Goal: Task Accomplishment & Management: Complete application form

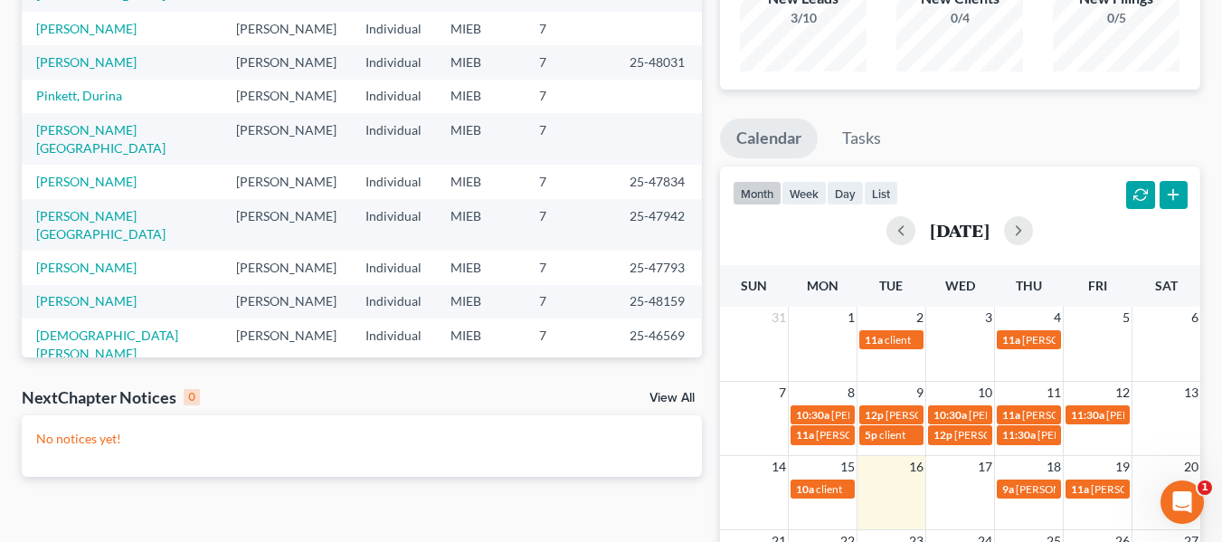
scroll to position [206, 0]
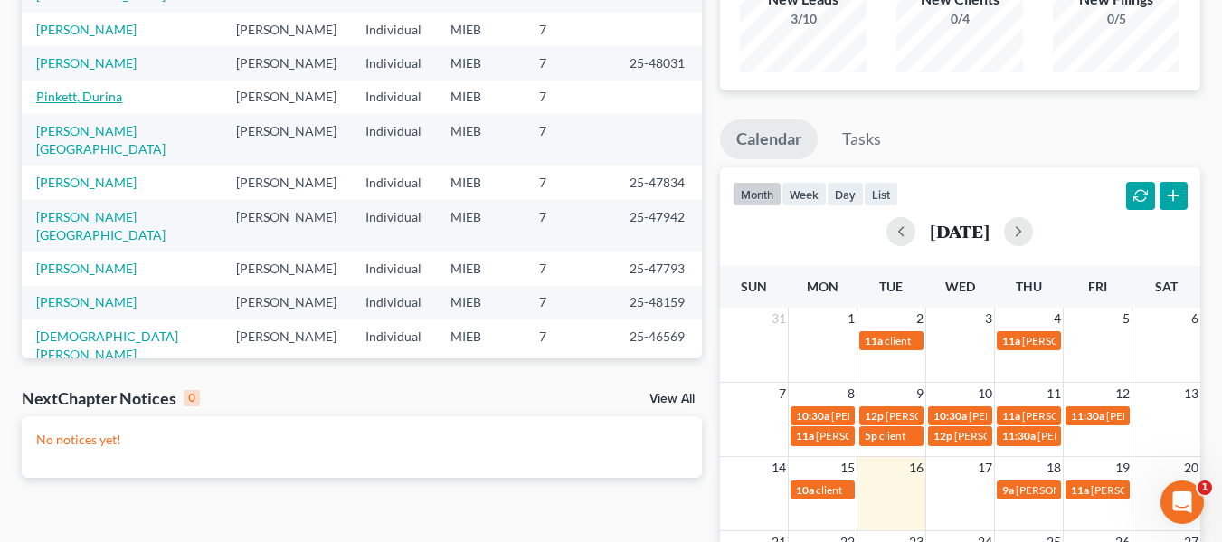
click at [101, 89] on link "Pinkett, Durina" at bounding box center [79, 96] width 86 height 15
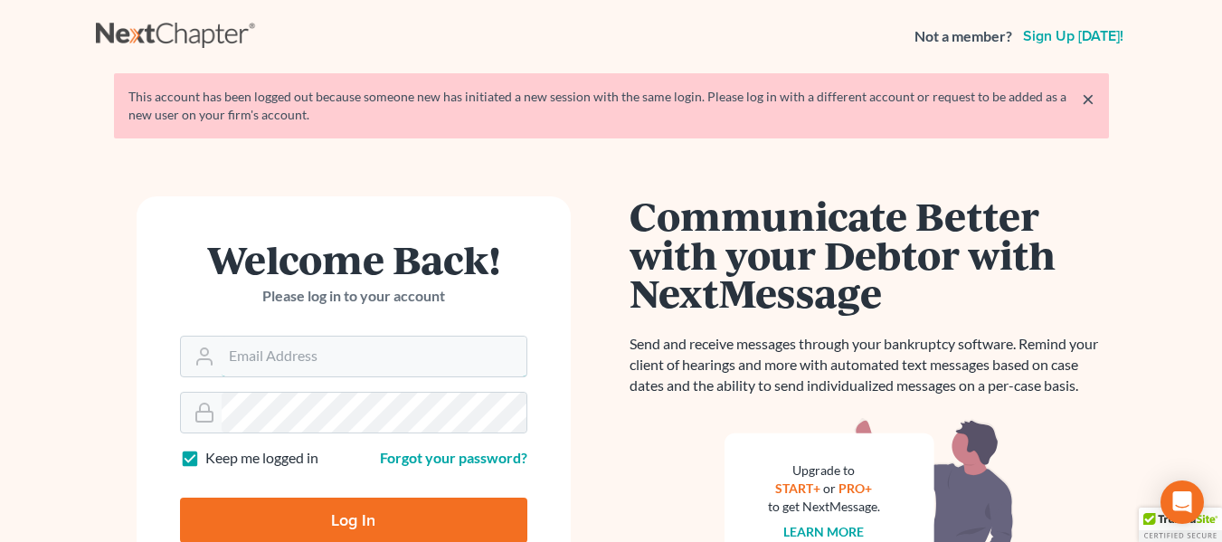
type input "[EMAIL_ADDRESS][DOMAIN_NAME]"
click at [382, 525] on input "Log In" at bounding box center [353, 519] width 347 height 45
type input "Thinking..."
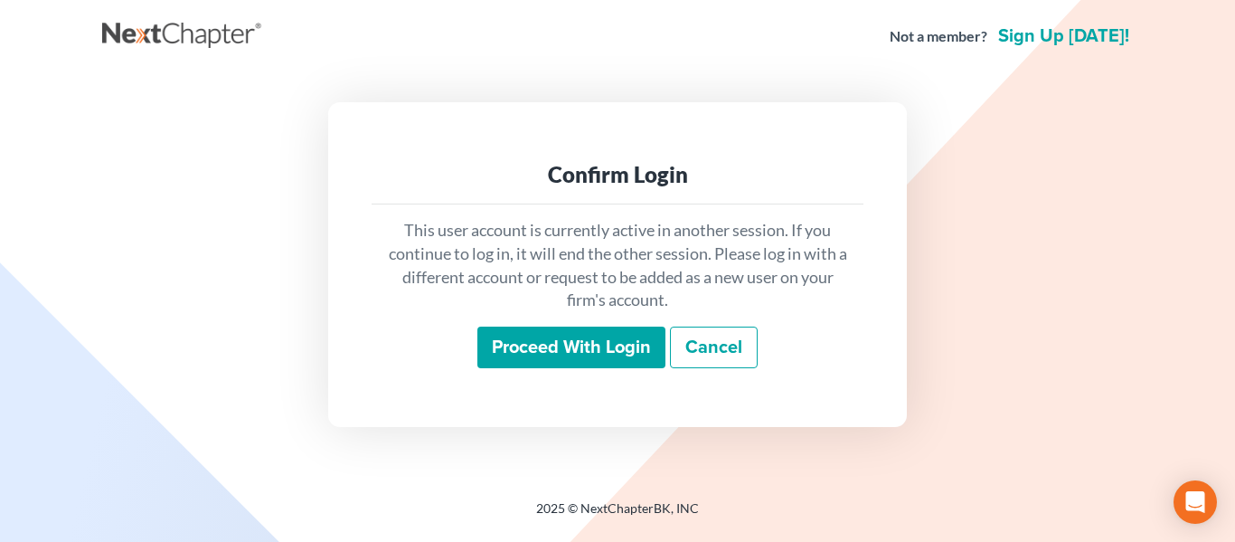
click at [561, 352] on input "Proceed with login" at bounding box center [571, 347] width 188 height 42
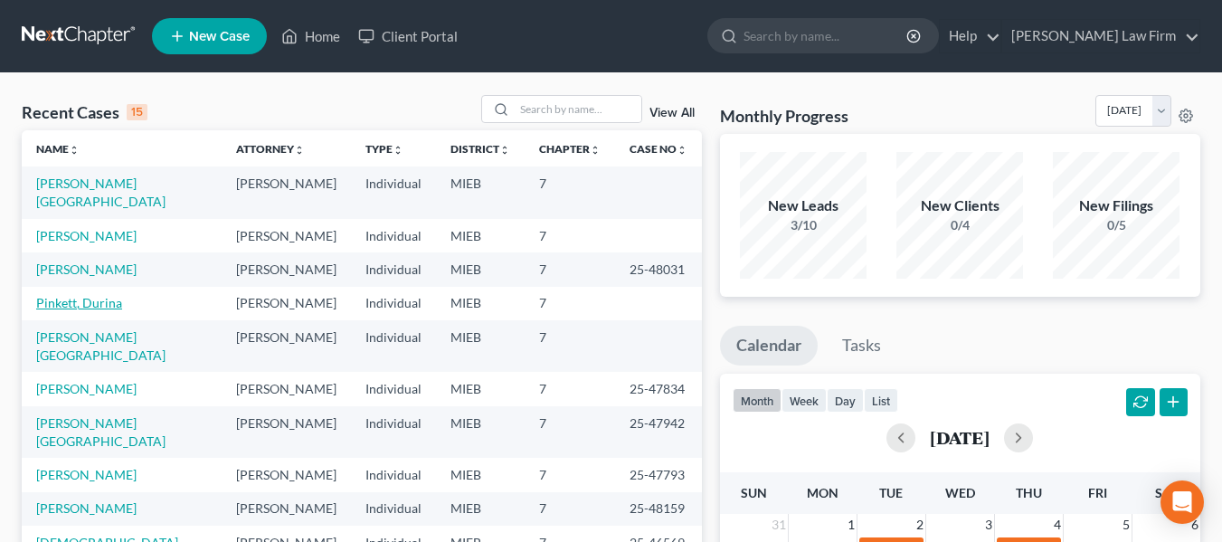
click at [75, 295] on link "Pinkett, Durina" at bounding box center [79, 302] width 86 height 15
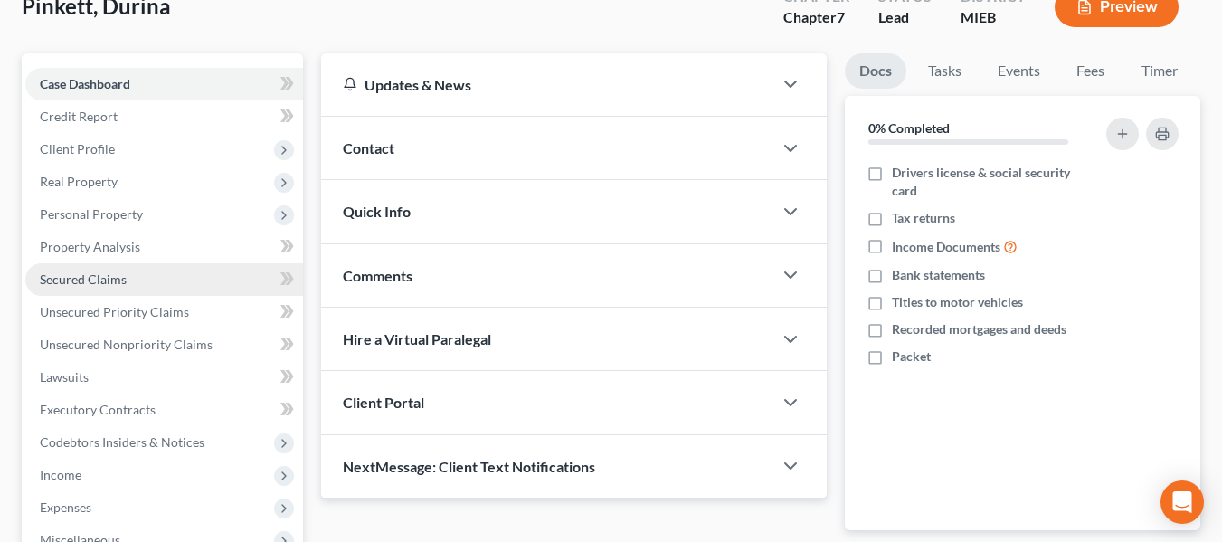
scroll to position [121, 0]
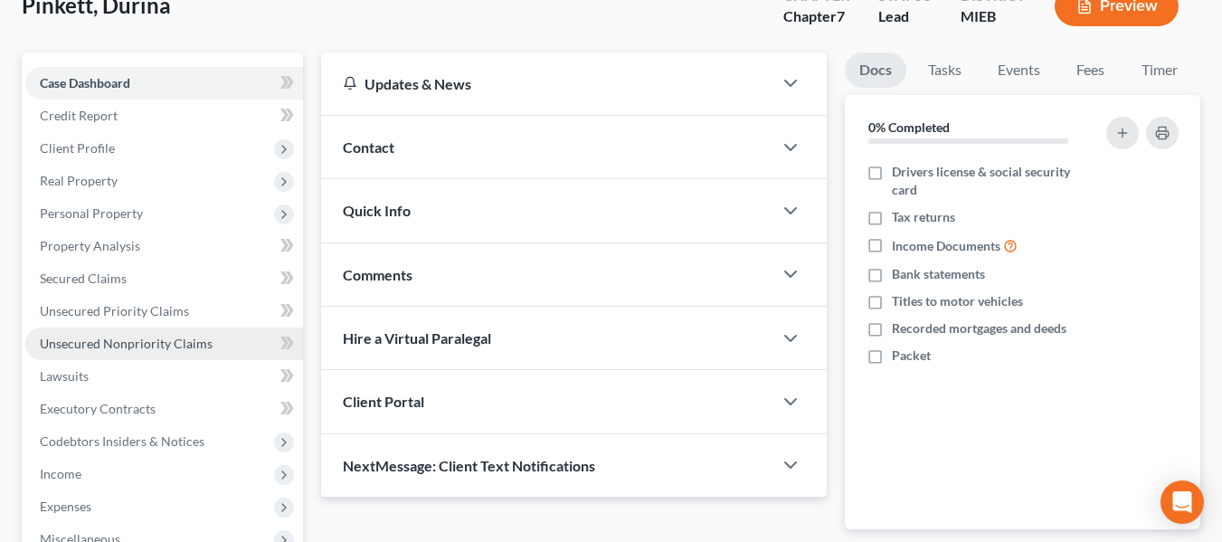
click at [136, 338] on span "Unsecured Nonpriority Claims" at bounding box center [126, 342] width 173 height 15
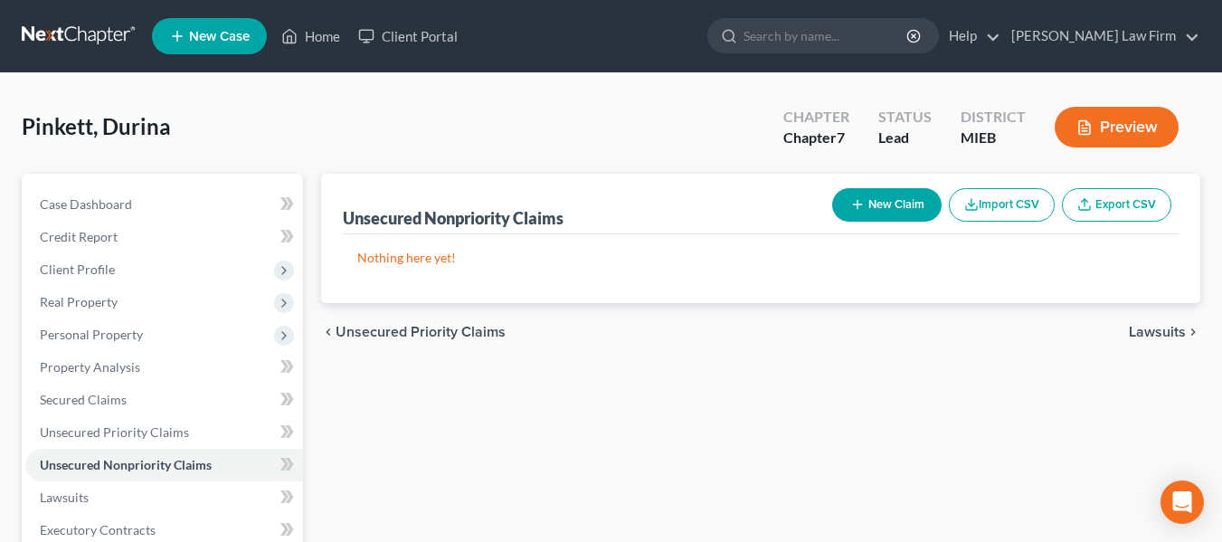
click at [873, 201] on button "New Claim" at bounding box center [886, 204] width 109 height 33
select select "0"
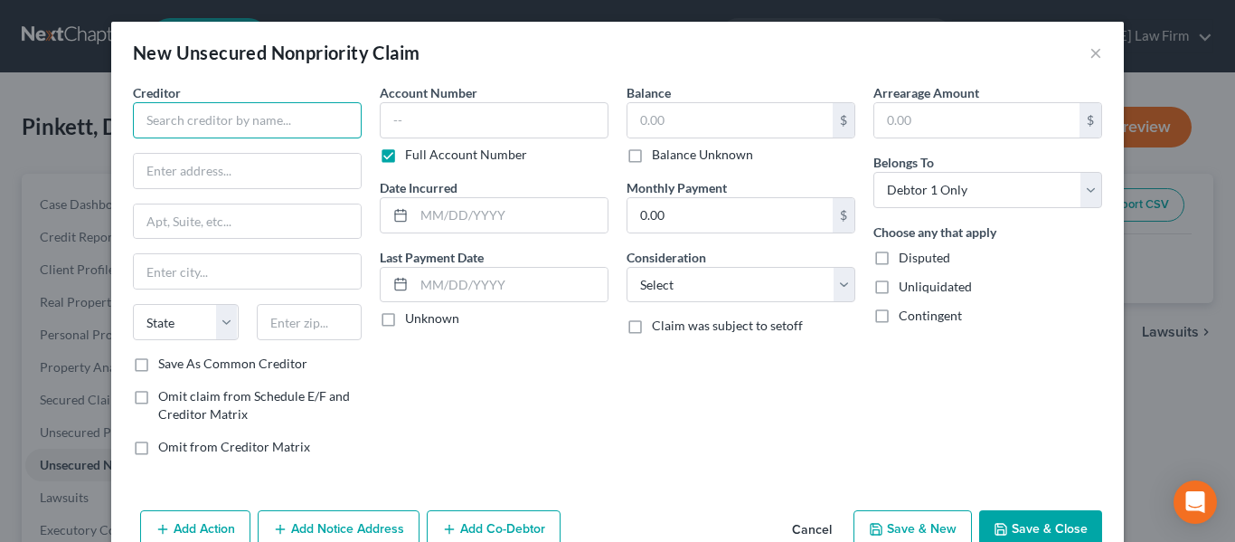
click at [184, 114] on input "text" at bounding box center [247, 120] width 229 height 36
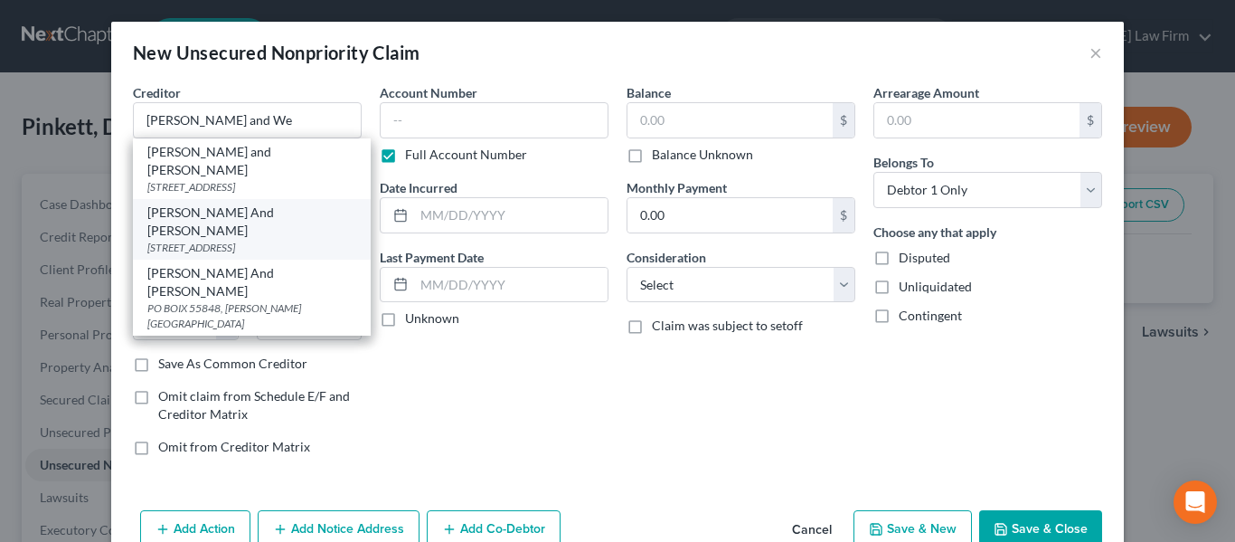
click at [207, 203] on div "[PERSON_NAME] And [PERSON_NAME]" at bounding box center [251, 221] width 209 height 36
type input "[PERSON_NAME] And [PERSON_NAME]"
type input "[STREET_ADDRESS]"
type input "[GEOGRAPHIC_DATA]"
select select "45"
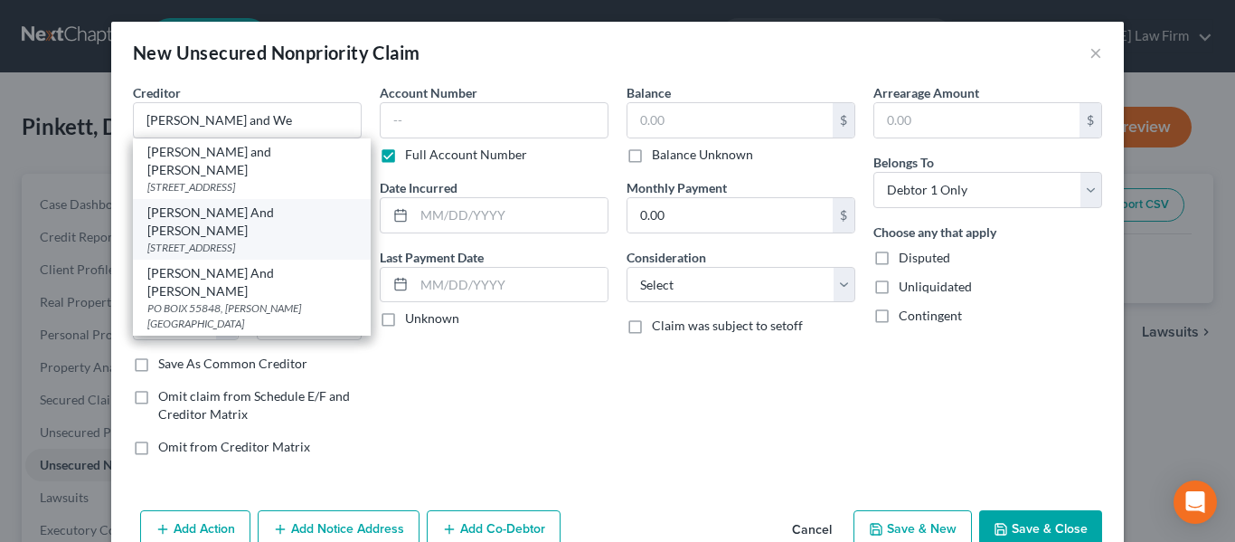
type input "75234-0000"
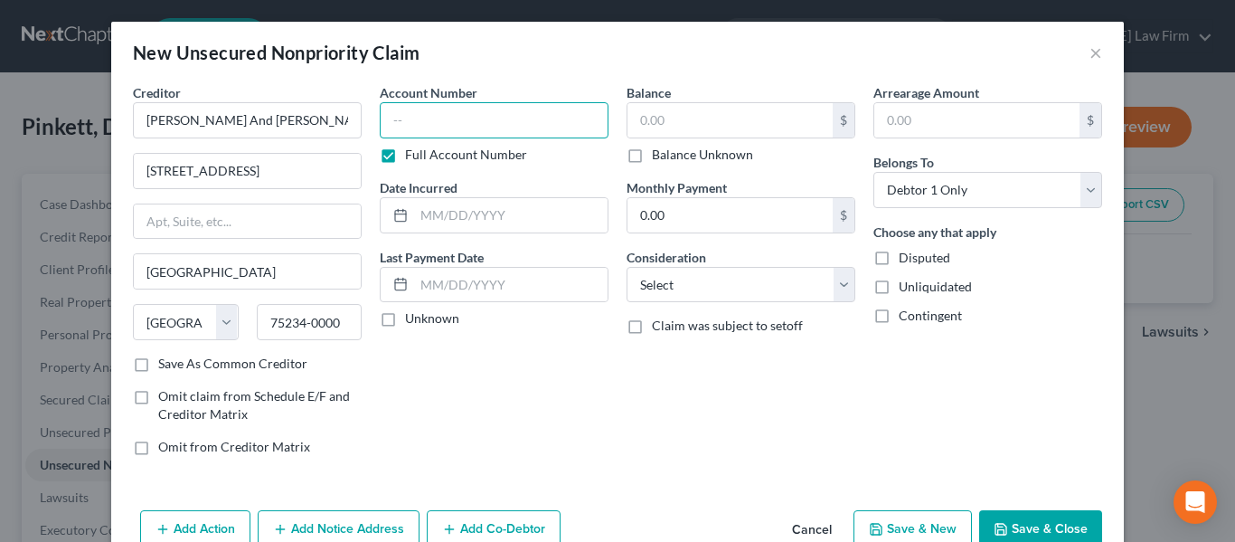
click at [444, 128] on input "text" at bounding box center [494, 120] width 229 height 36
type input "198975xxxx"
click at [673, 125] on input "text" at bounding box center [730, 120] width 205 height 34
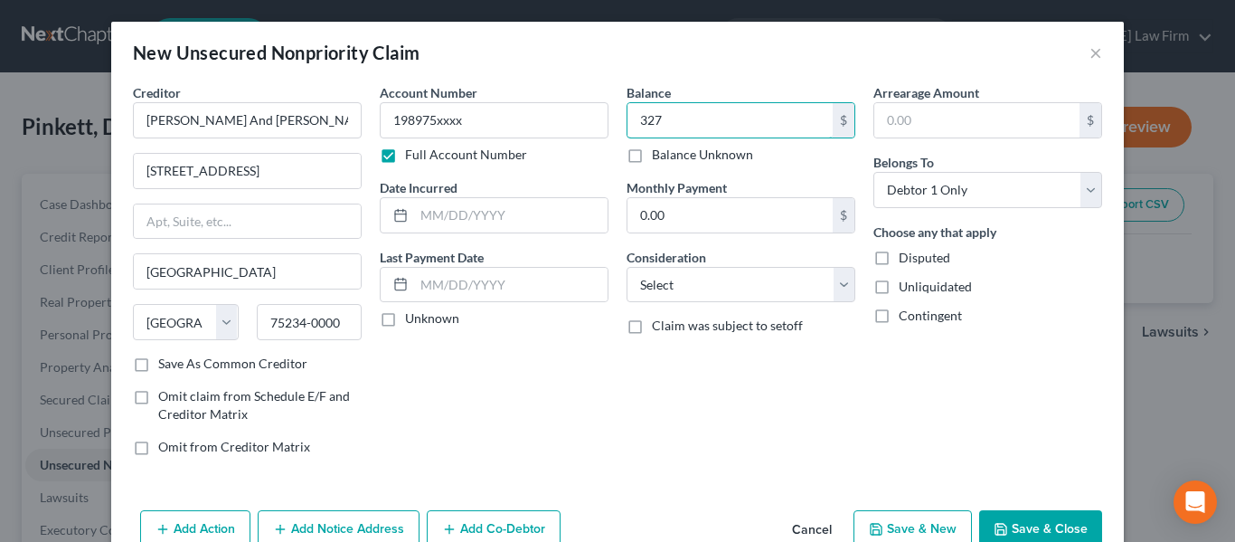
type input "327"
click at [436, 225] on input "text" at bounding box center [511, 215] width 194 height 34
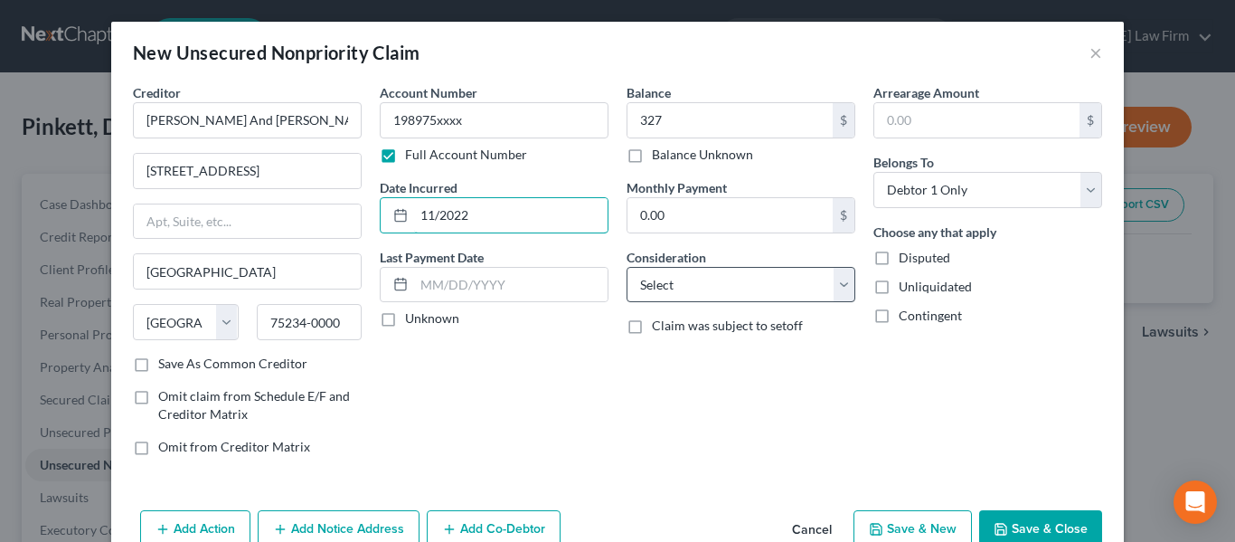
type input "11/2022"
click at [759, 286] on select "Select Cable / Satellite Services Collection Agency Credit Card Debt Debt Couns…" at bounding box center [741, 285] width 229 height 36
select select "1"
click at [627, 267] on select "Select Cable / Satellite Services Collection Agency Credit Card Debt Debt Couns…" at bounding box center [741, 285] width 229 height 36
click at [906, 529] on button "Save & New" at bounding box center [913, 529] width 118 height 38
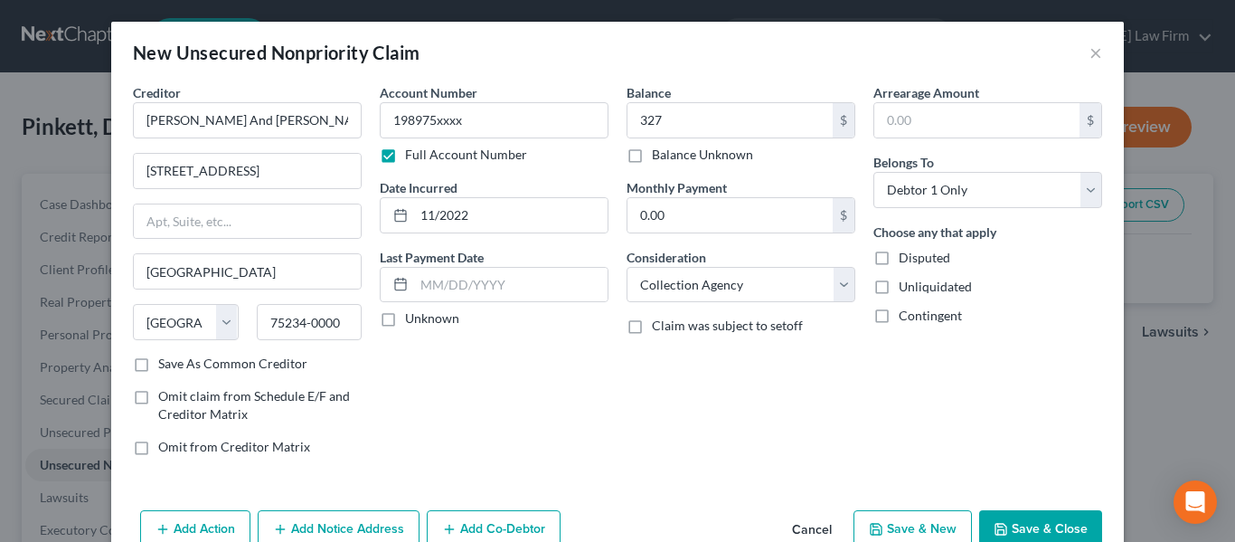
select select "0"
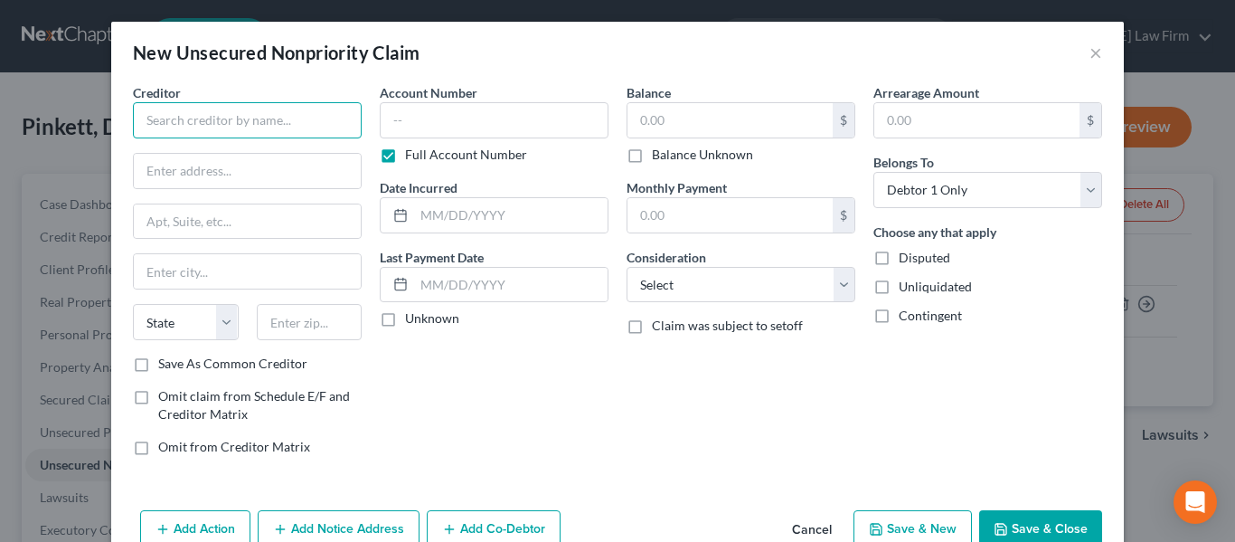
click at [270, 127] on input "text" at bounding box center [247, 120] width 229 height 36
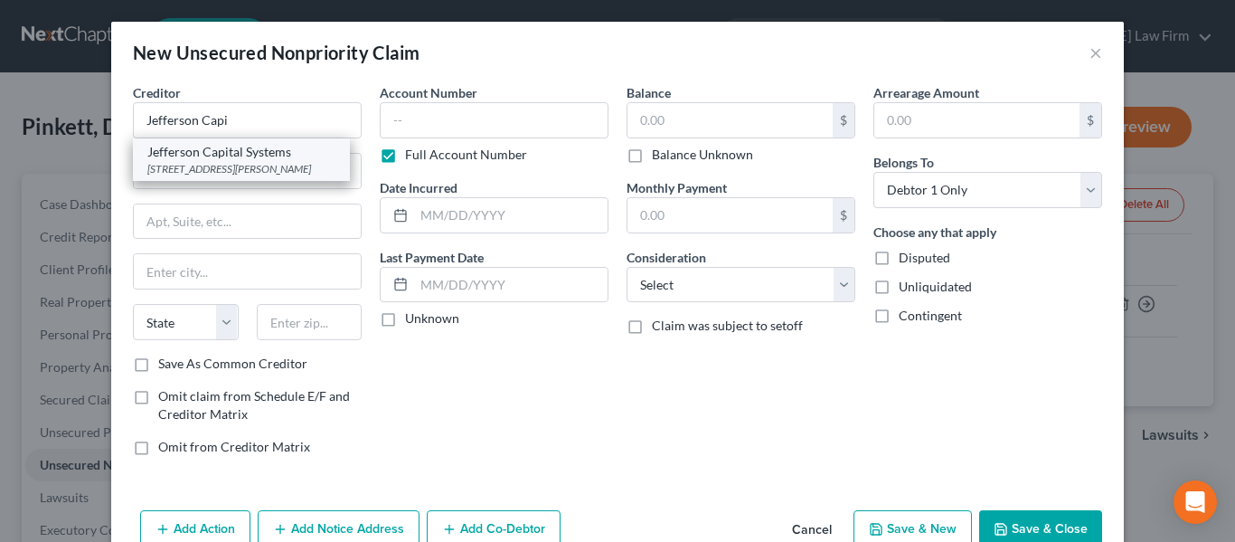
click at [252, 172] on div "[STREET_ADDRESS][PERSON_NAME]" at bounding box center [241, 168] width 188 height 15
type input "Jefferson Capital Systems"
type input "16 [PERSON_NAME]"
type input "Saint Cloud"
select select "24"
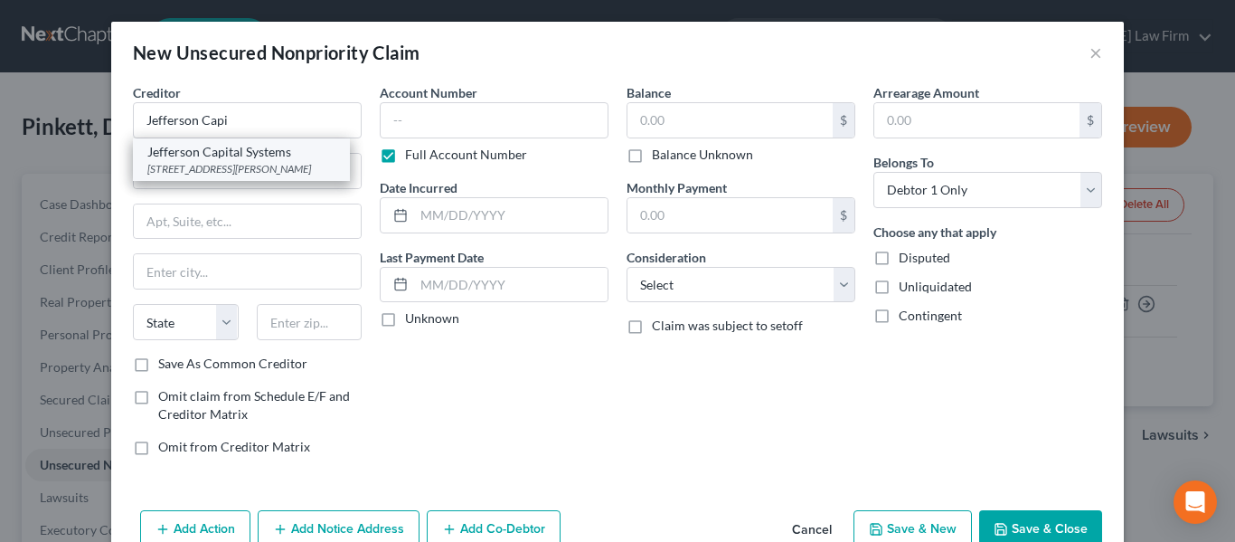
type input "56303-0000"
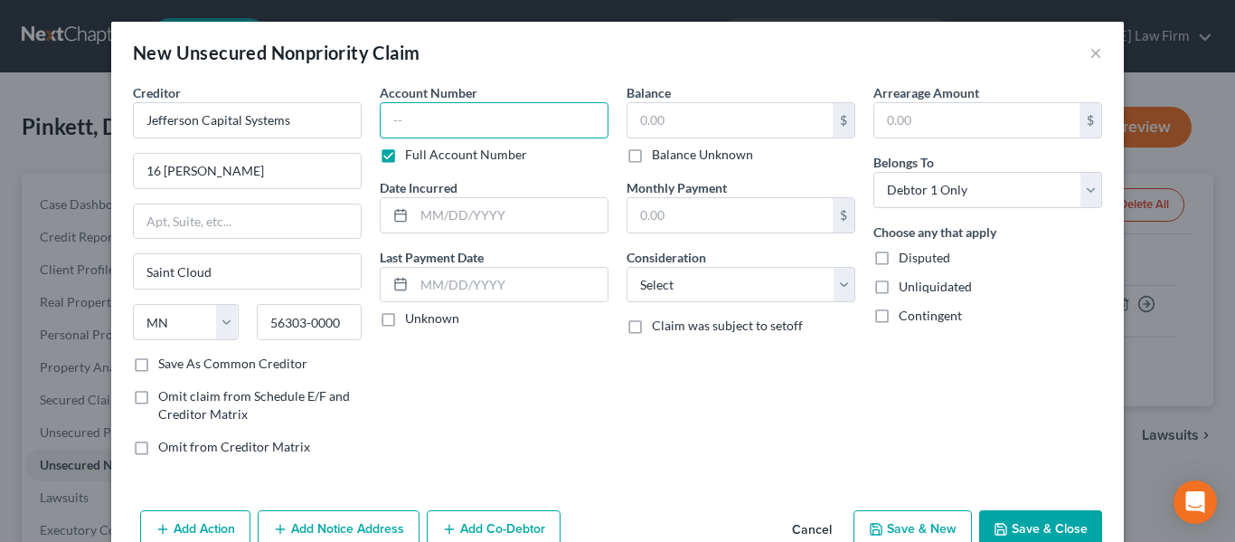
click at [457, 121] on input "text" at bounding box center [494, 120] width 229 height 36
type input "377364xxxx"
click at [662, 124] on input "text" at bounding box center [730, 120] width 205 height 34
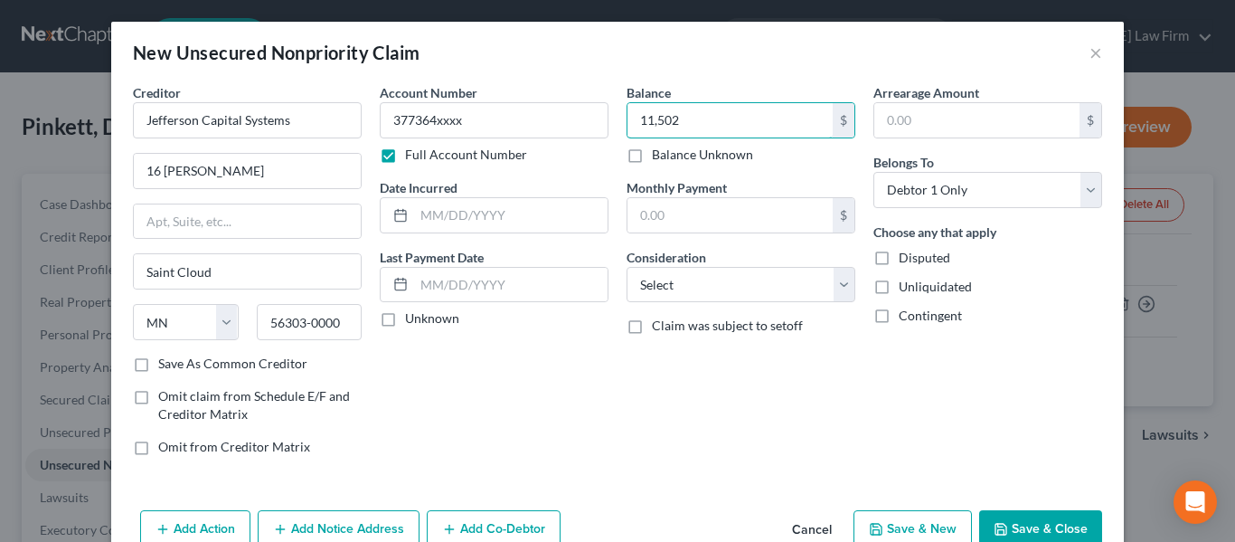
type input "11,502"
click at [457, 201] on input "text" at bounding box center [511, 215] width 194 height 34
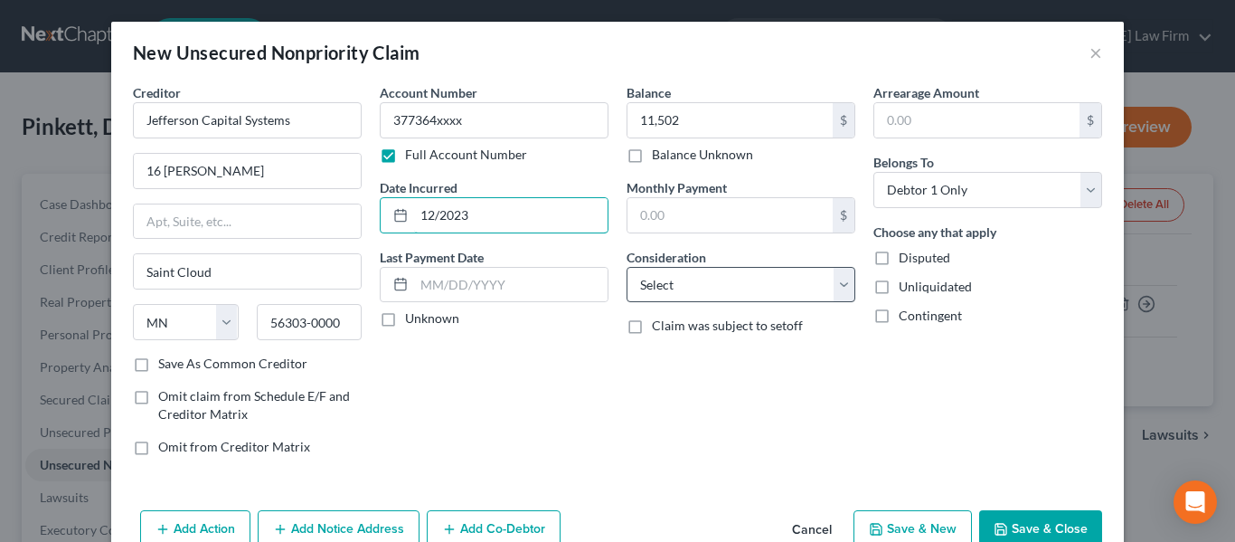
type input "12/2023"
click at [761, 291] on select "Select Cable / Satellite Services Collection Agency Credit Card Debt Debt Couns…" at bounding box center [741, 285] width 229 height 36
select select "1"
click at [627, 267] on select "Select Cable / Satellite Services Collection Agency Credit Card Debt Debt Couns…" at bounding box center [741, 285] width 229 height 36
click at [896, 522] on button "Save & New" at bounding box center [913, 529] width 118 height 38
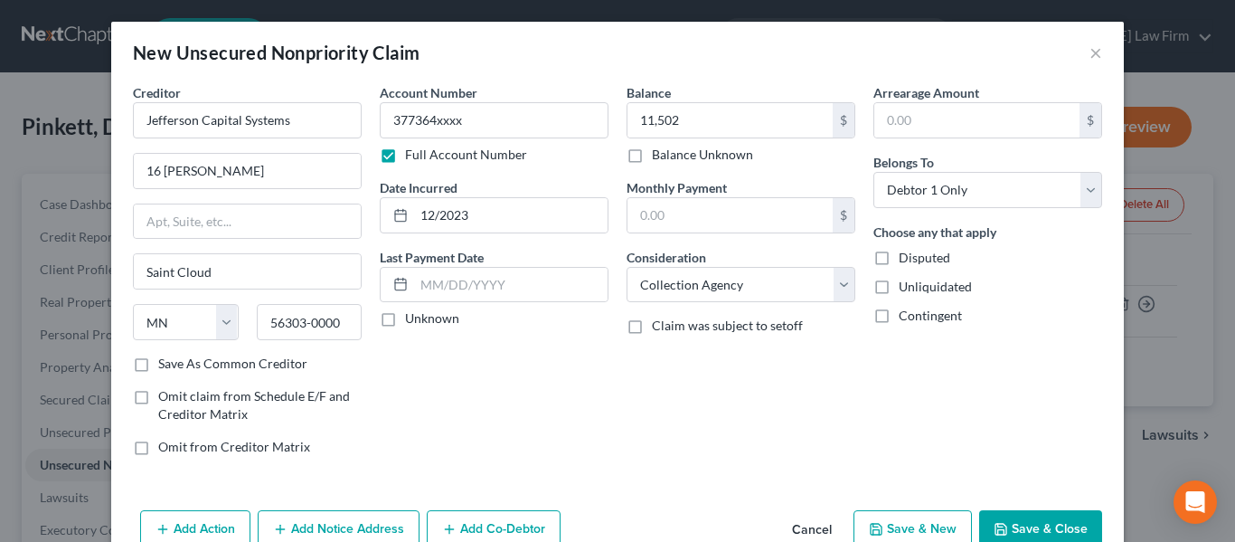
select select "0"
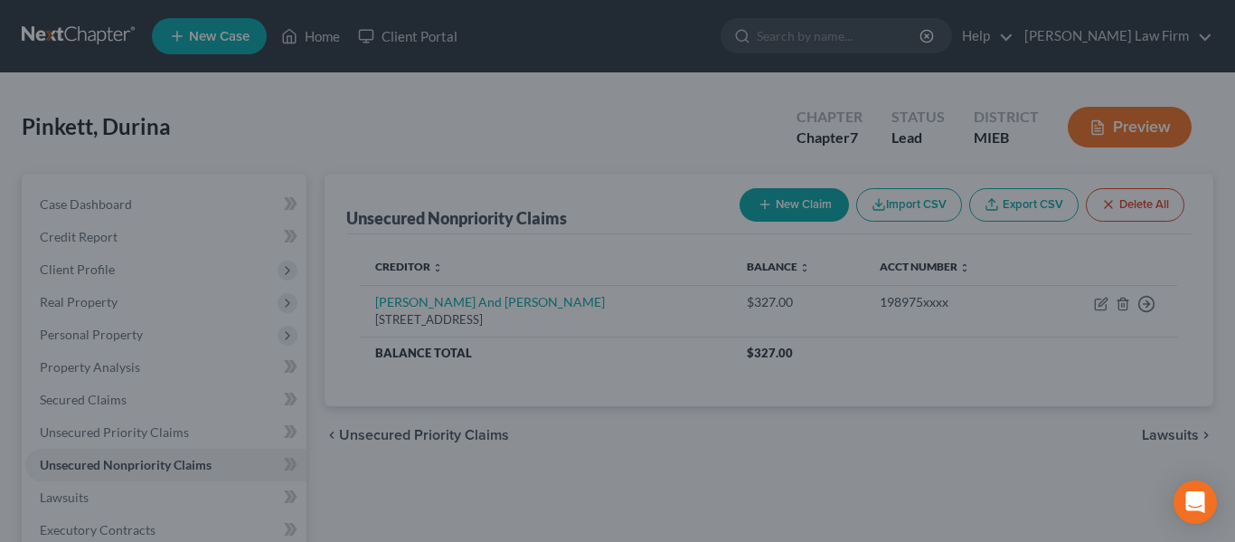
type input "11,502.00"
type input "0.00"
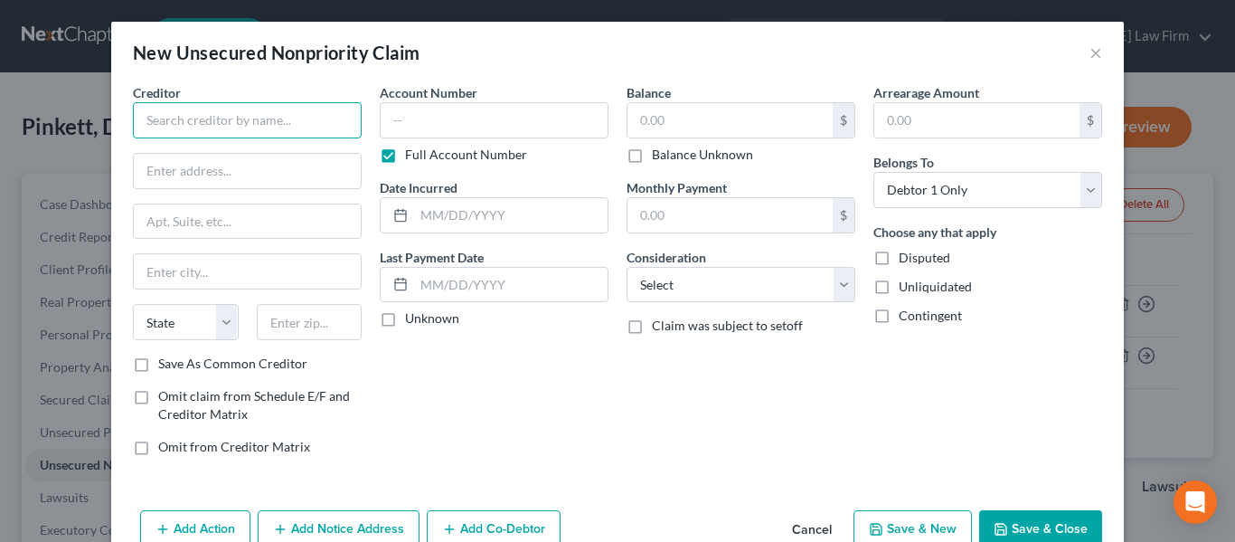
click at [180, 126] on input "text" at bounding box center [247, 120] width 229 height 36
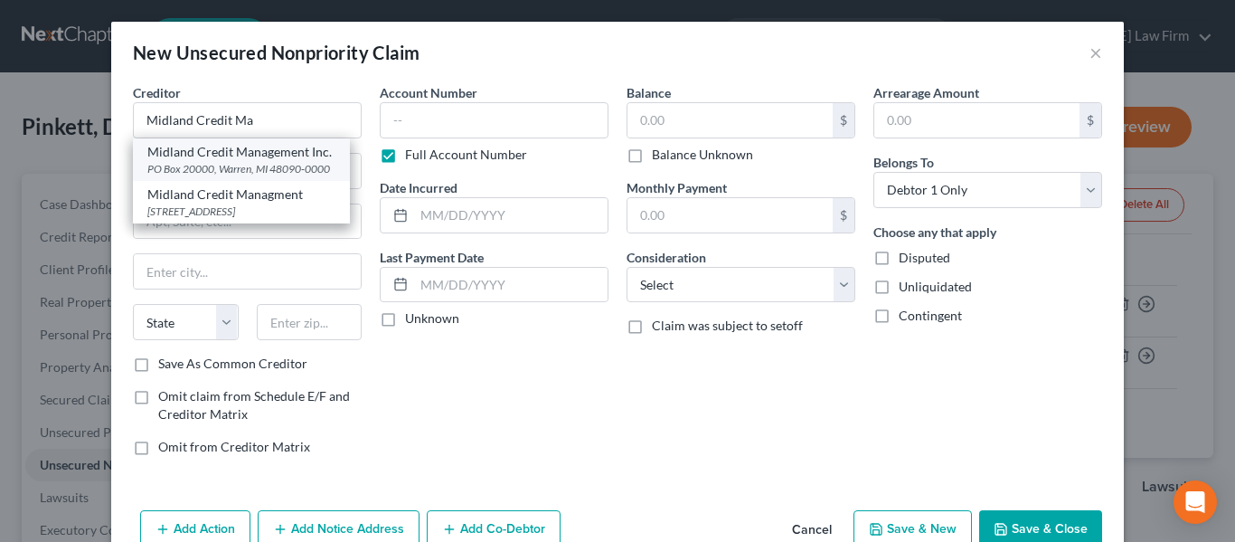
click at [218, 157] on div "Midland Credit Management Inc." at bounding box center [241, 152] width 188 height 18
type input "Midland Credit Management Inc."
type input "PO Box 20000"
type input "[PERSON_NAME]"
select select "23"
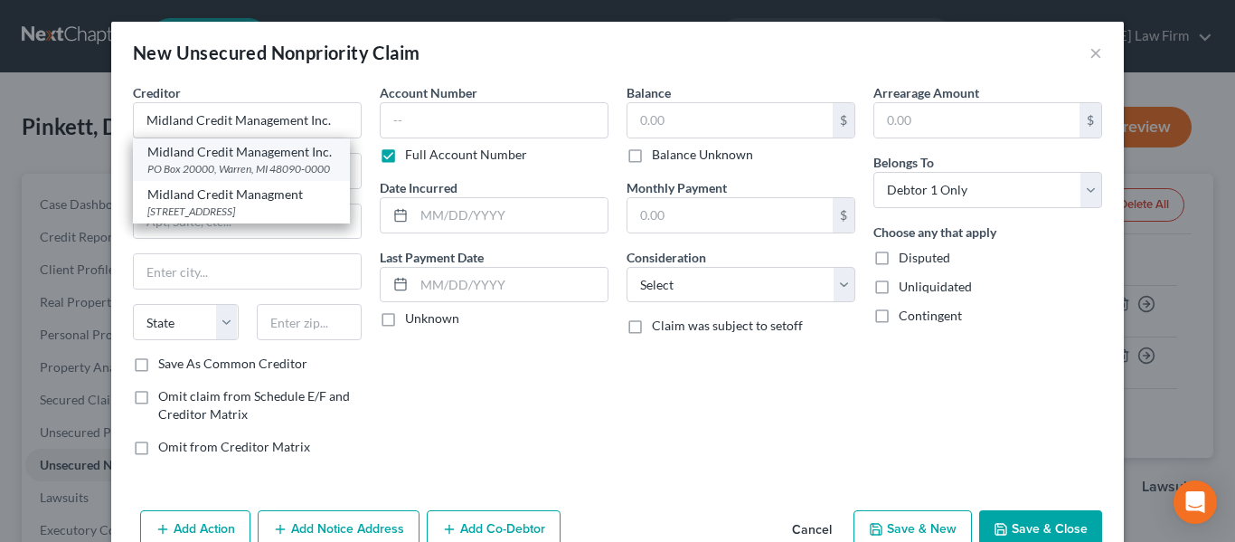
type input "48090-0000"
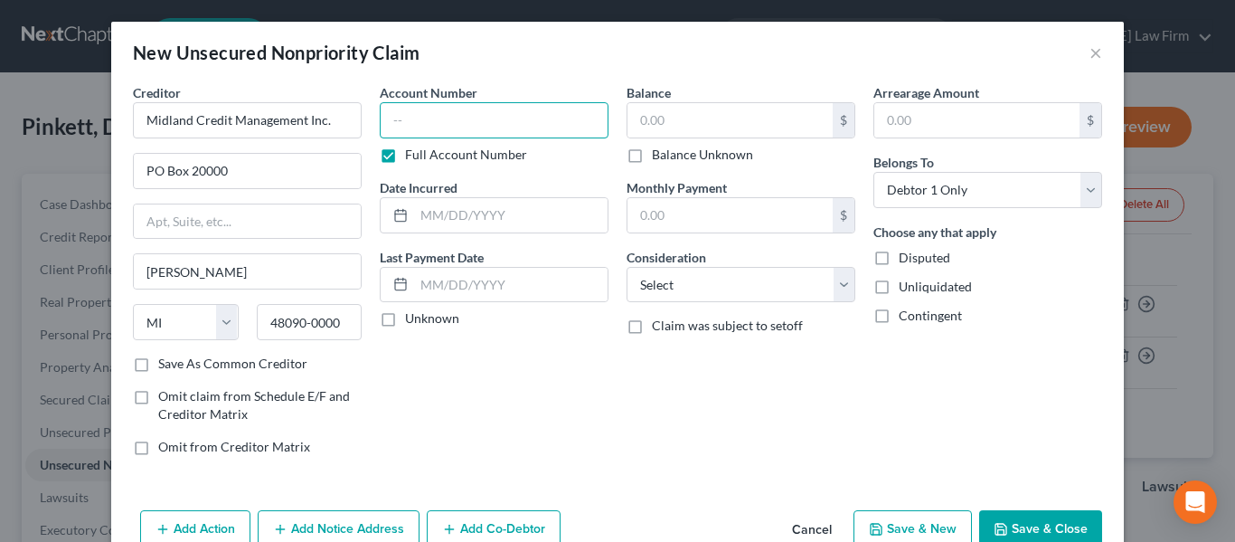
click at [422, 118] on input "text" at bounding box center [494, 120] width 229 height 36
type input "31756xxxx"
click at [674, 120] on input "text" at bounding box center [730, 120] width 205 height 34
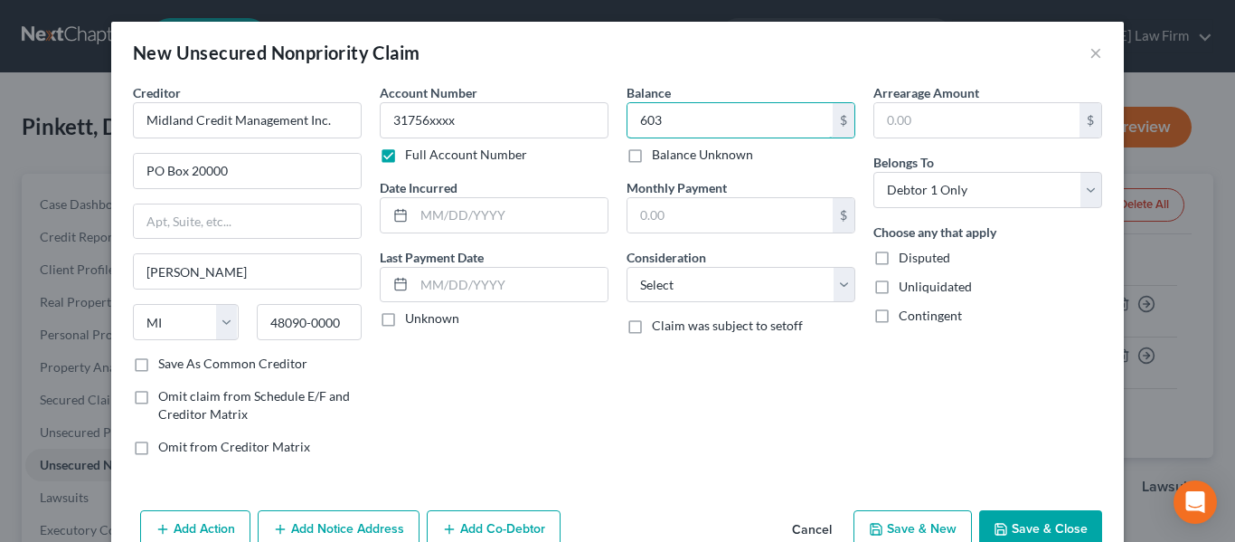
type input "603"
click at [452, 226] on input "text" at bounding box center [511, 215] width 194 height 34
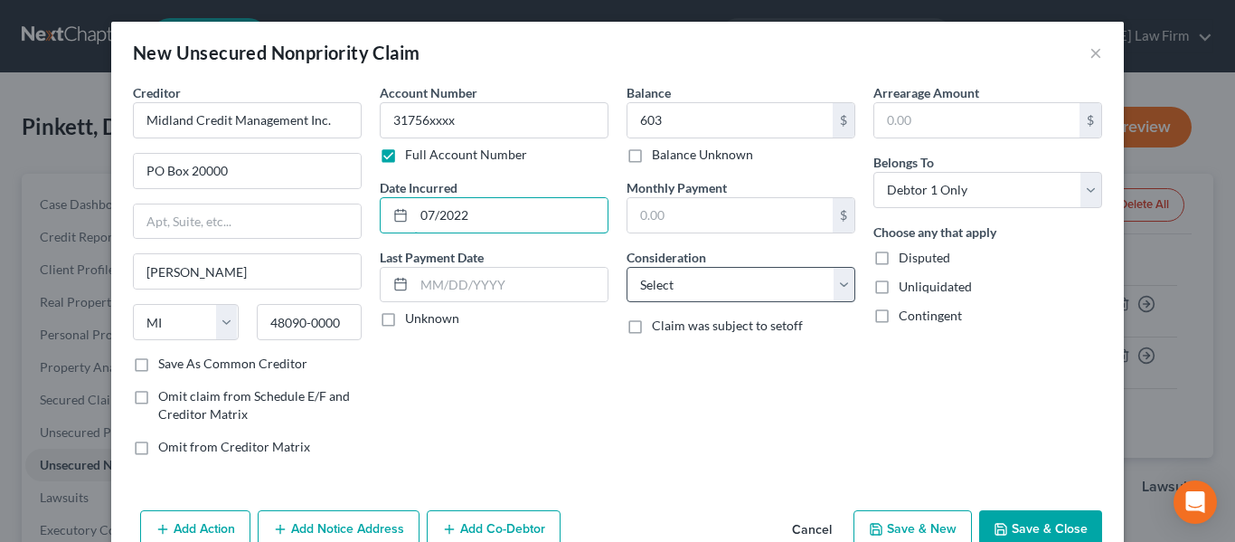
type input "07/2022"
click at [775, 285] on select "Select Cable / Satellite Services Collection Agency Credit Card Debt Debt Couns…" at bounding box center [741, 285] width 229 height 36
select select "1"
click at [627, 267] on select "Select Cable / Satellite Services Collection Agency Credit Card Debt Debt Couns…" at bounding box center [741, 285] width 229 height 36
click at [898, 518] on button "Save & New" at bounding box center [913, 529] width 118 height 38
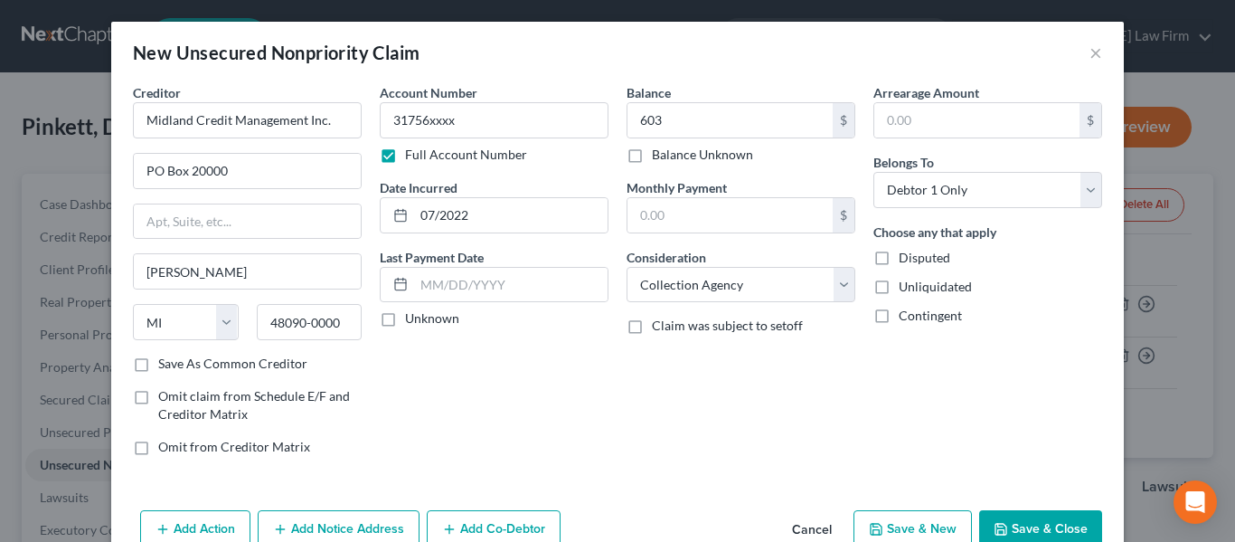
select select "0"
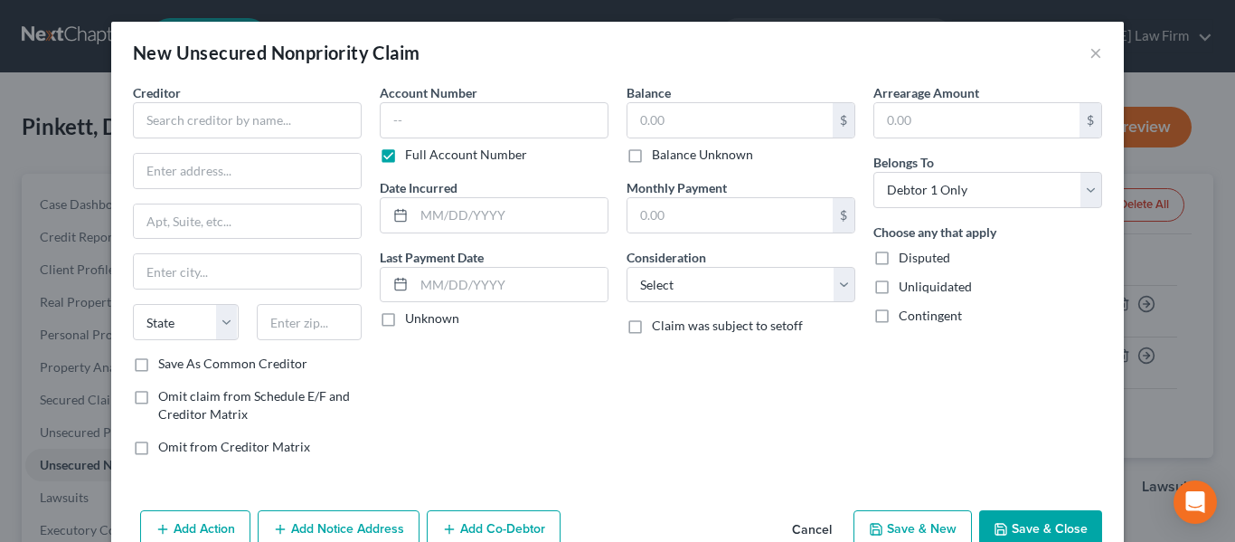
type input "603.00"
type input "0.00"
click at [231, 129] on input "text" at bounding box center [247, 120] width 229 height 36
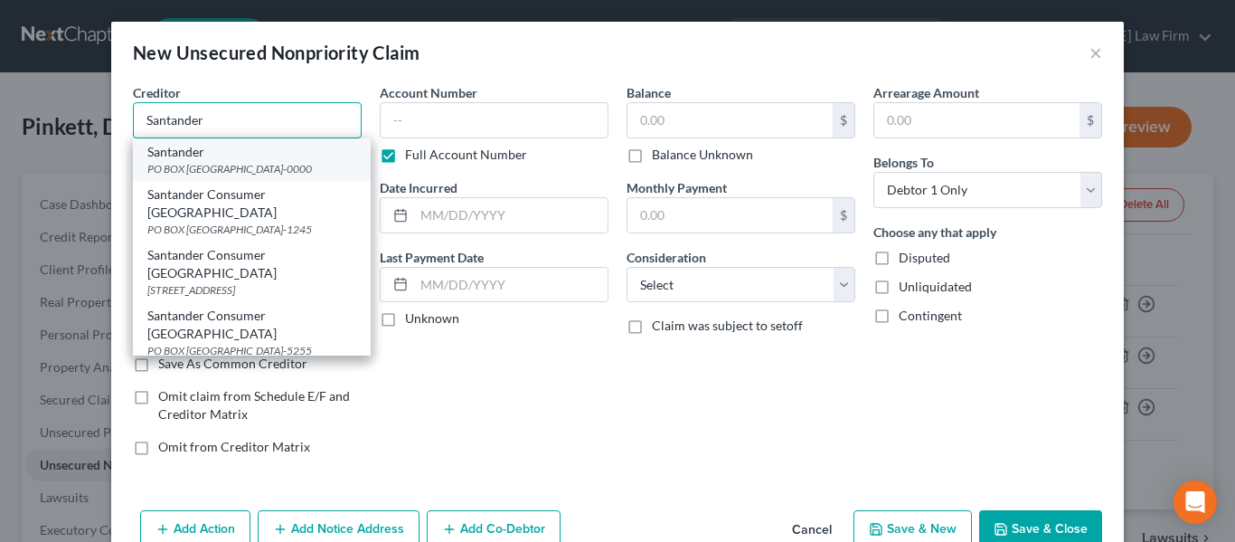
type input "Santander"
click at [211, 156] on div "Santander" at bounding box center [251, 152] width 209 height 18
type input "PO BOX 560284"
type input "[GEOGRAPHIC_DATA]"
select select "45"
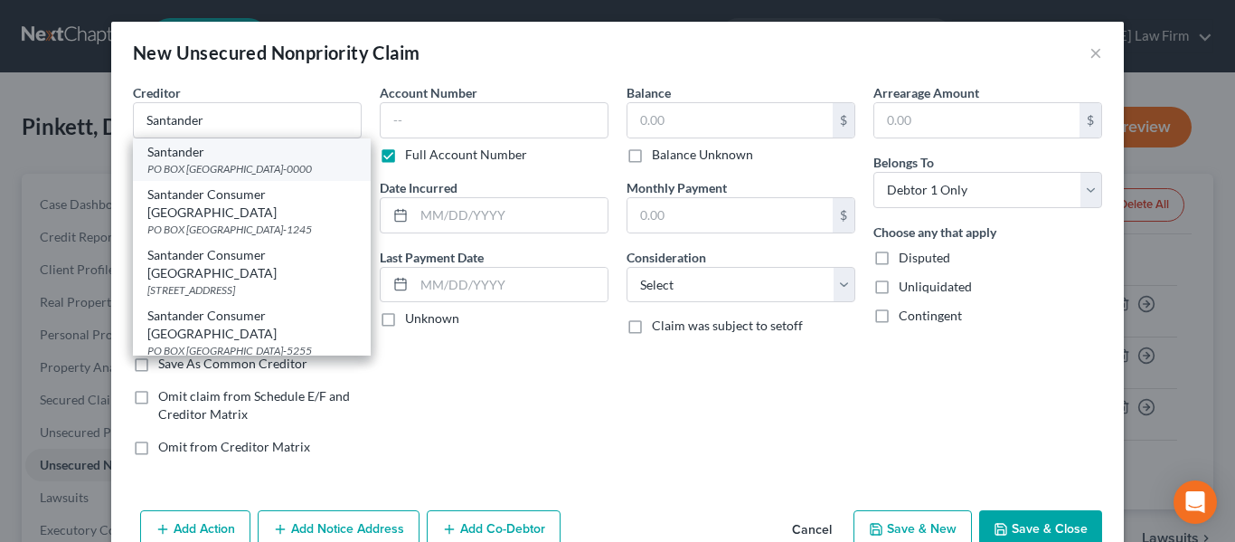
type input "75356-0000"
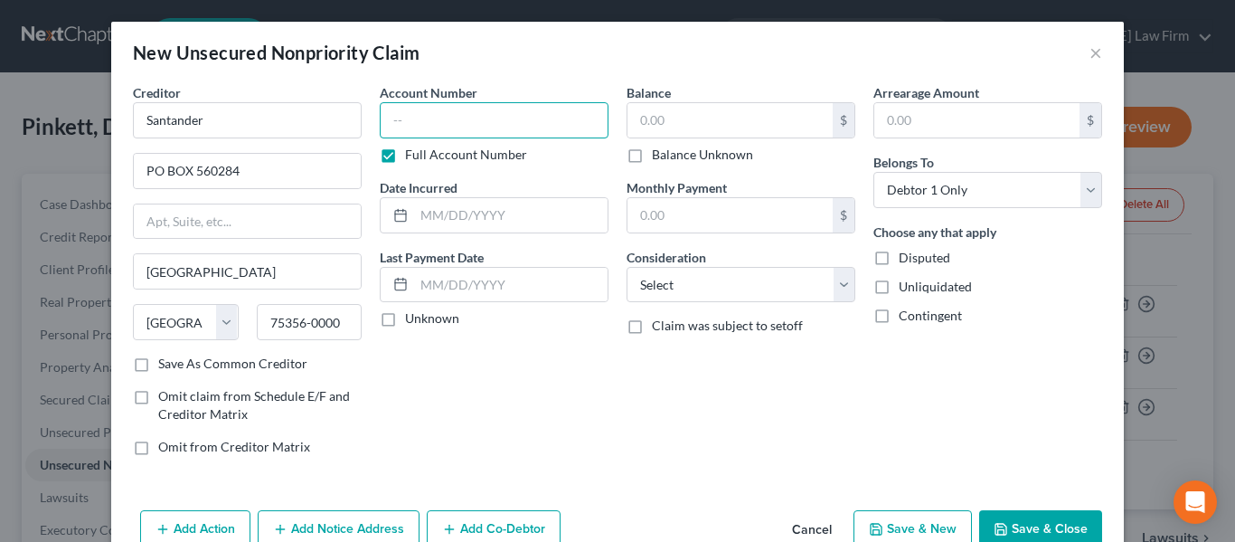
click at [465, 124] on input "text" at bounding box center [494, 120] width 229 height 36
type input "300002xxxx"
click at [666, 128] on input "text" at bounding box center [730, 120] width 205 height 34
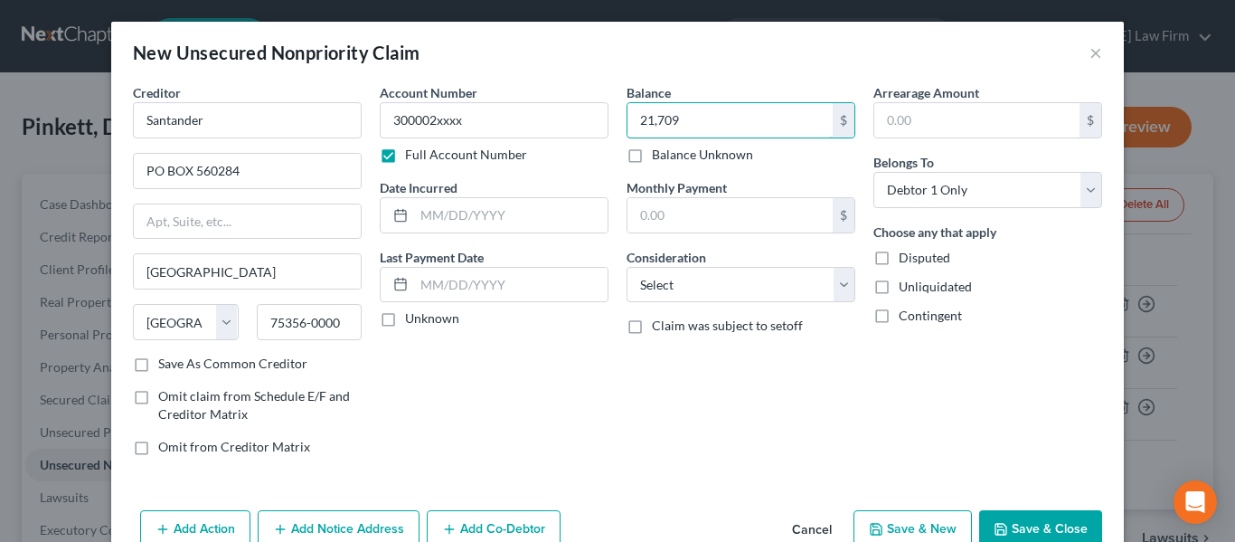
type input "21,709"
click at [440, 222] on input "text" at bounding box center [511, 215] width 194 height 34
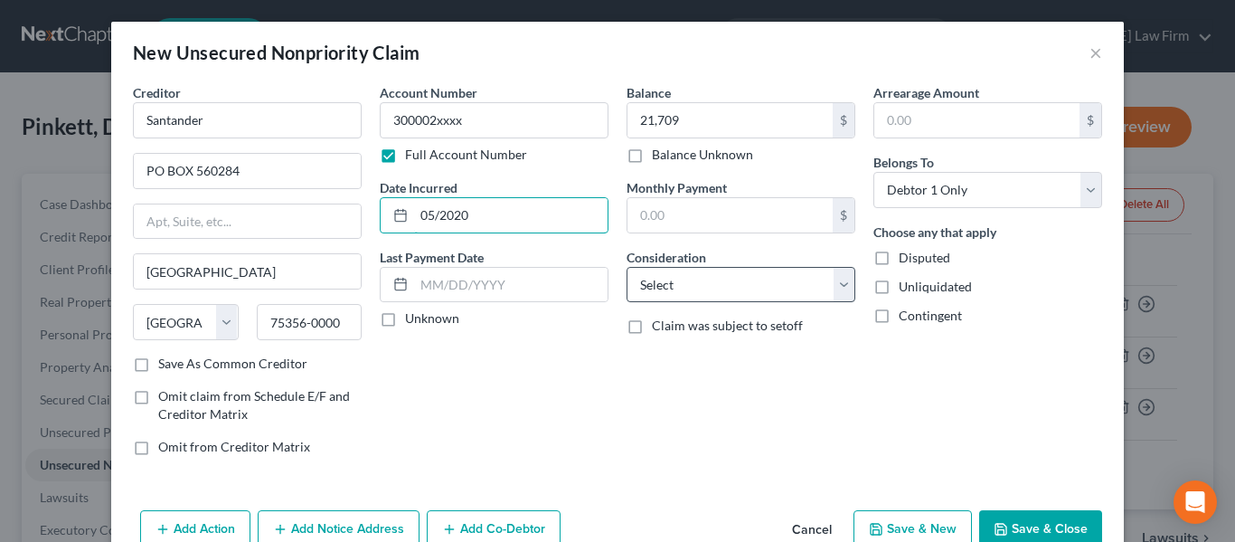
type input "05/2020"
click at [692, 298] on select "Select Cable / Satellite Services Collection Agency Credit Card Debt Debt Couns…" at bounding box center [741, 285] width 229 height 36
select select "4"
click at [627, 267] on select "Select Cable / Satellite Services Collection Agency Credit Card Debt Debt Couns…" at bounding box center [741, 285] width 229 height 36
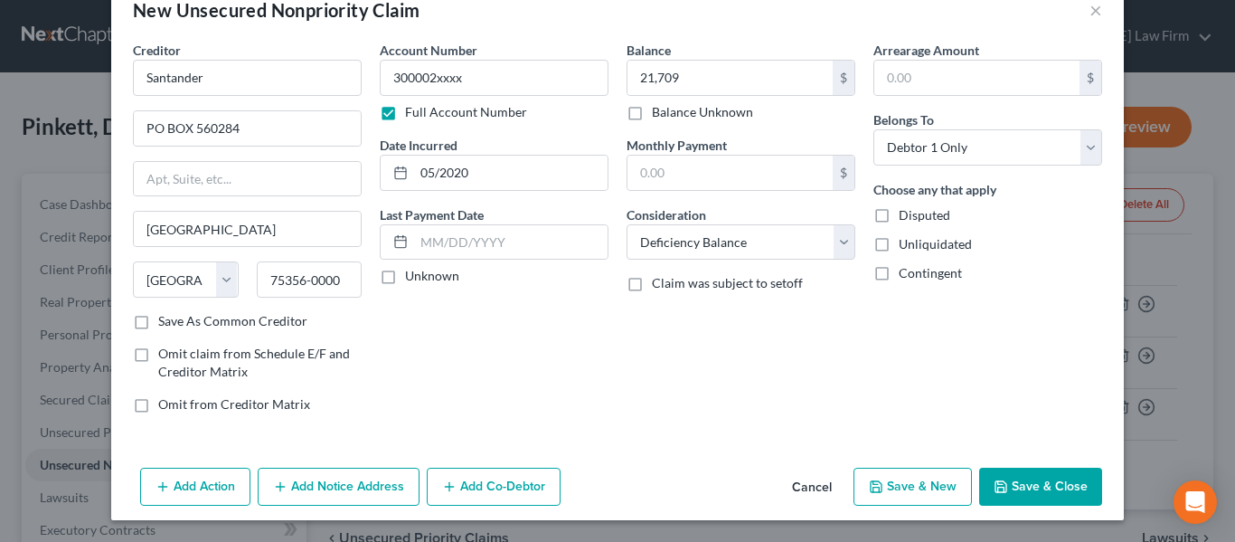
click at [902, 479] on button "Save & New" at bounding box center [913, 487] width 118 height 38
type input "21,709.00"
type input "0.00"
select select "0"
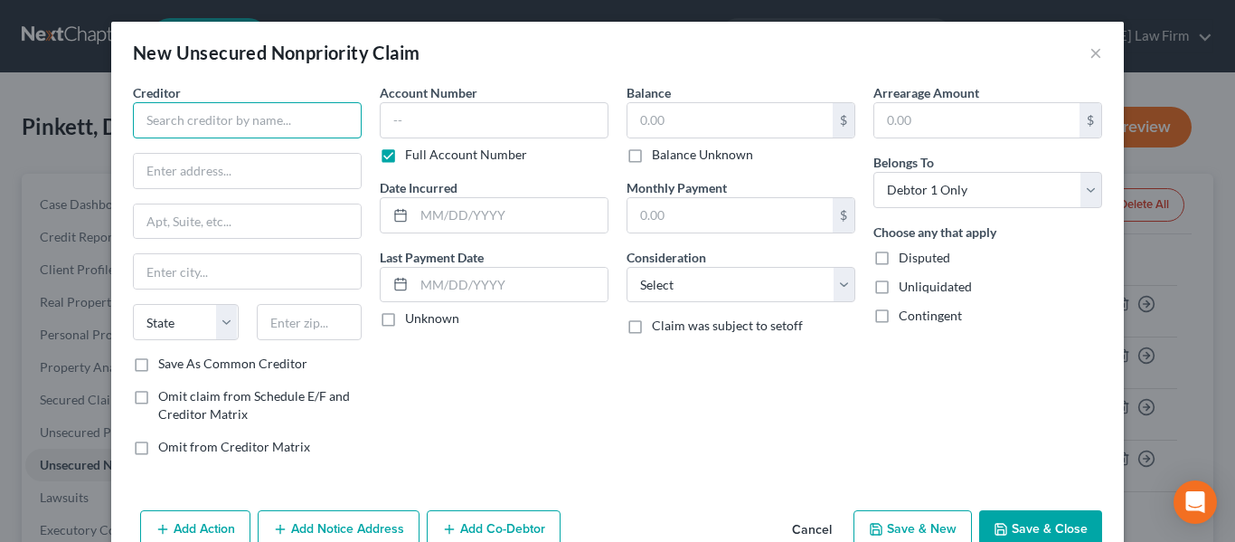
click at [238, 122] on input "text" at bounding box center [247, 120] width 229 height 36
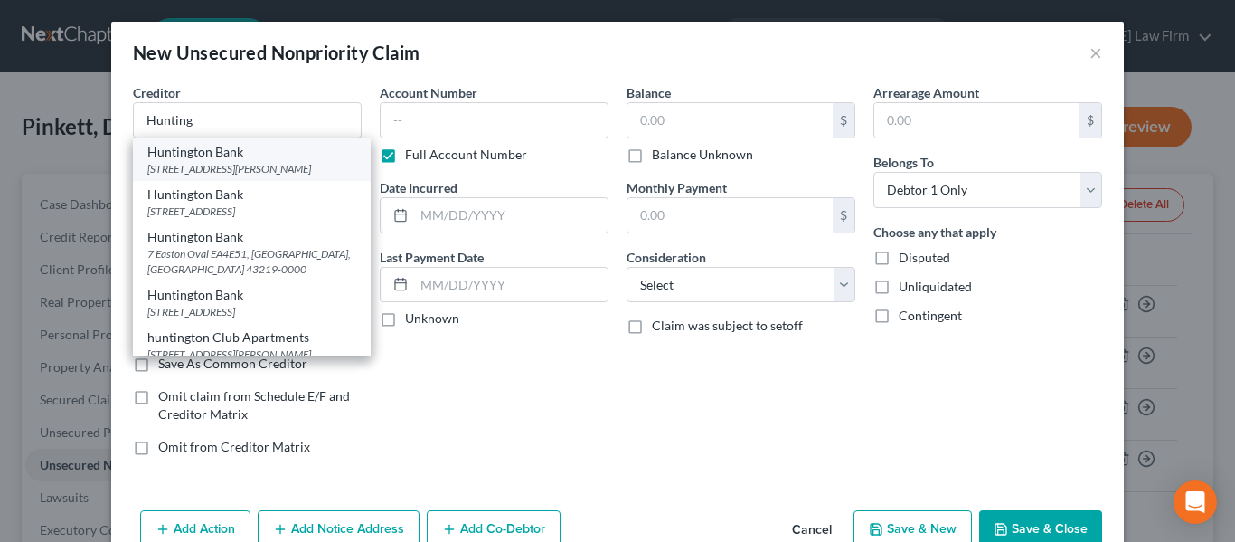
click at [225, 167] on div "[STREET_ADDRESS][PERSON_NAME]" at bounding box center [251, 168] width 209 height 15
type input "Huntington Bank"
type input "[STREET_ADDRESS][PERSON_NAME]"
type input "[GEOGRAPHIC_DATA]"
select select "39"
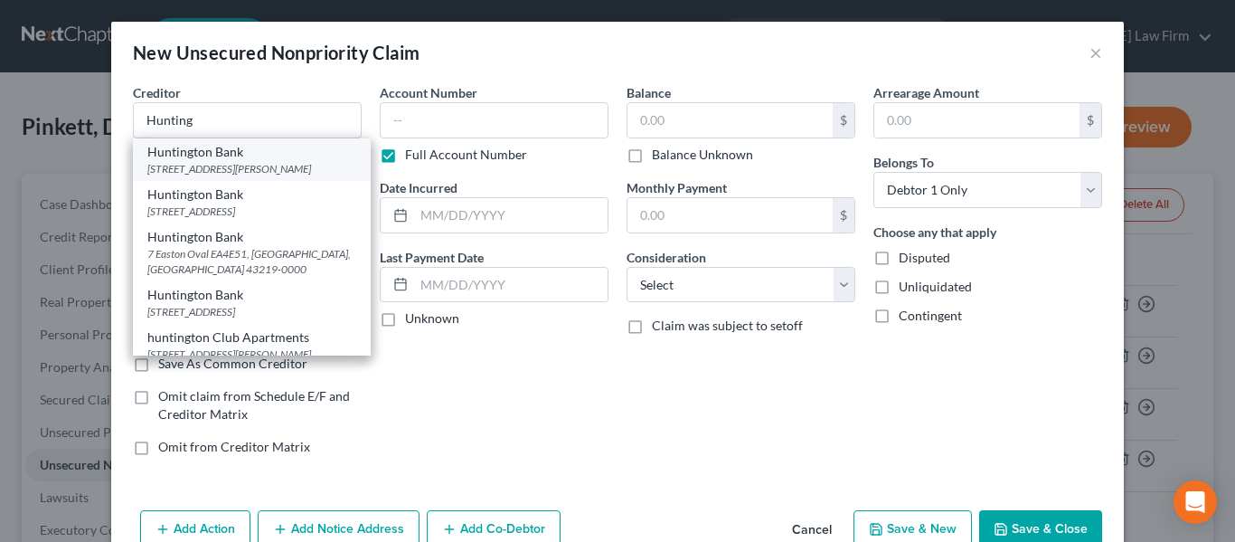
type input "19154-0000"
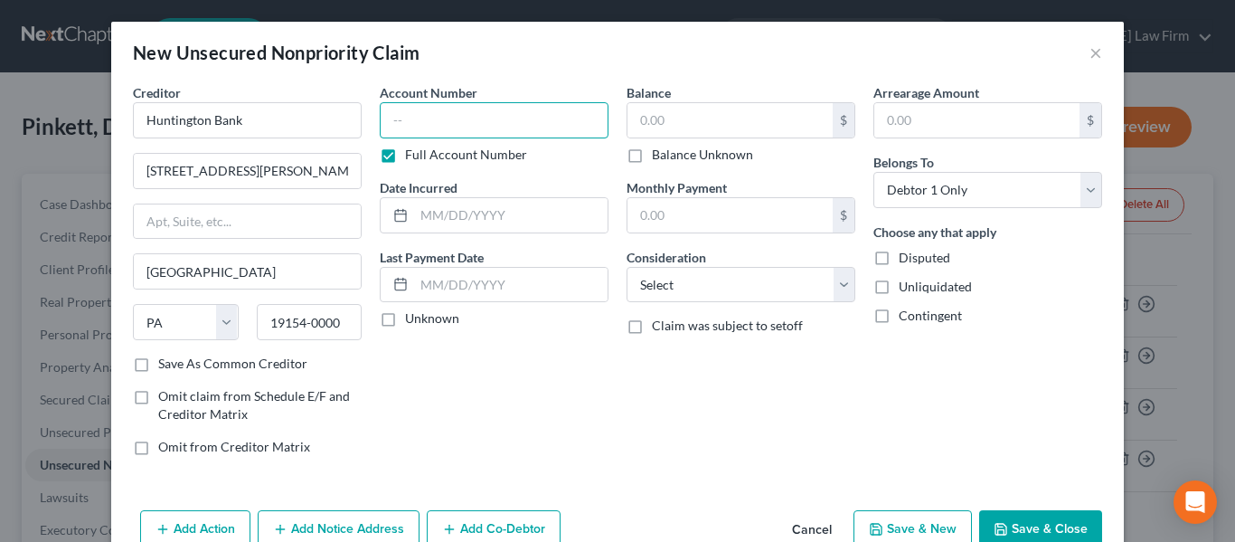
click at [454, 118] on input "text" at bounding box center [494, 120] width 229 height 36
type input "585379xxxx"
click at [683, 119] on input "text" at bounding box center [730, 120] width 205 height 34
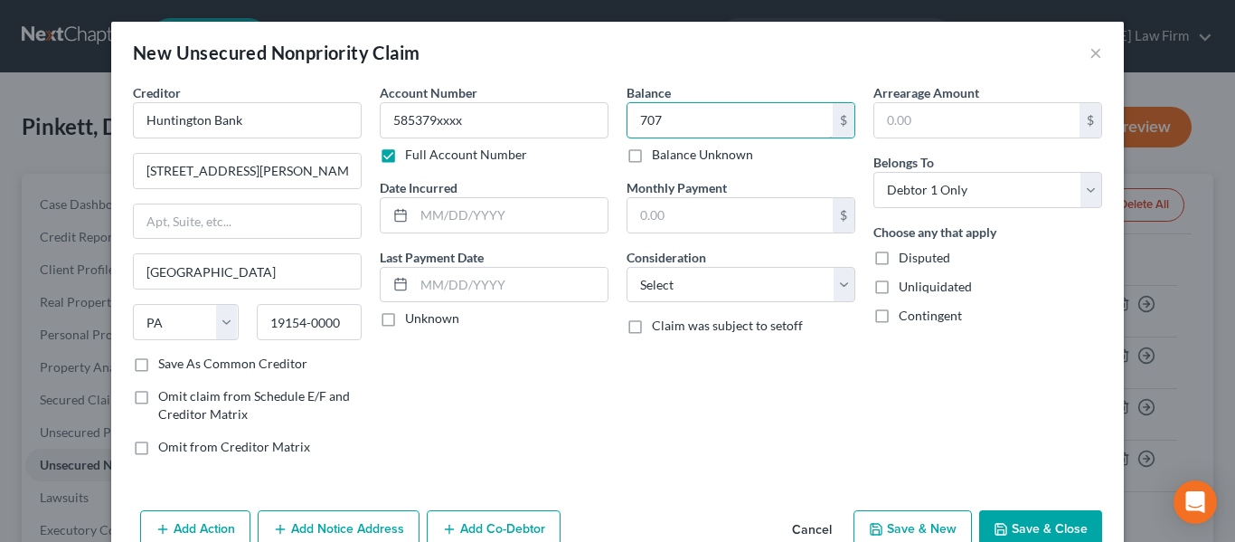
type input "707"
click at [431, 223] on input "text" at bounding box center [511, 215] width 194 height 34
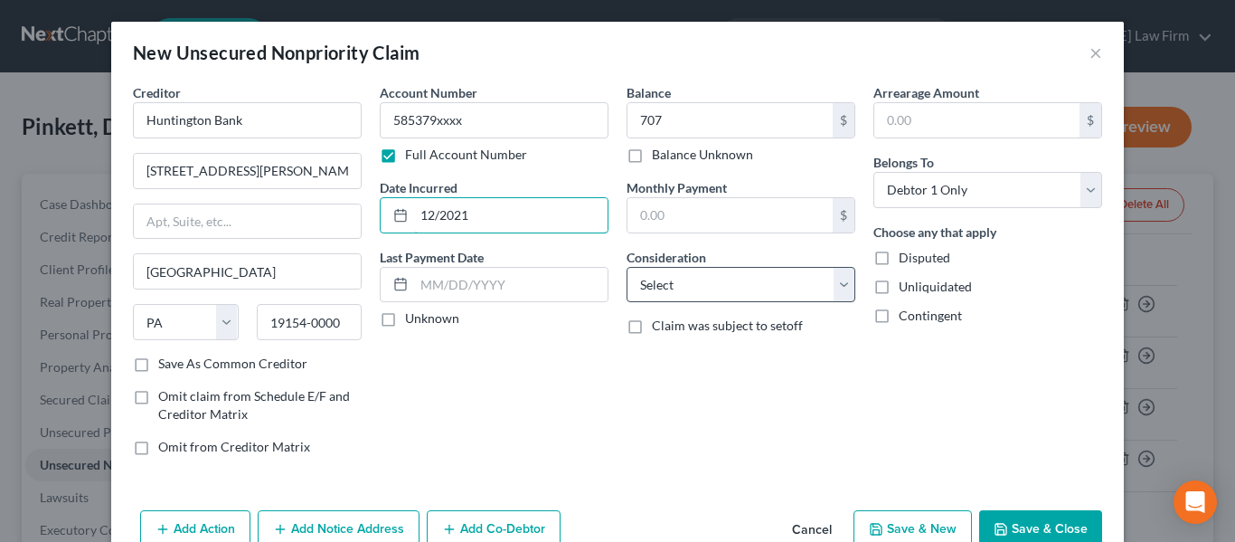
type input "12/2021"
click at [785, 292] on select "Select Cable / Satellite Services Collection Agency Credit Card Debt Debt Couns…" at bounding box center [741, 285] width 229 height 36
select select "4"
click at [627, 267] on select "Select Cable / Satellite Services Collection Agency Credit Card Debt Debt Couns…" at bounding box center [741, 285] width 229 height 36
click at [911, 521] on button "Save & New" at bounding box center [913, 529] width 118 height 38
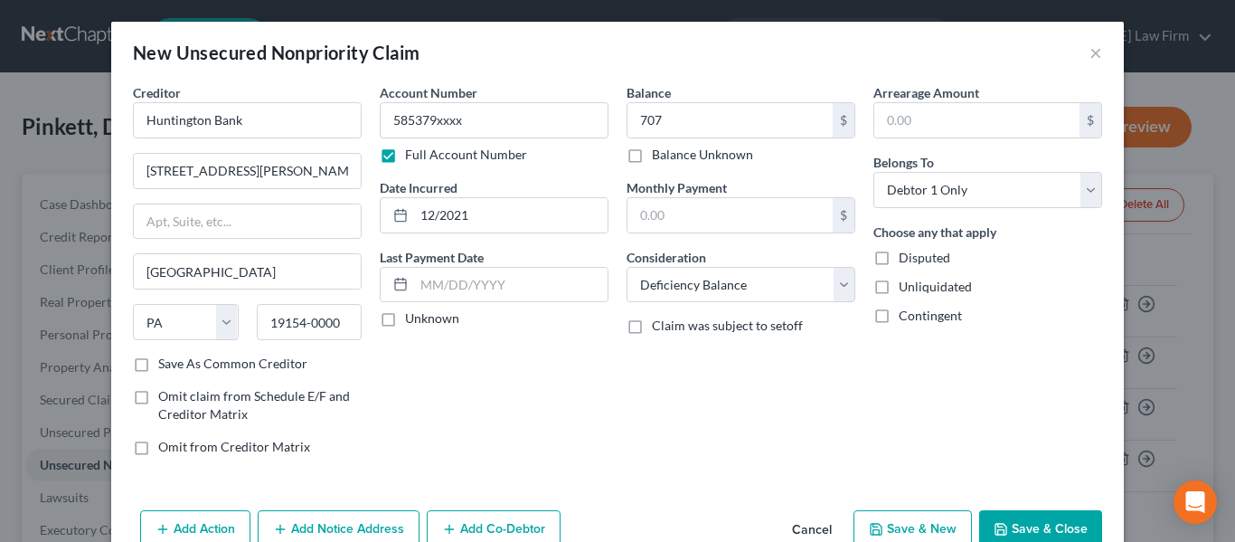
select select "0"
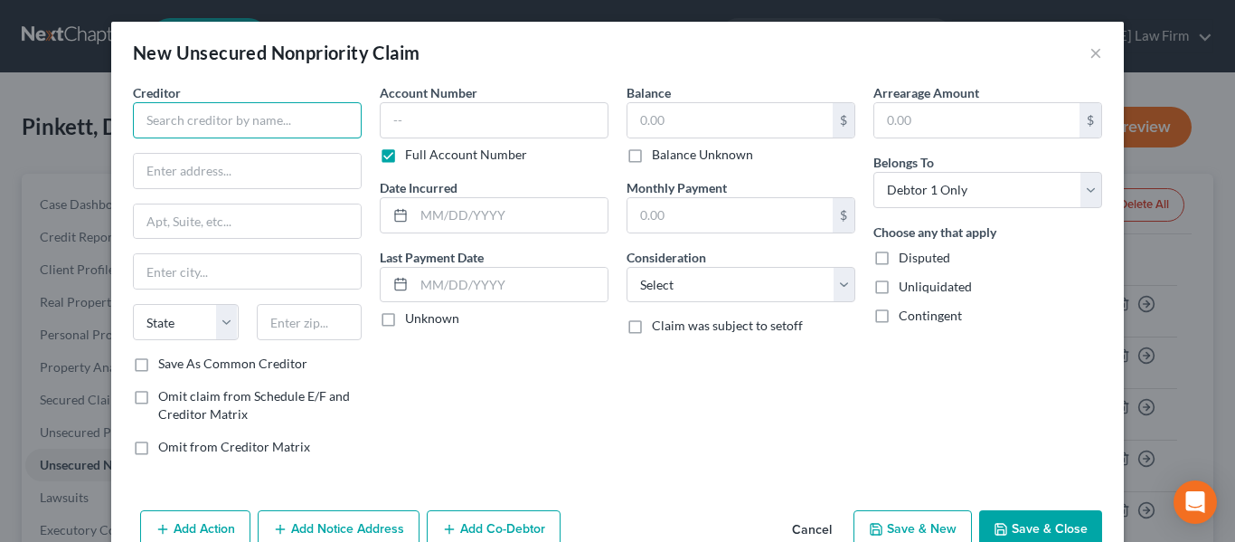
click at [225, 114] on input "text" at bounding box center [247, 120] width 229 height 36
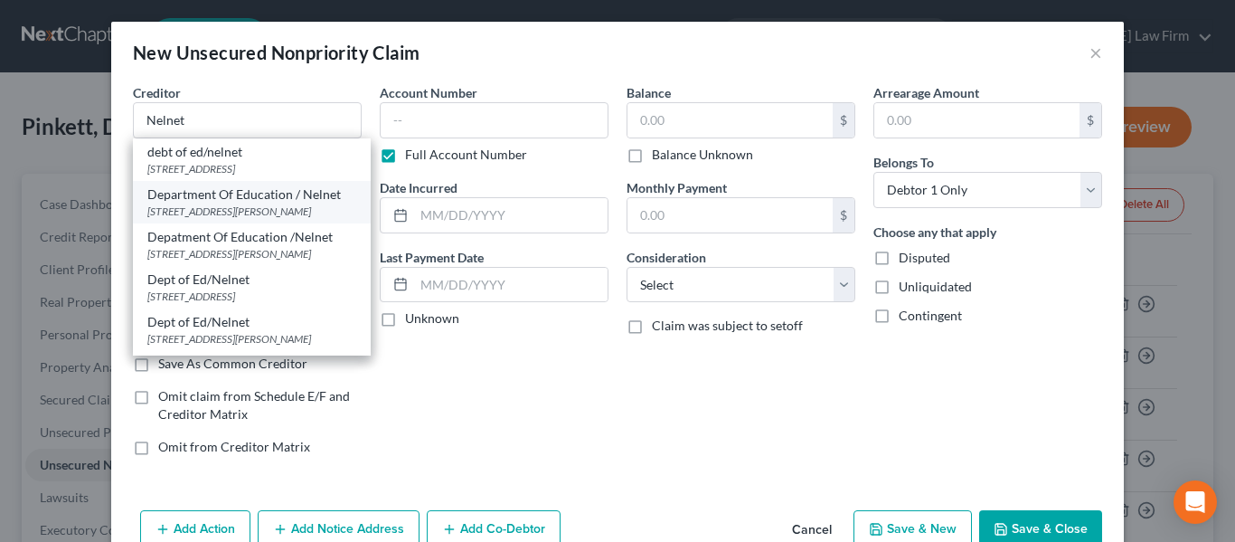
click at [213, 219] on div "[STREET_ADDRESS][PERSON_NAME]" at bounding box center [251, 210] width 209 height 15
type input "Department Of Education / Nelnet"
type input "[STREET_ADDRESS][PERSON_NAME]"
type input "Aurora"
select select "5"
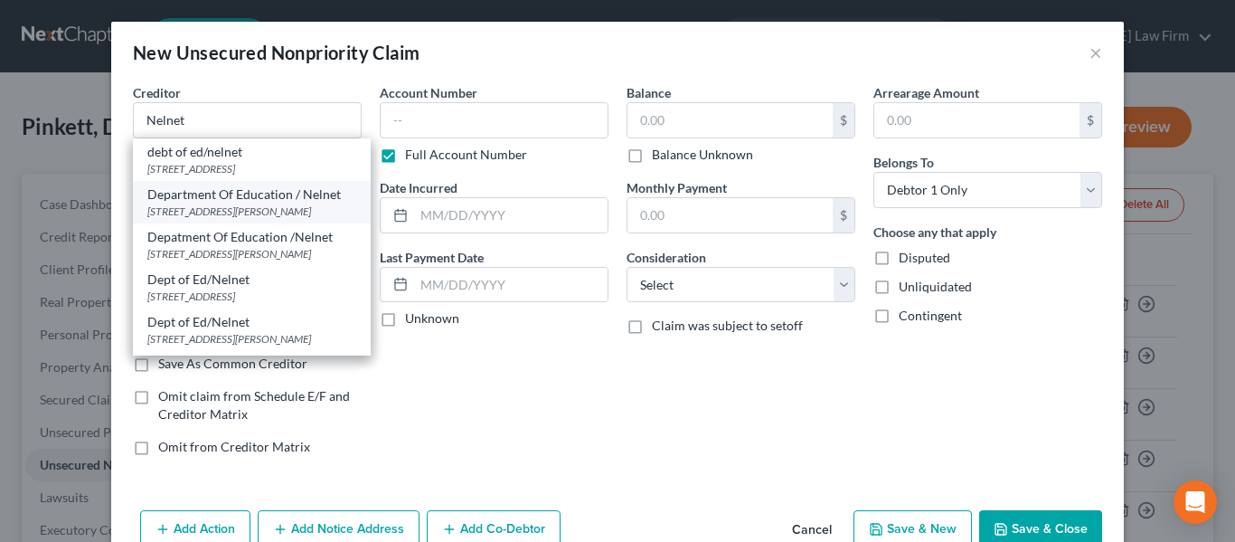
type input "80014-0000"
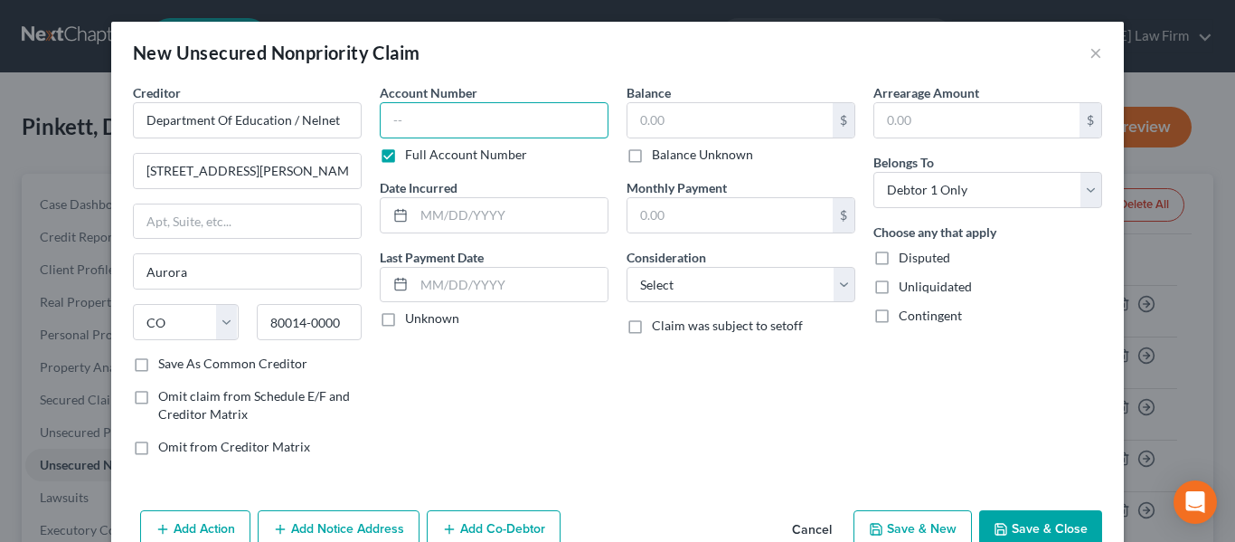
click at [439, 132] on input "text" at bounding box center [494, 120] width 229 height 36
type input "9000000xxxx"
click at [716, 131] on input "text" at bounding box center [730, 120] width 205 height 34
type input "1"
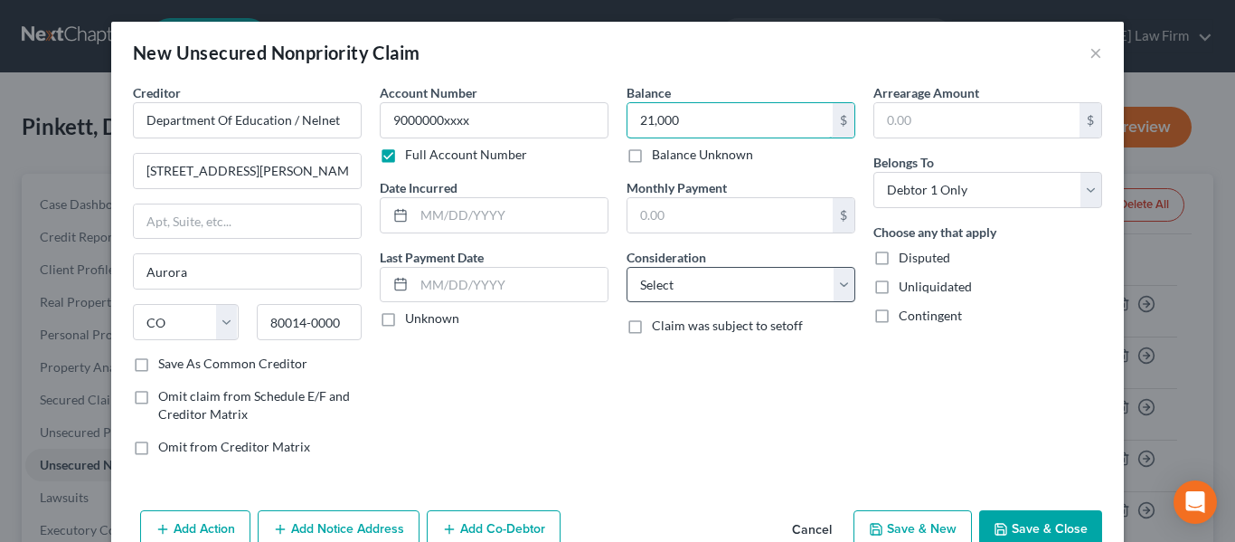
type input "21,000"
click at [714, 295] on select "Select Cable / Satellite Services Collection Agency Credit Card Debt Debt Couns…" at bounding box center [741, 285] width 229 height 36
select select "17"
click at [627, 267] on select "Select Cable / Satellite Services Collection Agency Credit Card Debt Debt Couns…" at bounding box center [741, 285] width 229 height 36
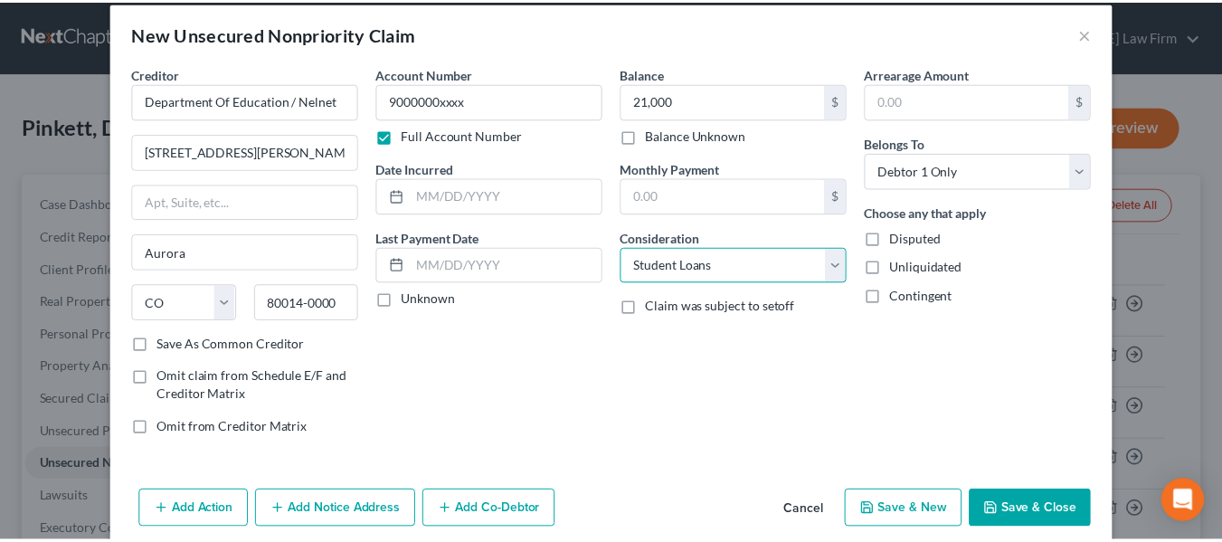
scroll to position [24, 0]
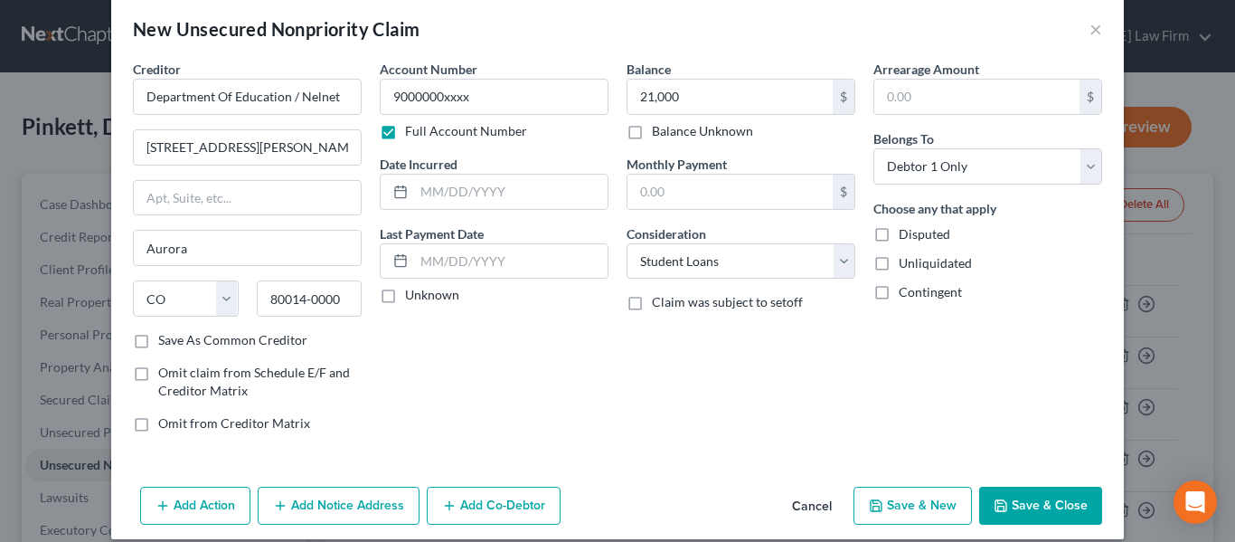
click at [1031, 498] on button "Save & Close" at bounding box center [1040, 506] width 123 height 38
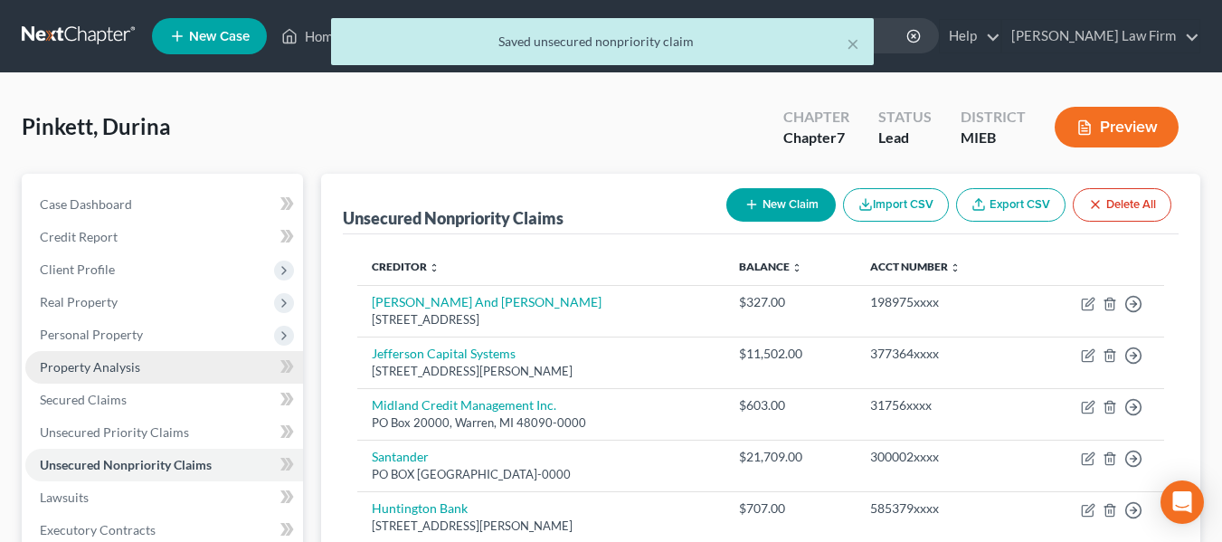
click at [111, 373] on span "Property Analysis" at bounding box center [90, 366] width 100 height 15
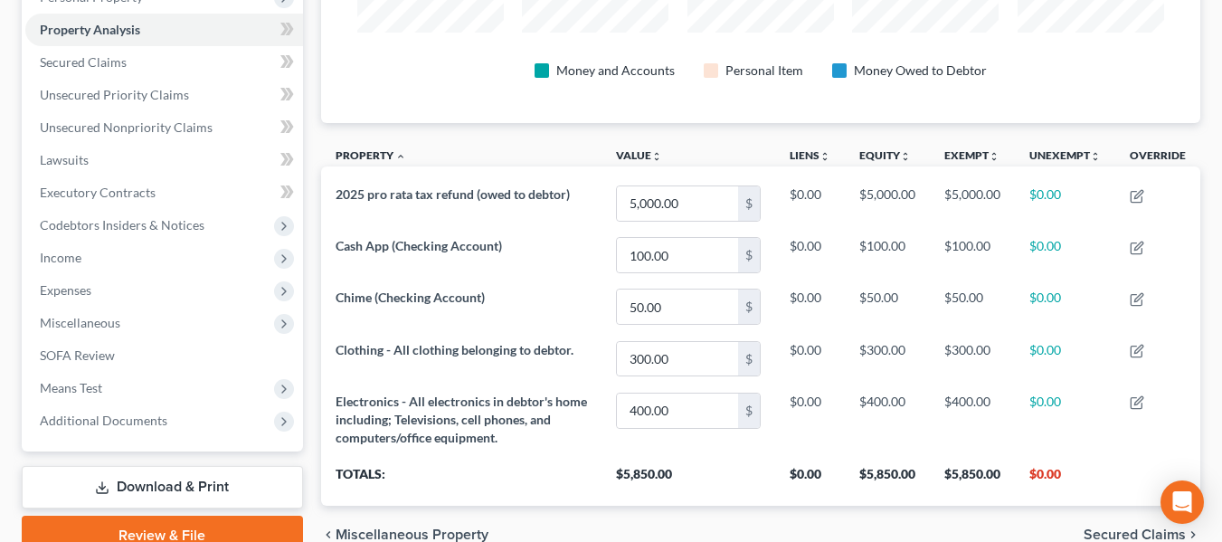
scroll to position [338, 0]
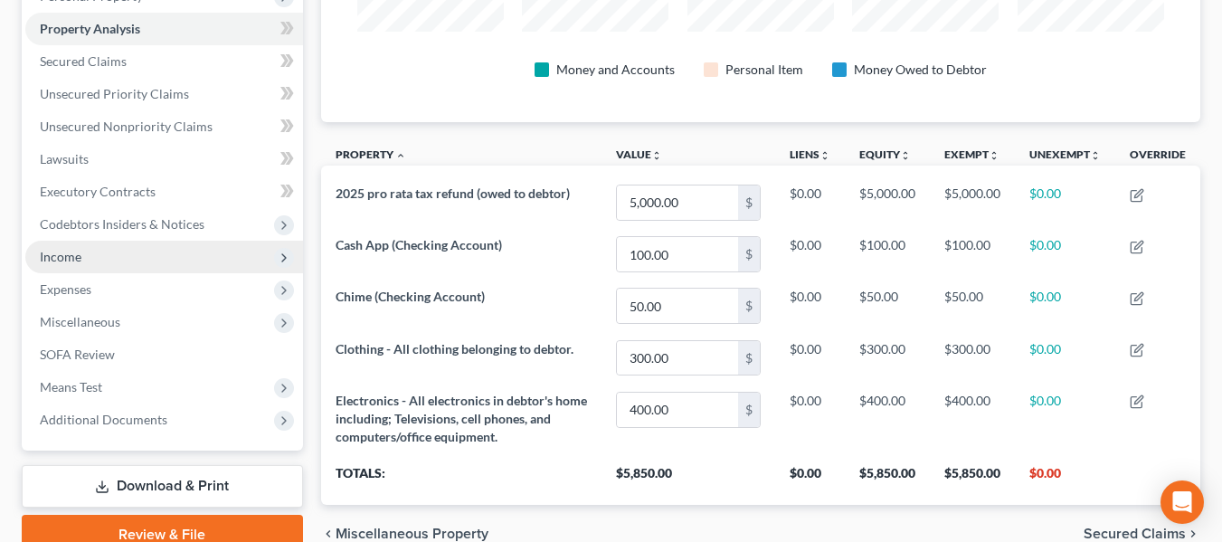
click at [69, 251] on span "Income" at bounding box center [61, 256] width 42 height 15
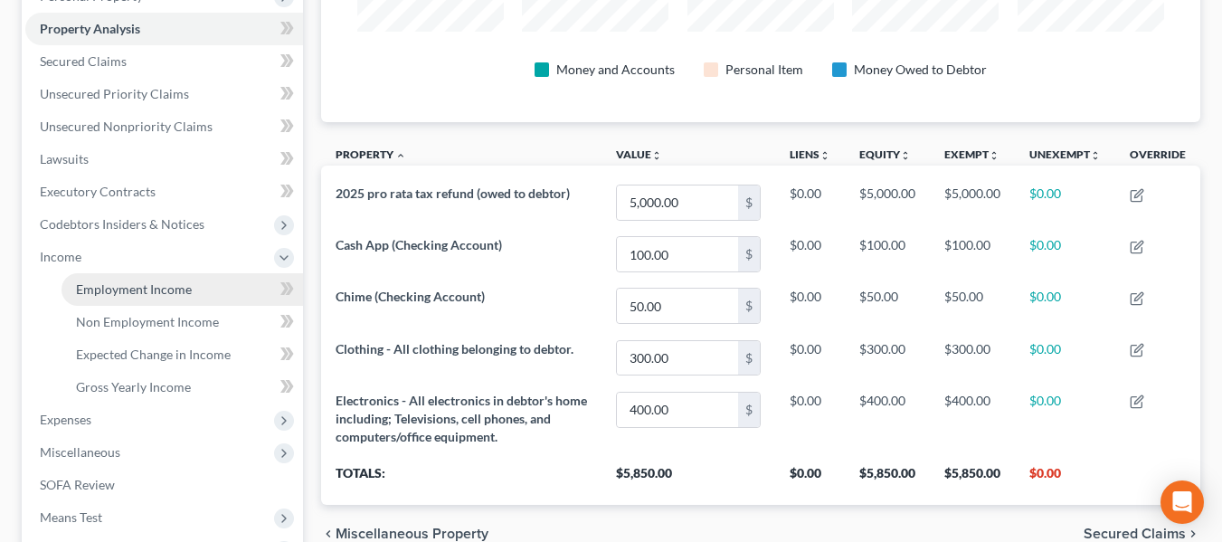
click at [113, 281] on span "Employment Income" at bounding box center [134, 288] width 116 height 15
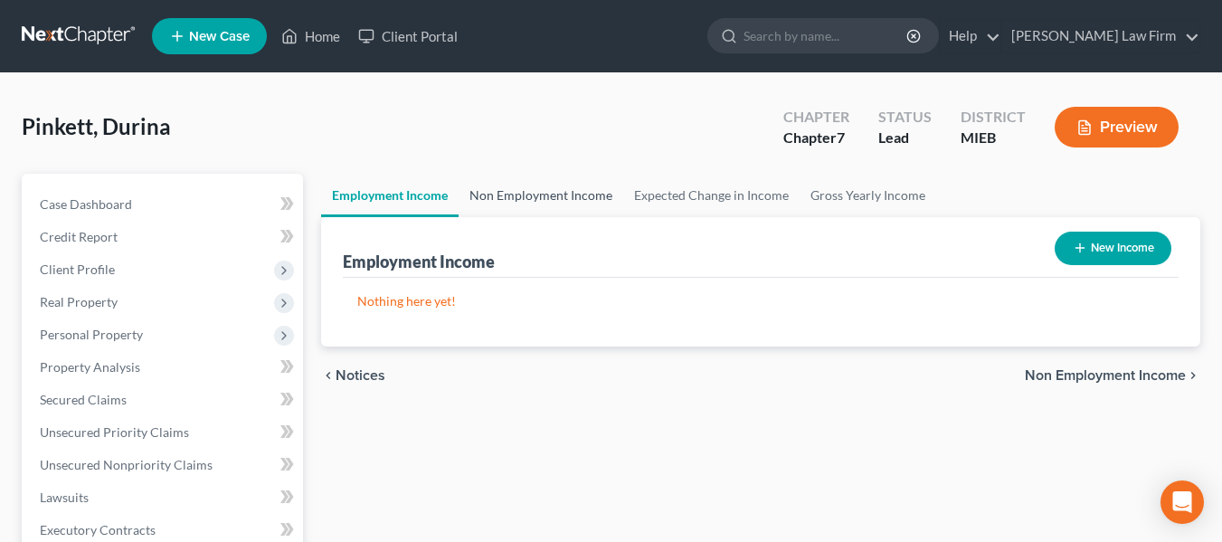
click at [508, 200] on link "Non Employment Income" at bounding box center [540, 195] width 165 height 43
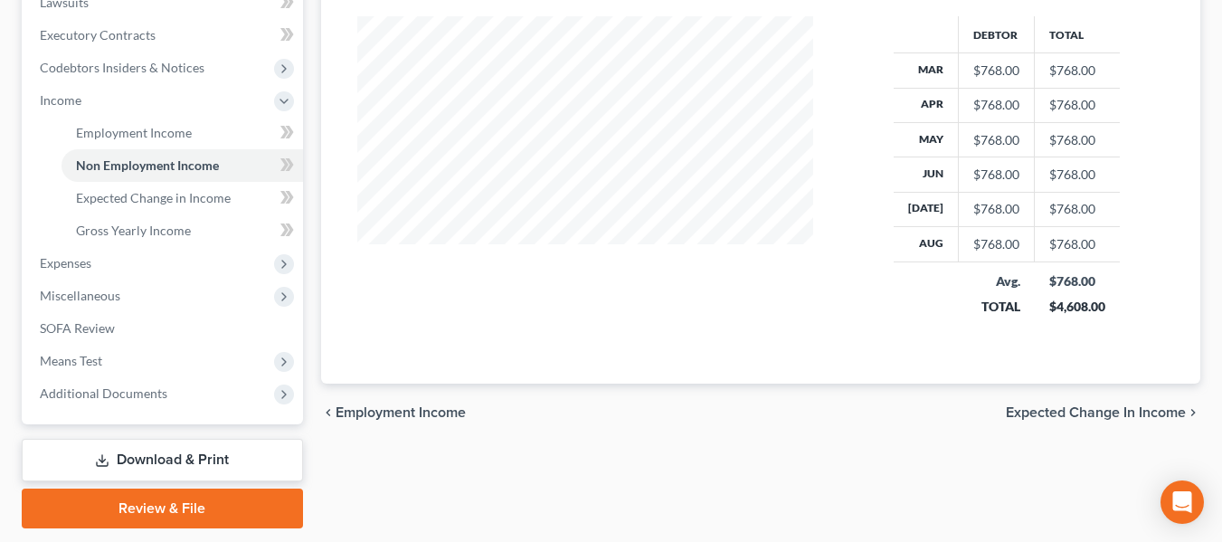
scroll to position [496, 0]
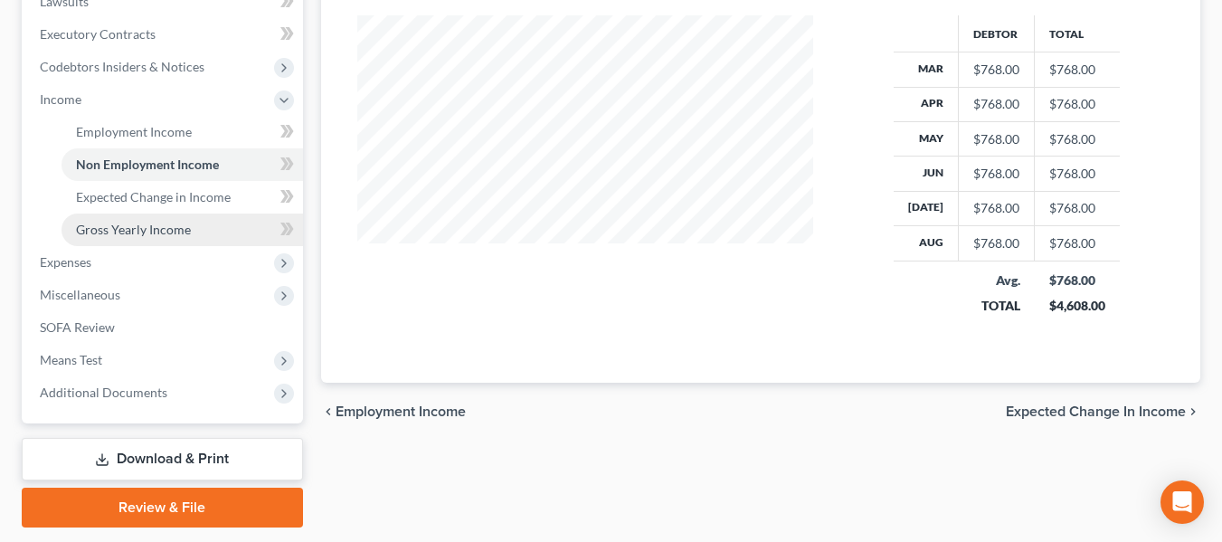
click at [110, 236] on span "Gross Yearly Income" at bounding box center [133, 229] width 115 height 15
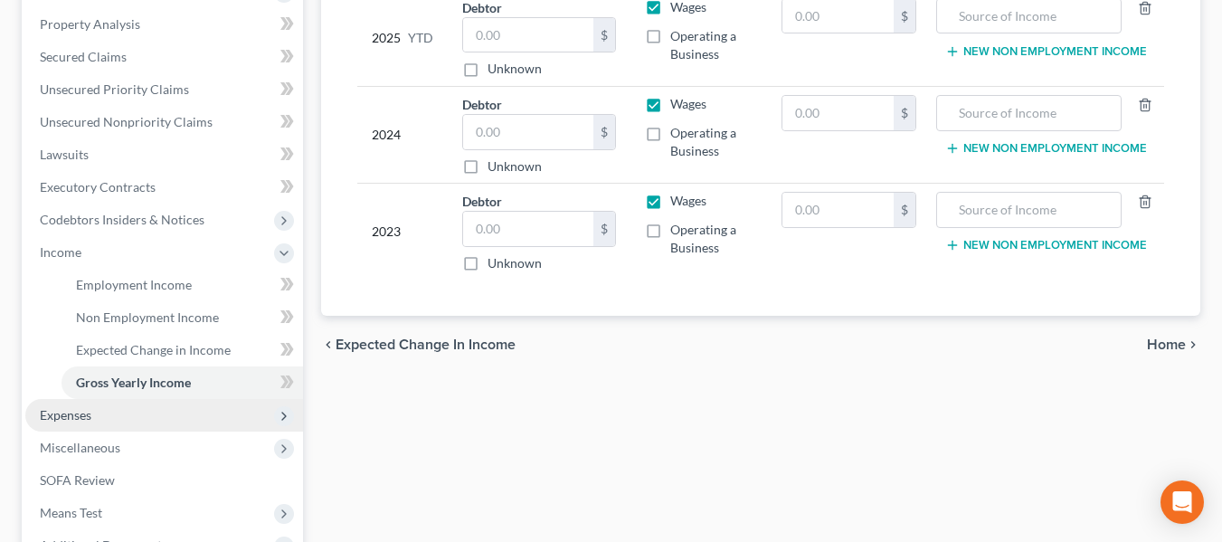
scroll to position [344, 0]
click at [83, 421] on span "Expenses" at bounding box center [164, 414] width 278 height 33
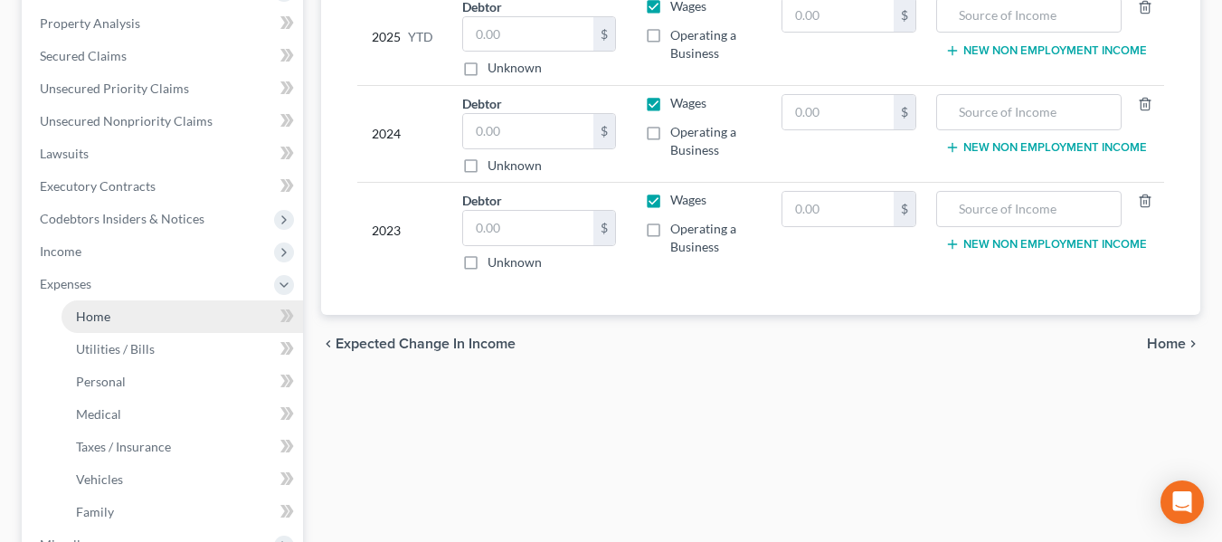
click at [115, 312] on link "Home" at bounding box center [181, 316] width 241 height 33
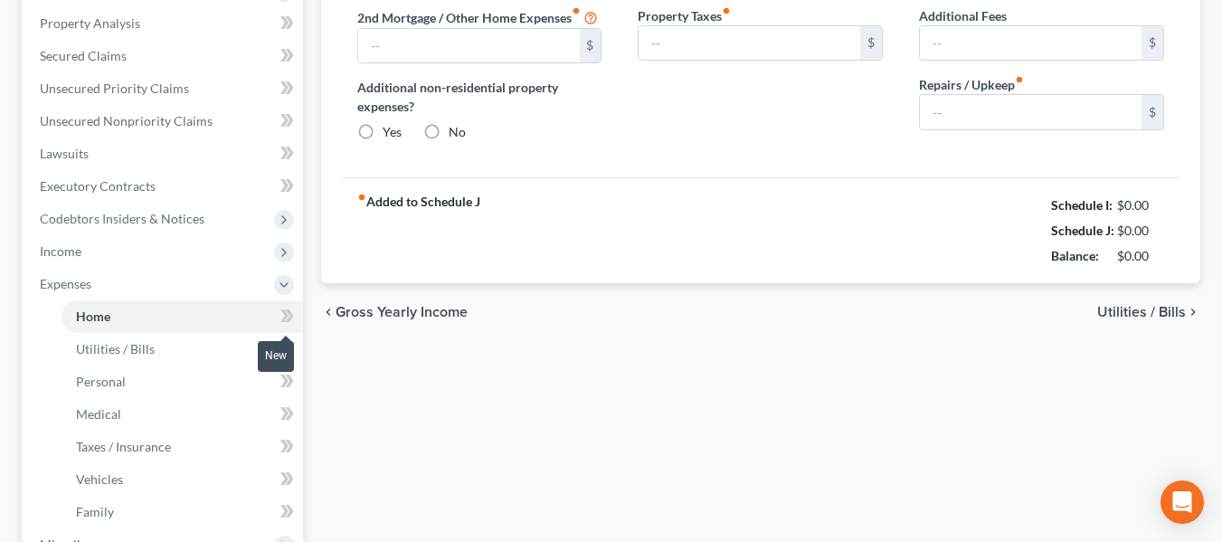
type input "0.00"
radio input "true"
type input "0.00"
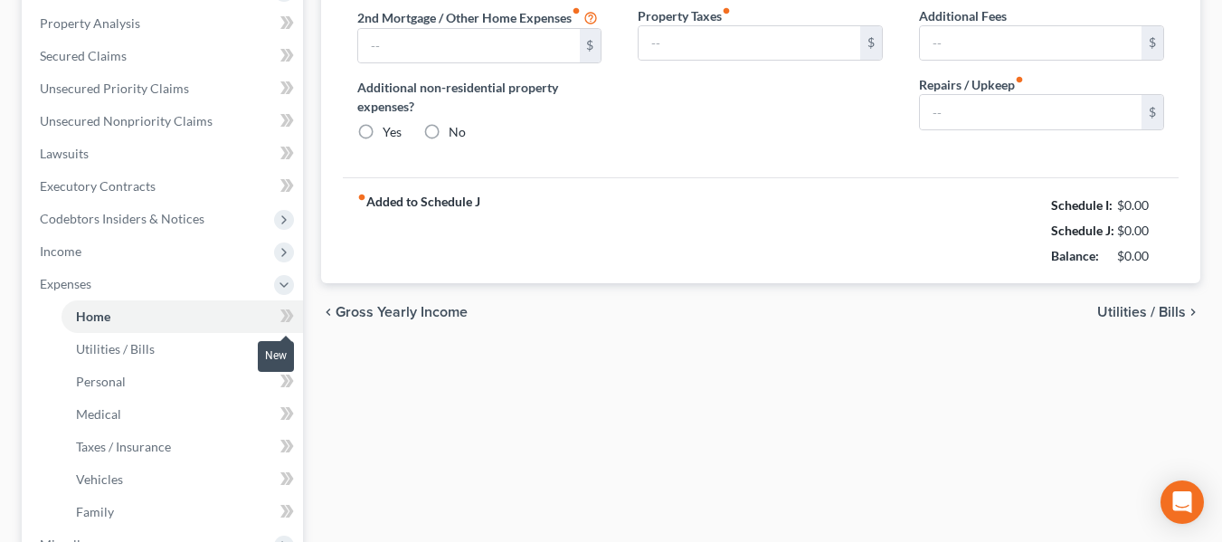
type input "0.00"
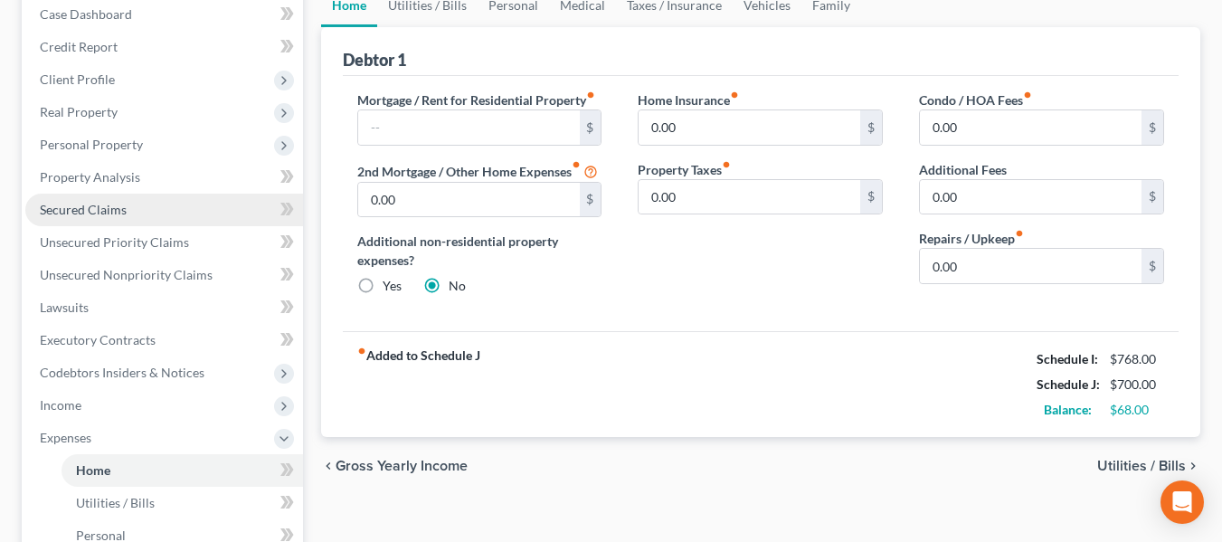
scroll to position [208, 0]
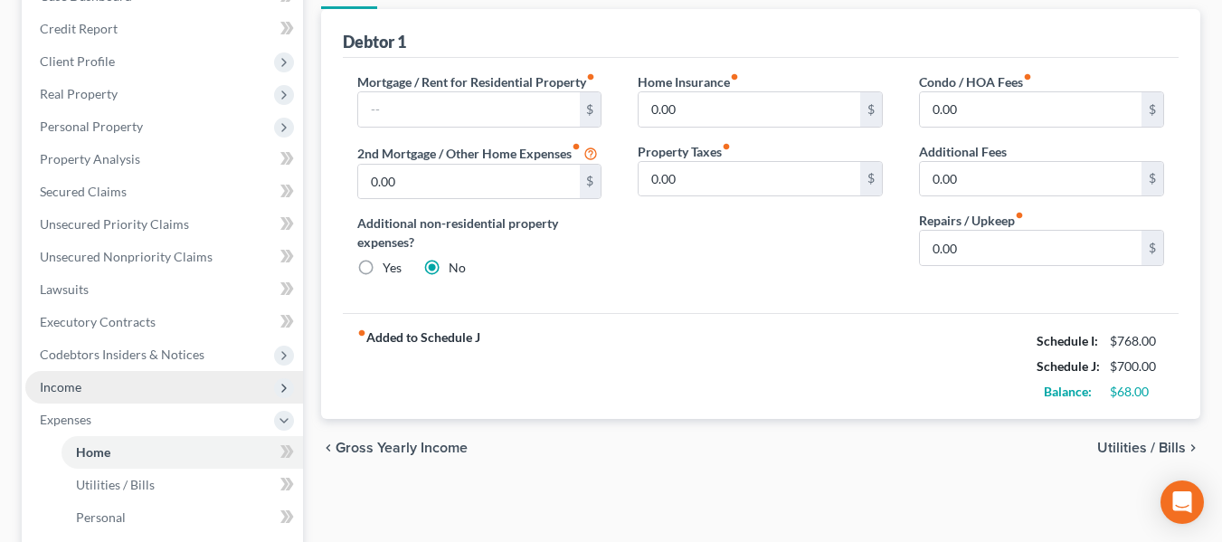
click at [124, 385] on span "Income" at bounding box center [164, 387] width 278 height 33
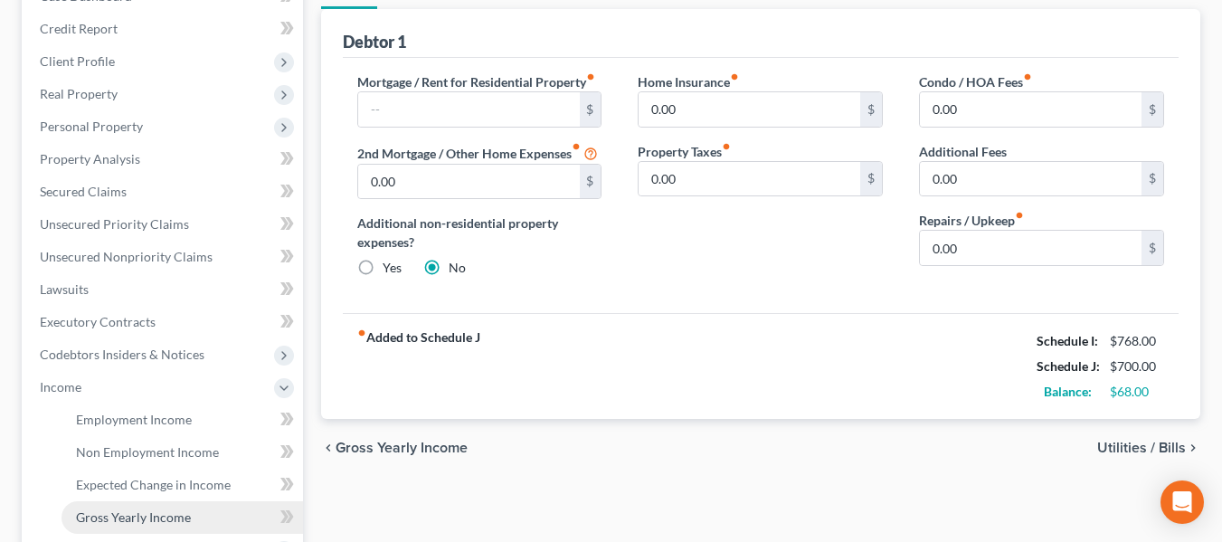
click at [153, 517] on span "Gross Yearly Income" at bounding box center [133, 516] width 115 height 15
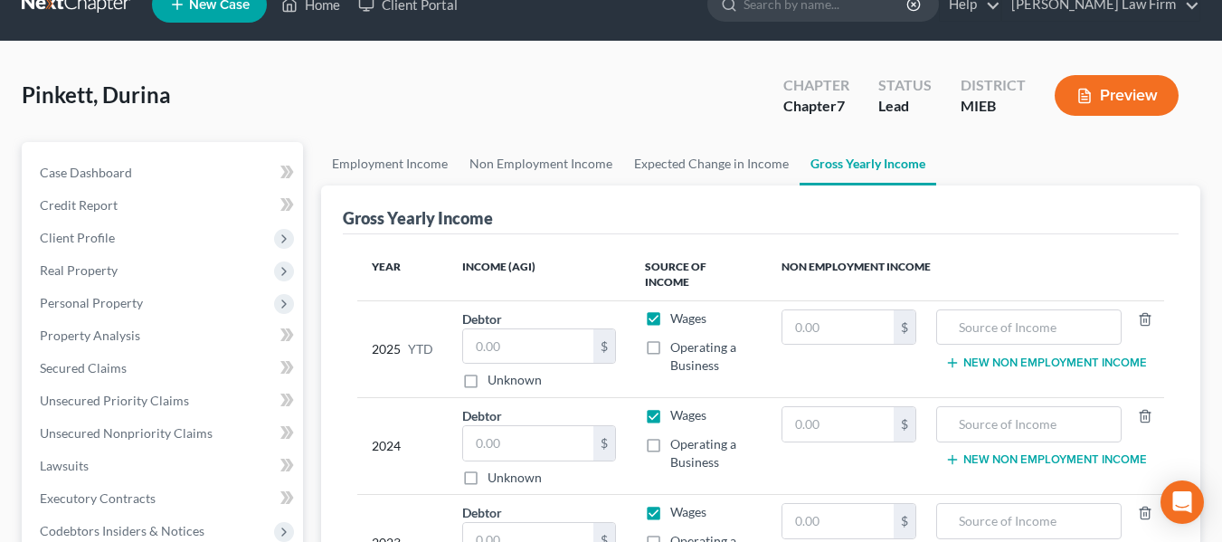
scroll to position [33, 0]
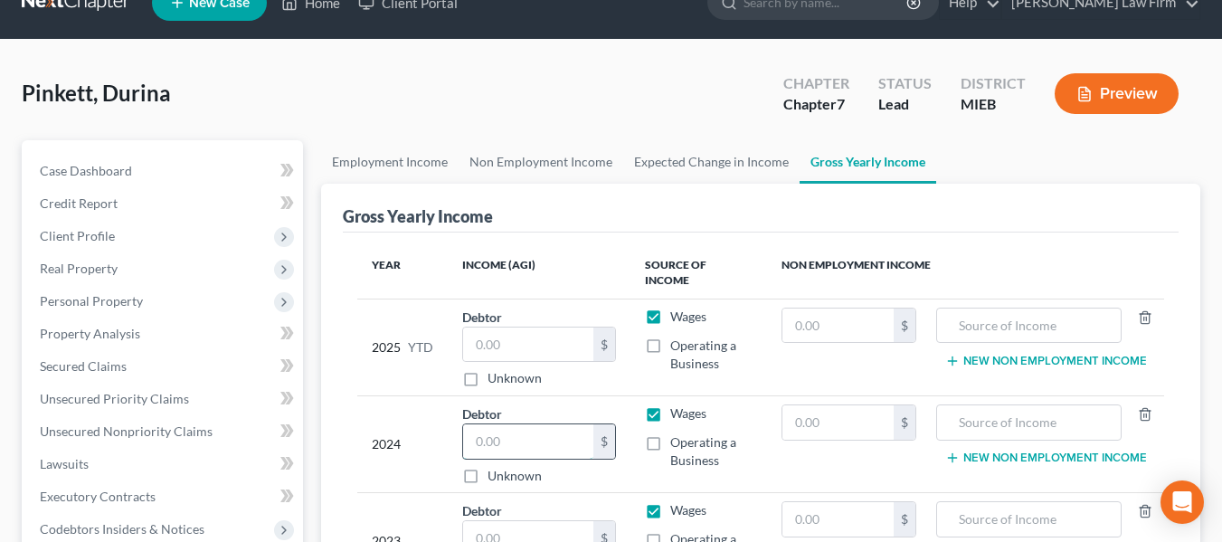
click at [532, 430] on input "text" at bounding box center [528, 441] width 131 height 34
type input "10,407"
click at [528, 521] on input "text" at bounding box center [528, 538] width 131 height 34
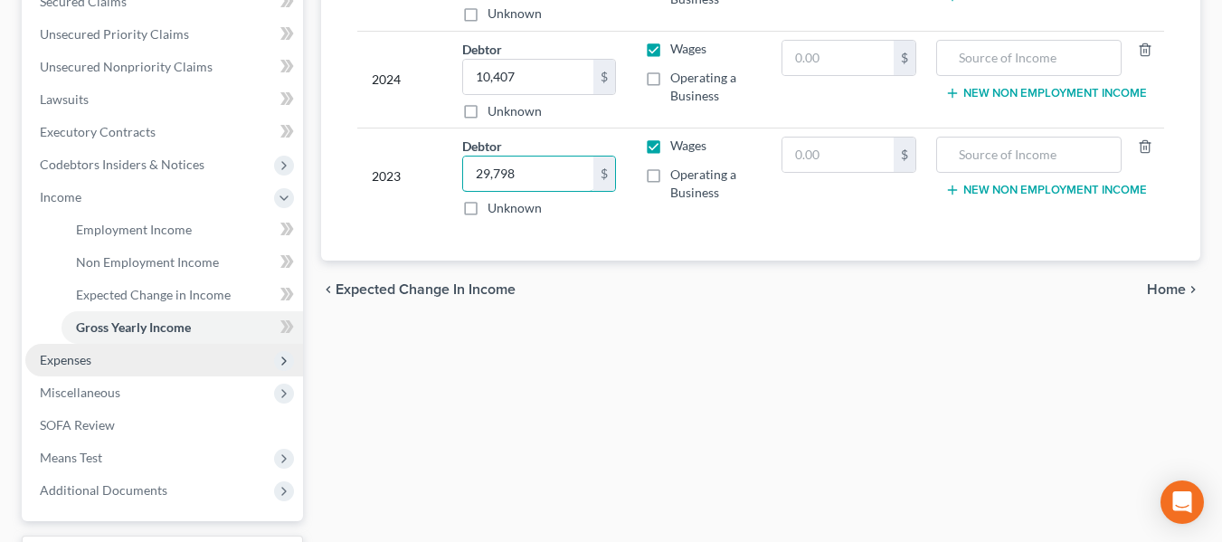
scroll to position [399, 0]
type input "29,798"
click at [122, 345] on span "Expenses" at bounding box center [164, 359] width 278 height 33
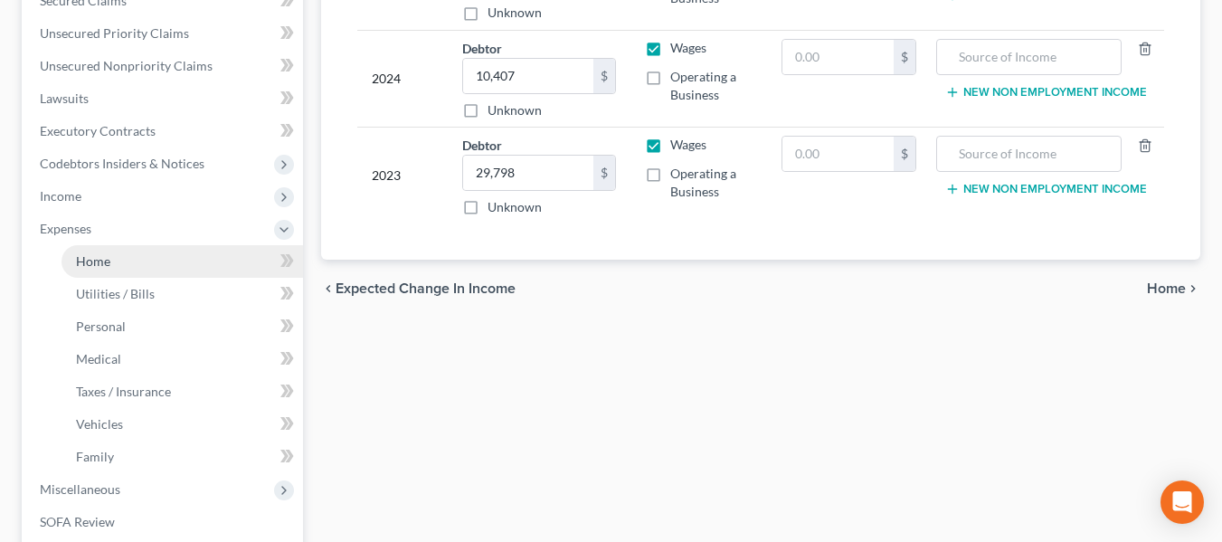
click at [130, 260] on link "Home" at bounding box center [181, 261] width 241 height 33
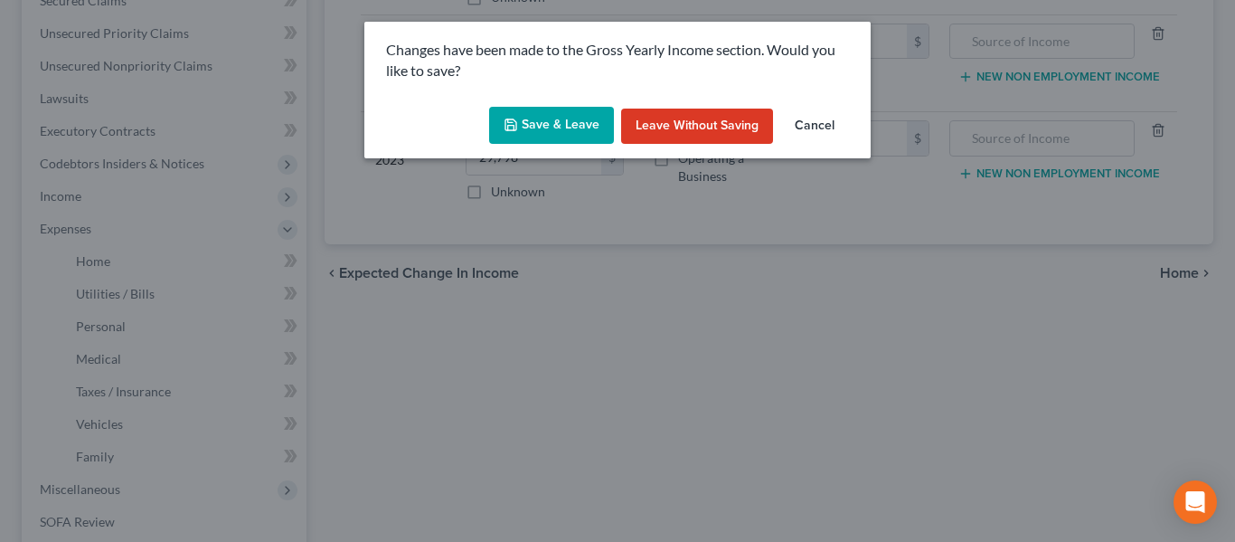
click at [576, 125] on button "Save & Leave" at bounding box center [551, 126] width 125 height 38
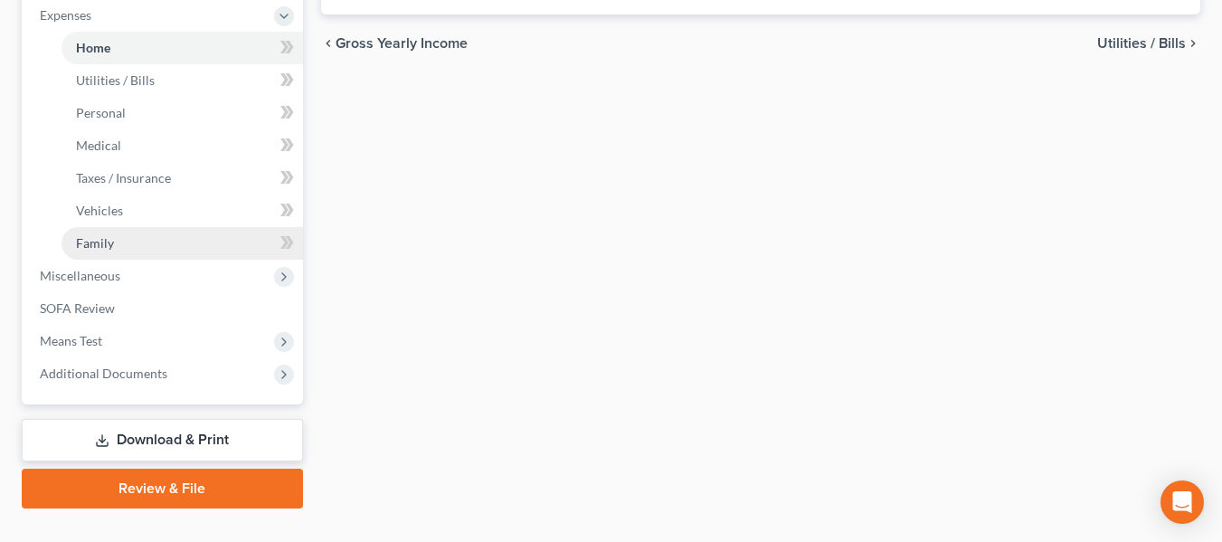
scroll to position [613, 0]
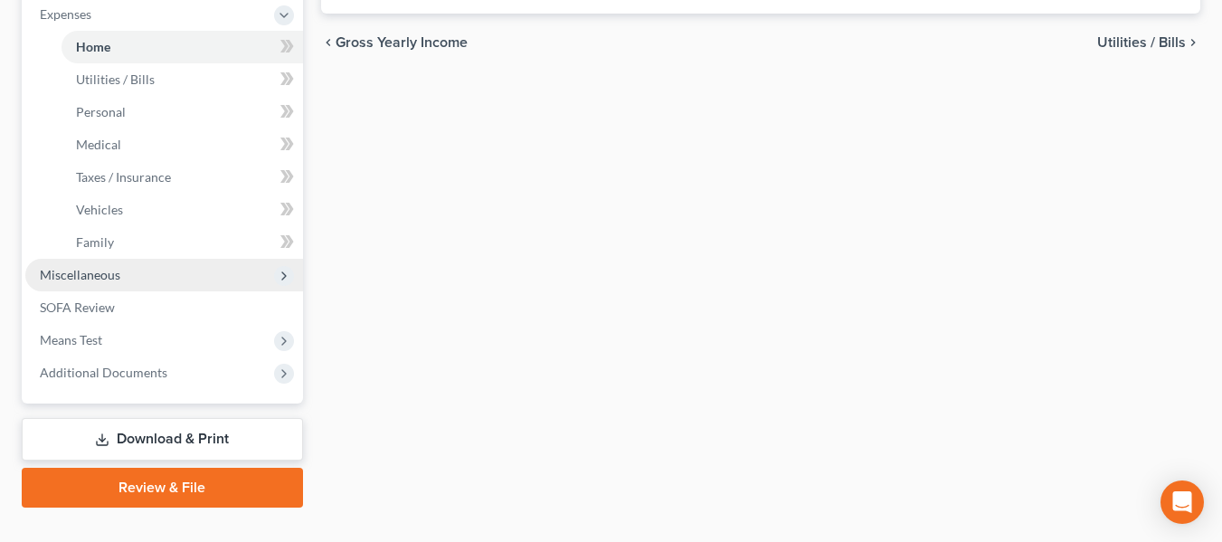
click at [105, 273] on span "Miscellaneous" at bounding box center [80, 274] width 80 height 15
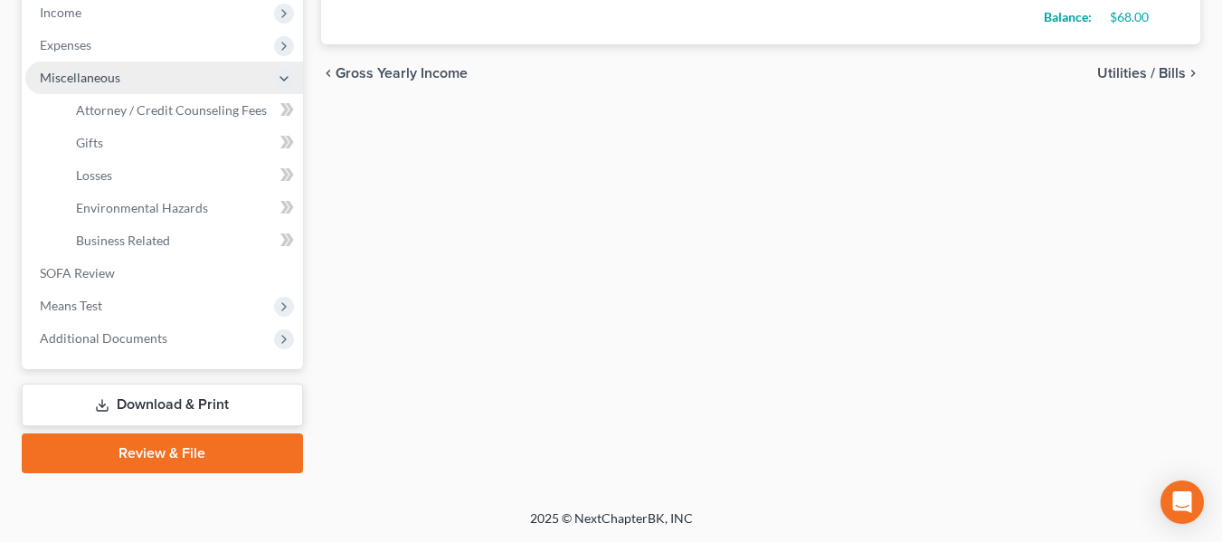
scroll to position [582, 0]
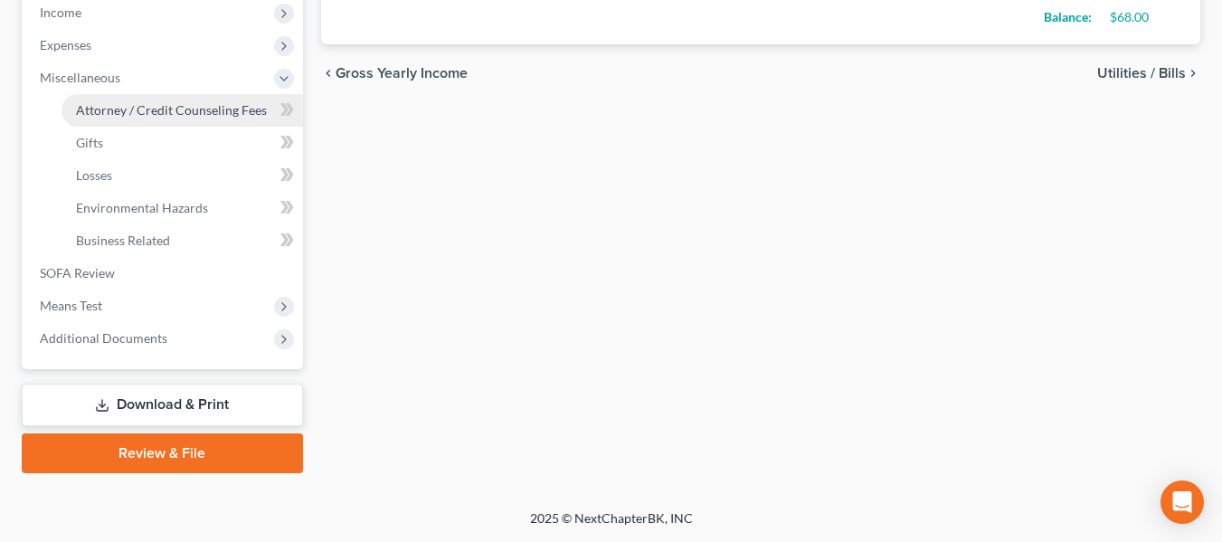
click at [190, 102] on span "Attorney / Credit Counseling Fees" at bounding box center [171, 109] width 191 height 15
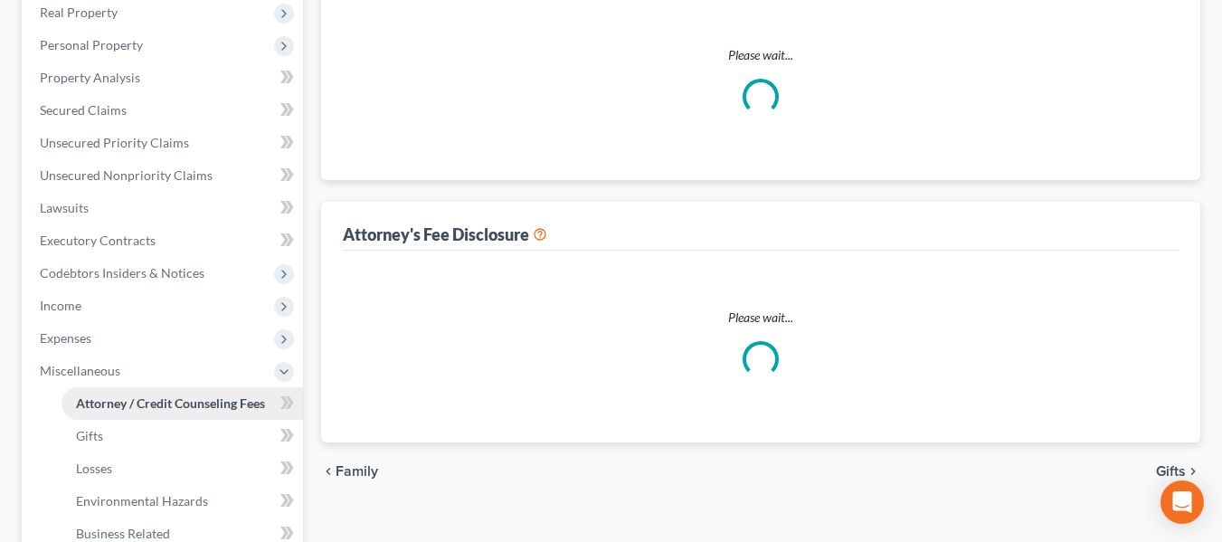
select select "0"
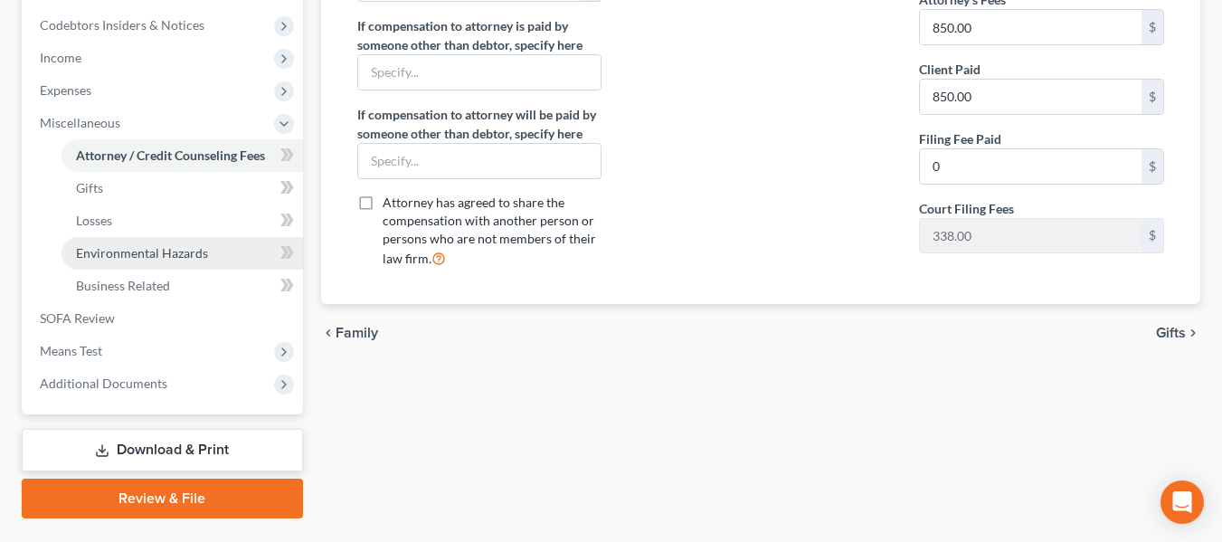
scroll to position [538, 0]
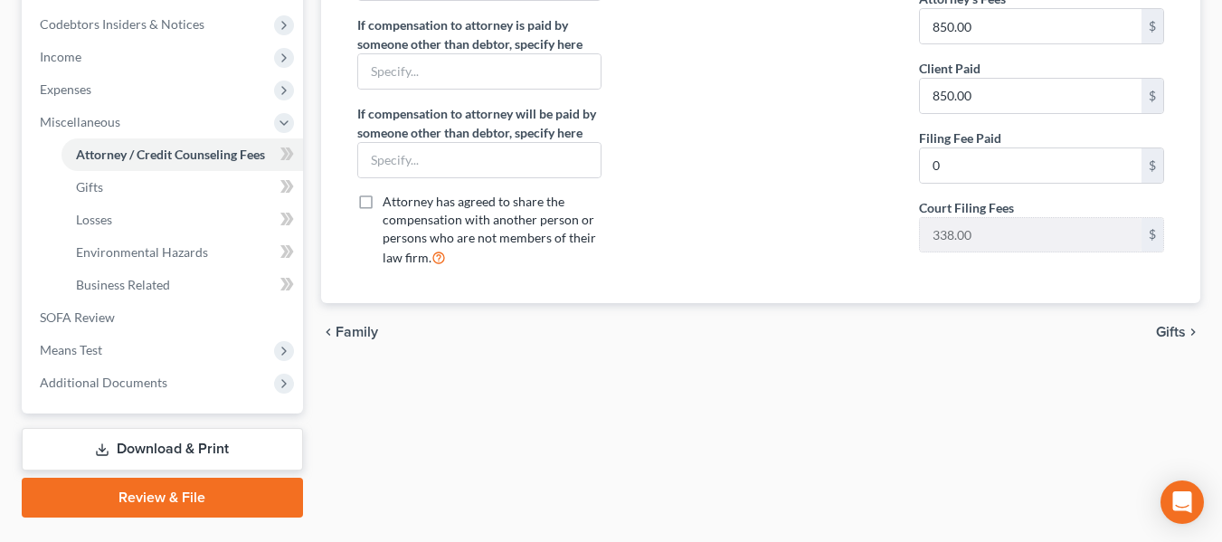
click at [169, 448] on link "Download & Print" at bounding box center [162, 449] width 281 height 43
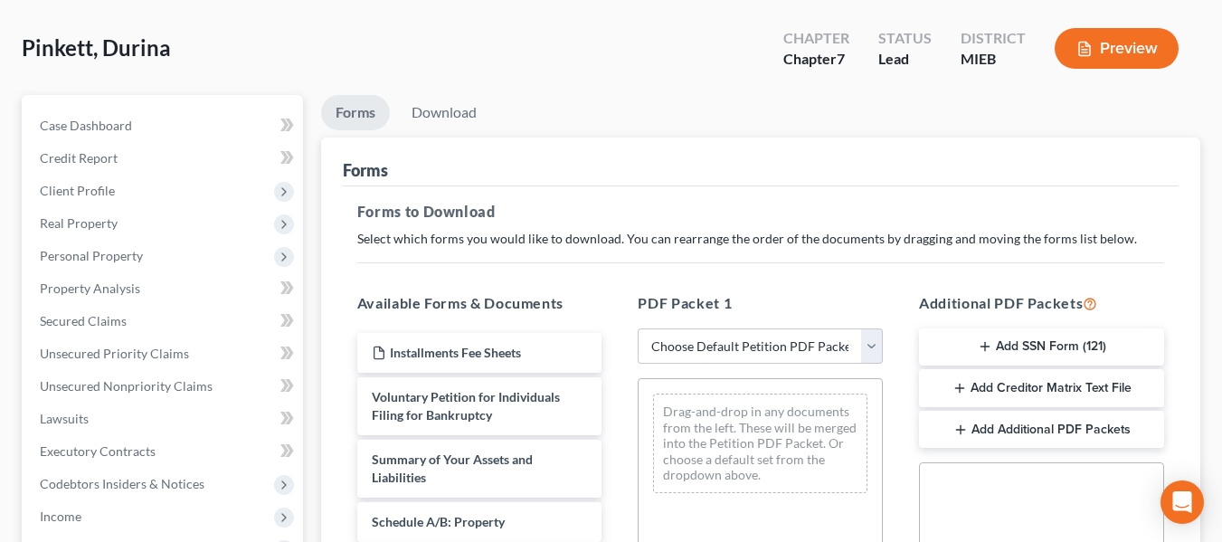
scroll to position [85, 0]
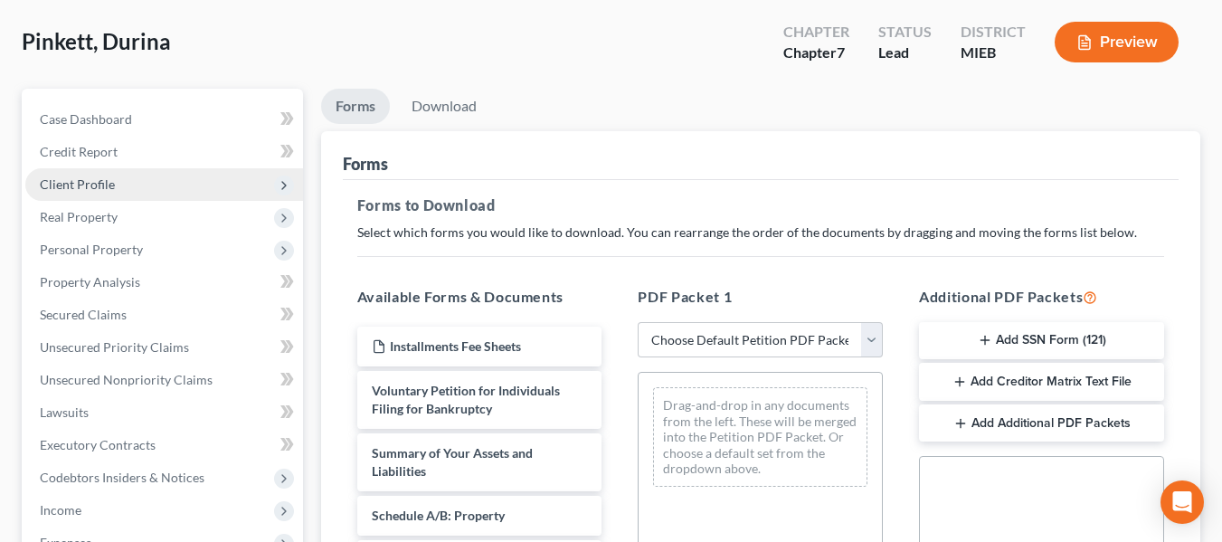
click at [88, 184] on span "Client Profile" at bounding box center [77, 183] width 75 height 15
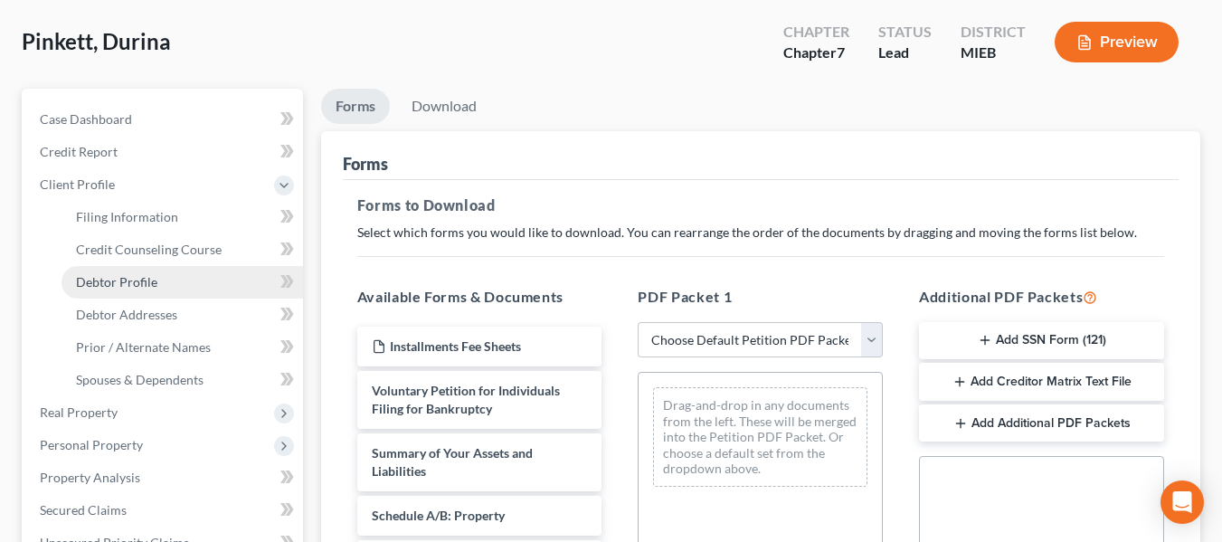
click at [133, 283] on span "Debtor Profile" at bounding box center [116, 281] width 81 height 15
select select "0"
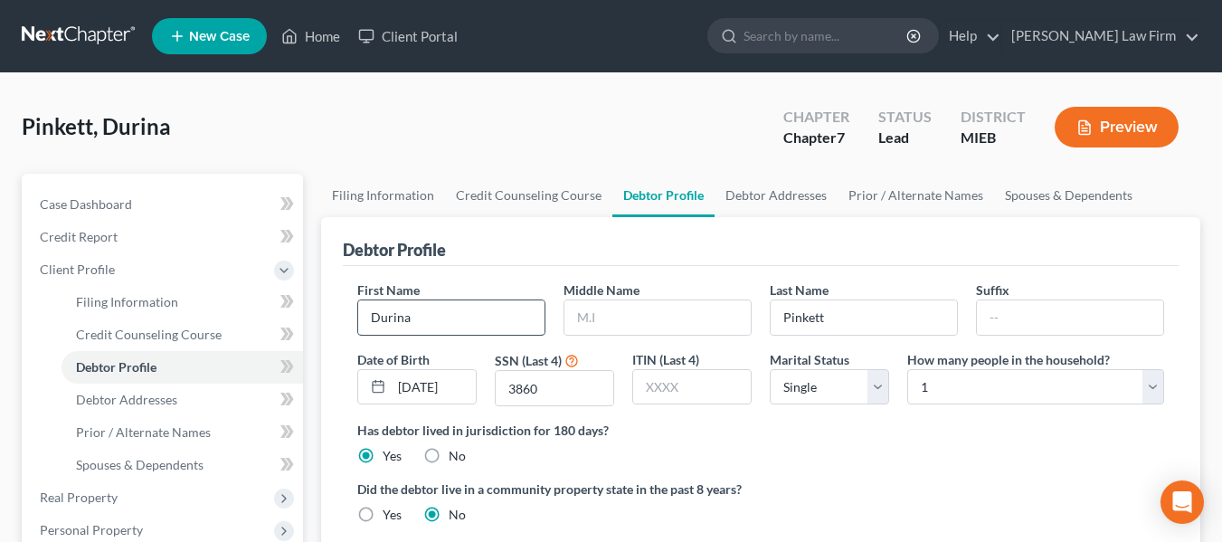
click at [385, 323] on input "Durina" at bounding box center [451, 317] width 186 height 34
type input "Durina"
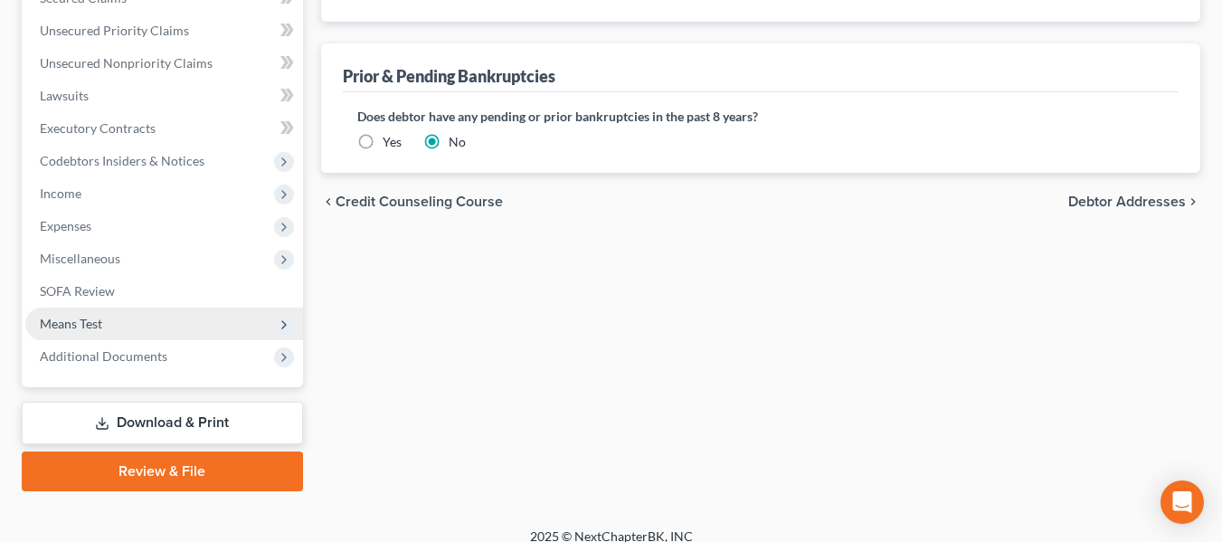
scroll to position [615, 0]
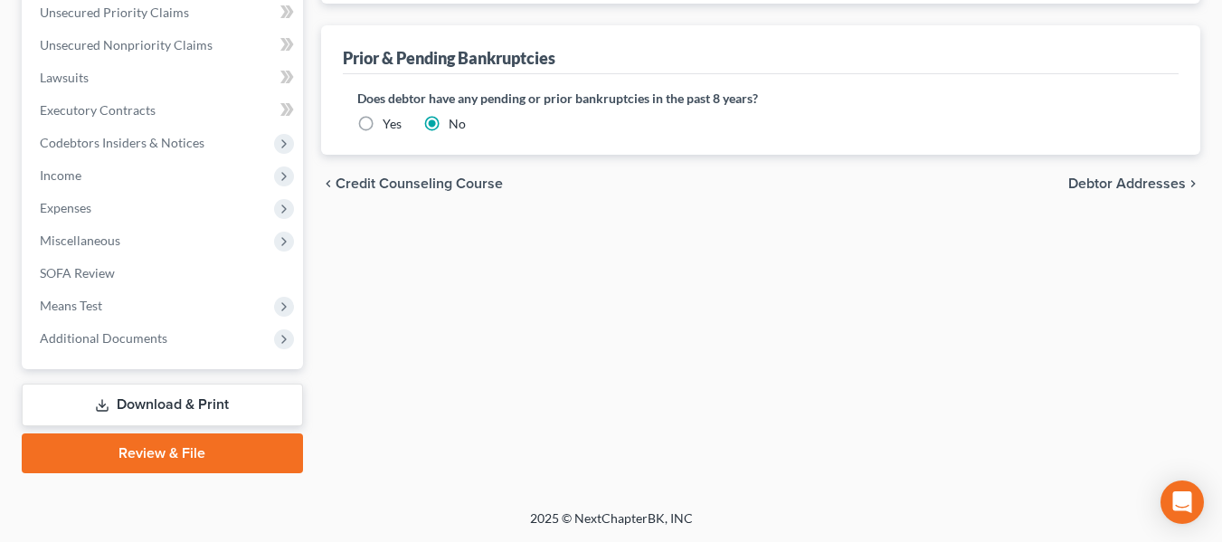
click at [225, 408] on link "Download & Print" at bounding box center [162, 404] width 281 height 43
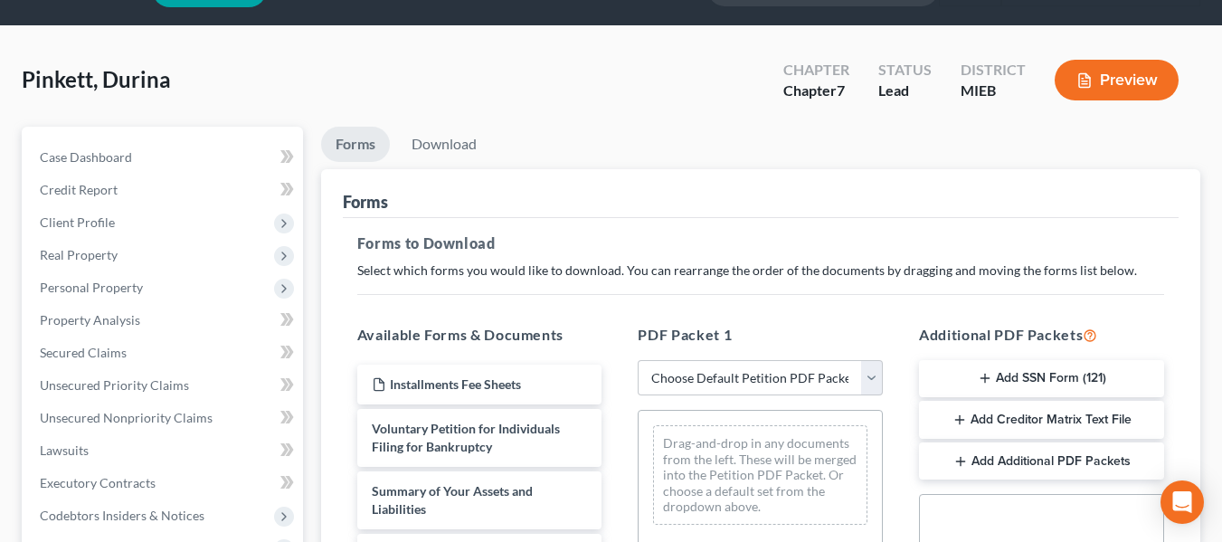
scroll to position [49, 0]
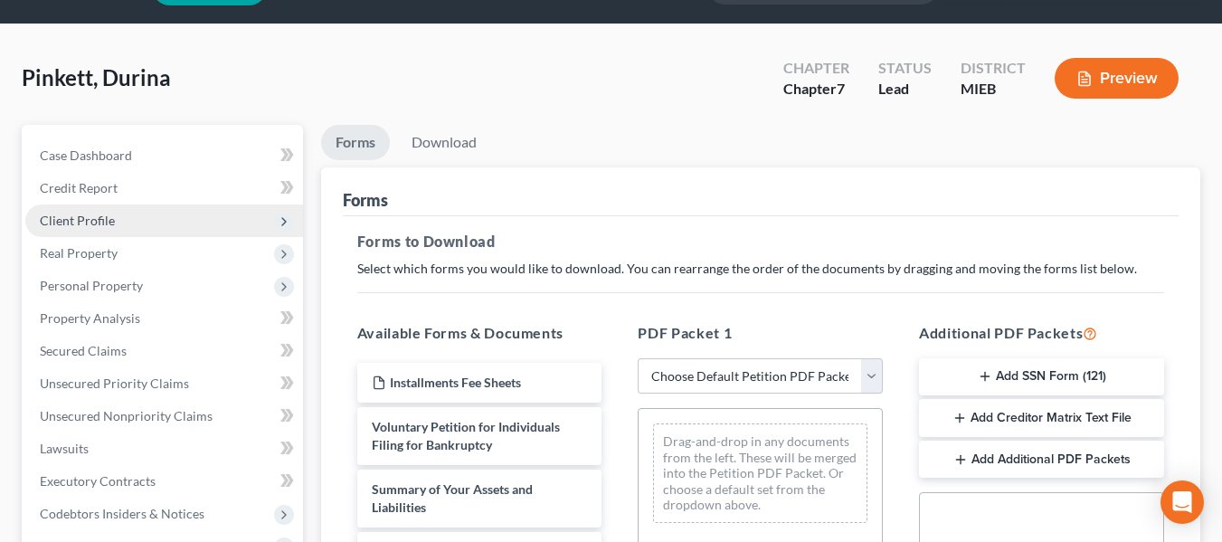
click at [96, 220] on span "Client Profile" at bounding box center [77, 220] width 75 height 15
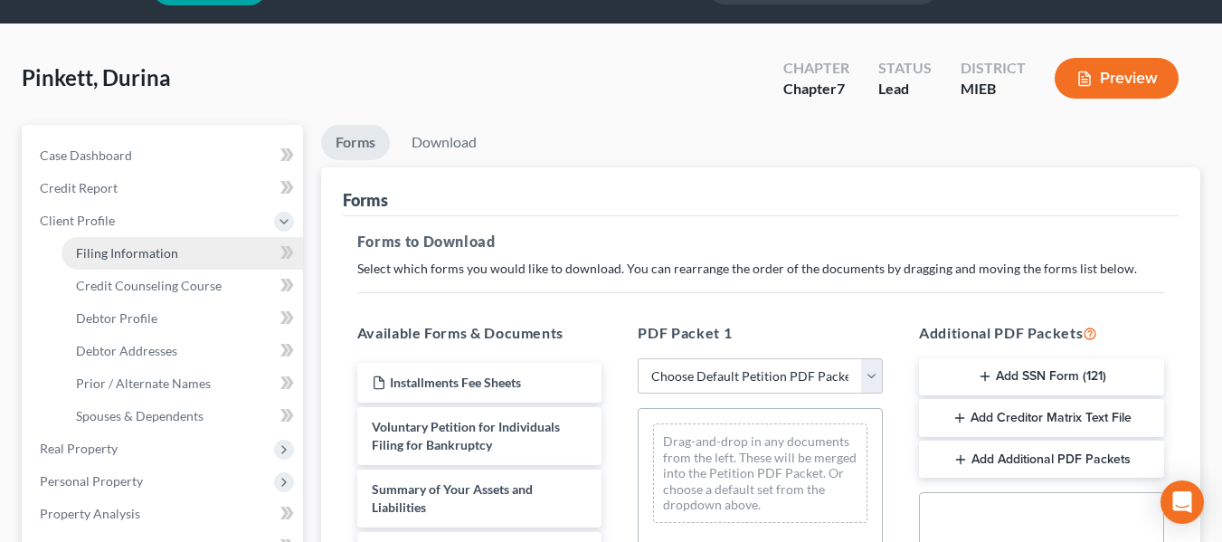
click at [122, 243] on link "Filing Information" at bounding box center [181, 253] width 241 height 33
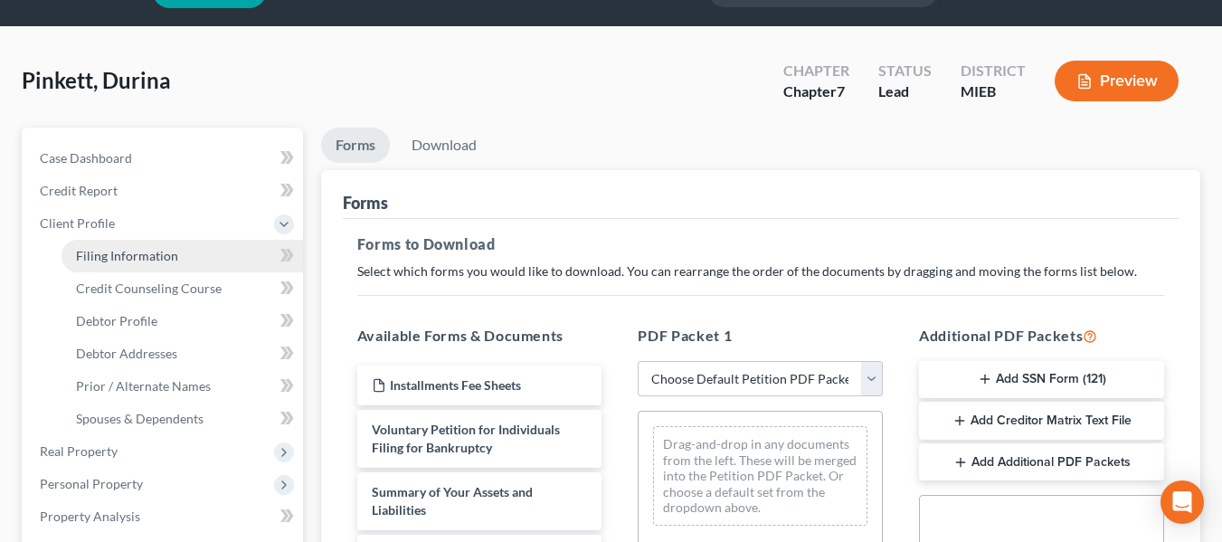
select select "1"
select select "0"
select select "40"
select select "0"
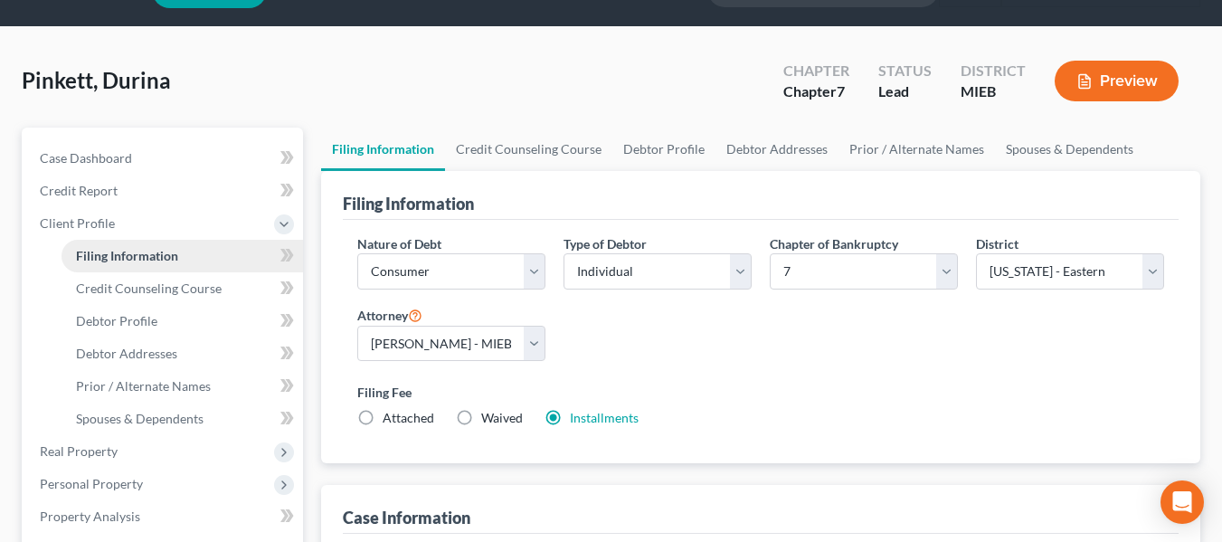
scroll to position [0, 0]
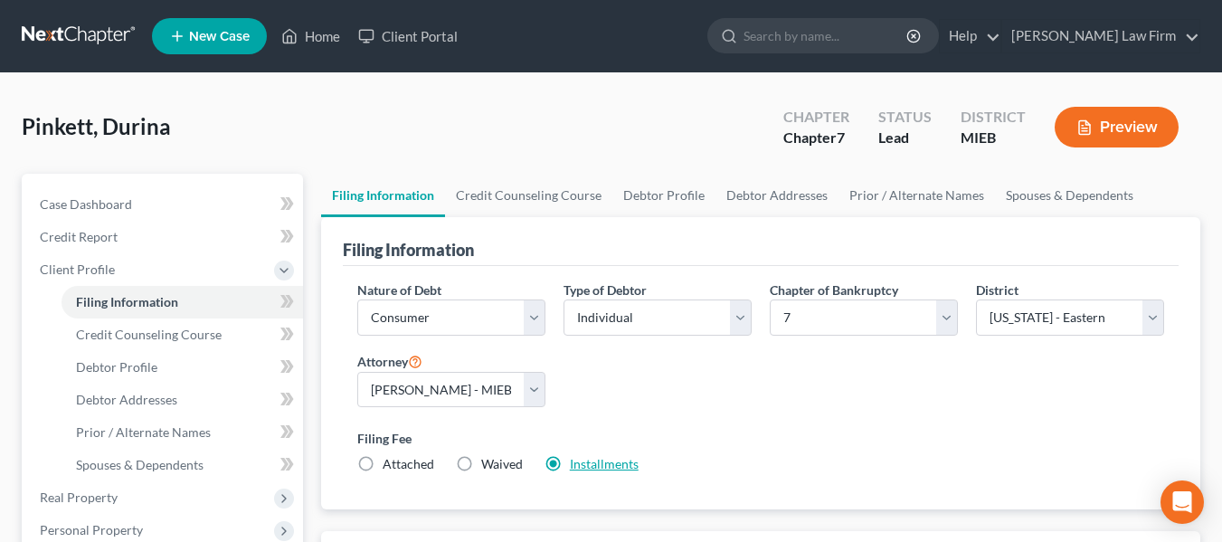
click at [606, 464] on link "Installments" at bounding box center [604, 463] width 69 height 15
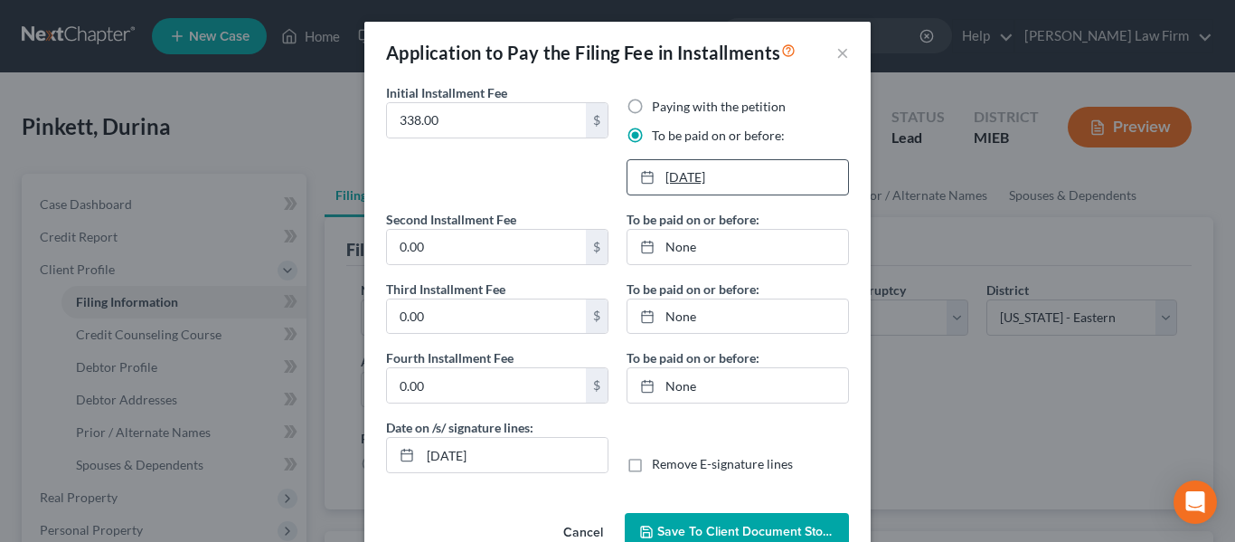
click at [685, 176] on link "[DATE]" at bounding box center [738, 177] width 221 height 34
click at [709, 526] on span "Save to Client Document Storage" at bounding box center [753, 531] width 192 height 15
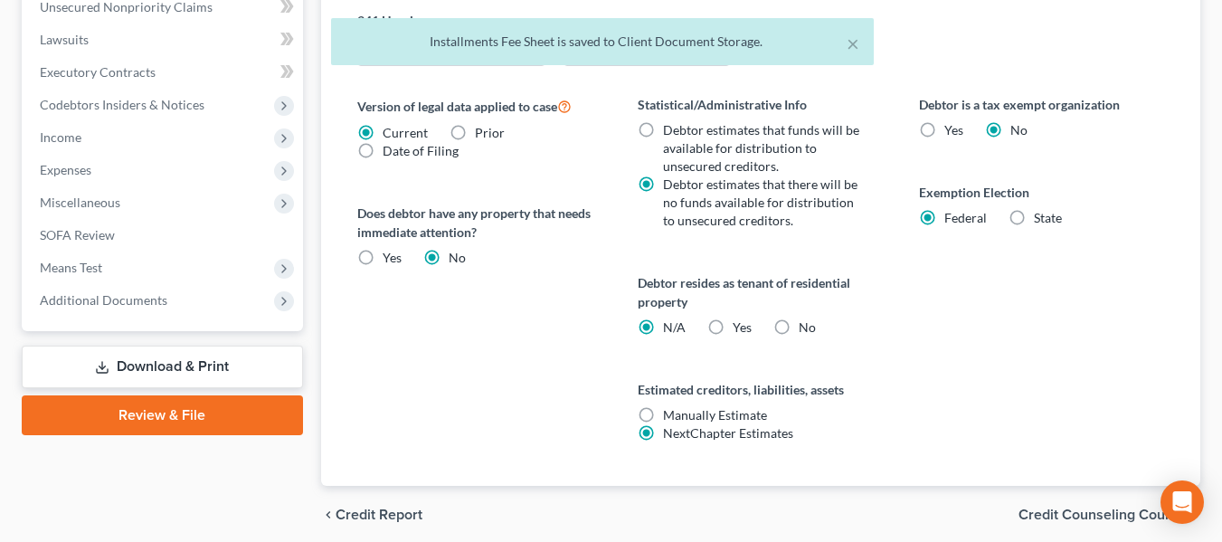
scroll to position [655, 0]
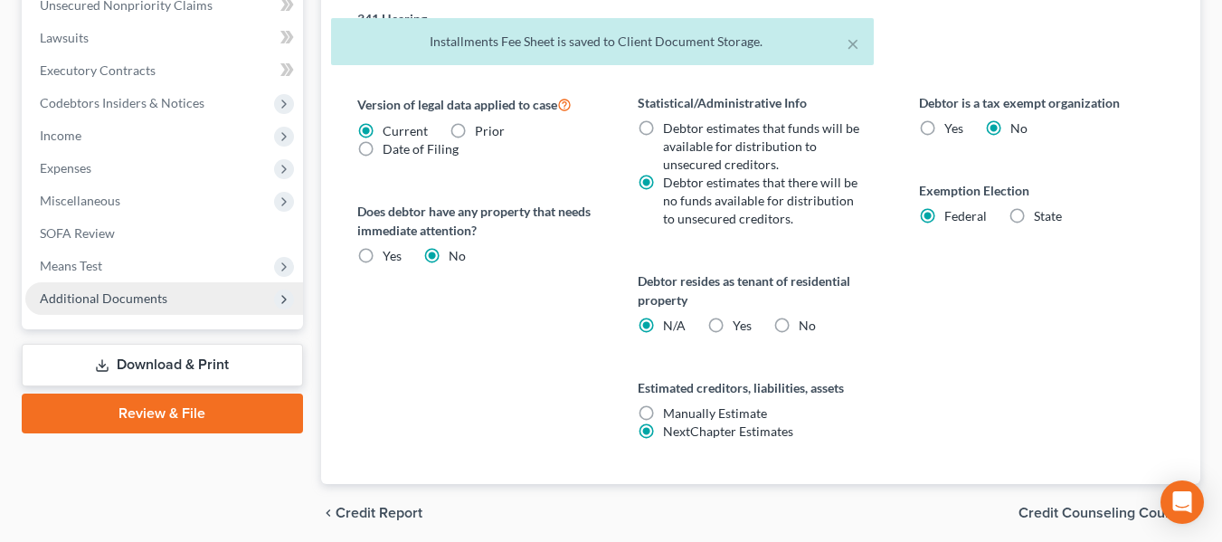
click at [110, 297] on span "Additional Documents" at bounding box center [104, 297] width 128 height 15
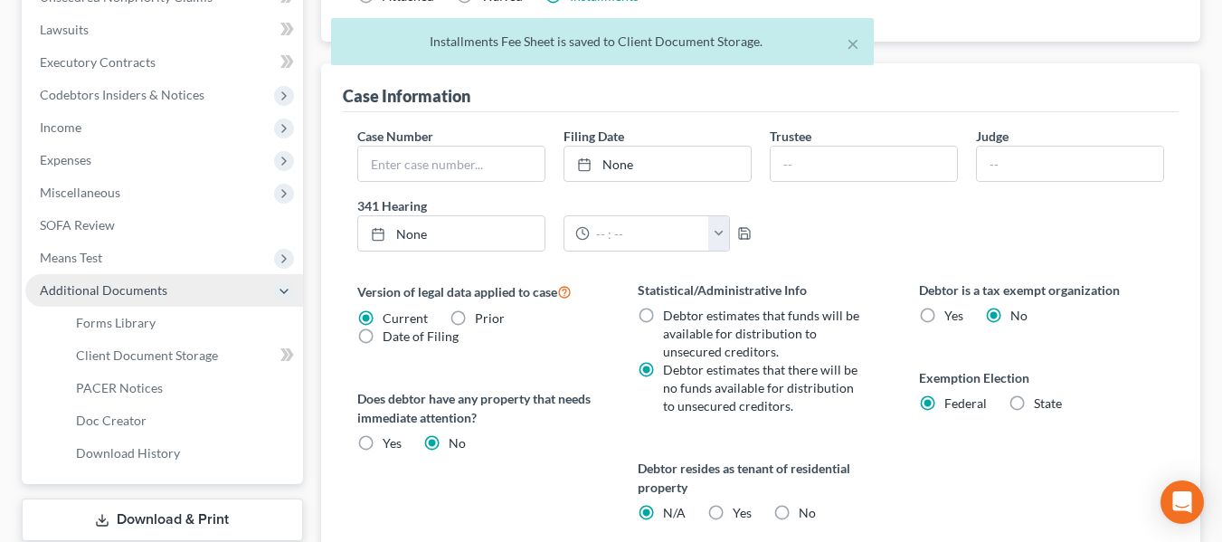
scroll to position [459, 0]
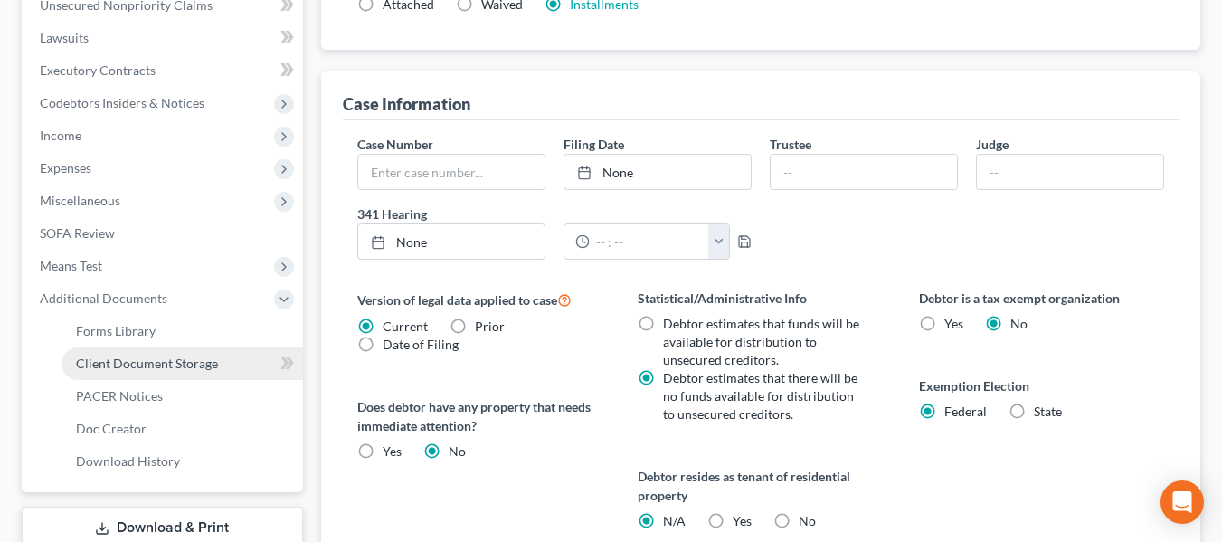
click at [144, 355] on span "Client Document Storage" at bounding box center [147, 362] width 142 height 15
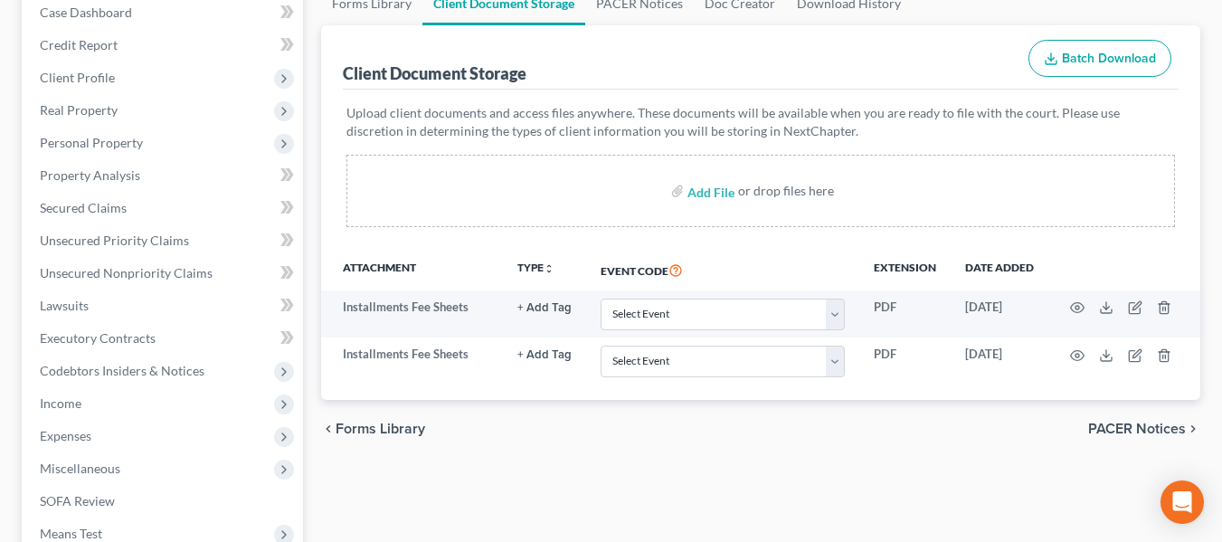
scroll to position [193, 0]
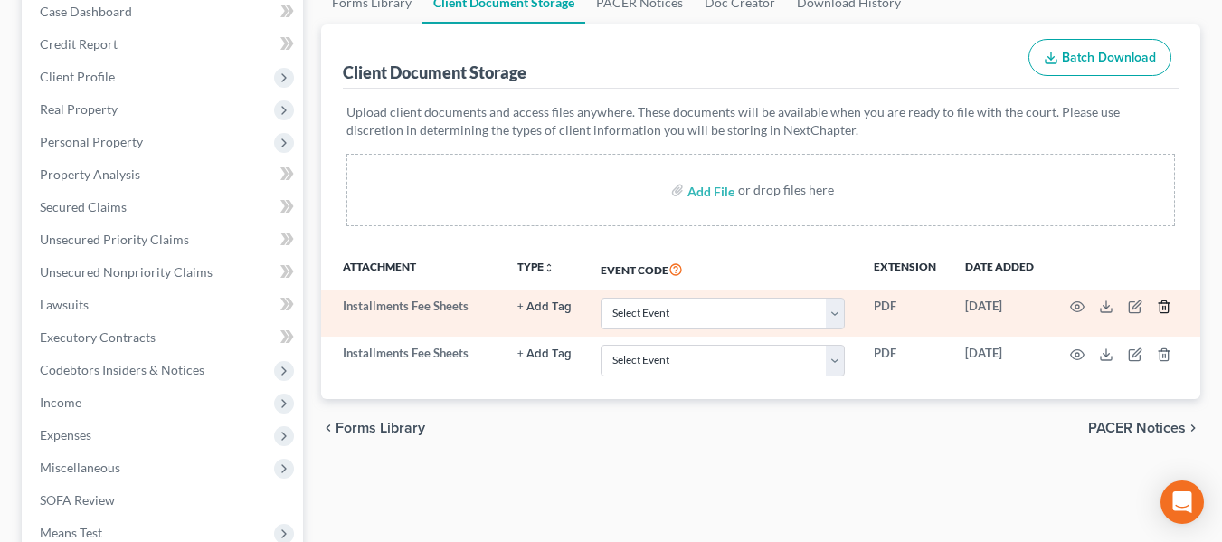
click at [1164, 306] on icon "button" at bounding box center [1164, 306] width 14 height 14
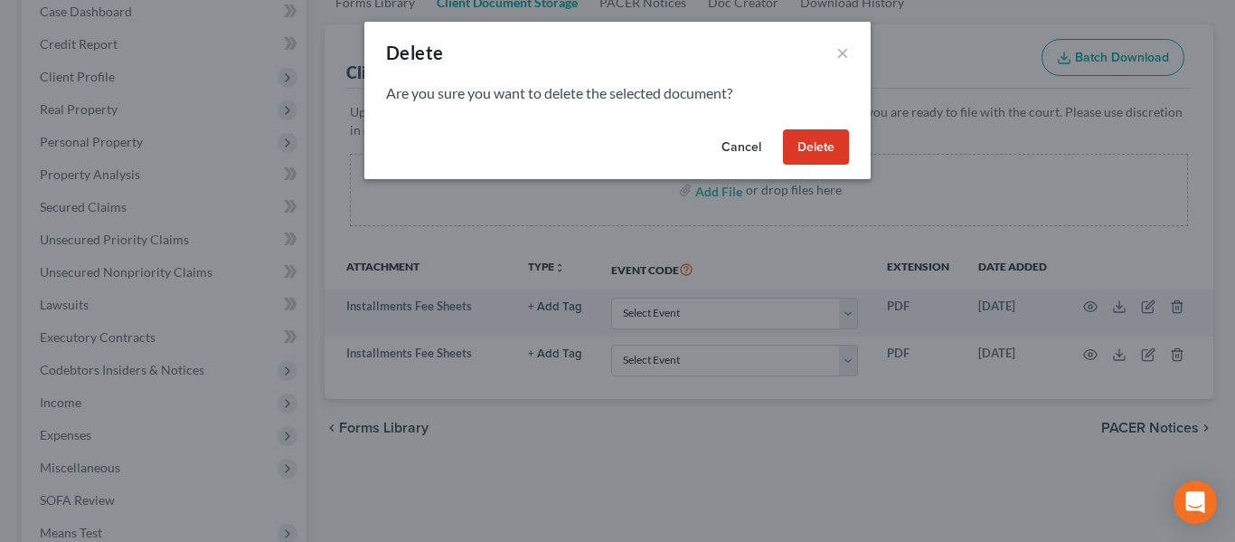
click at [824, 143] on button "Delete" at bounding box center [816, 147] width 66 height 36
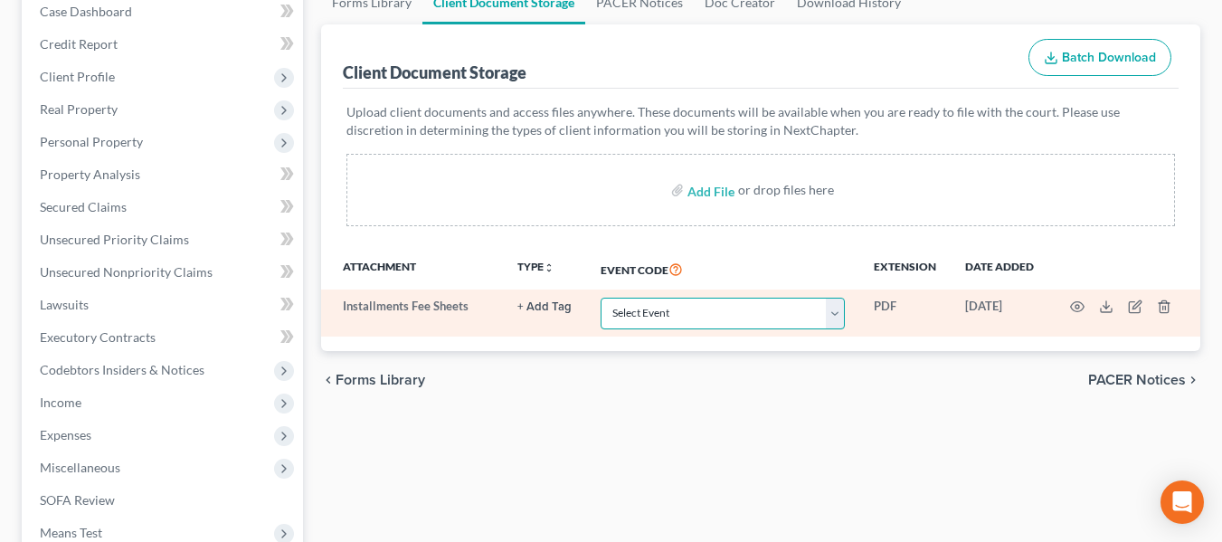
click at [836, 311] on select "Select Event 20 Largest Unsecured Creditors Amended Chapter 11 Plan Amended Cha…" at bounding box center [722, 314] width 244 height 32
select select "32"
click at [600, 298] on select "Select Event 20 Largest Unsecured Creditors Amended Chapter 11 Plan Amended Cha…" at bounding box center [722, 314] width 244 height 32
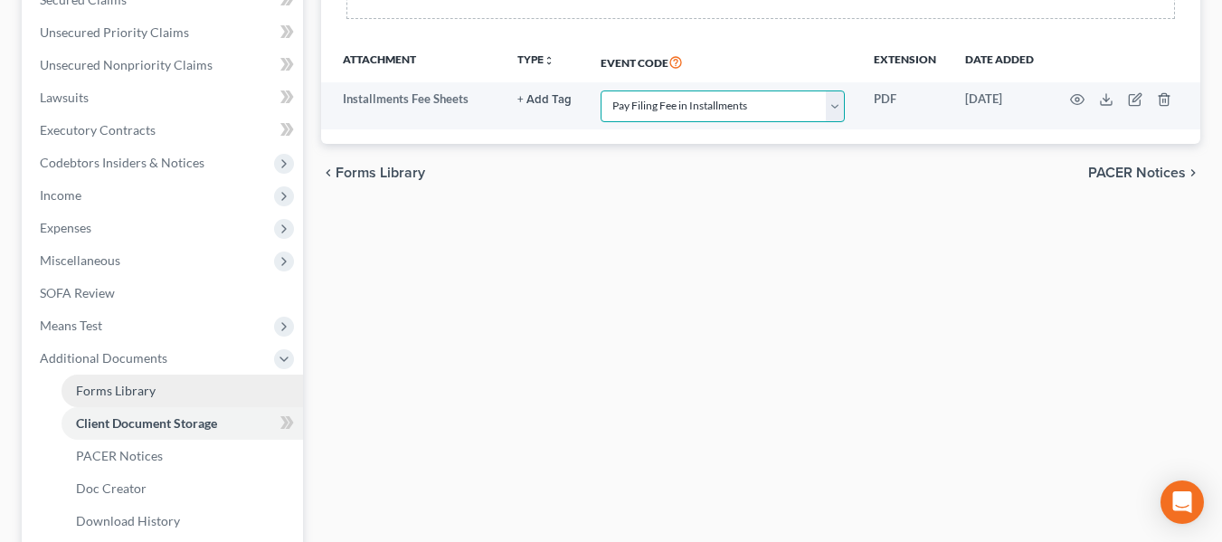
scroll to position [399, 0]
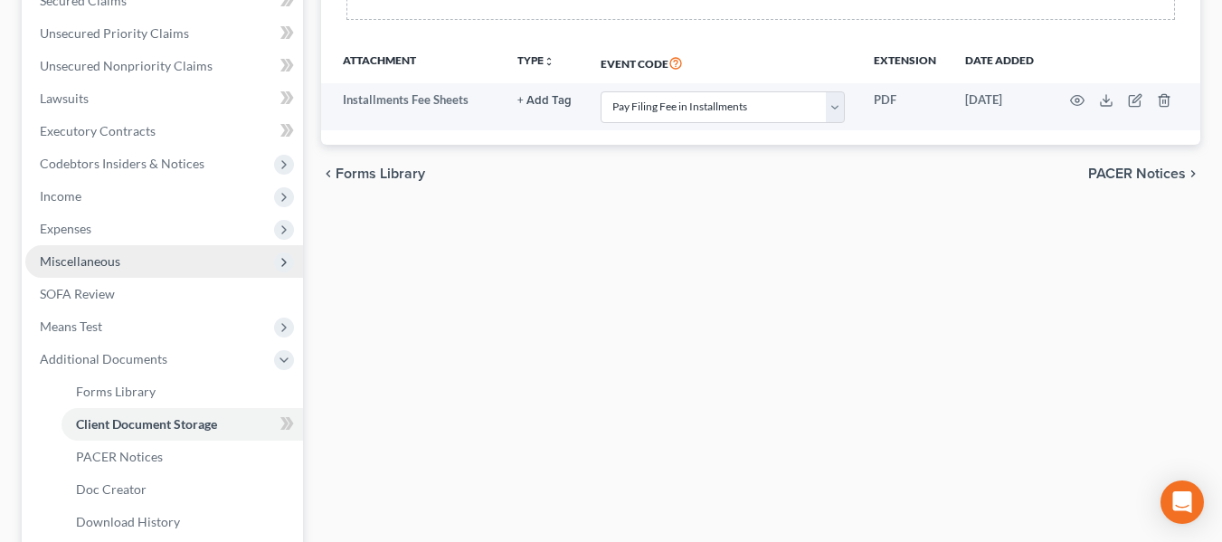
click at [105, 254] on span "Miscellaneous" at bounding box center [80, 260] width 80 height 15
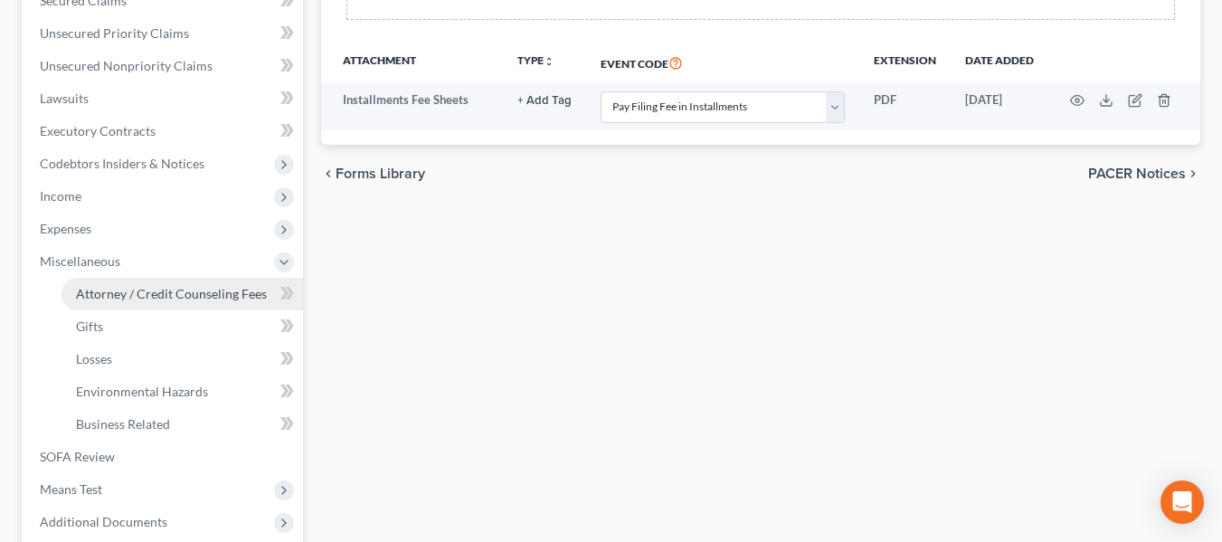
click at [158, 288] on span "Attorney / Credit Counseling Fees" at bounding box center [171, 293] width 191 height 15
select select "0"
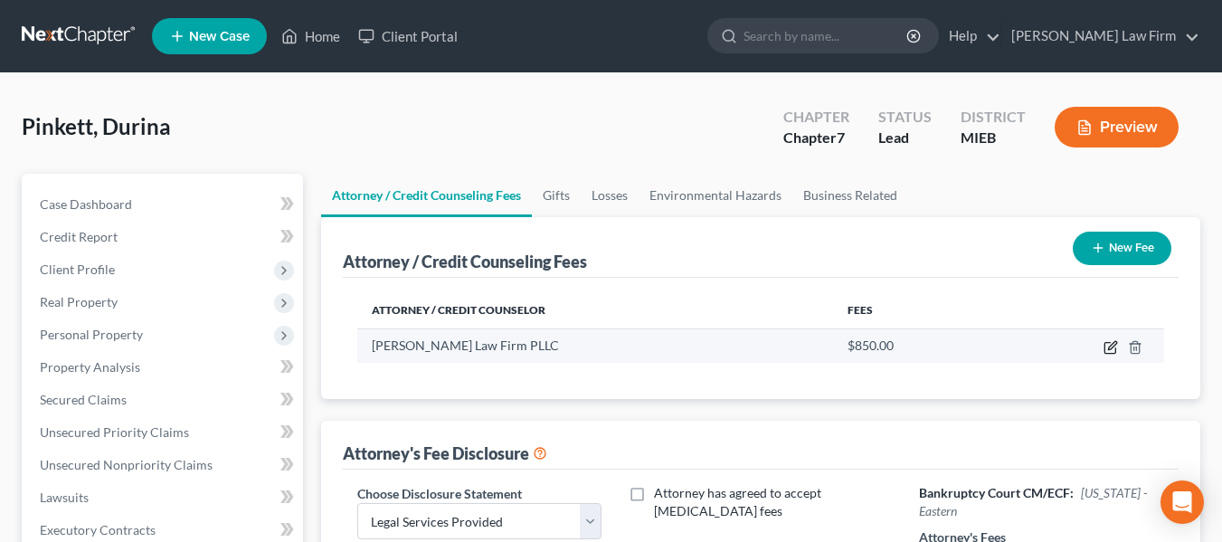
click at [1108, 350] on icon "button" at bounding box center [1110, 347] width 14 height 14
select select "23"
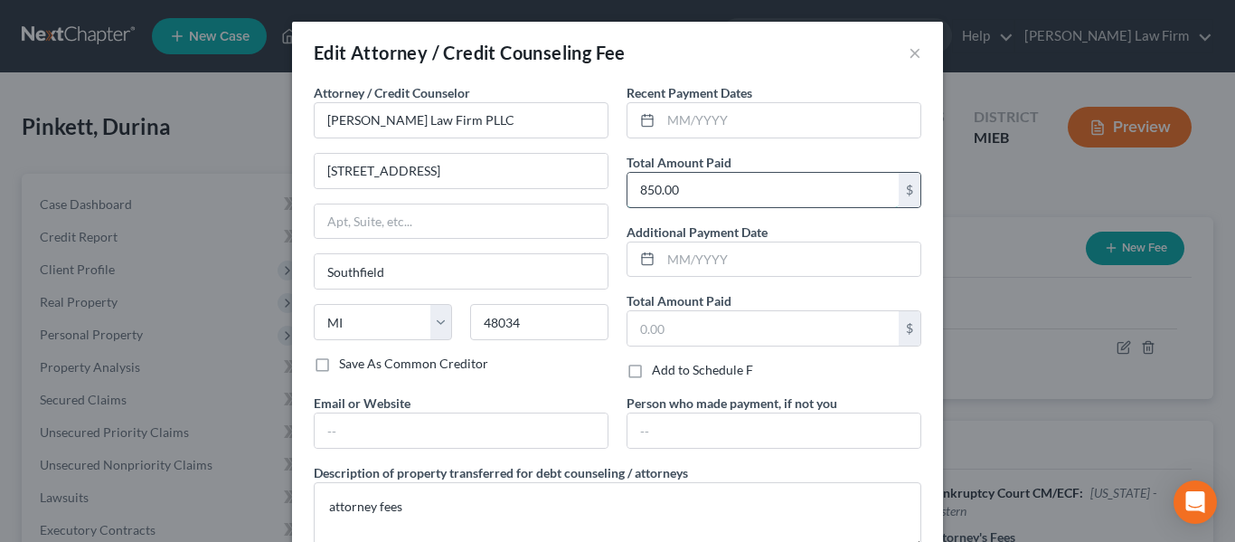
click at [715, 194] on input "850.00" at bounding box center [763, 190] width 271 height 34
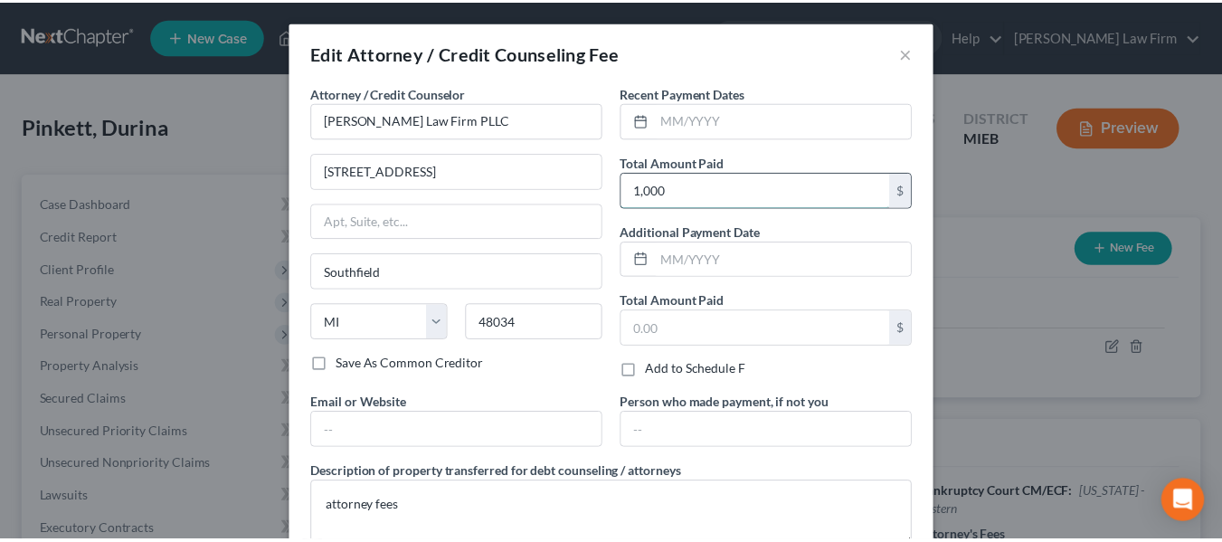
scroll to position [121, 0]
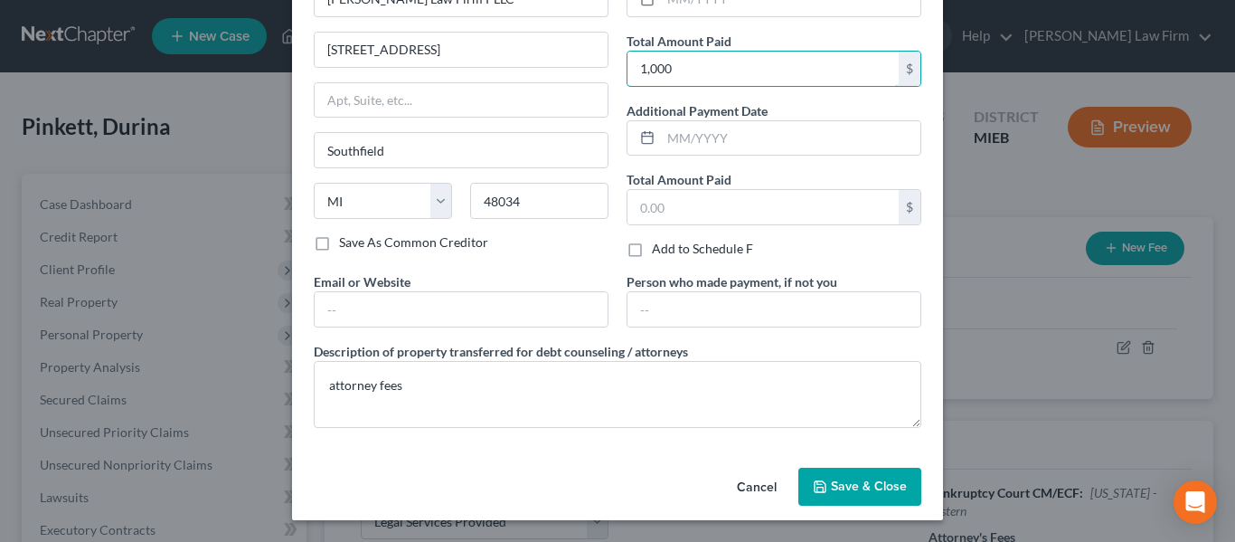
type input "1,000"
click at [858, 474] on button "Save & Close" at bounding box center [859, 487] width 123 height 38
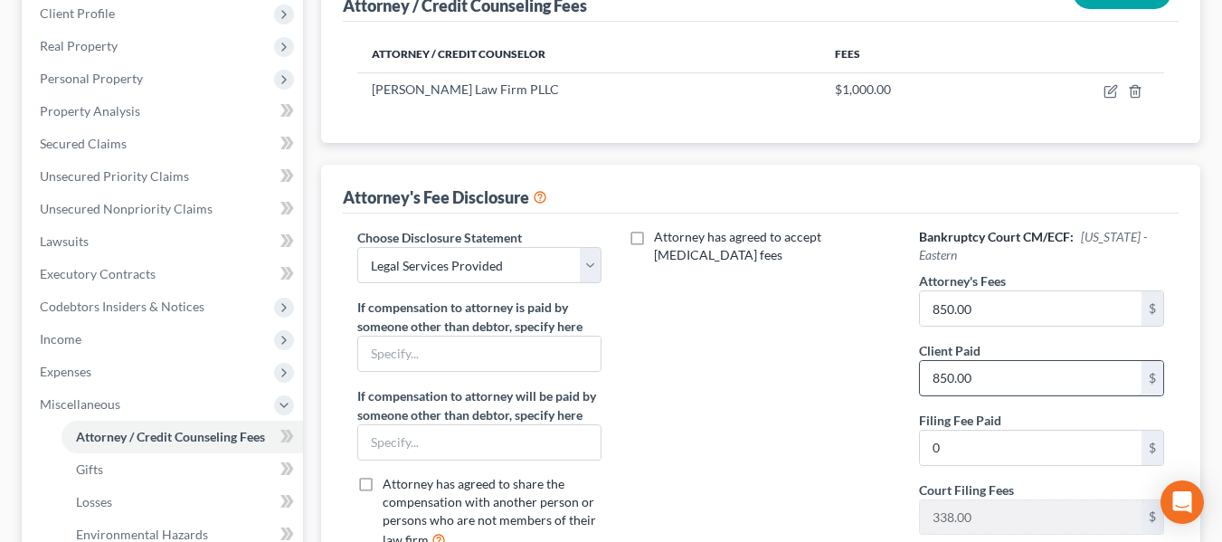
scroll to position [265, 0]
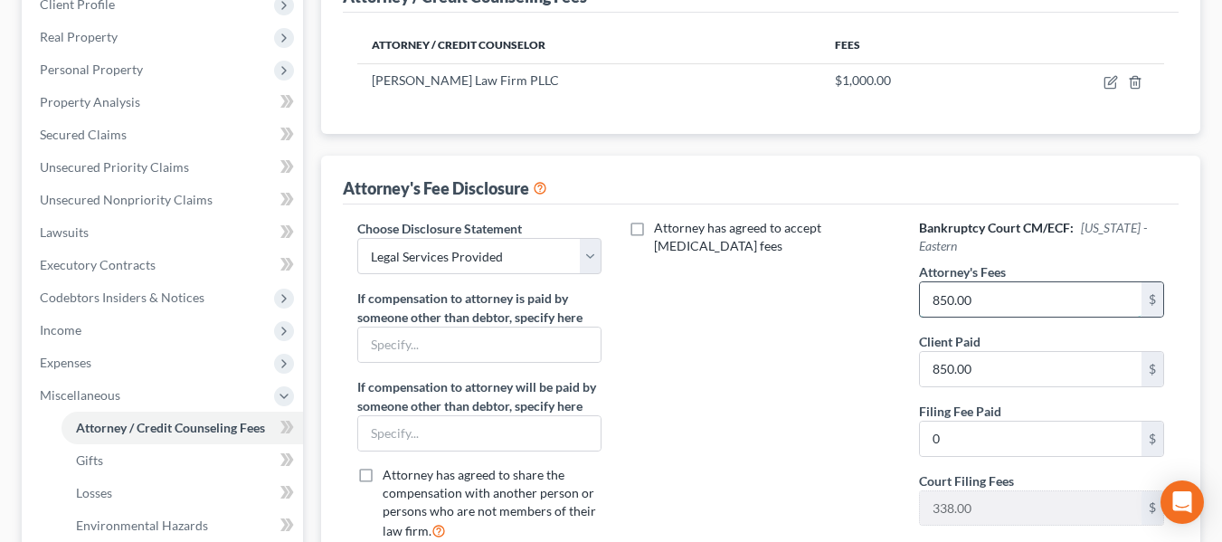
click at [983, 302] on input "850.00" at bounding box center [1031, 299] width 222 height 34
type input "1,000"
click at [982, 375] on input "850.00" at bounding box center [1031, 369] width 222 height 34
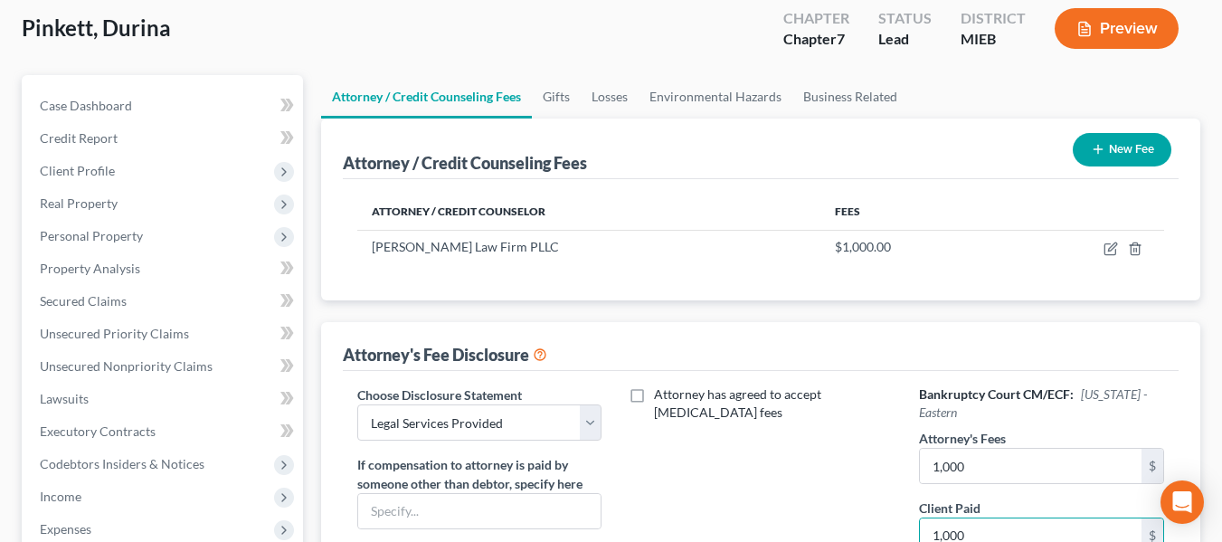
scroll to position [17, 0]
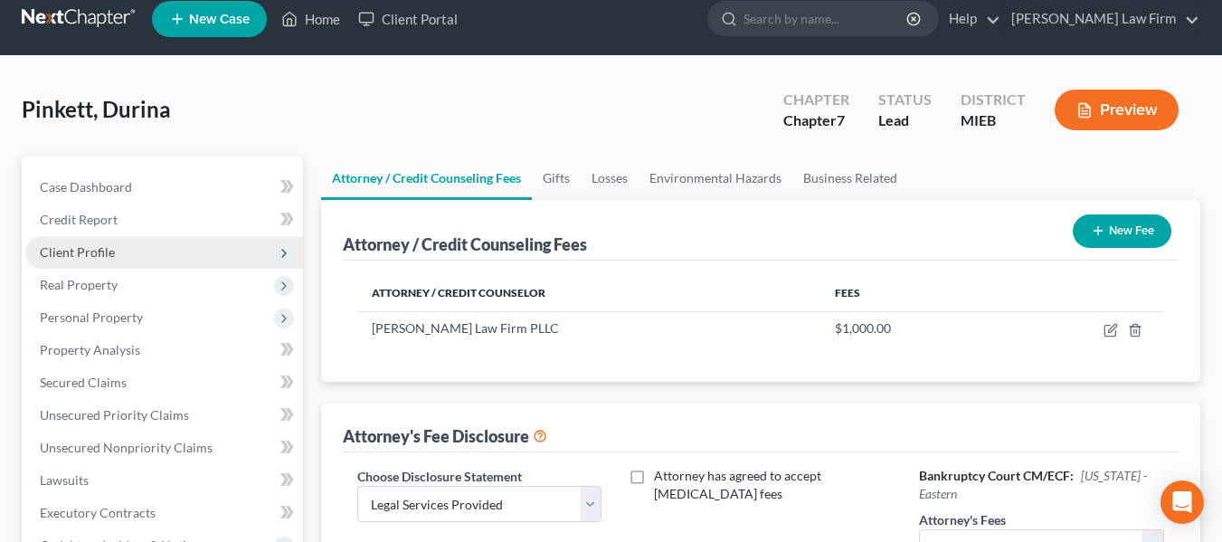
type input "1,000"
click at [85, 249] on span "Client Profile" at bounding box center [77, 251] width 75 height 15
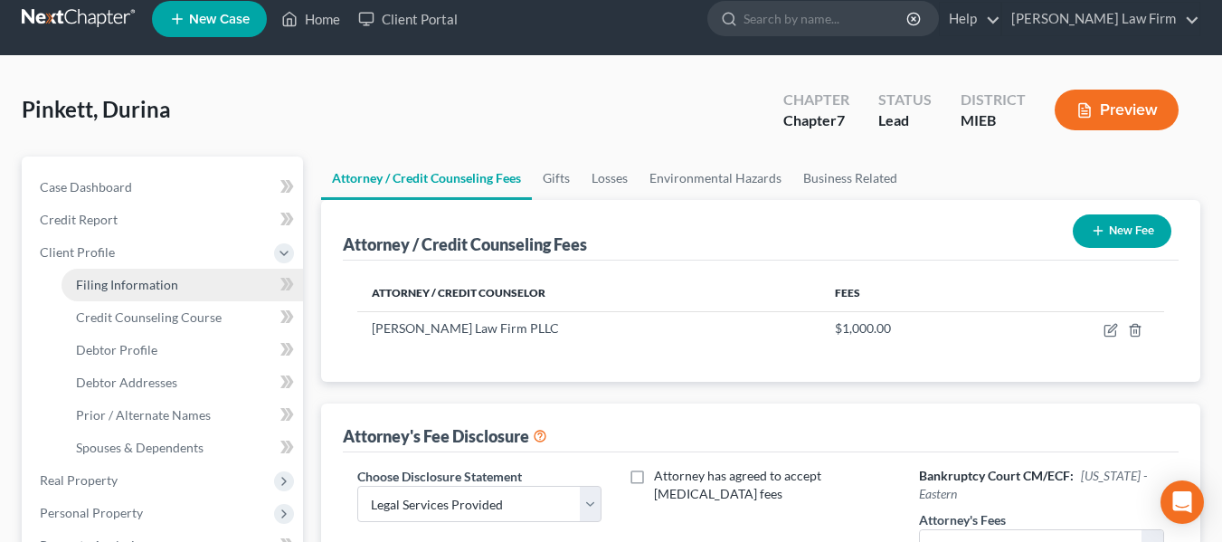
click at [134, 282] on span "Filing Information" at bounding box center [127, 284] width 102 height 15
select select "1"
select select "0"
select select "40"
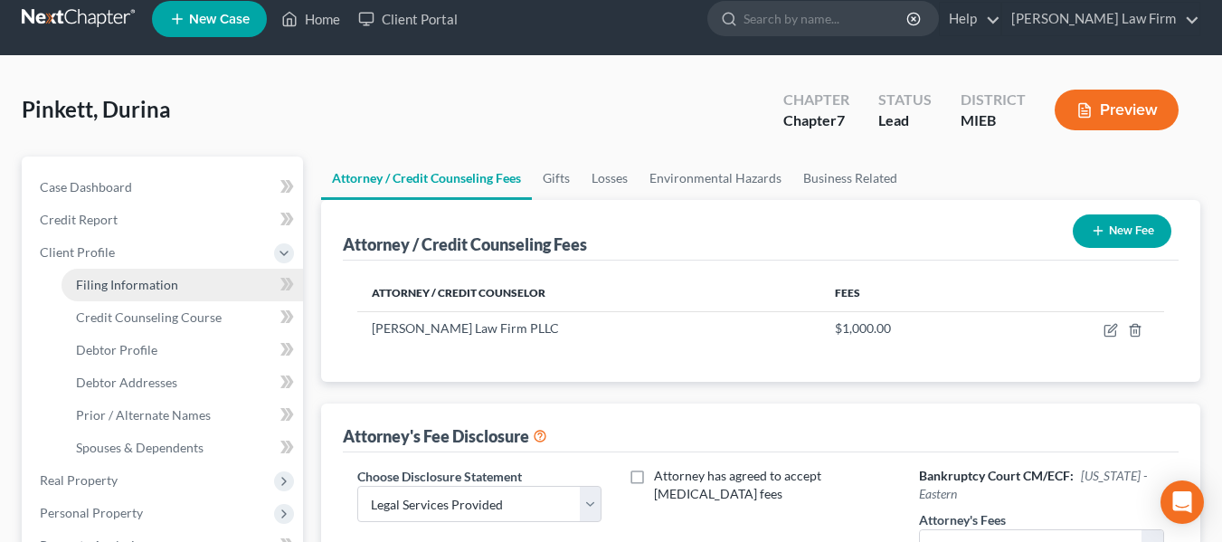
select select "0"
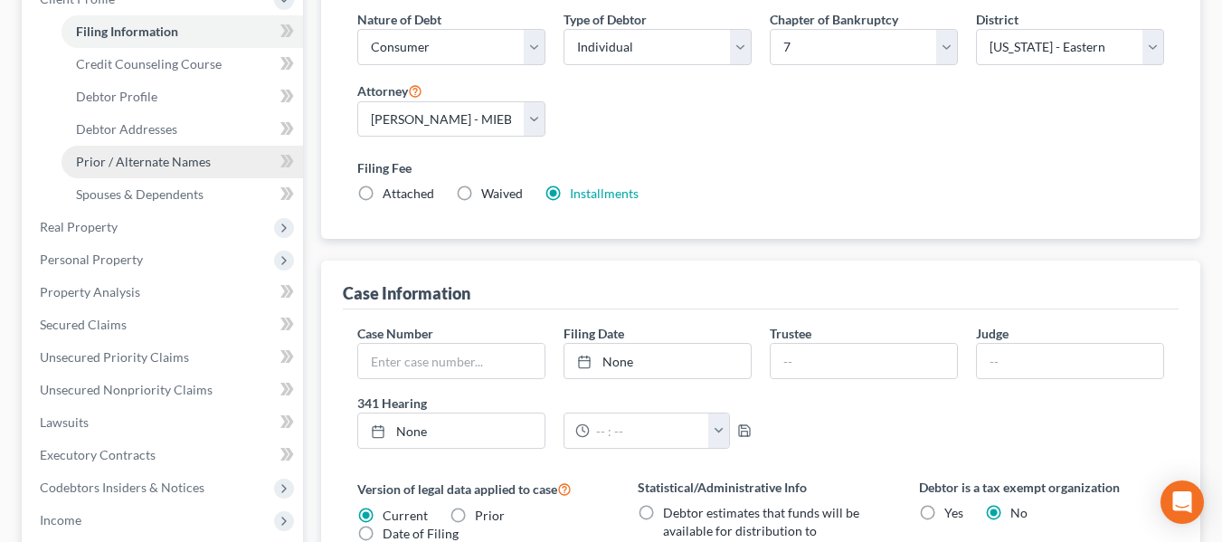
scroll to position [271, 0]
click at [498, 193] on span "Waived" at bounding box center [502, 191] width 42 height 15
click at [498, 193] on input "Waived Waived" at bounding box center [494, 190] width 12 height 12
radio input "true"
radio input "false"
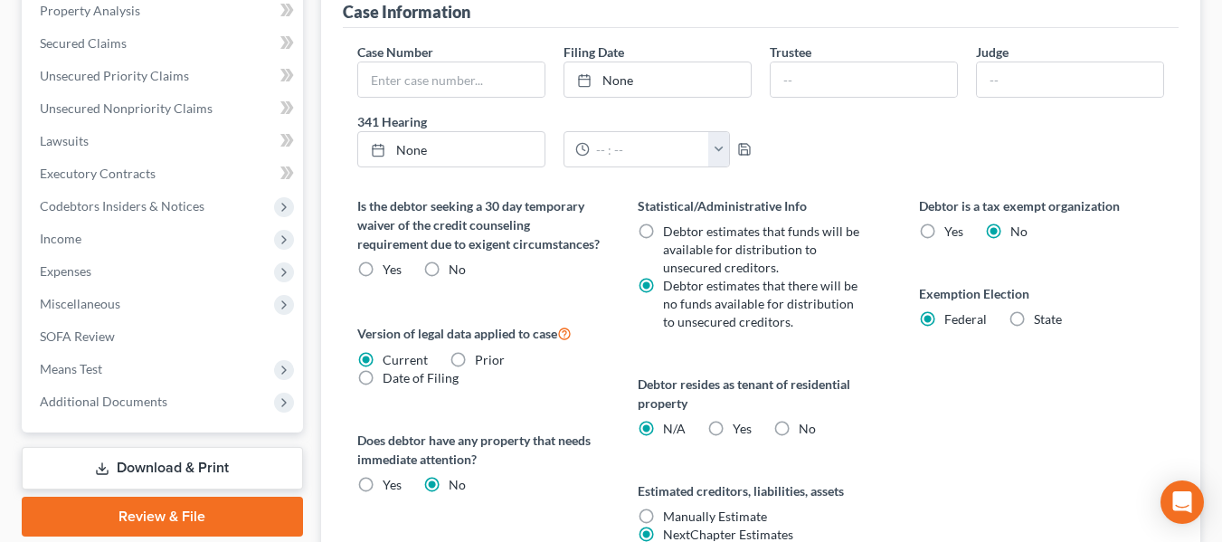
scroll to position [553, 0]
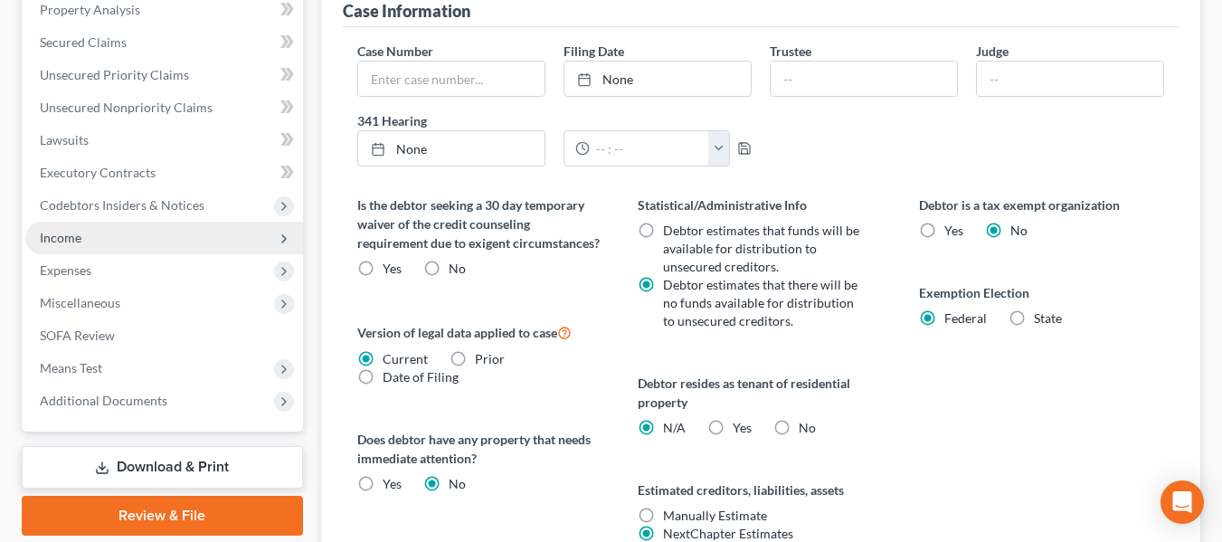
click at [127, 241] on span "Income" at bounding box center [164, 238] width 278 height 33
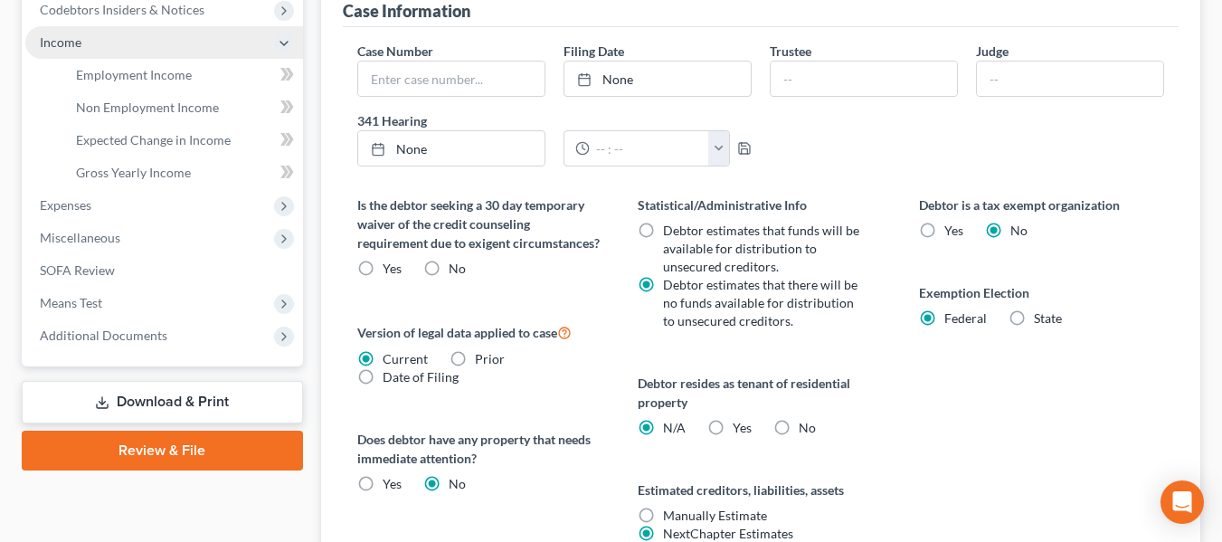
scroll to position [357, 0]
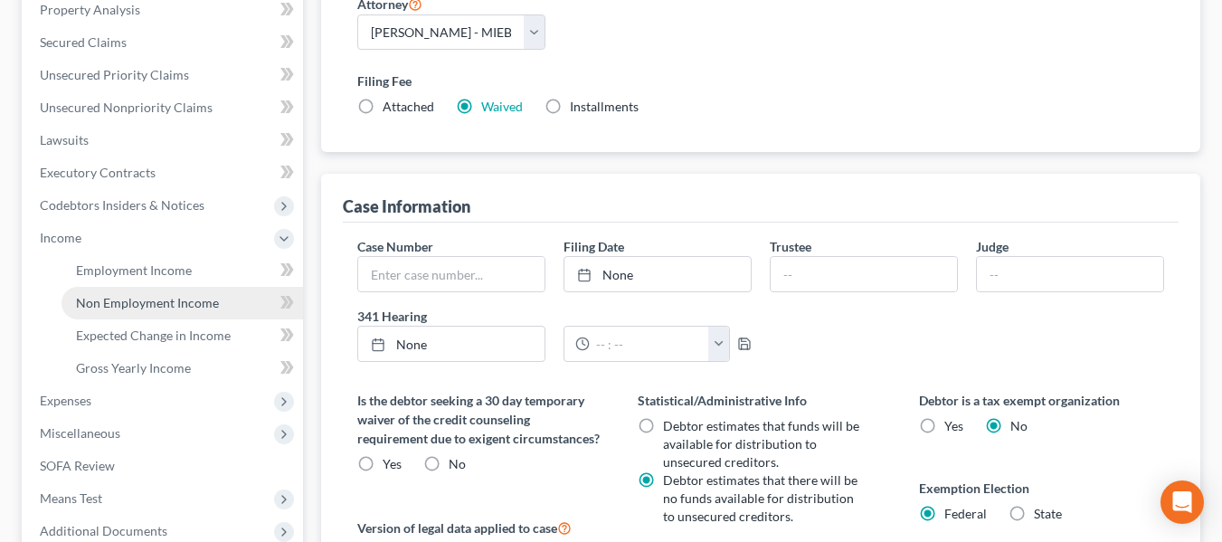
click at [159, 296] on span "Non Employment Income" at bounding box center [147, 302] width 143 height 15
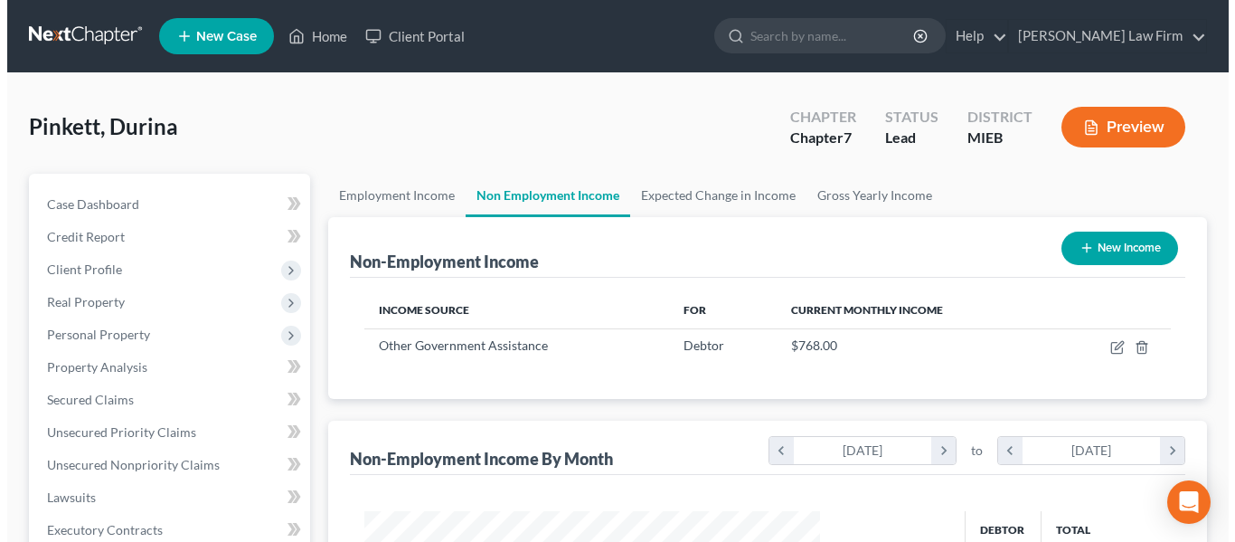
scroll to position [325, 492]
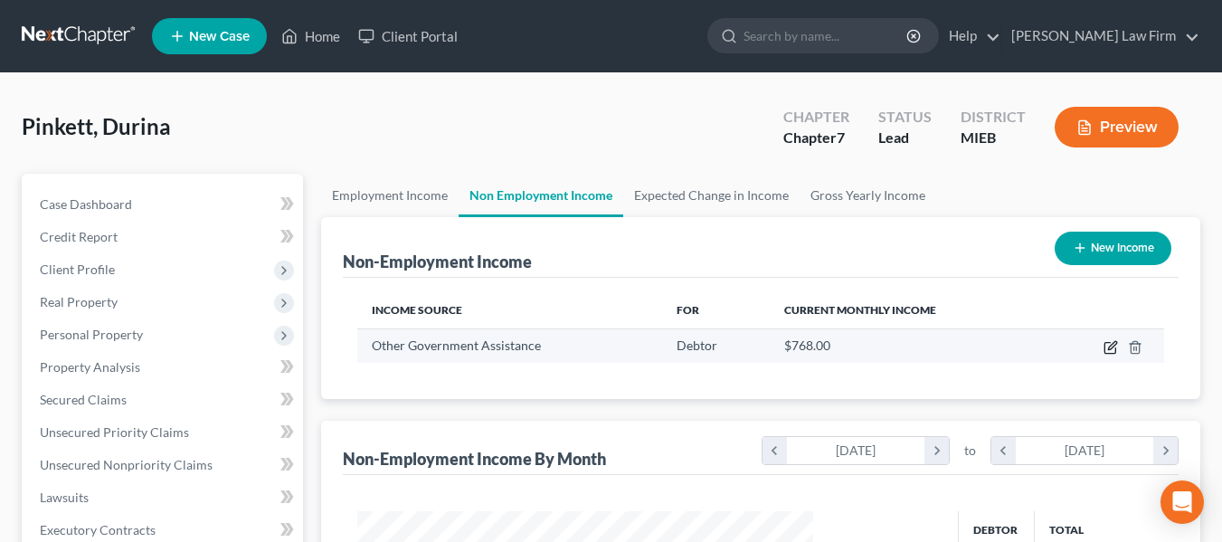
click at [1108, 345] on icon "button" at bounding box center [1110, 347] width 14 height 14
select select "5"
select select "0"
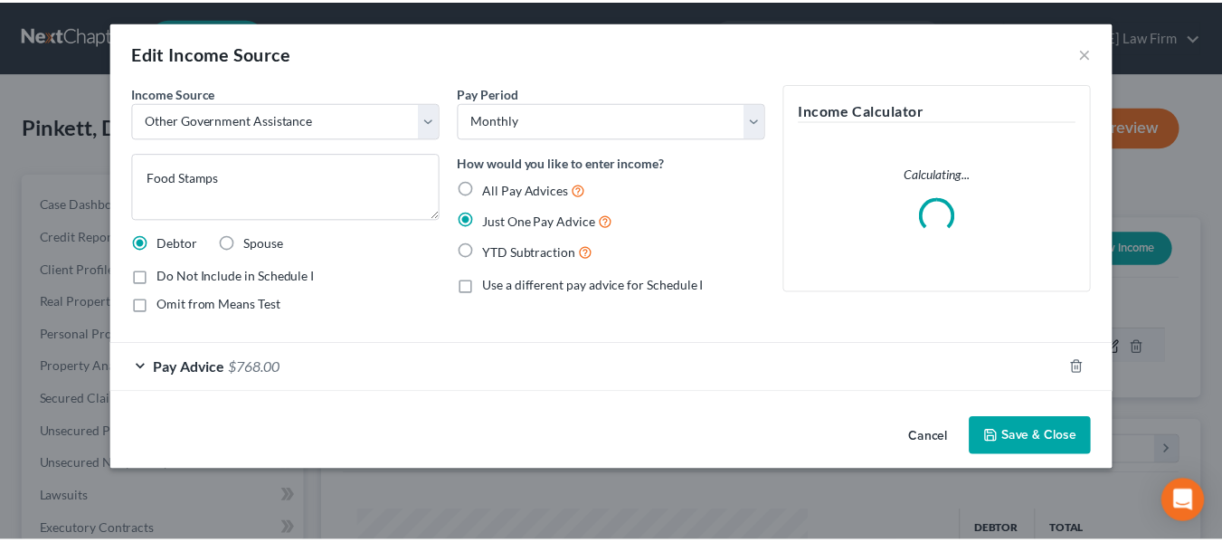
scroll to position [325, 498]
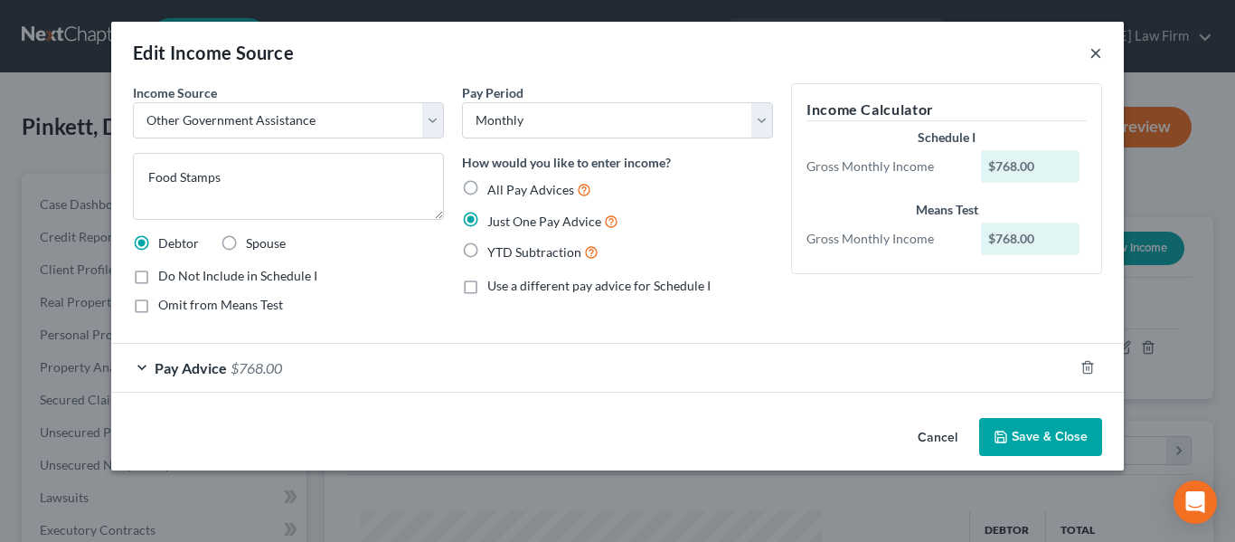
click at [1094, 56] on button "×" at bounding box center [1096, 53] width 13 height 22
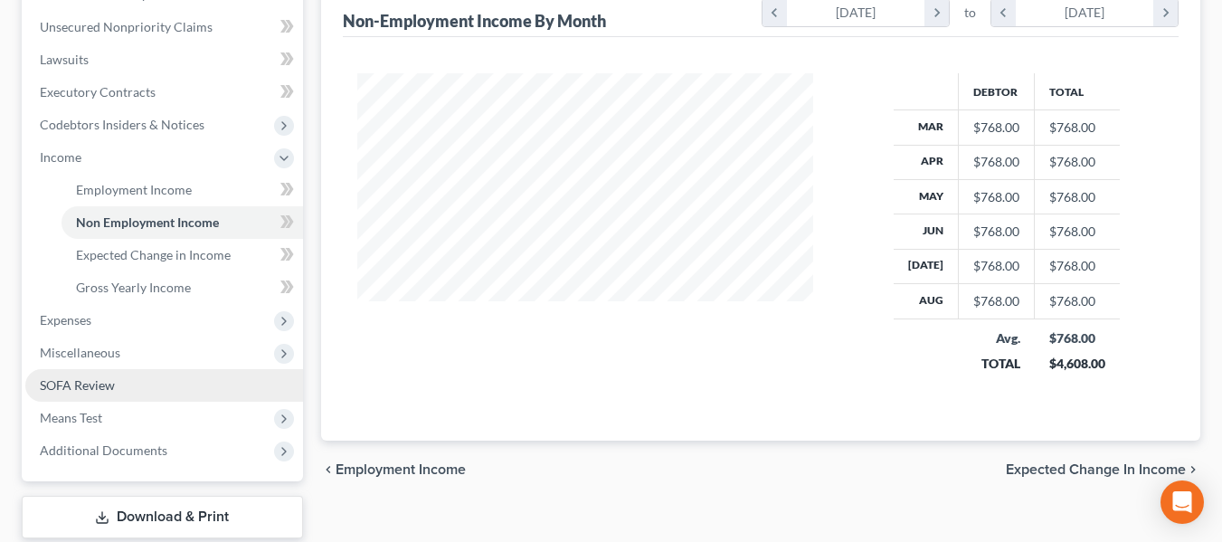
scroll to position [439, 0]
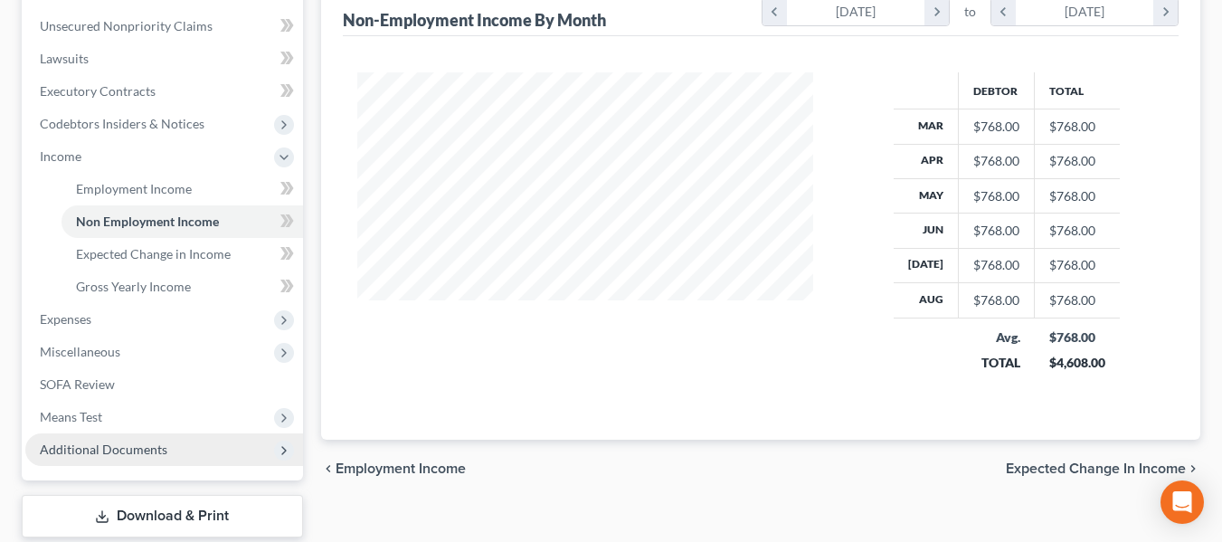
click at [94, 438] on span "Additional Documents" at bounding box center [164, 449] width 278 height 33
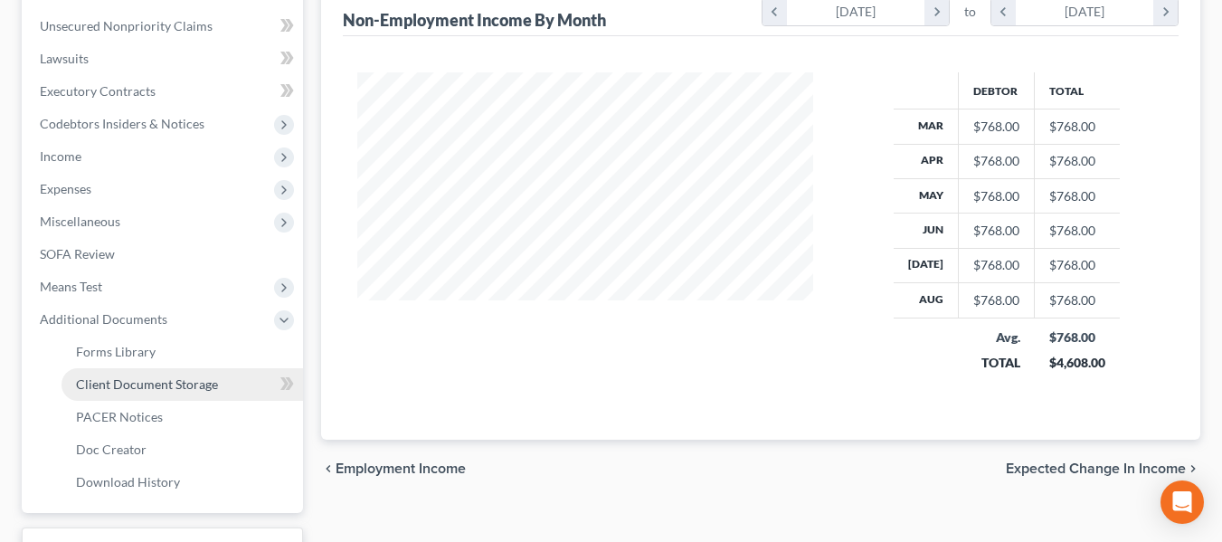
click at [161, 376] on span "Client Document Storage" at bounding box center [147, 383] width 142 height 15
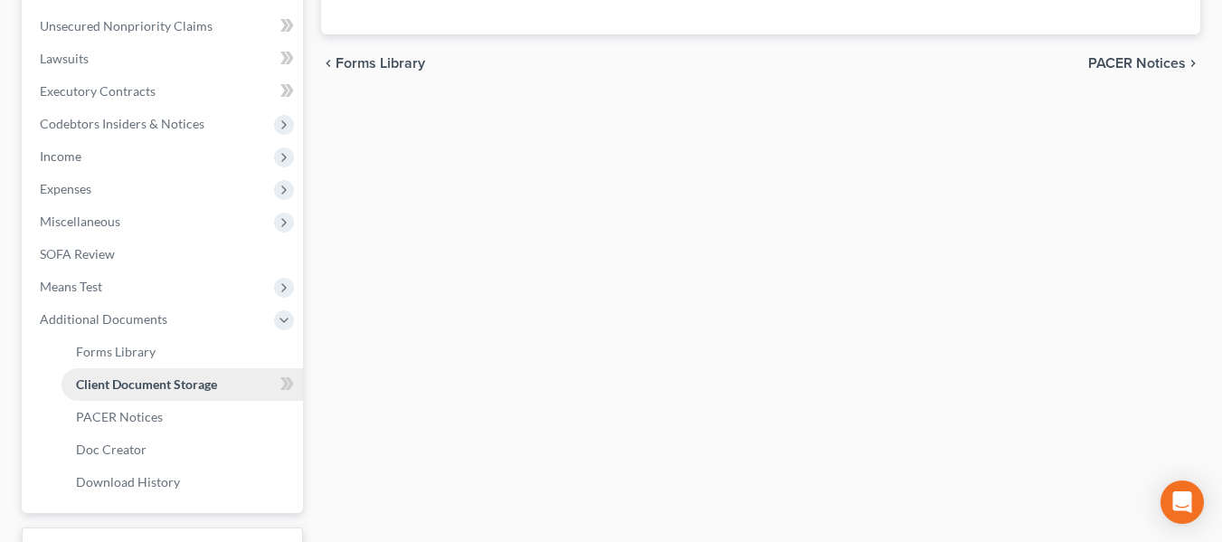
select select "32"
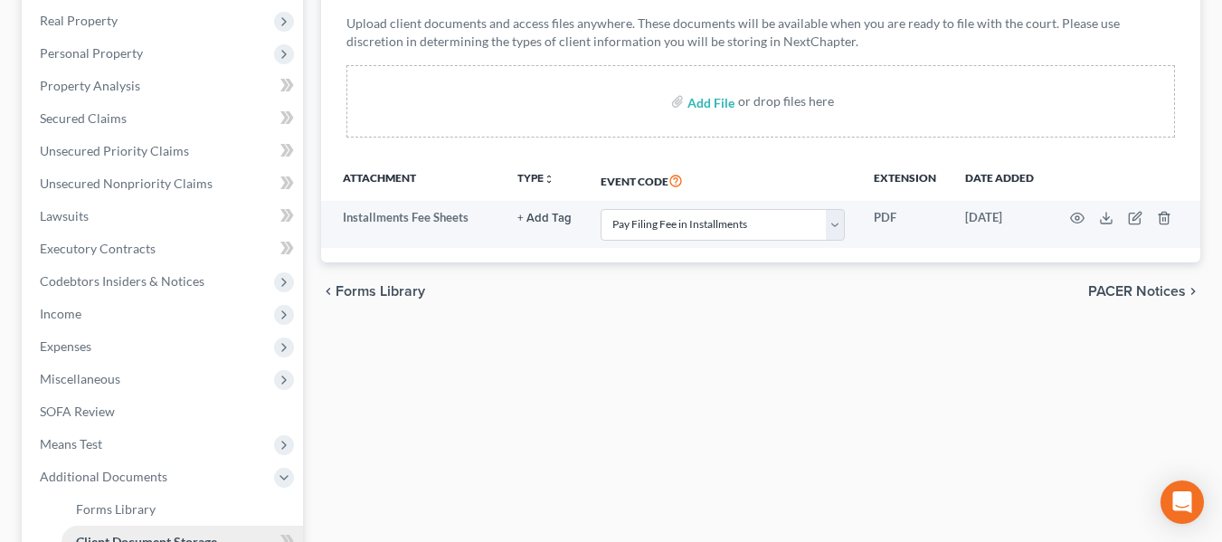
scroll to position [284, 0]
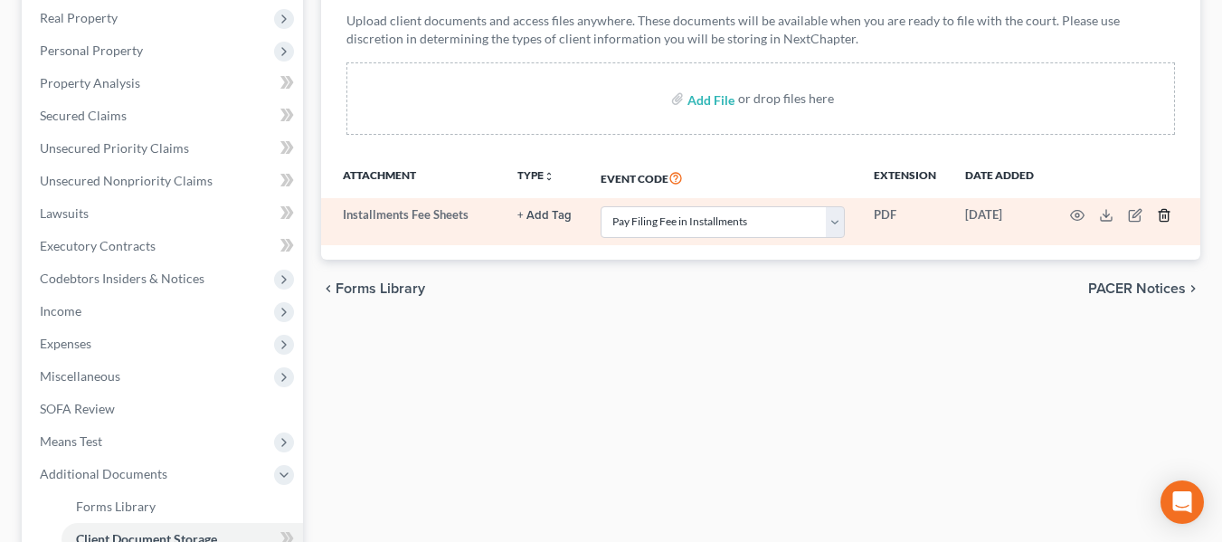
click at [1166, 214] on icon "button" at bounding box center [1164, 215] width 14 height 14
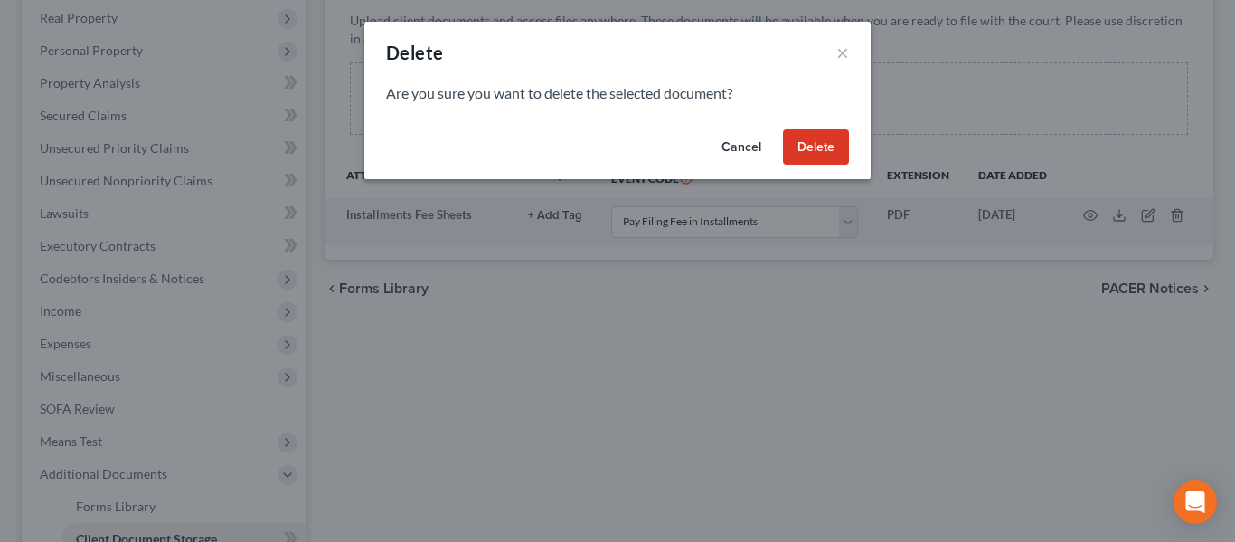
click at [813, 141] on button "Delete" at bounding box center [816, 147] width 66 height 36
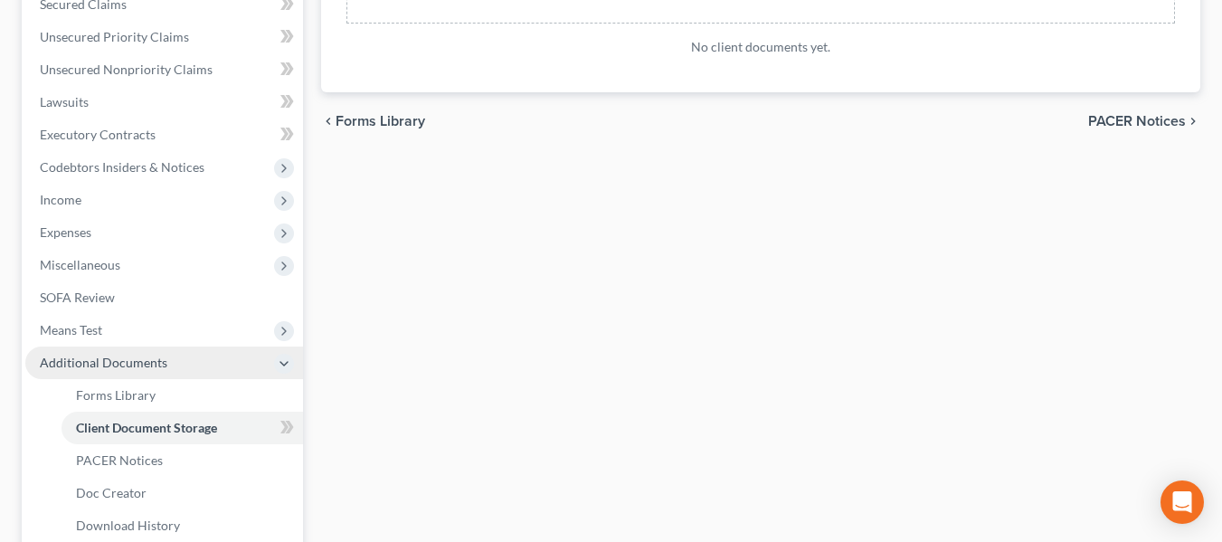
scroll to position [396, 0]
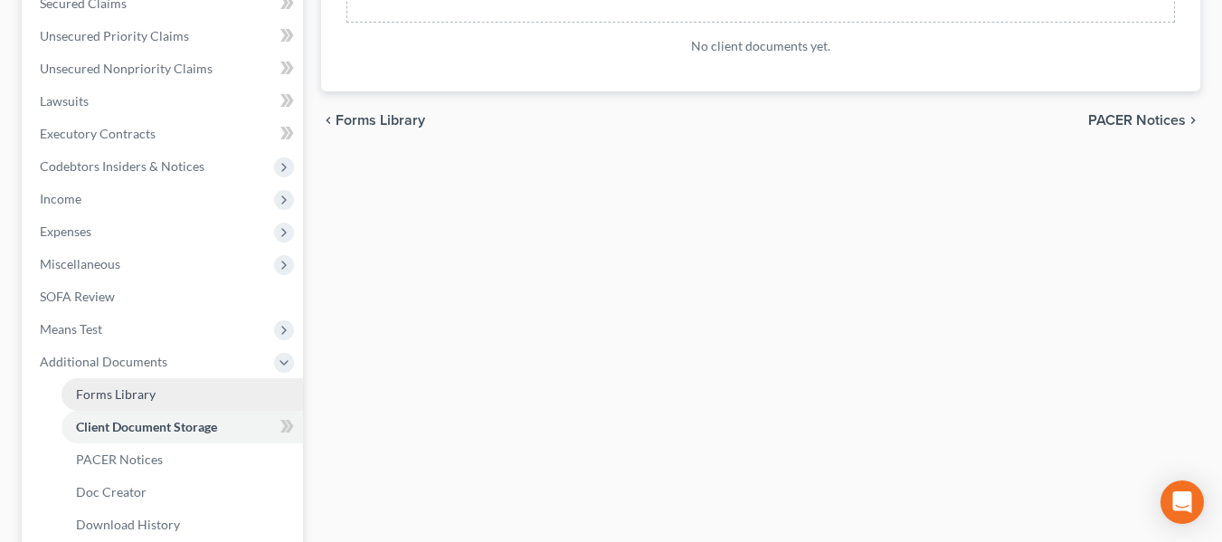
click at [128, 389] on span "Forms Library" at bounding box center [116, 393] width 80 height 15
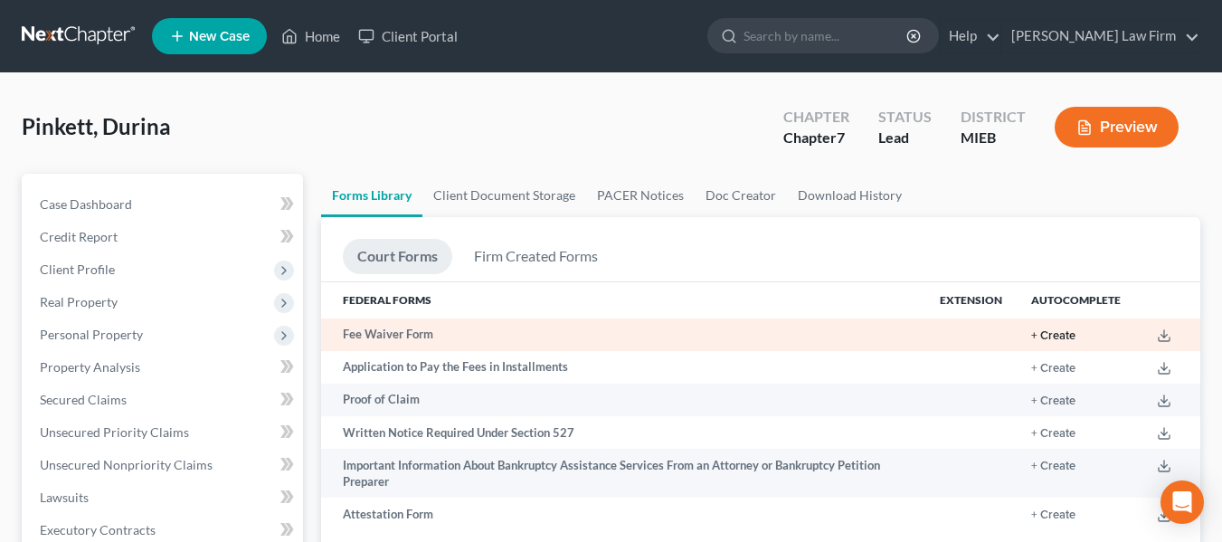
click at [1053, 334] on button "+ Create" at bounding box center [1053, 336] width 44 height 12
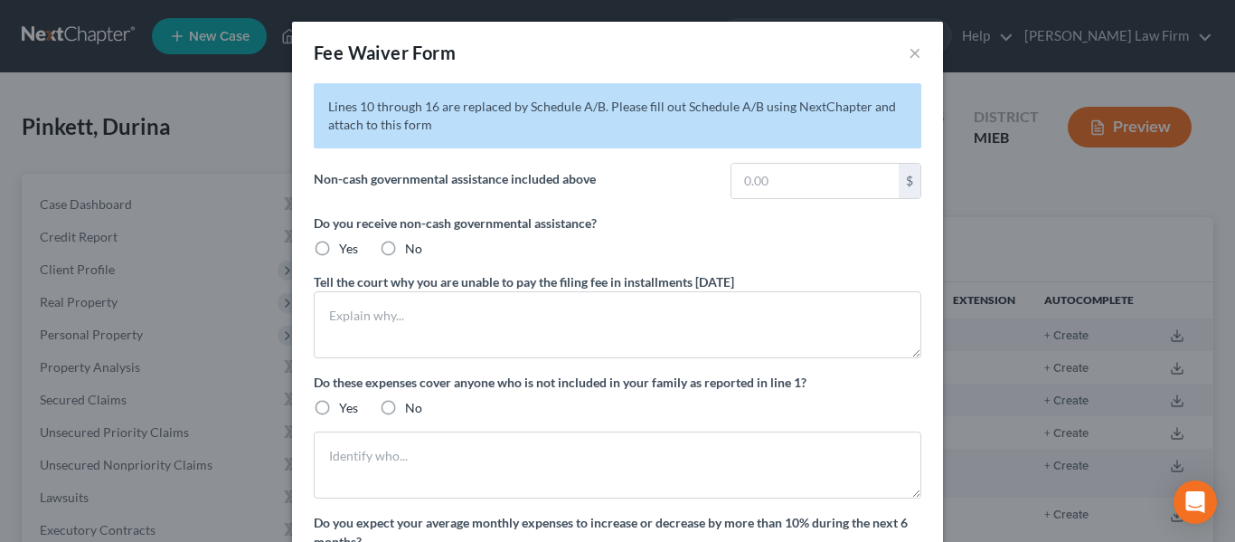
click at [405, 248] on label "No" at bounding box center [413, 249] width 17 height 18
click at [412, 248] on input "No" at bounding box center [418, 246] width 12 height 12
radio input "true"
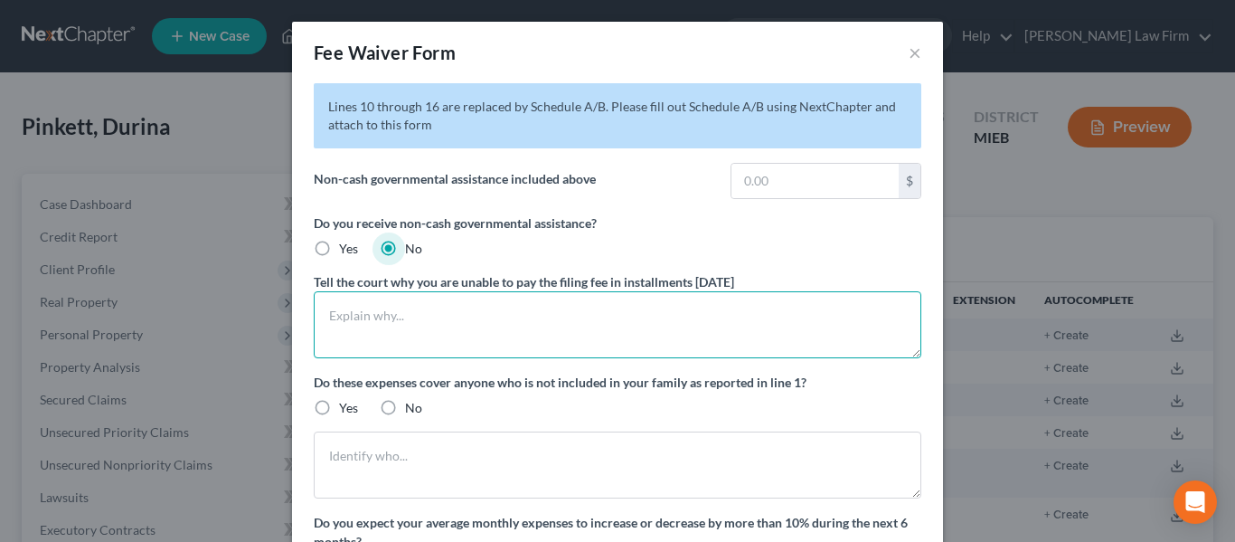
click at [404, 304] on textarea at bounding box center [618, 324] width 608 height 67
click at [470, 317] on textarea "Debtor is unemployed and only receiving Food Stamps" at bounding box center [618, 324] width 608 height 67
click at [632, 319] on textarea "Debtor is unemployed and is only receiving Food Stamps" at bounding box center [618, 324] width 608 height 67
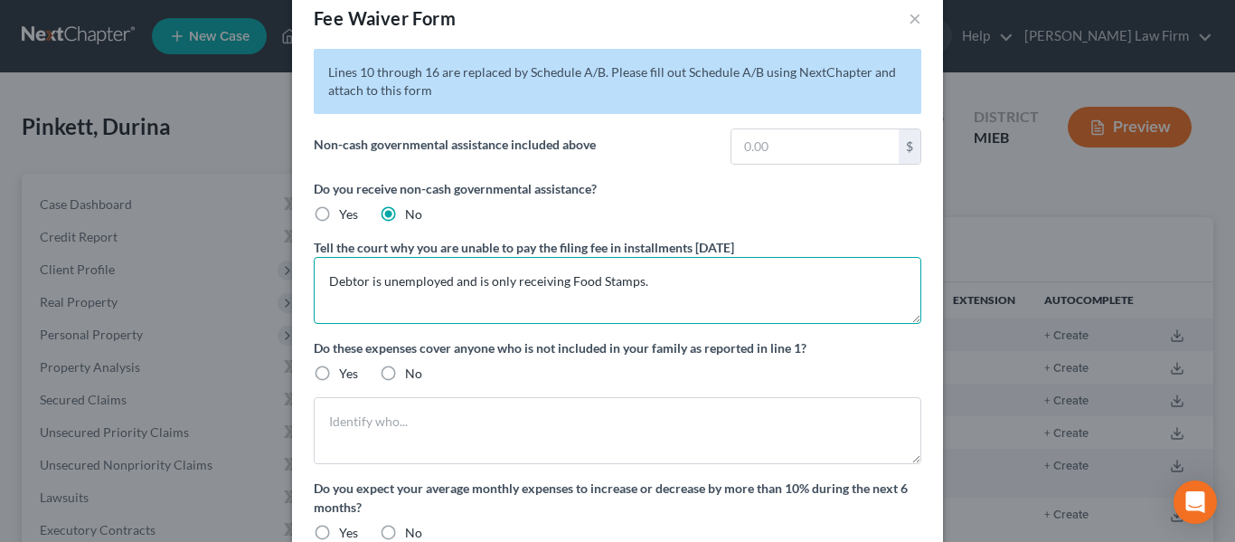
scroll to position [35, 0]
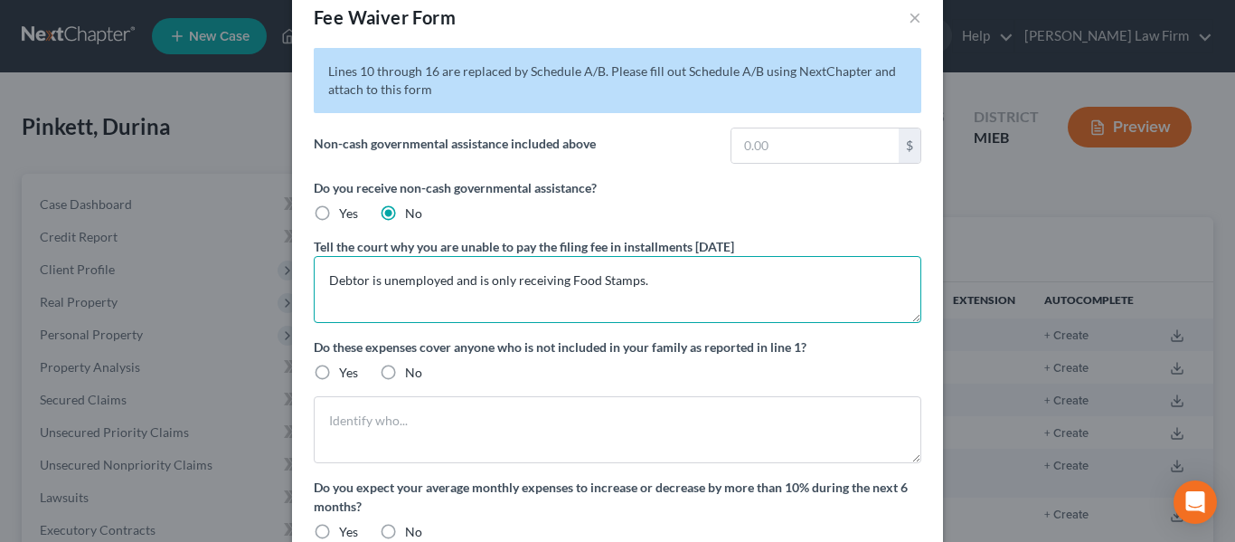
type textarea "Debtor is unemployed and is only receiving Food Stamps."
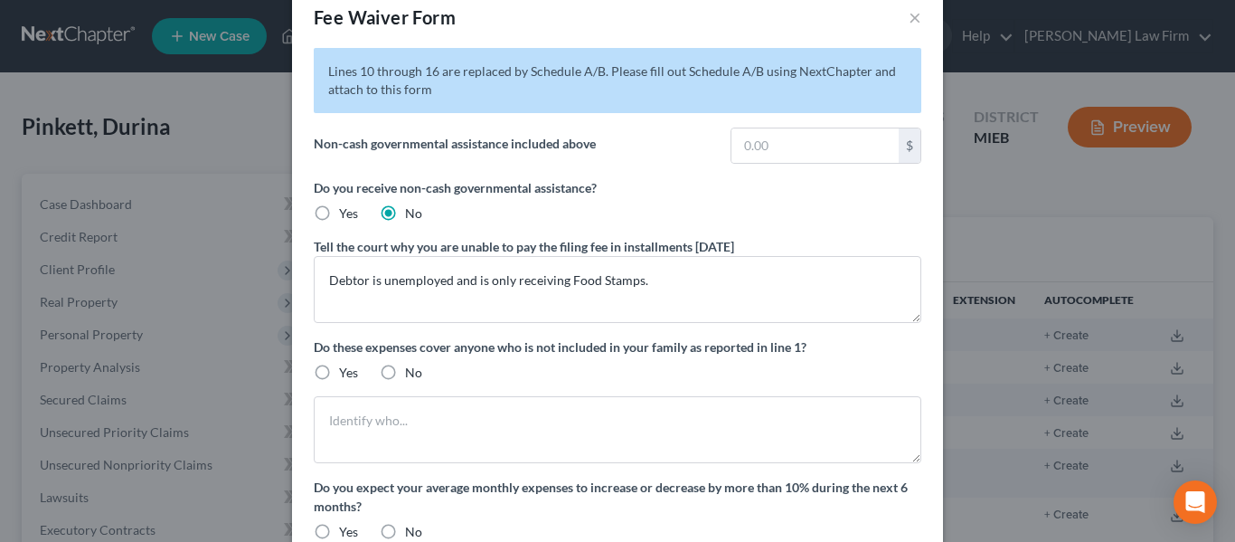
click at [405, 372] on label "No" at bounding box center [413, 373] width 17 height 18
click at [412, 372] on input "No" at bounding box center [418, 370] width 12 height 12
radio input "true"
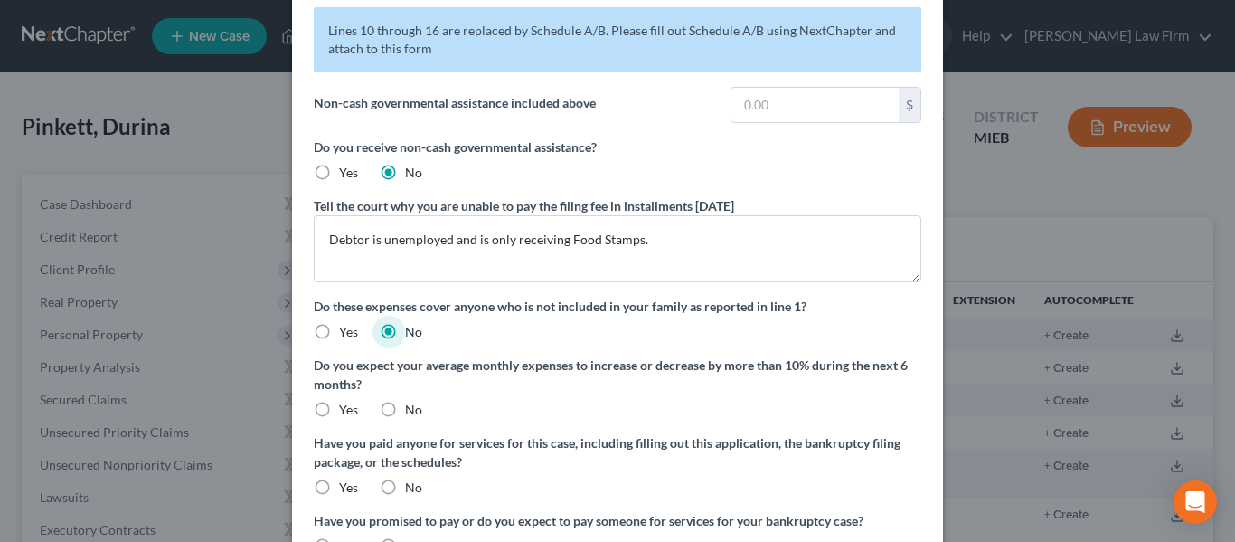
scroll to position [78, 0]
click at [405, 407] on label "No" at bounding box center [413, 408] width 17 height 18
click at [412, 407] on input "No" at bounding box center [418, 405] width 12 height 12
radio input "true"
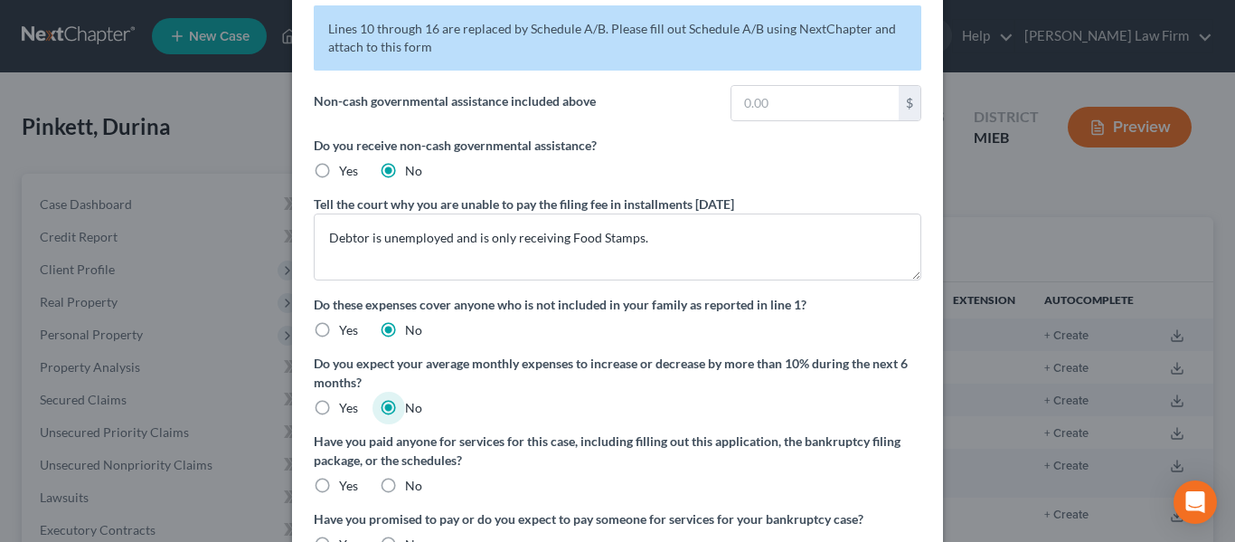
scroll to position [105, 0]
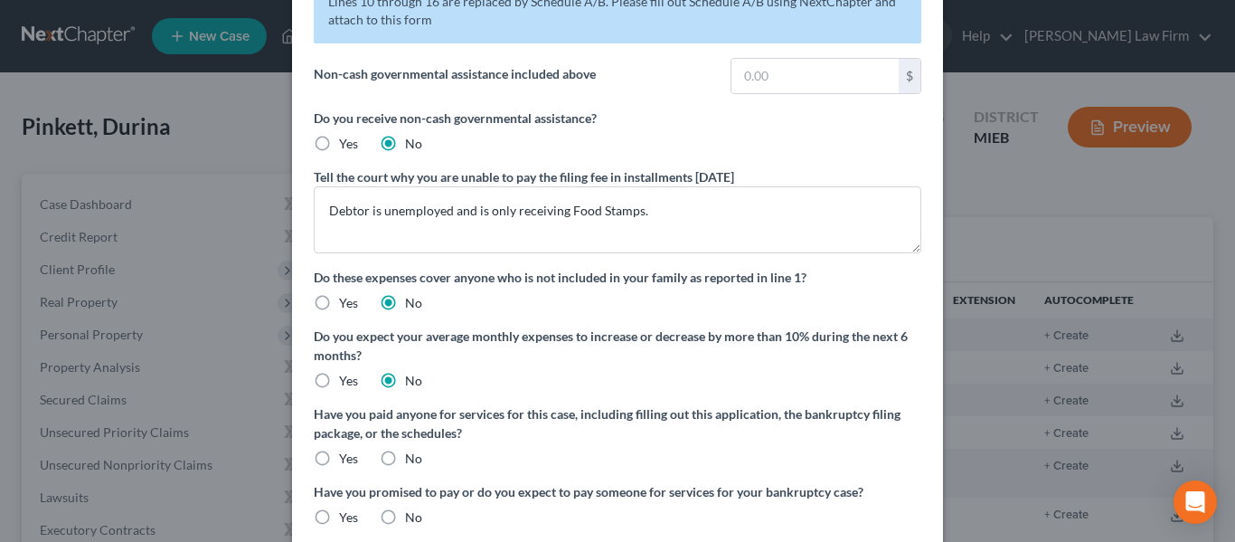
click at [405, 450] on label "No" at bounding box center [413, 458] width 17 height 18
click at [412, 450] on input "No" at bounding box center [418, 455] width 12 height 12
radio input "true"
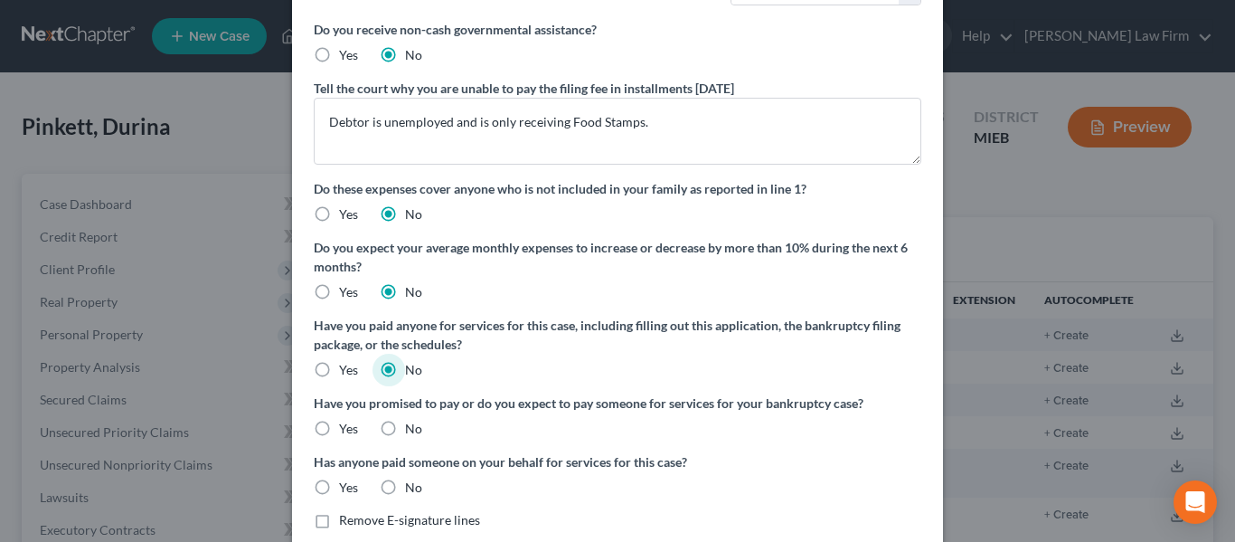
scroll to position [194, 0]
click at [405, 428] on label "No" at bounding box center [413, 428] width 17 height 18
click at [412, 428] on input "No" at bounding box center [418, 425] width 12 height 12
radio input "true"
click at [339, 485] on label "Yes" at bounding box center [348, 486] width 19 height 18
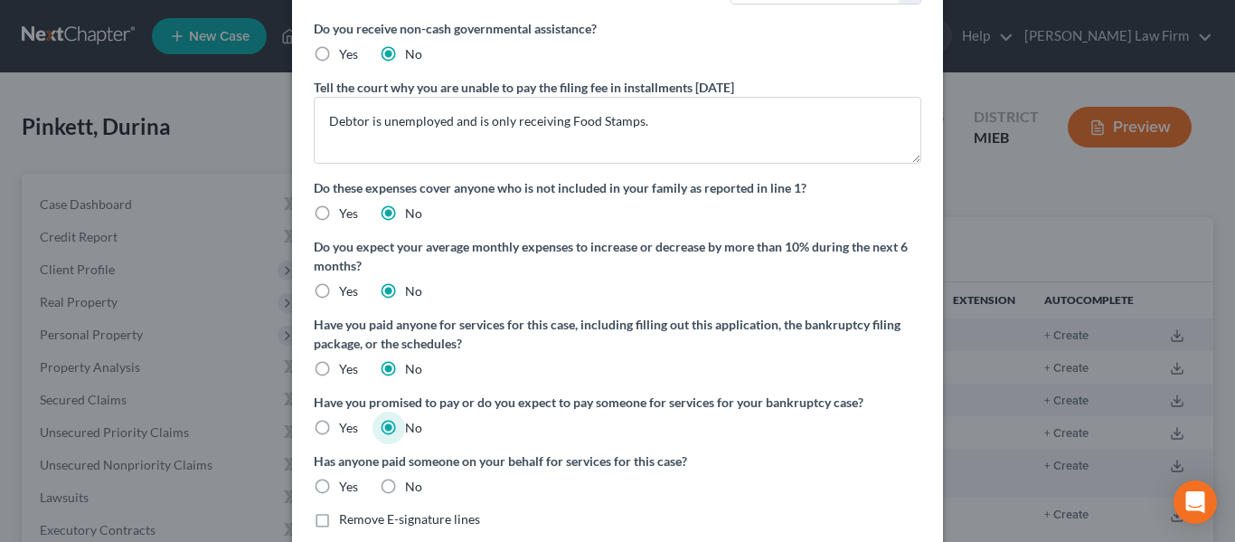
click at [346, 485] on input "Yes" at bounding box center [352, 483] width 12 height 12
radio input "true"
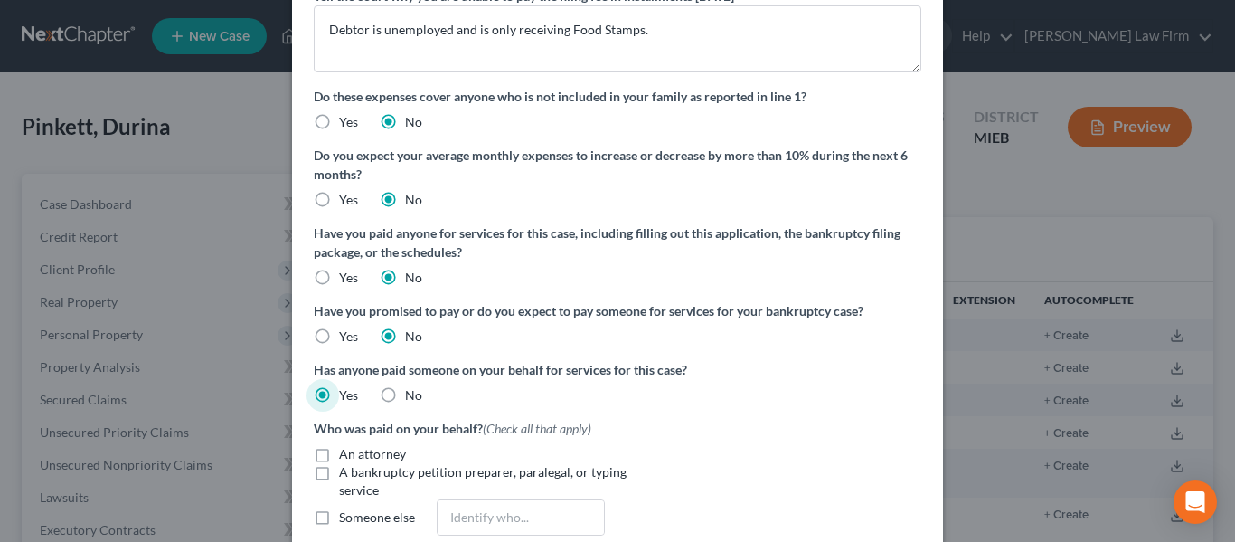
scroll to position [288, 0]
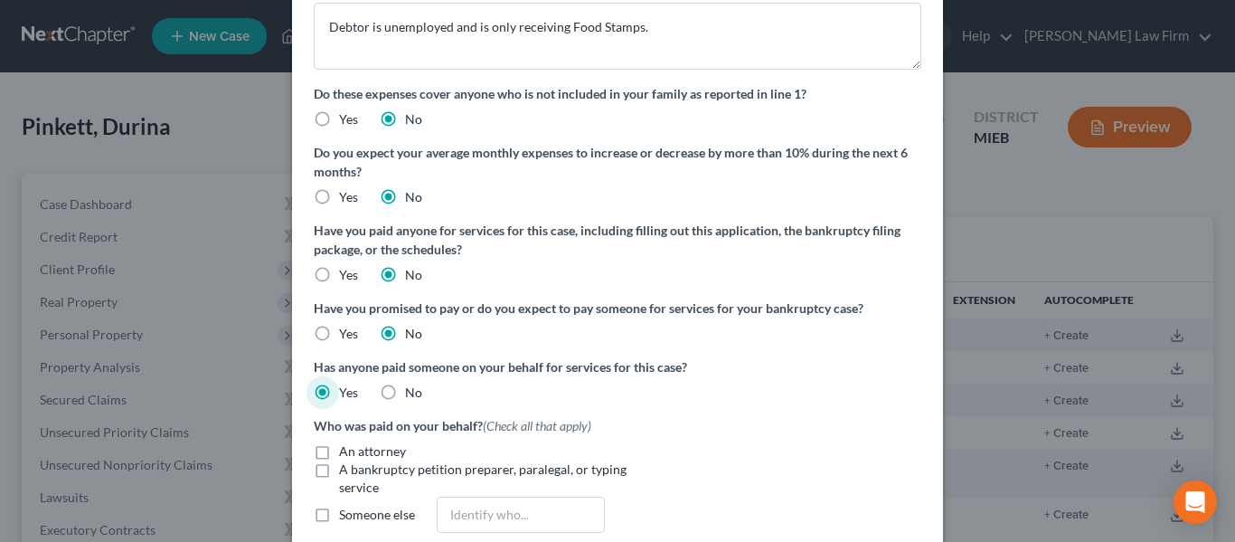
click at [339, 449] on label "An attorney" at bounding box center [372, 451] width 67 height 18
click at [346, 449] on input "An attorney" at bounding box center [352, 448] width 12 height 12
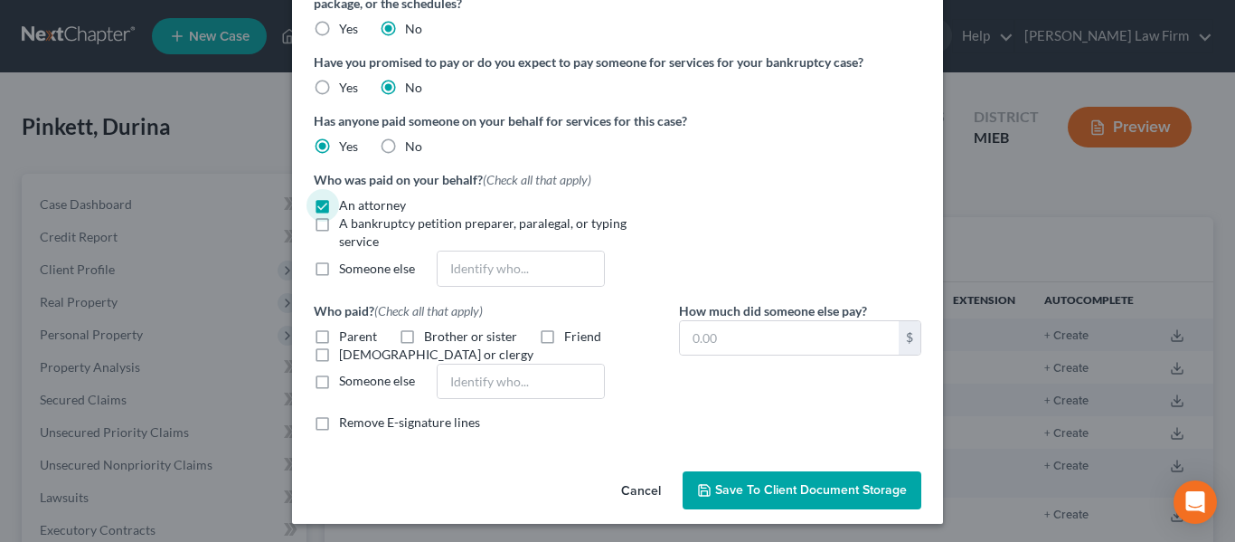
scroll to position [538, 0]
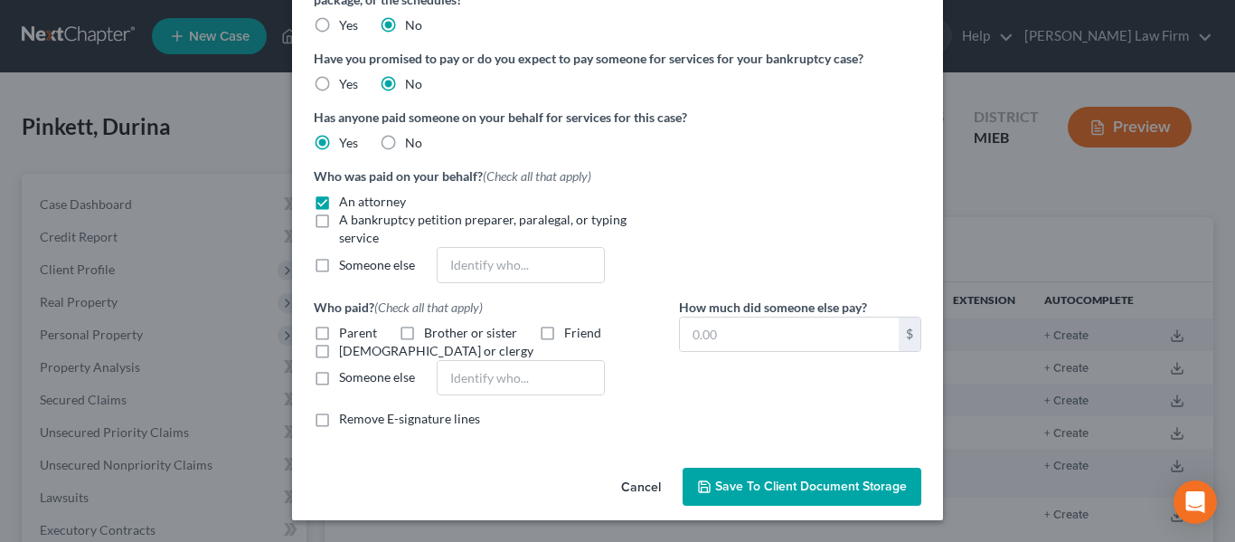
click at [339, 199] on label "An attorney" at bounding box center [372, 202] width 67 height 18
click at [346, 199] on input "An attorney" at bounding box center [352, 199] width 12 height 12
checkbox input "false"
click at [405, 141] on label "No" at bounding box center [413, 143] width 17 height 18
click at [412, 141] on input "No" at bounding box center [418, 140] width 12 height 12
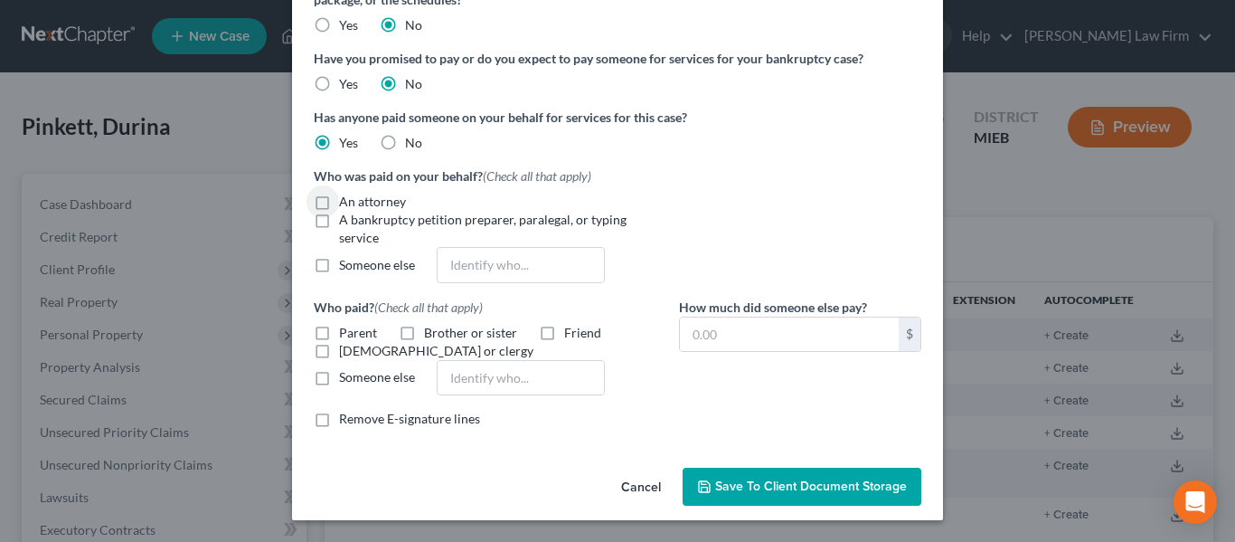
radio input "true"
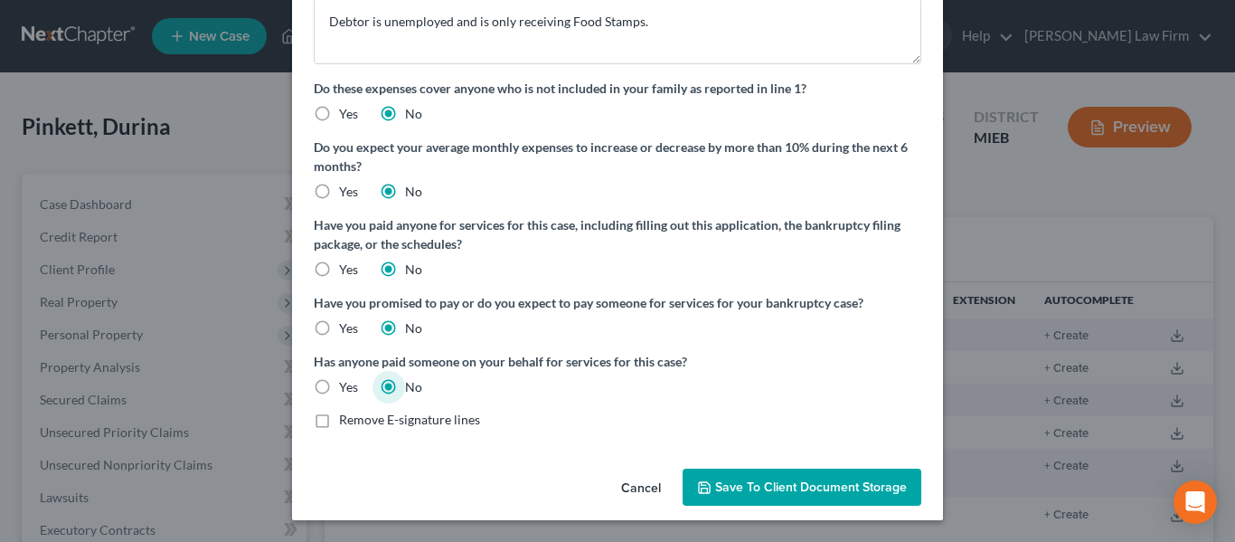
scroll to position [294, 0]
click at [339, 269] on label "Yes" at bounding box center [348, 269] width 19 height 18
click at [346, 269] on input "Yes" at bounding box center [352, 266] width 12 height 12
radio input "true"
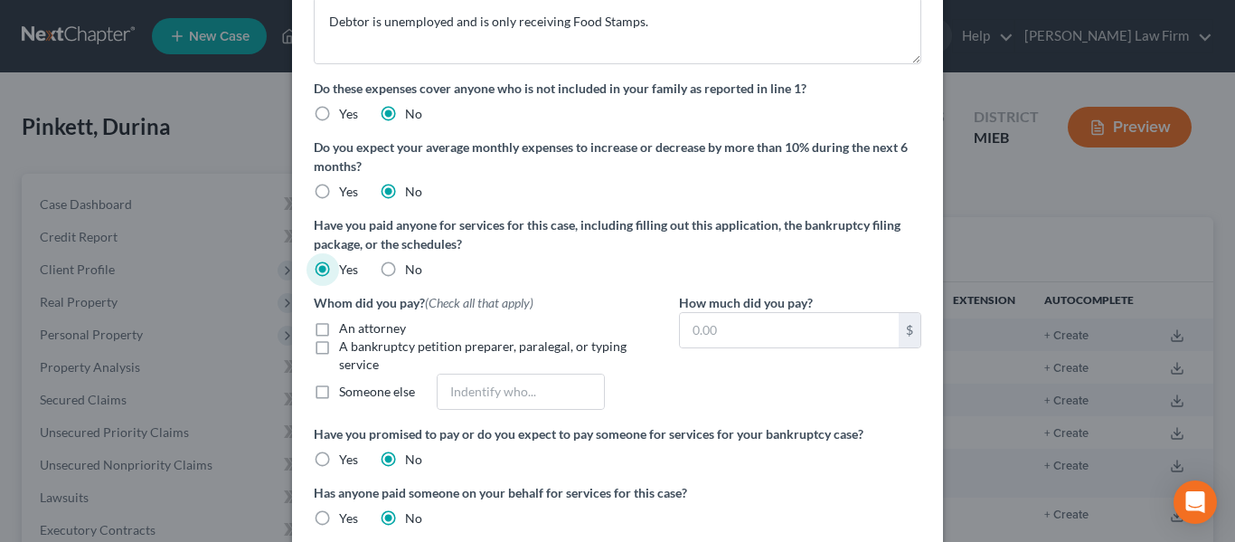
click at [339, 326] on label "An attorney" at bounding box center [372, 328] width 67 height 18
click at [346, 326] on input "An attorney" at bounding box center [352, 325] width 12 height 12
checkbox input "true"
click at [706, 332] on input "text" at bounding box center [789, 330] width 219 height 34
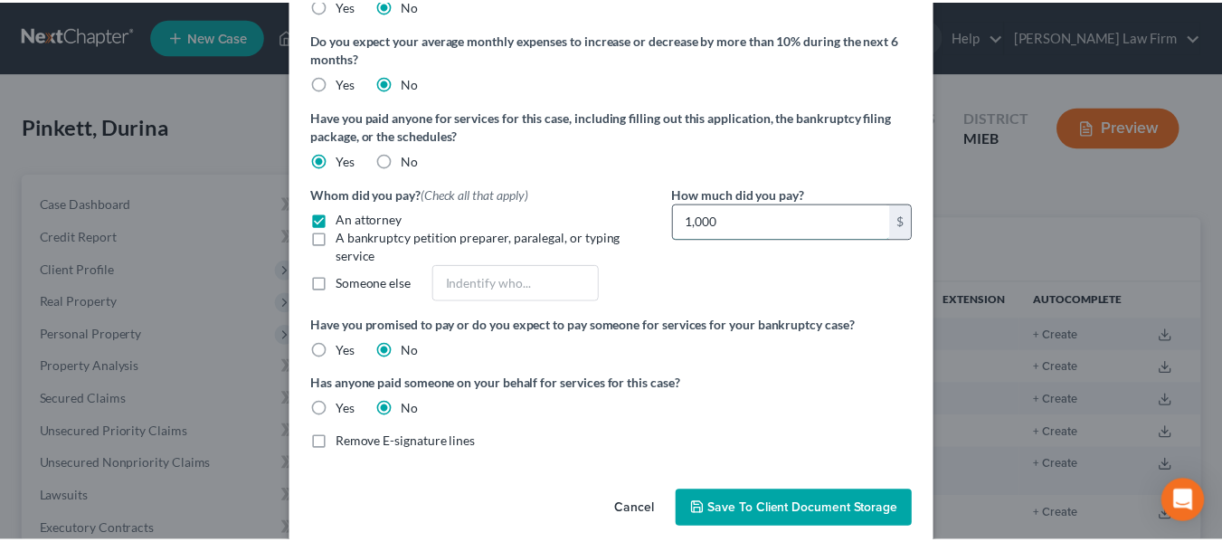
scroll to position [425, 0]
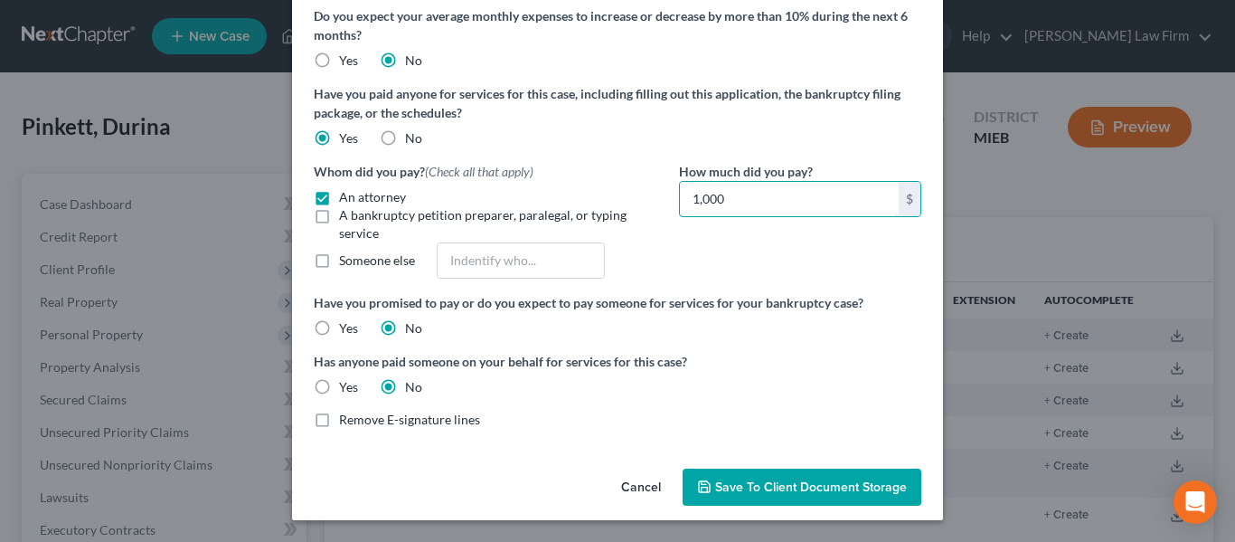
type input "1,000"
click at [784, 485] on span "Save to Client Document Storage" at bounding box center [811, 486] width 192 height 15
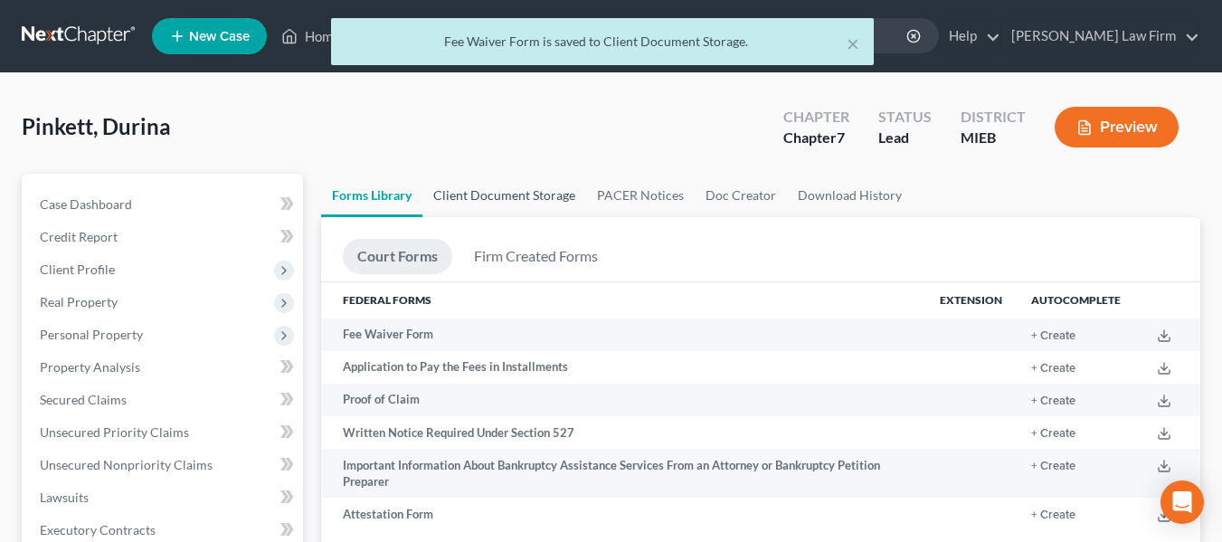
click at [521, 199] on link "Client Document Storage" at bounding box center [504, 195] width 164 height 43
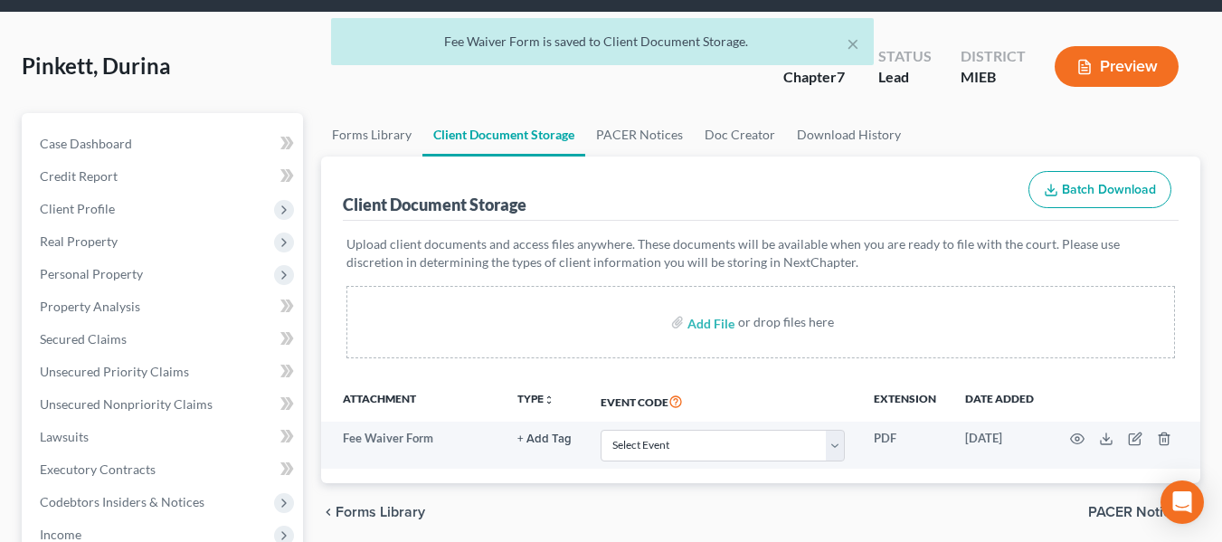
scroll to position [61, 0]
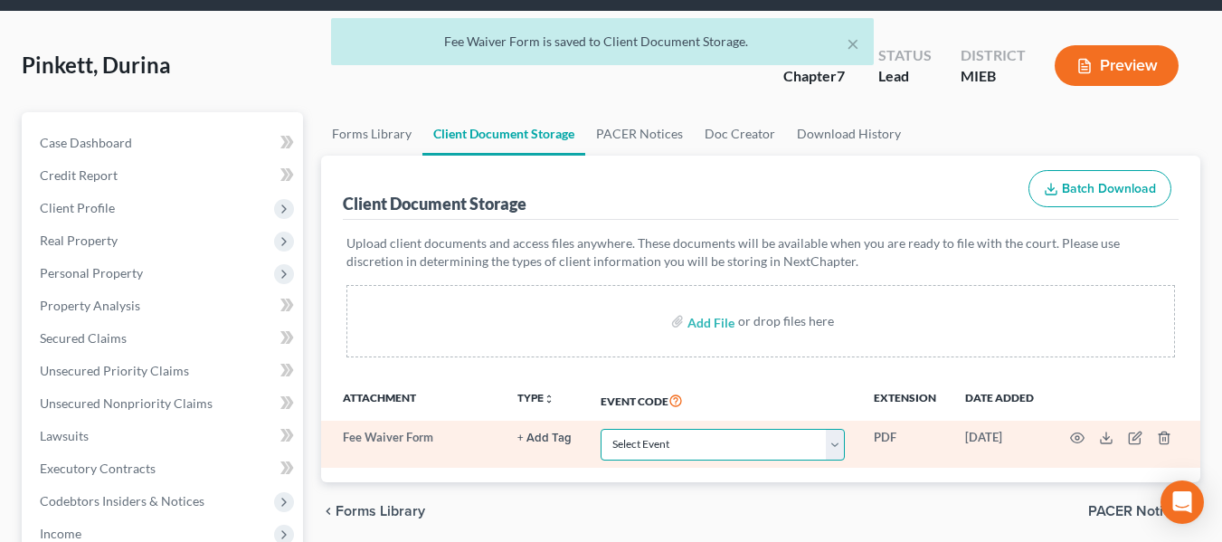
click at [728, 439] on select "Select Event 20 Largest Unsecured Creditors Amended Chapter 11 Plan Amended Cha…" at bounding box center [722, 445] width 244 height 32
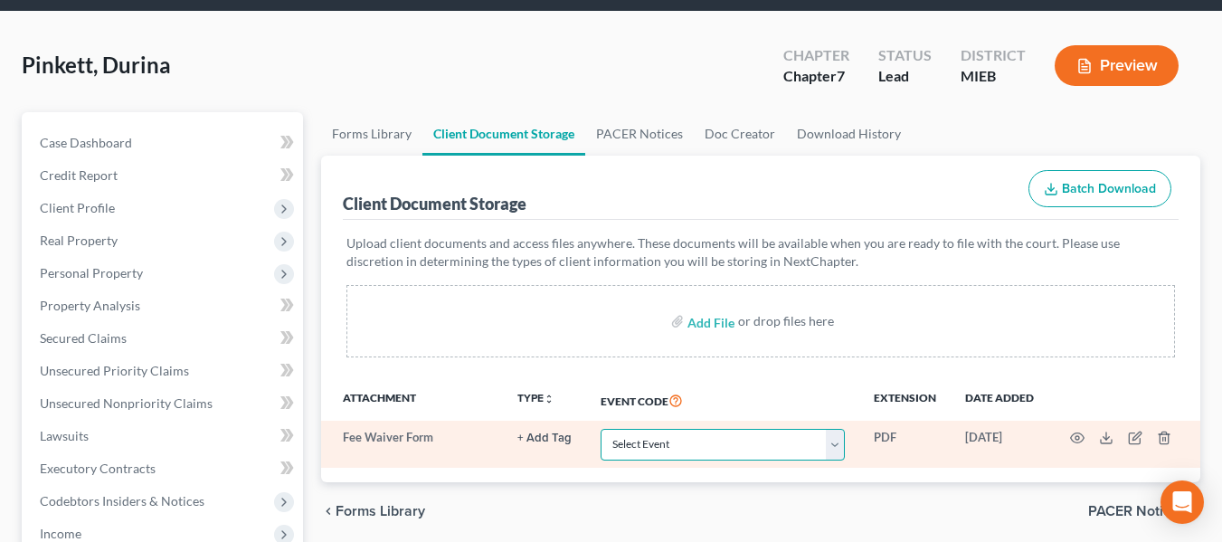
select select "20"
click at [600, 429] on select "Select Event 20 Largest Unsecured Creditors Amended Chapter 11 Plan Amended Cha…" at bounding box center [722, 445] width 244 height 32
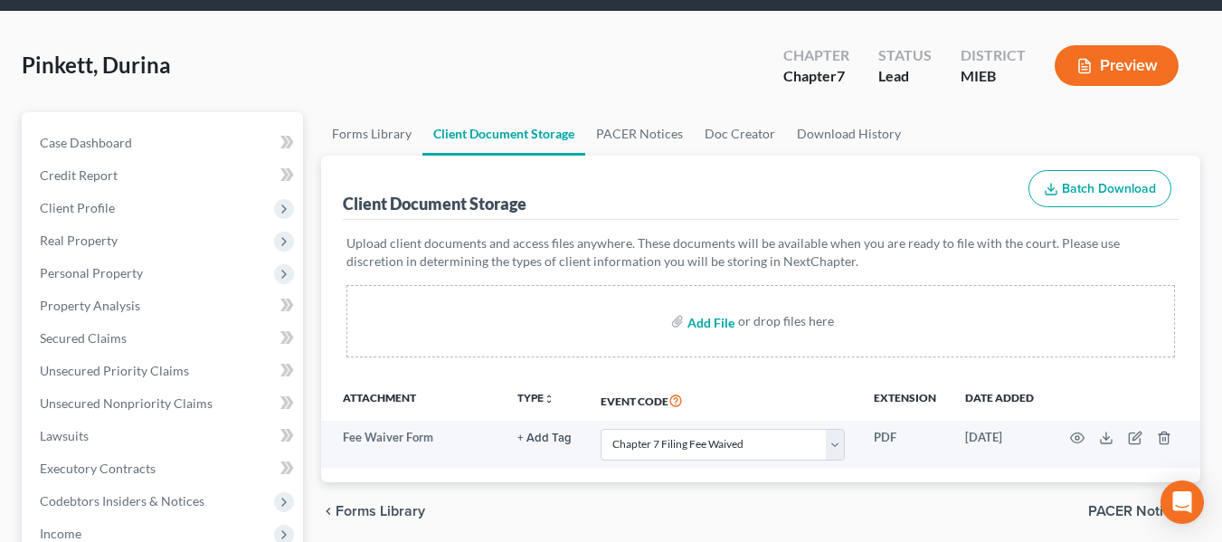
click at [723, 324] on input "file" at bounding box center [708, 321] width 43 height 33
type input "C:\fakepath\PinkettCCC.pdf"
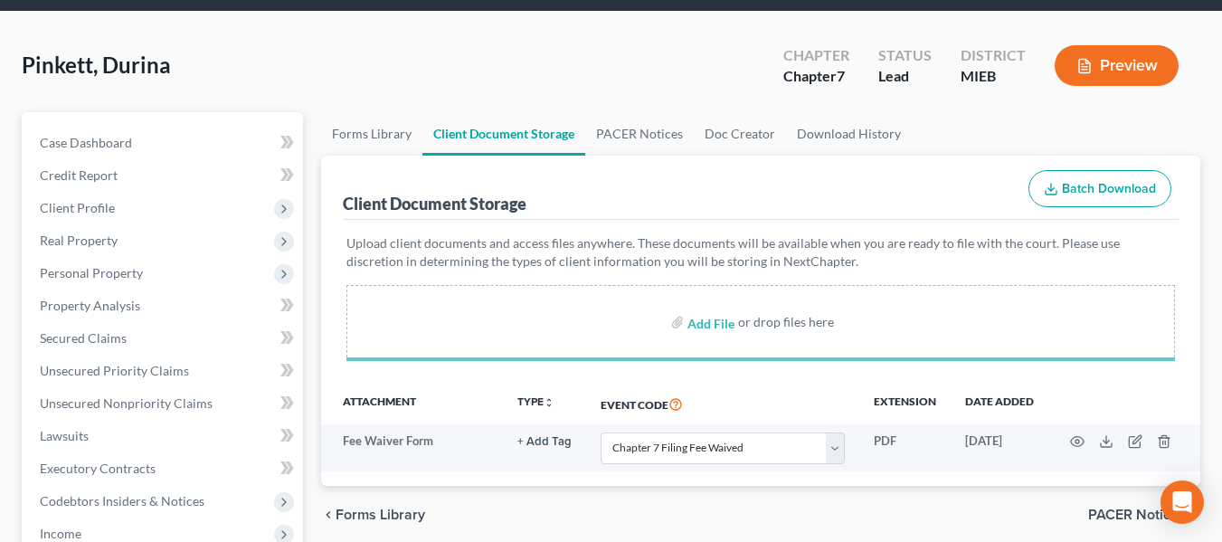
select select "20"
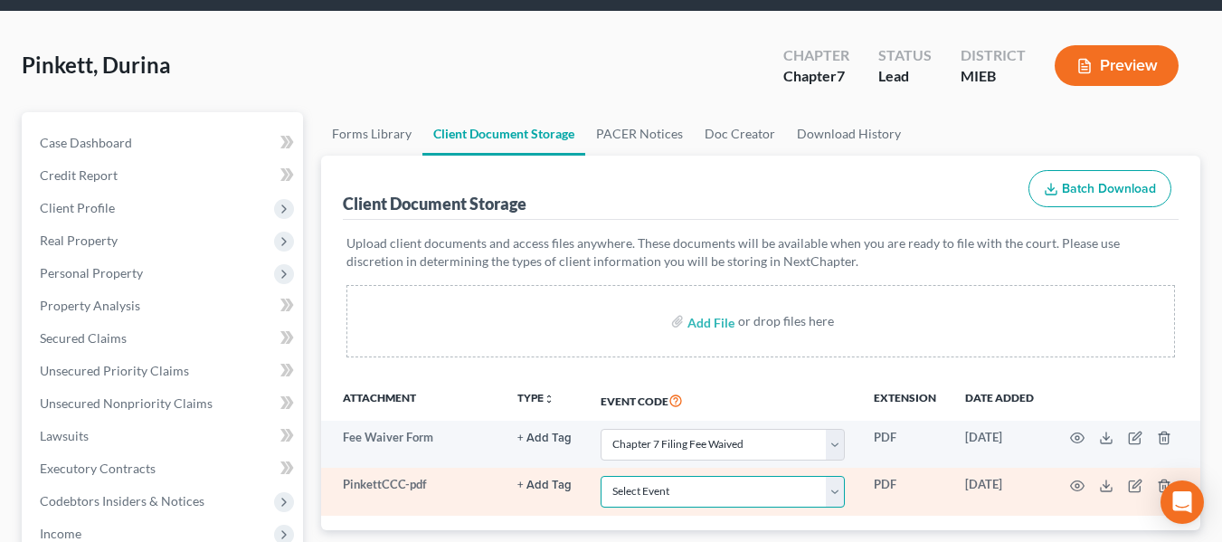
click at [809, 492] on select "Select Event 20 Largest Unsecured Creditors Amended Chapter 11 Plan Amended Cha…" at bounding box center [722, 492] width 244 height 32
select select "7"
click at [600, 476] on select "Select Event 20 Largest Unsecured Creditors Amended Chapter 11 Plan Amended Cha…" at bounding box center [722, 492] width 244 height 32
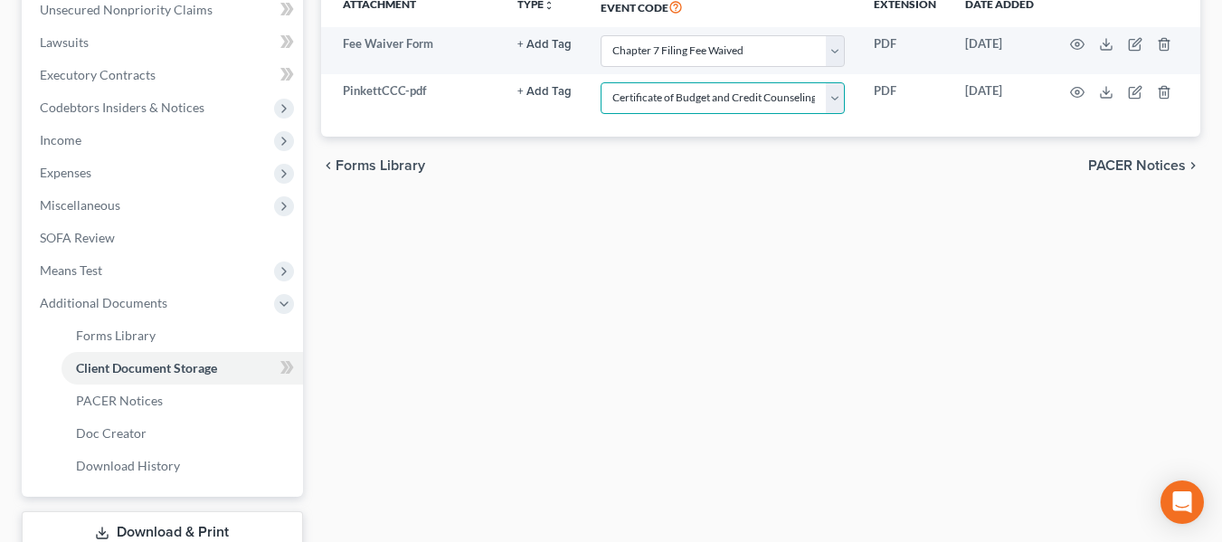
scroll to position [465, 0]
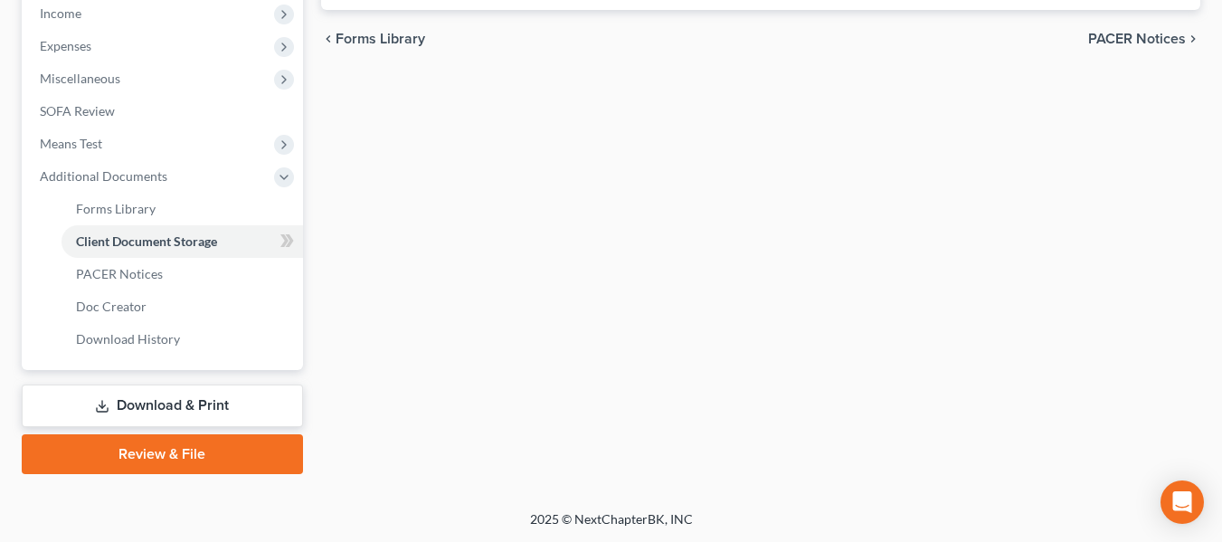
click at [160, 390] on link "Download & Print" at bounding box center [162, 405] width 281 height 43
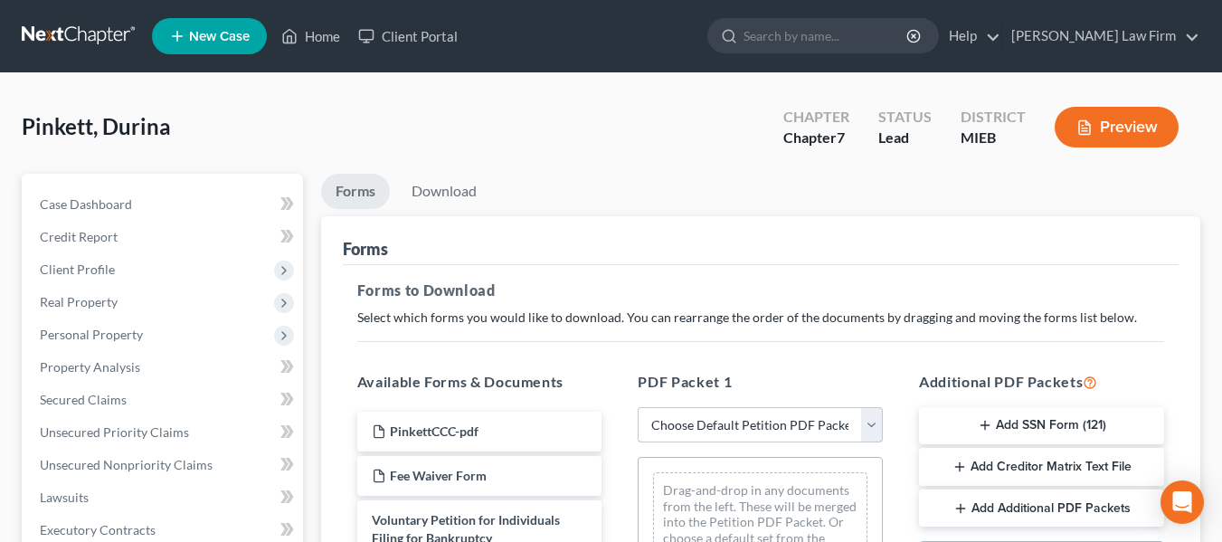
click at [682, 426] on select "Choose Default Petition PDF Packet Complete Bankruptcy Petition (all forms and …" at bounding box center [760, 425] width 245 height 36
select select "0"
click at [638, 407] on select "Choose Default Petition PDF Packet Complete Bankruptcy Petition (all forms and …" at bounding box center [760, 425] width 245 height 36
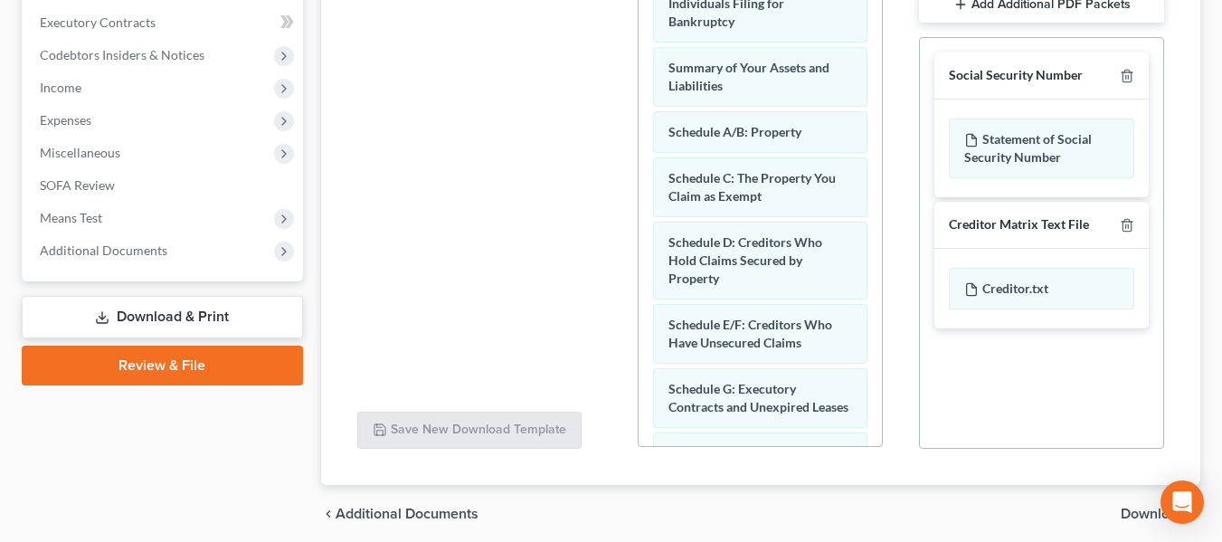
scroll to position [515, 0]
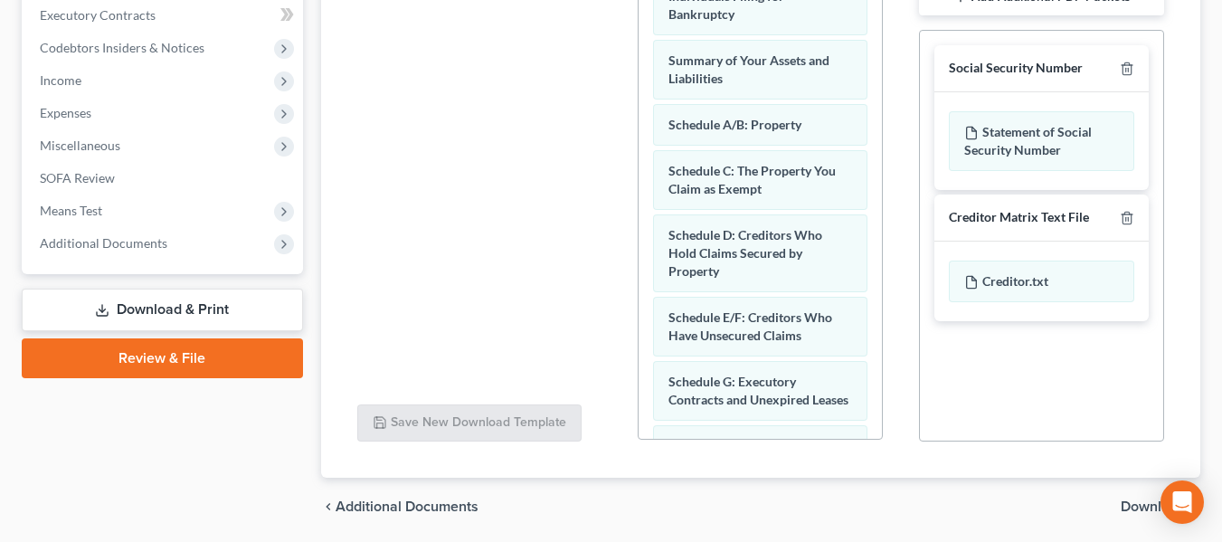
click at [1132, 499] on span "Download" at bounding box center [1152, 506] width 65 height 14
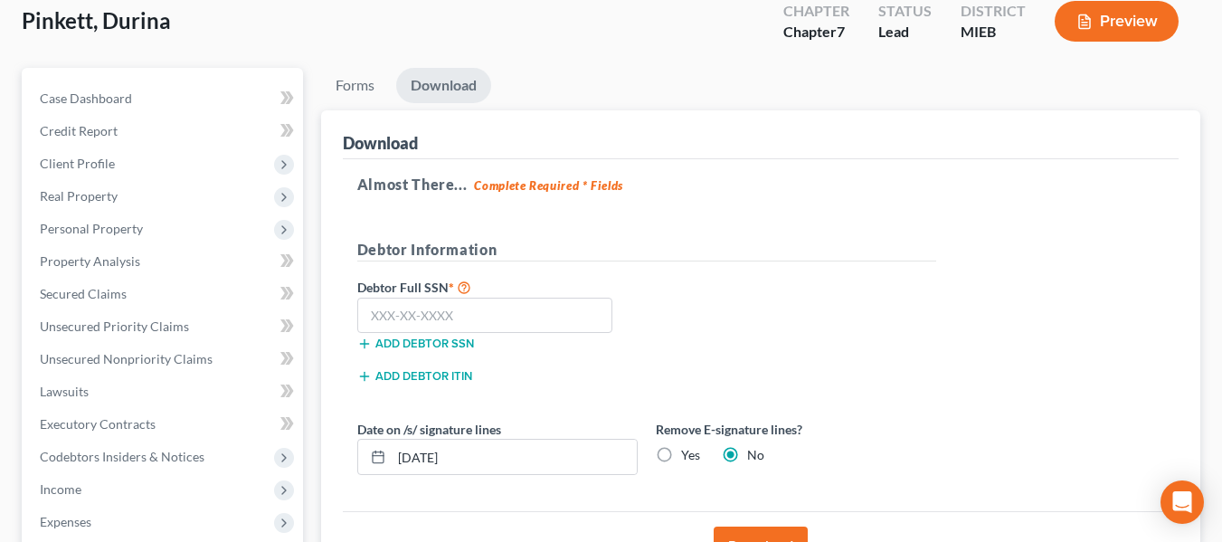
scroll to position [105, 0]
click at [417, 315] on input "text" at bounding box center [485, 316] width 256 height 36
type input "367-13-3860"
click at [762, 530] on button "Download" at bounding box center [760, 547] width 94 height 40
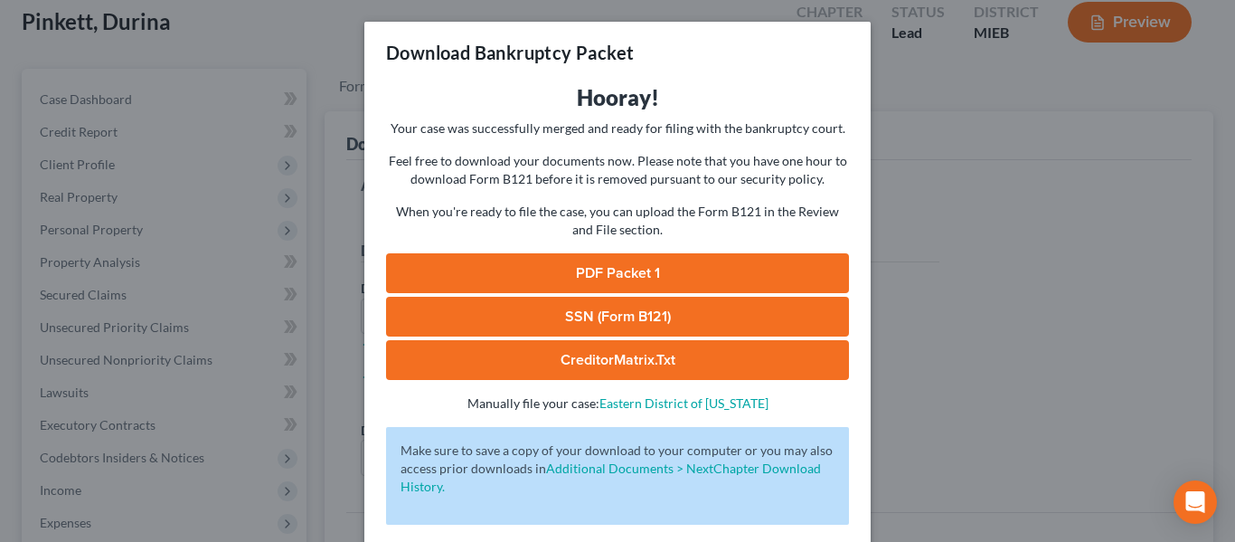
click at [635, 318] on link "SSN (Form B121)" at bounding box center [617, 317] width 463 height 40
click at [961, 258] on div "Download Bankruptcy Packet Hooray! Your case was successfully merged and ready …" at bounding box center [617, 271] width 1235 height 542
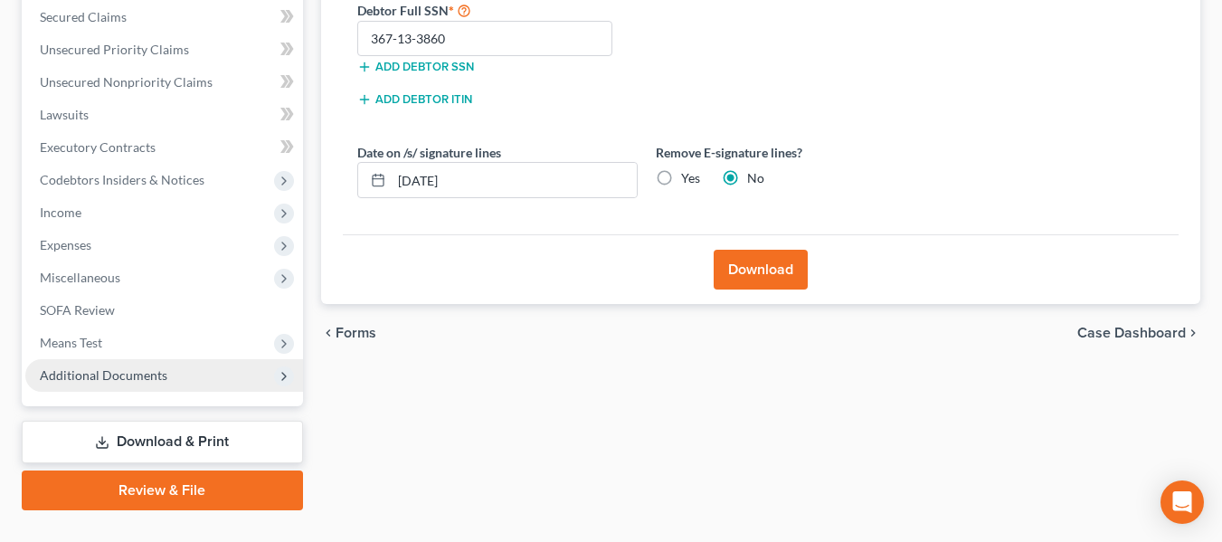
scroll to position [383, 0]
click at [155, 377] on span "Additional Documents" at bounding box center [104, 373] width 128 height 15
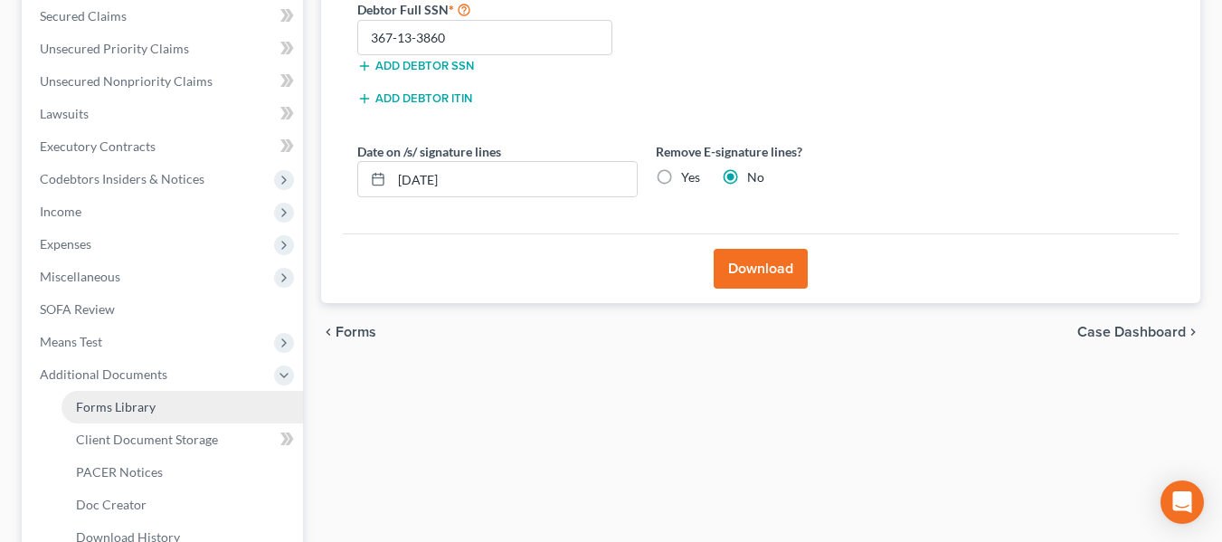
click at [162, 403] on link "Forms Library" at bounding box center [181, 407] width 241 height 33
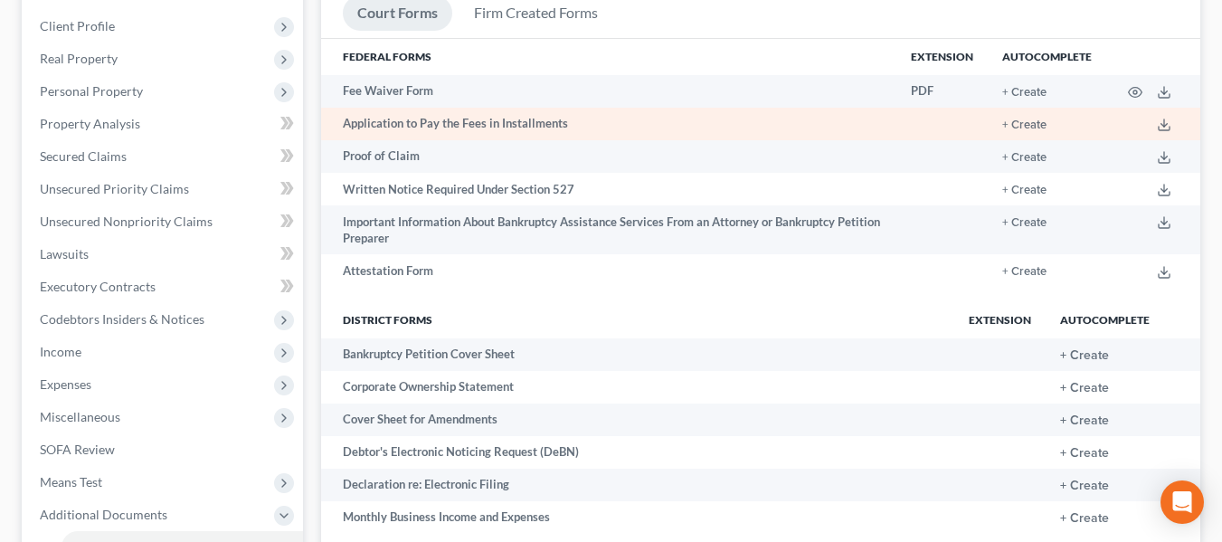
scroll to position [244, 0]
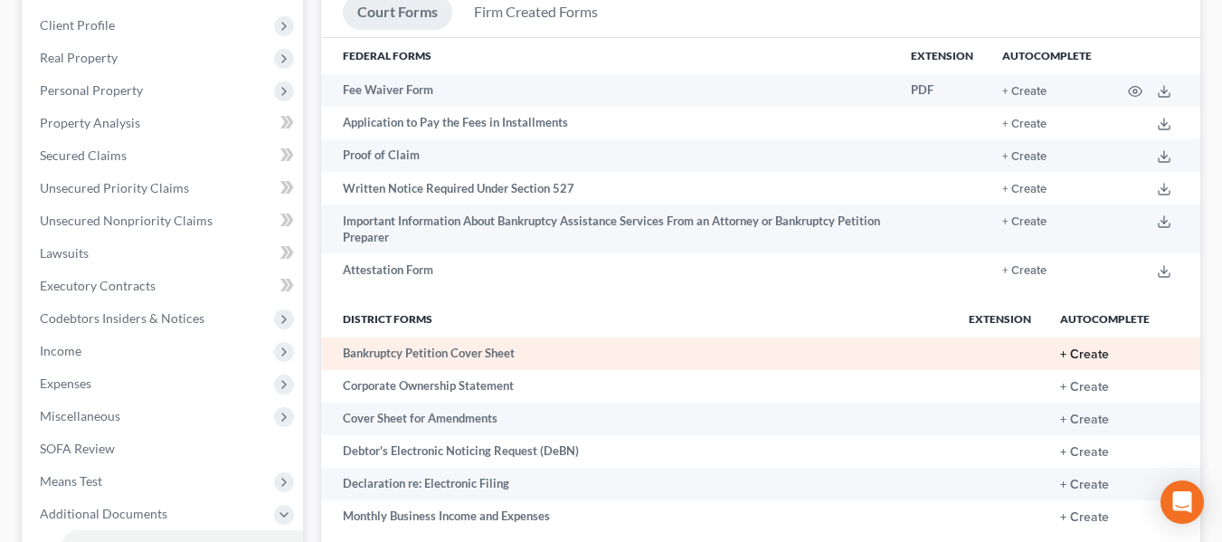
click at [1096, 354] on button "+ Create" at bounding box center [1084, 354] width 49 height 13
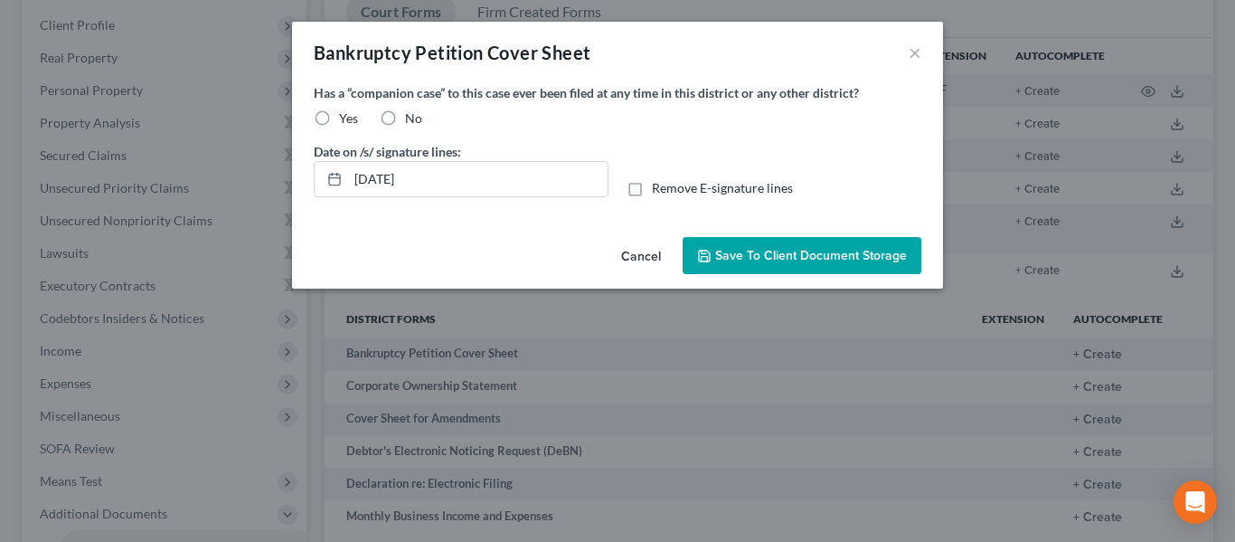
click at [405, 116] on label "No" at bounding box center [413, 118] width 17 height 18
click at [412, 116] on input "No" at bounding box center [418, 115] width 12 height 12
radio input "true"
click at [769, 259] on span "Save to Client Document Storage" at bounding box center [811, 255] width 192 height 15
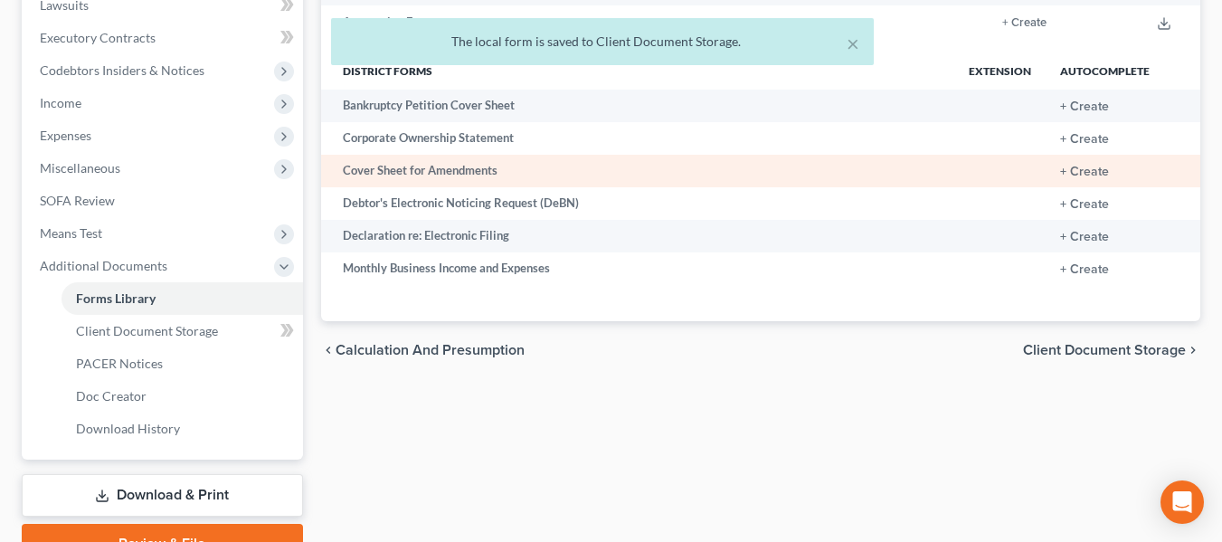
scroll to position [582, 0]
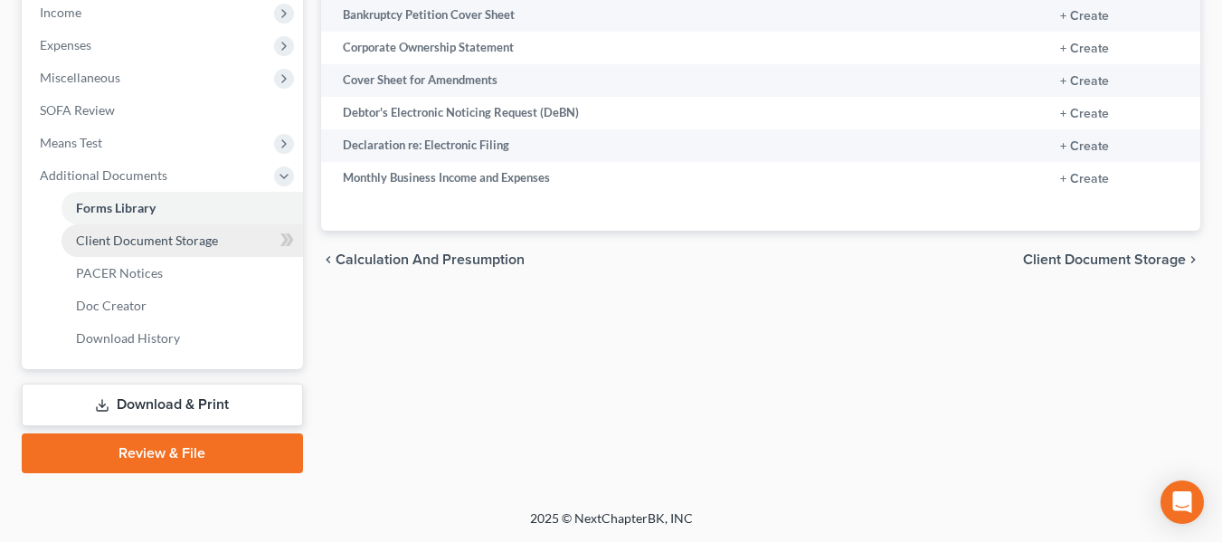
click at [178, 241] on span "Client Document Storage" at bounding box center [147, 239] width 142 height 15
select select "20"
select select "7"
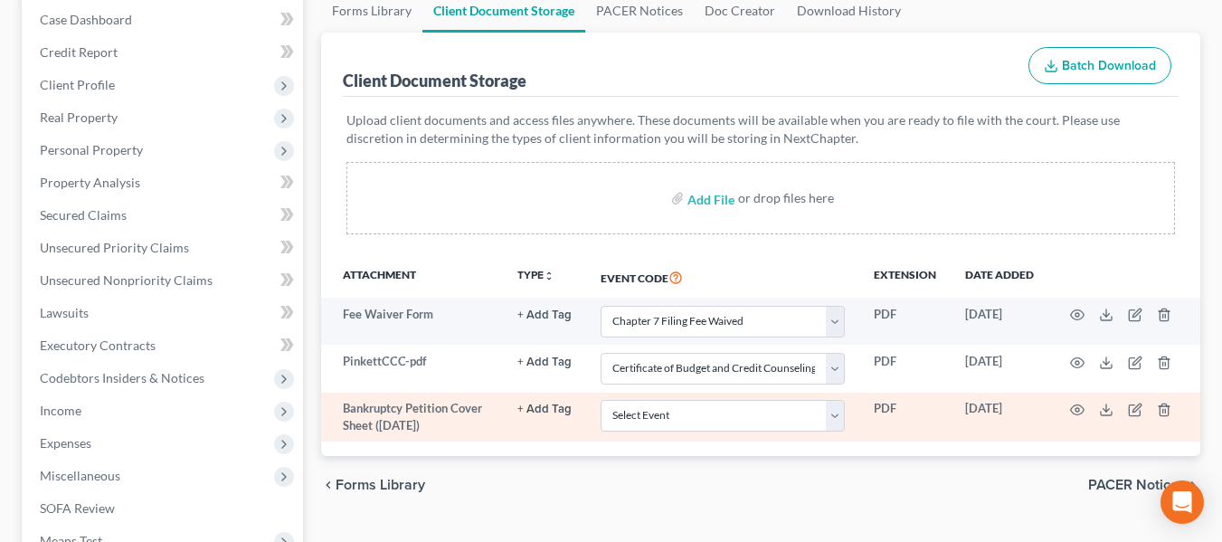
scroll to position [185, 0]
click at [768, 408] on select "Select Event 20 Largest Unsecured Creditors Amended Chapter 11 Plan Amended Cha…" at bounding box center [722, 415] width 244 height 32
select select "6"
click at [600, 399] on select "Select Event 20 Largest Unsecured Creditors Amended Chapter 11 Plan Amended Cha…" at bounding box center [722, 415] width 244 height 32
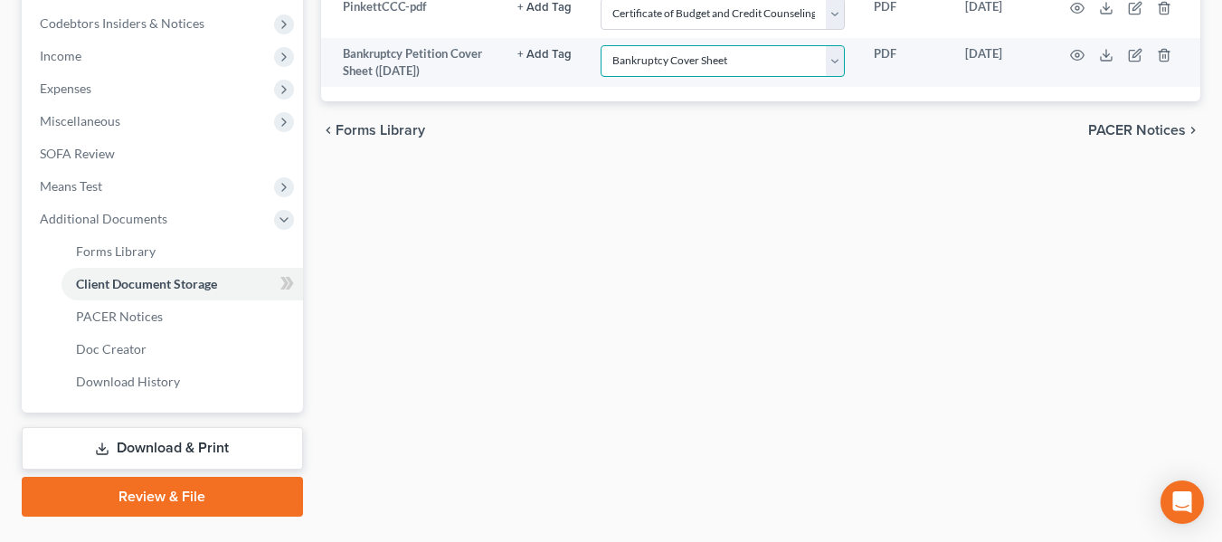
scroll to position [544, 0]
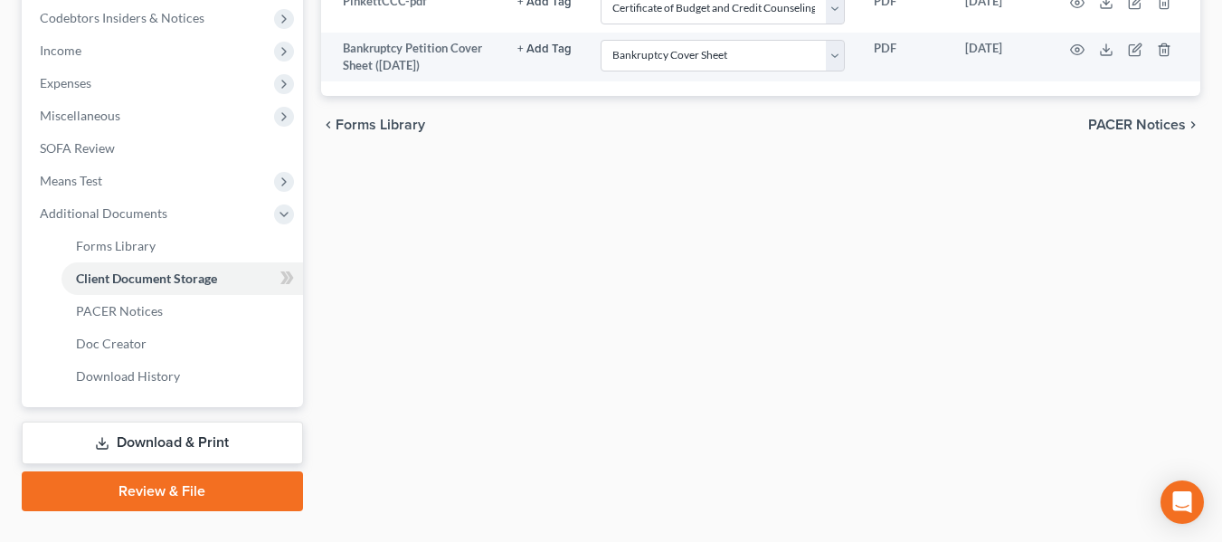
click at [183, 485] on link "Review & File" at bounding box center [162, 491] width 281 height 40
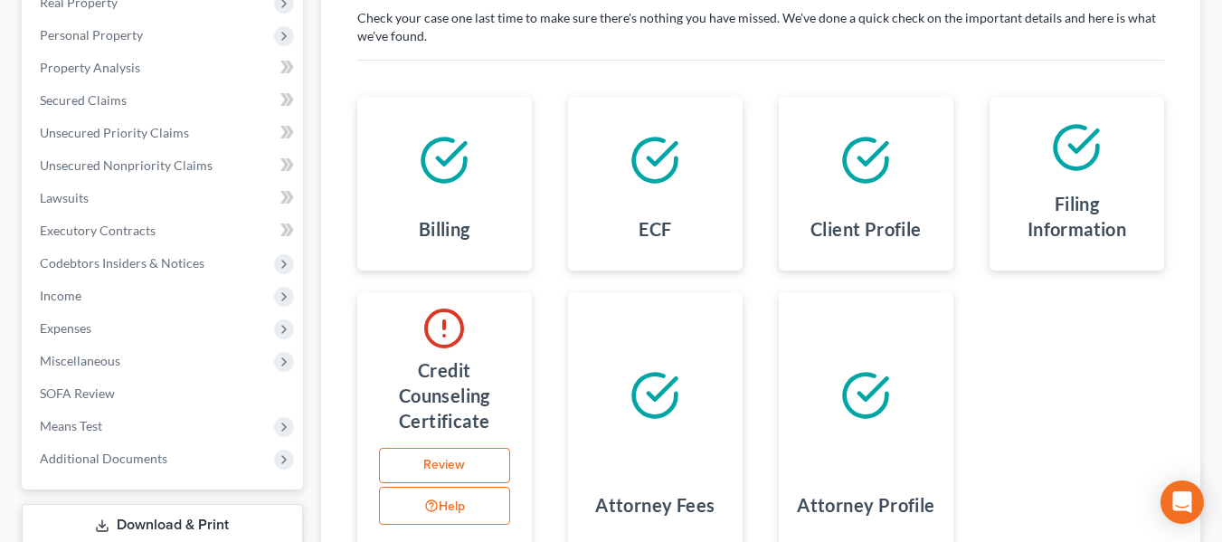
scroll to position [300, 0]
click at [446, 466] on link "Review" at bounding box center [444, 465] width 131 height 36
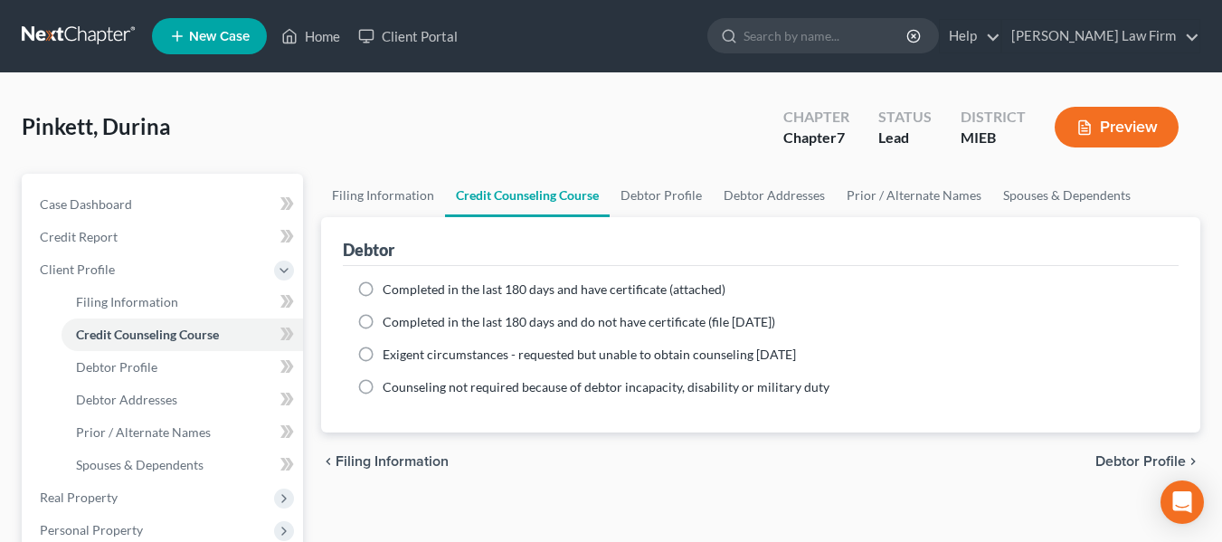
click at [383, 287] on label "Completed in the last 180 days and have certificate (attached)" at bounding box center [554, 289] width 343 height 18
click at [390, 287] on input "Completed in the last 180 days and have certificate (attached)" at bounding box center [396, 286] width 12 height 12
radio input "true"
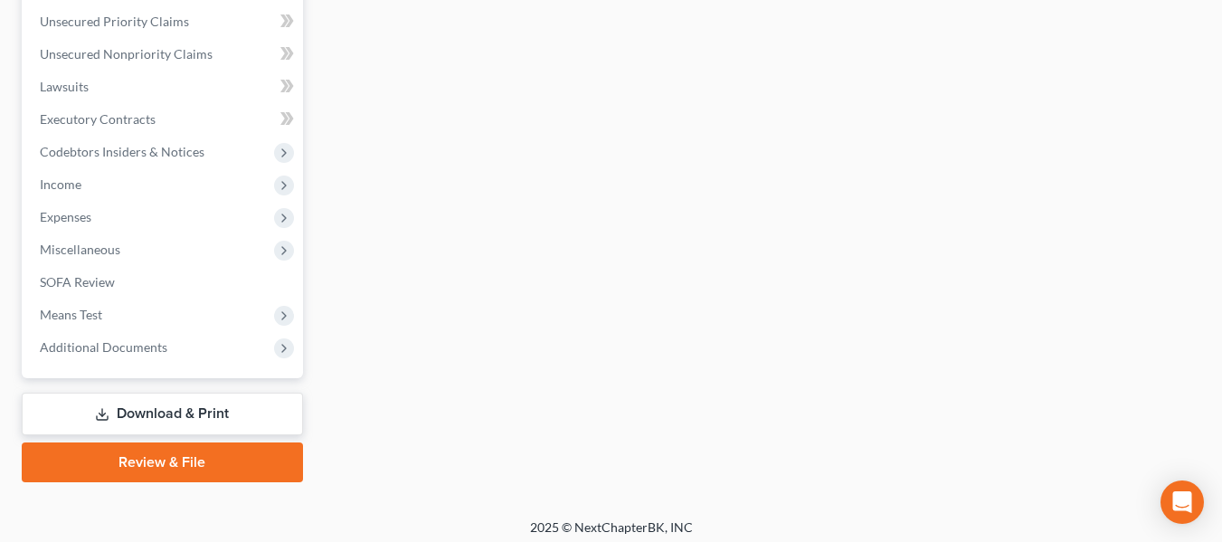
scroll to position [615, 0]
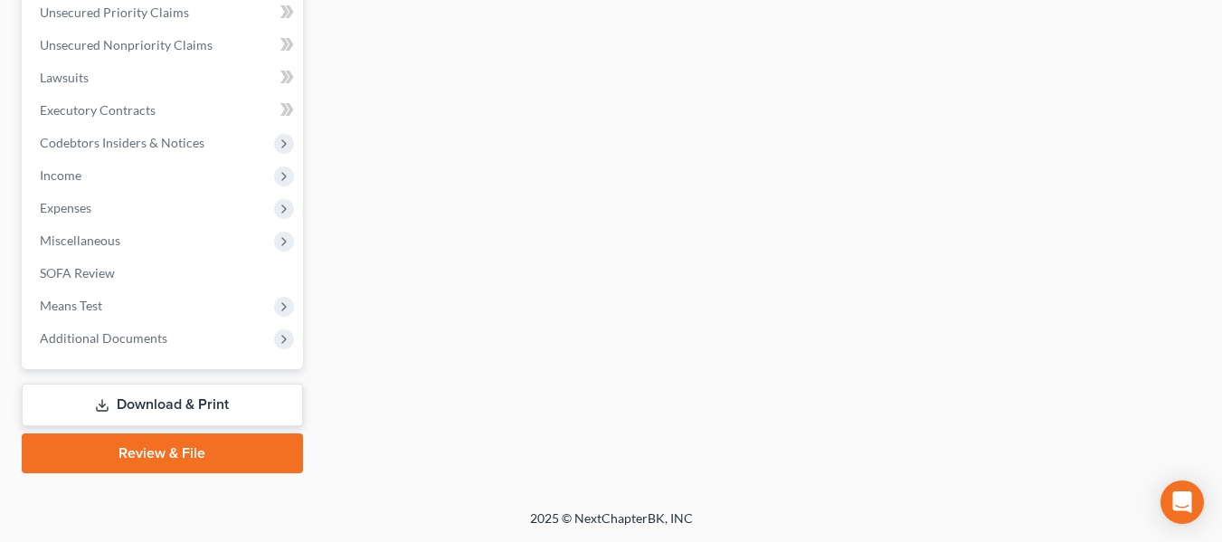
click at [201, 455] on link "Review & File" at bounding box center [162, 453] width 281 height 40
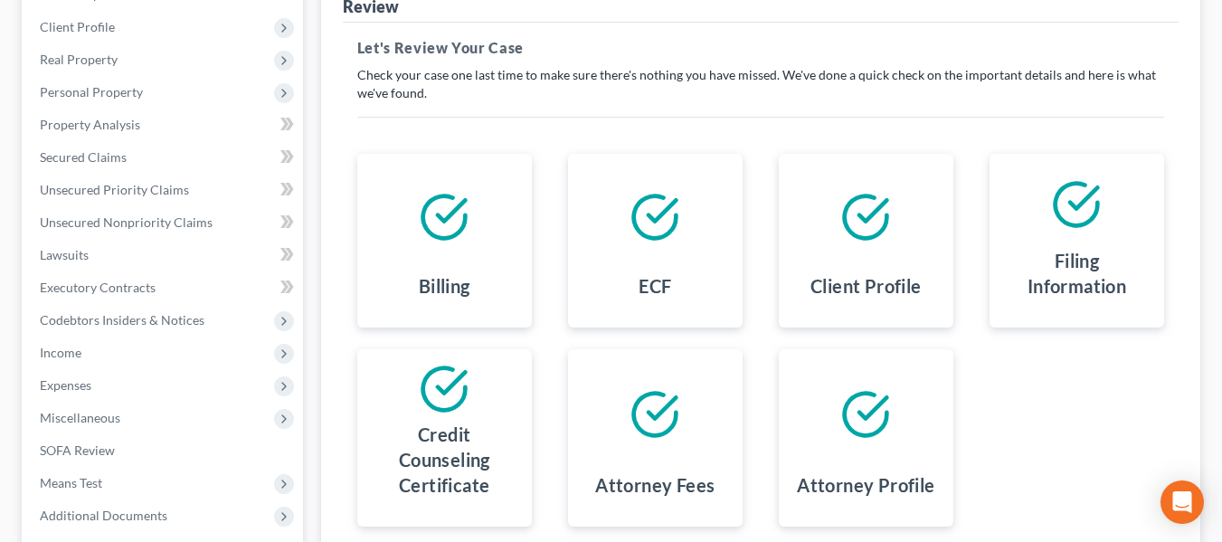
scroll to position [420, 0]
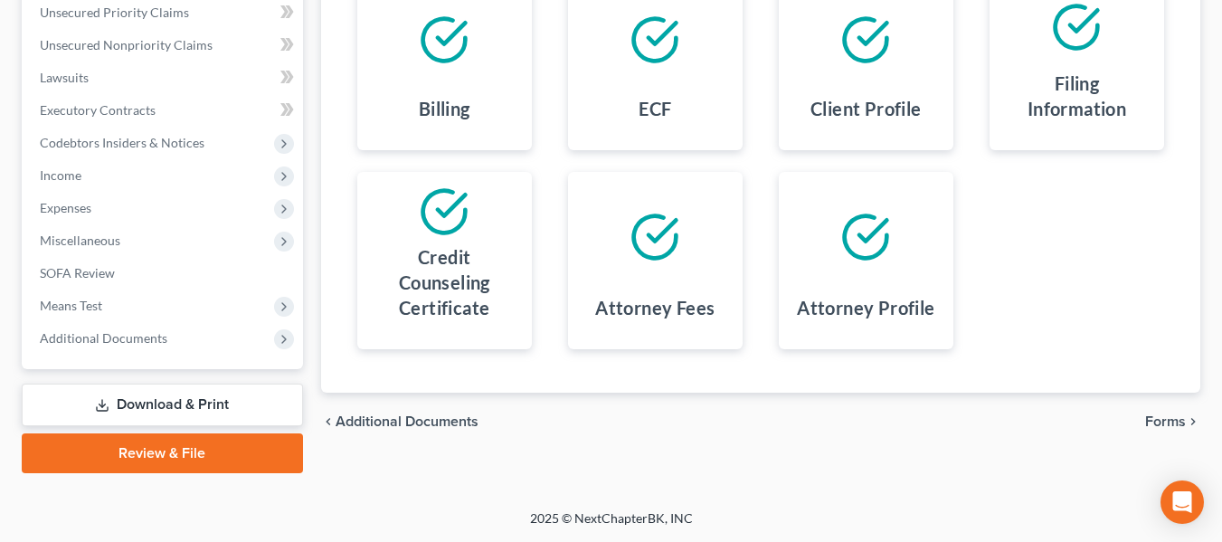
click at [1156, 422] on span "Forms" at bounding box center [1165, 421] width 41 height 14
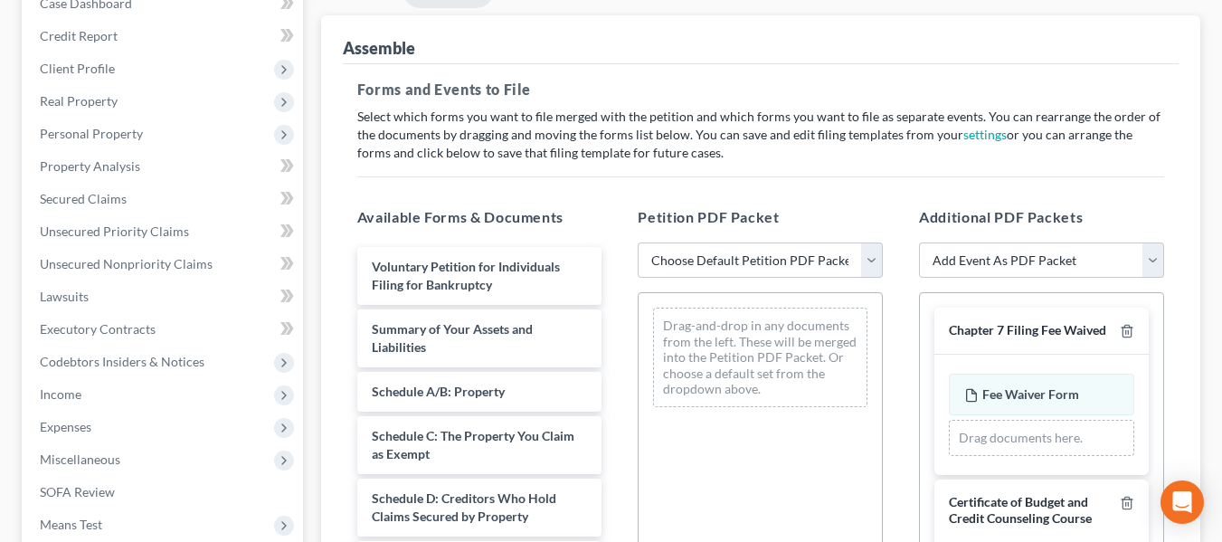
scroll to position [194, 0]
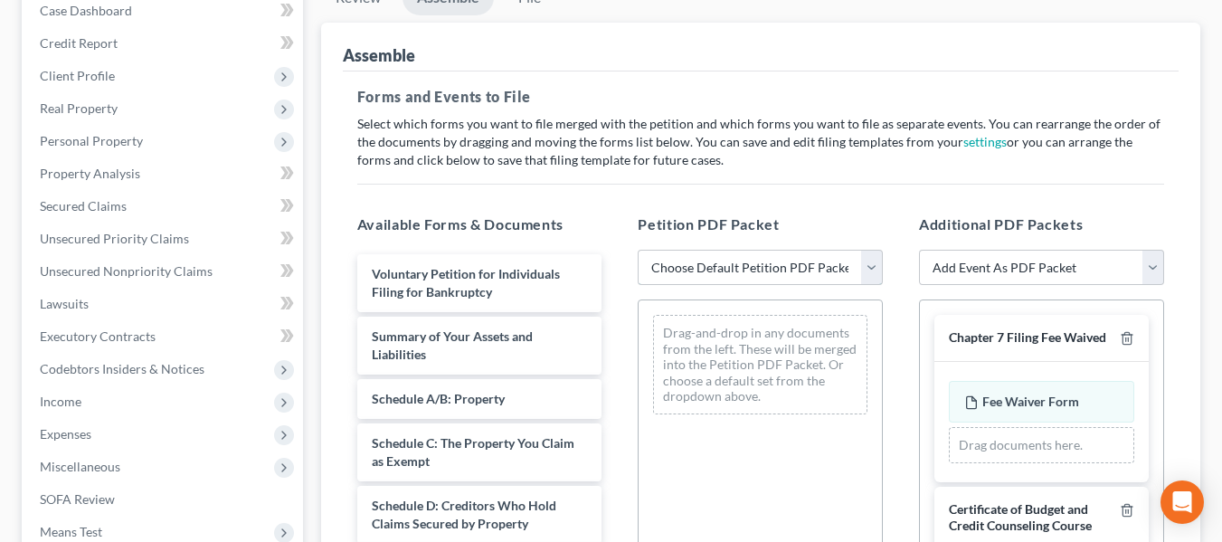
click at [872, 269] on select "Choose Default Petition PDF Packet Emergency Filing (Voluntary Petition and Cre…" at bounding box center [760, 268] width 245 height 36
select select "1"
click at [638, 250] on select "Choose Default Petition PDF Packet Emergency Filing (Voluntary Petition and Cre…" at bounding box center [760, 268] width 245 height 36
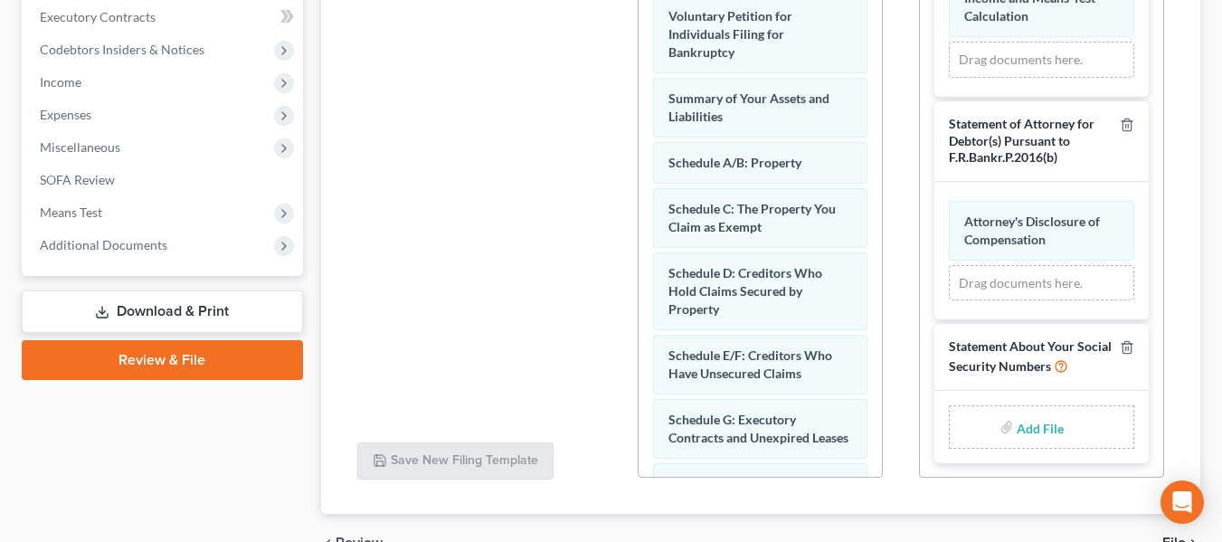
scroll to position [514, 0]
click at [1028, 422] on input "file" at bounding box center [1037, 426] width 43 height 33
type input "C:\fakepath\PinkettSSN.pdf"
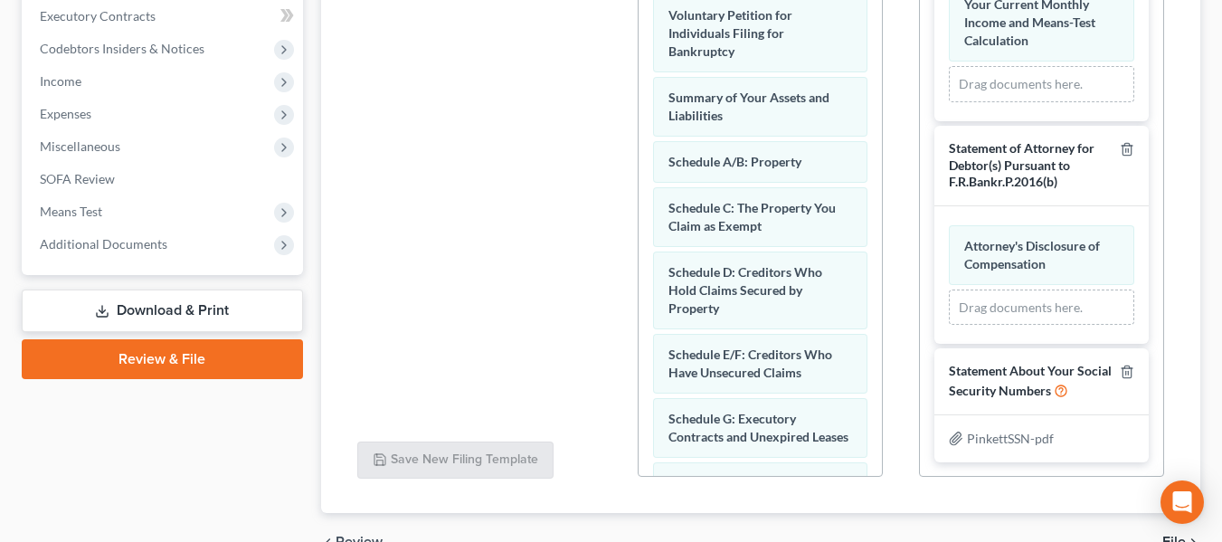
scroll to position [611, 0]
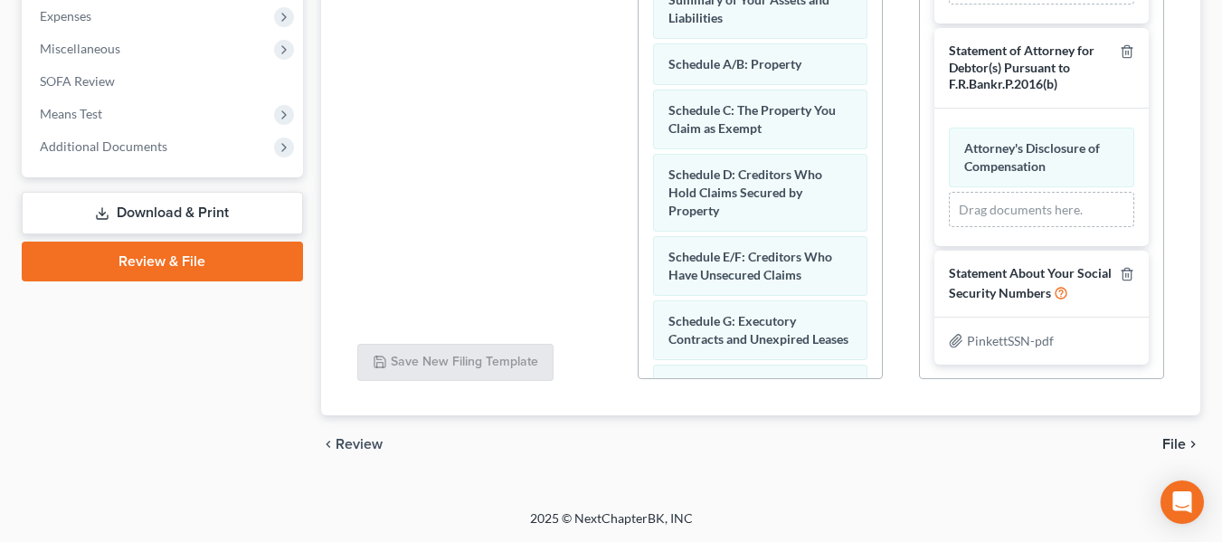
click at [1176, 443] on span "File" at bounding box center [1174, 444] width 24 height 14
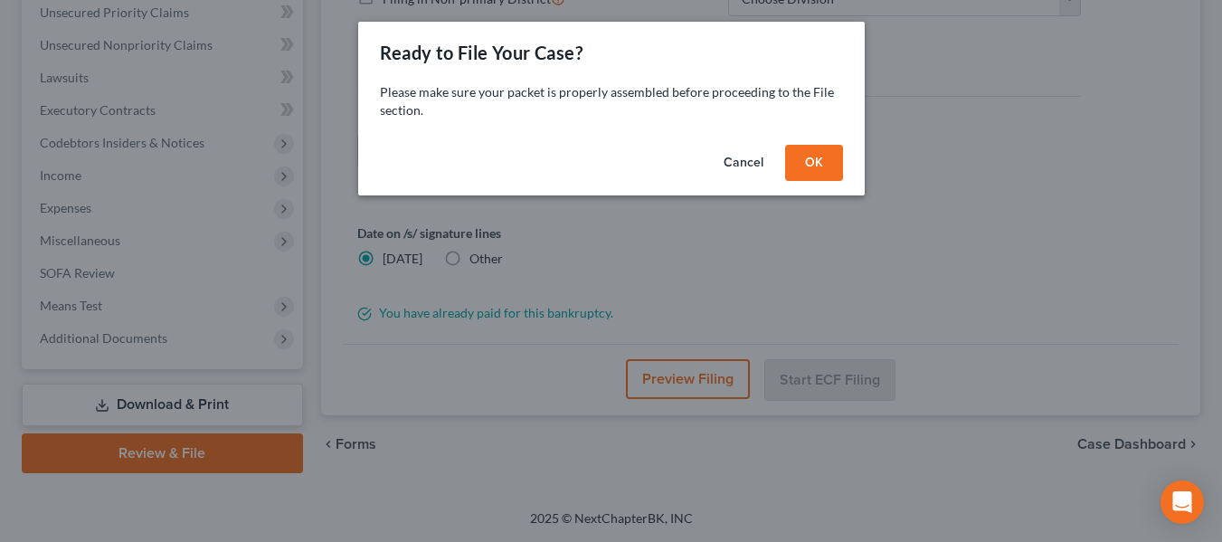
scroll to position [420, 0]
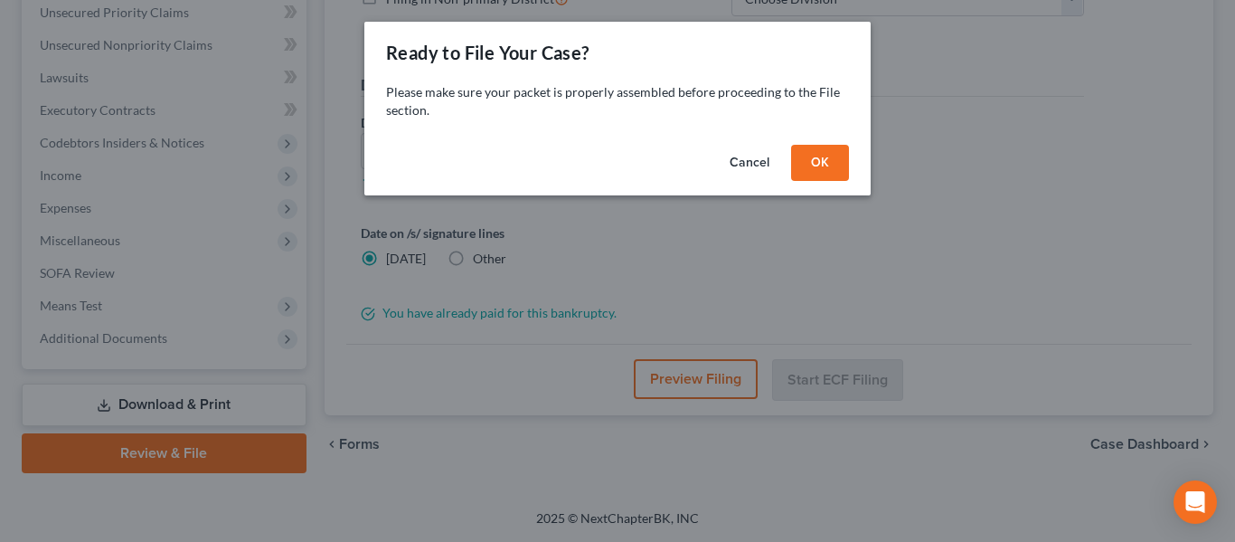
click at [814, 163] on button "OK" at bounding box center [820, 163] width 58 height 36
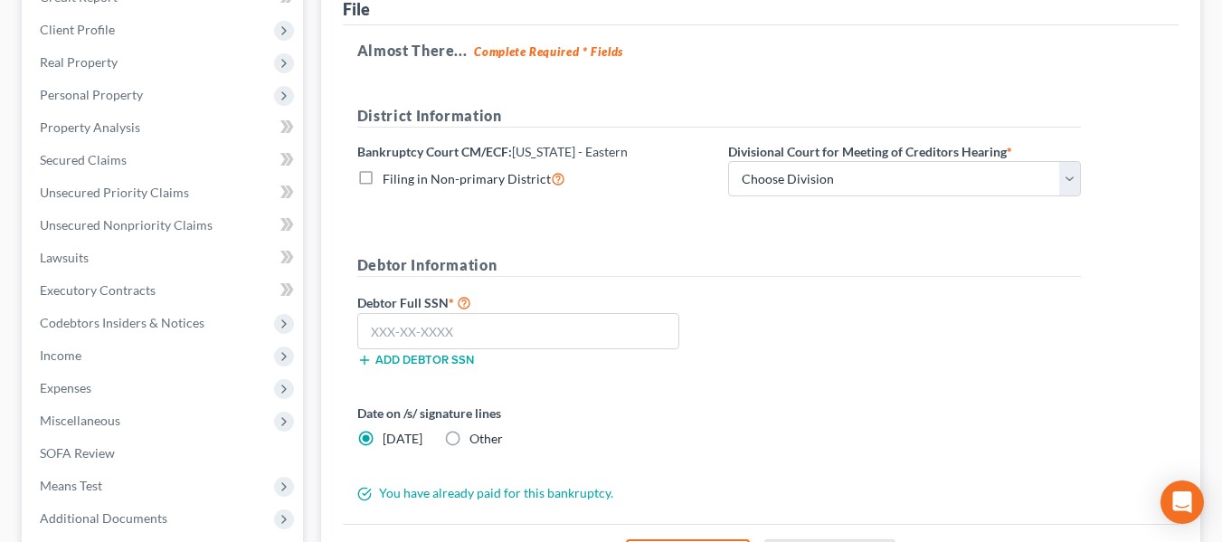
scroll to position [236, 0]
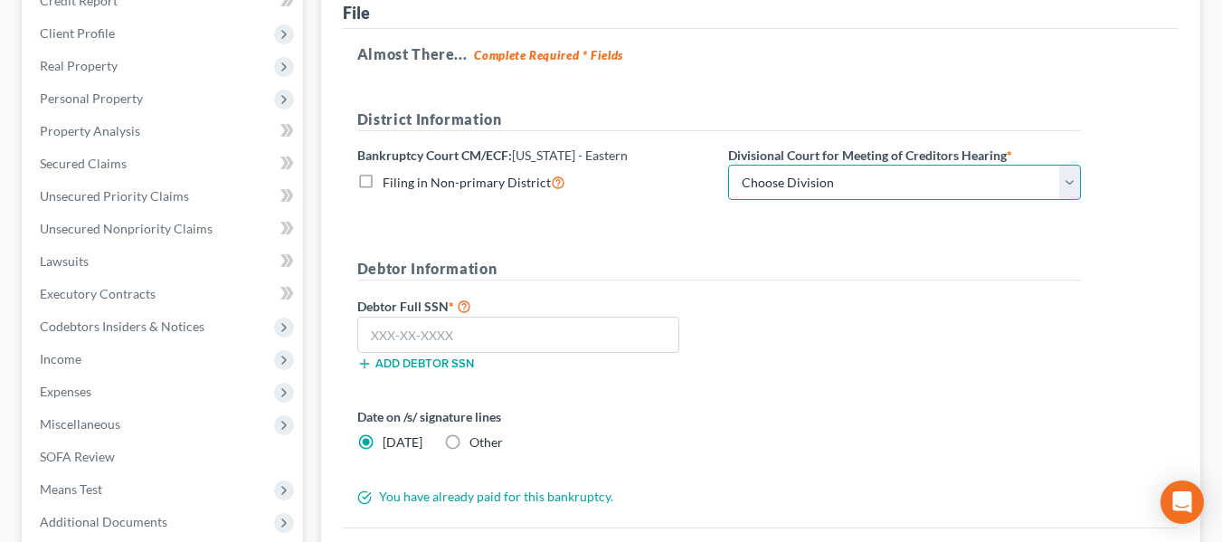
click at [927, 176] on select "Choose Division [GEOGRAPHIC_DATA] [GEOGRAPHIC_DATA] [GEOGRAPHIC_DATA]" at bounding box center [904, 183] width 353 height 36
select select "1"
click at [728, 165] on select "Choose Division [GEOGRAPHIC_DATA] [GEOGRAPHIC_DATA] [GEOGRAPHIC_DATA]" at bounding box center [904, 183] width 353 height 36
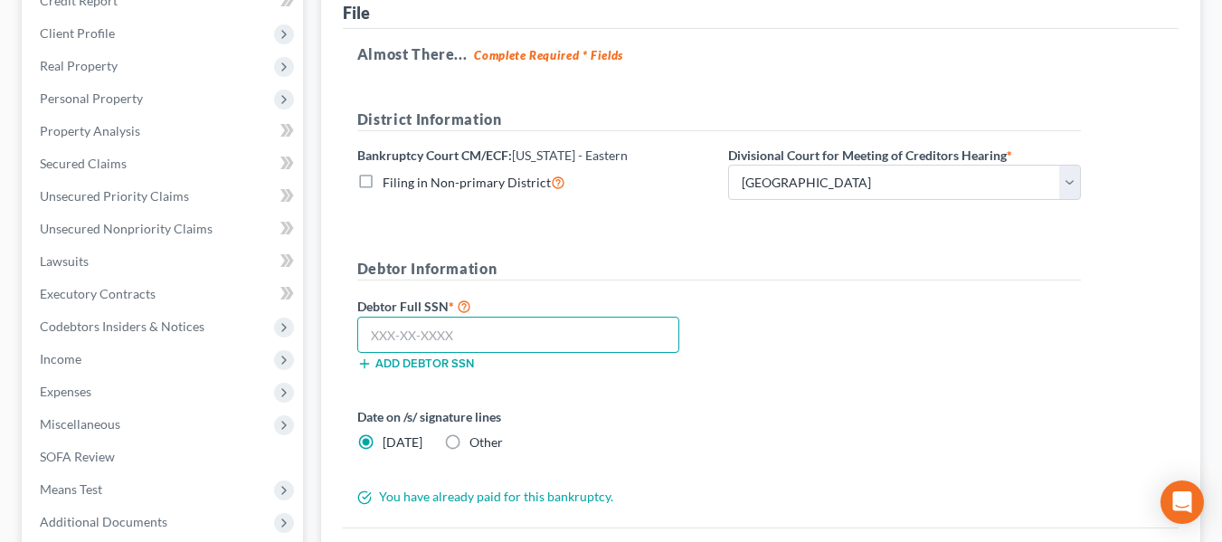
click at [466, 334] on input "text" at bounding box center [518, 335] width 322 height 36
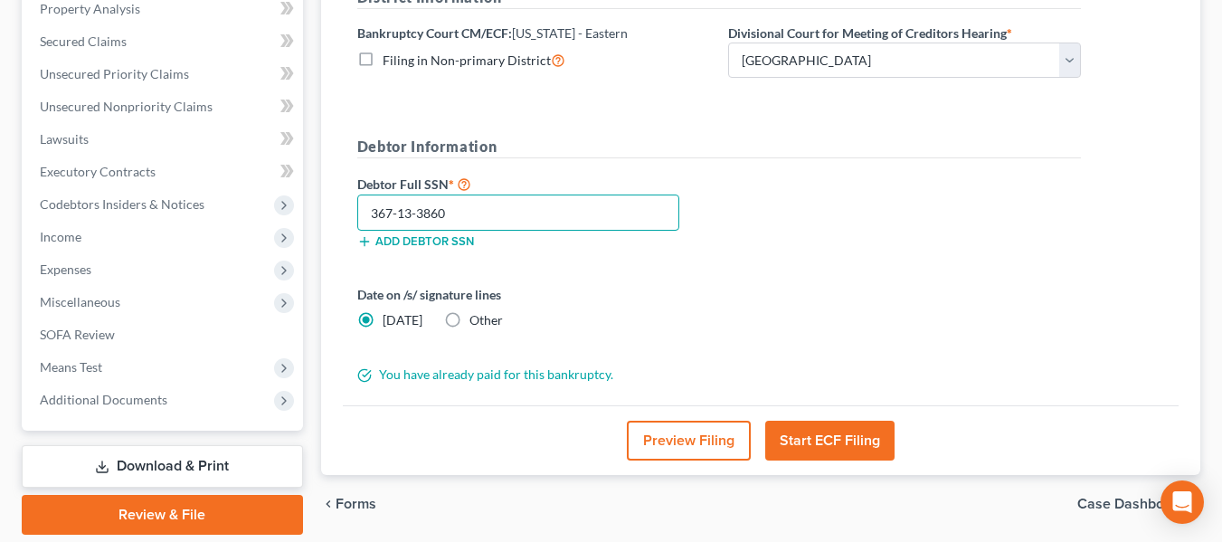
scroll to position [359, 0]
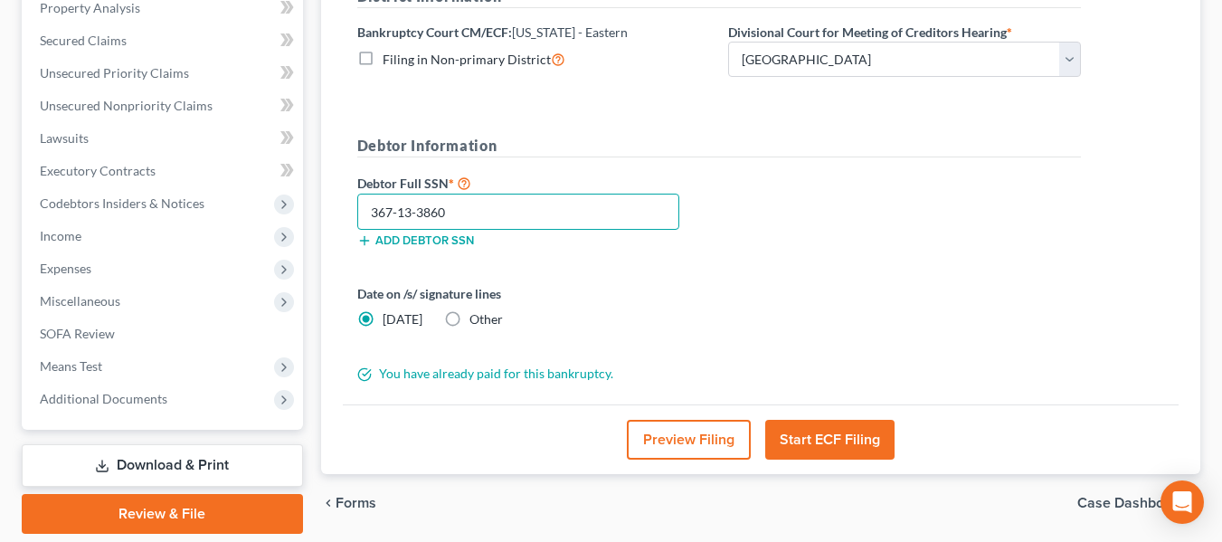
type input "367-13-3860"
click at [829, 435] on button "Start ECF Filing" at bounding box center [829, 440] width 129 height 40
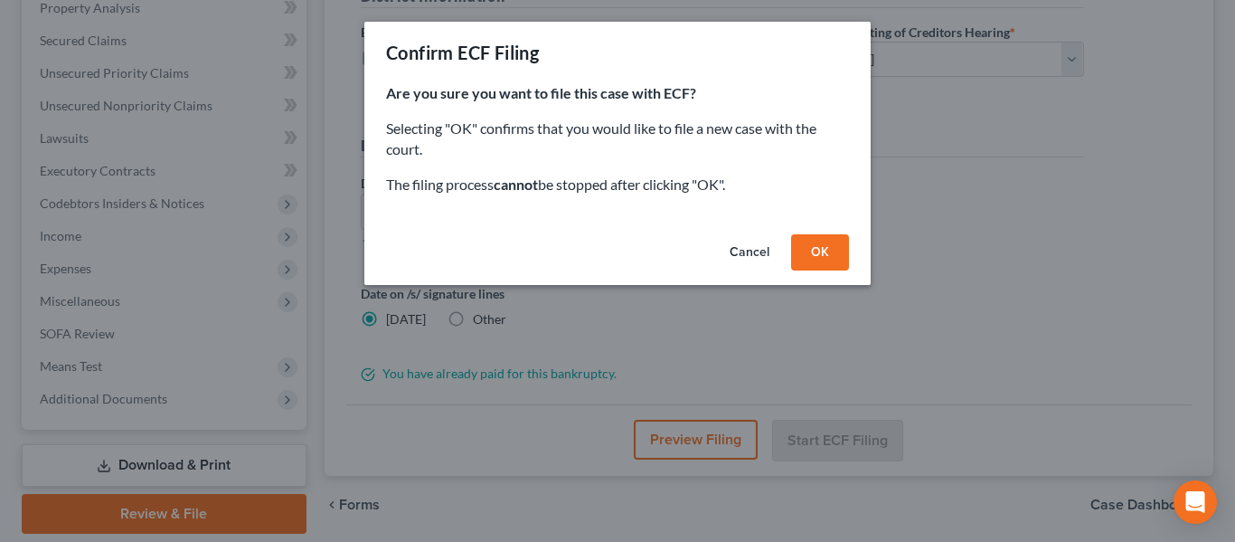
click at [821, 248] on button "OK" at bounding box center [820, 252] width 58 height 36
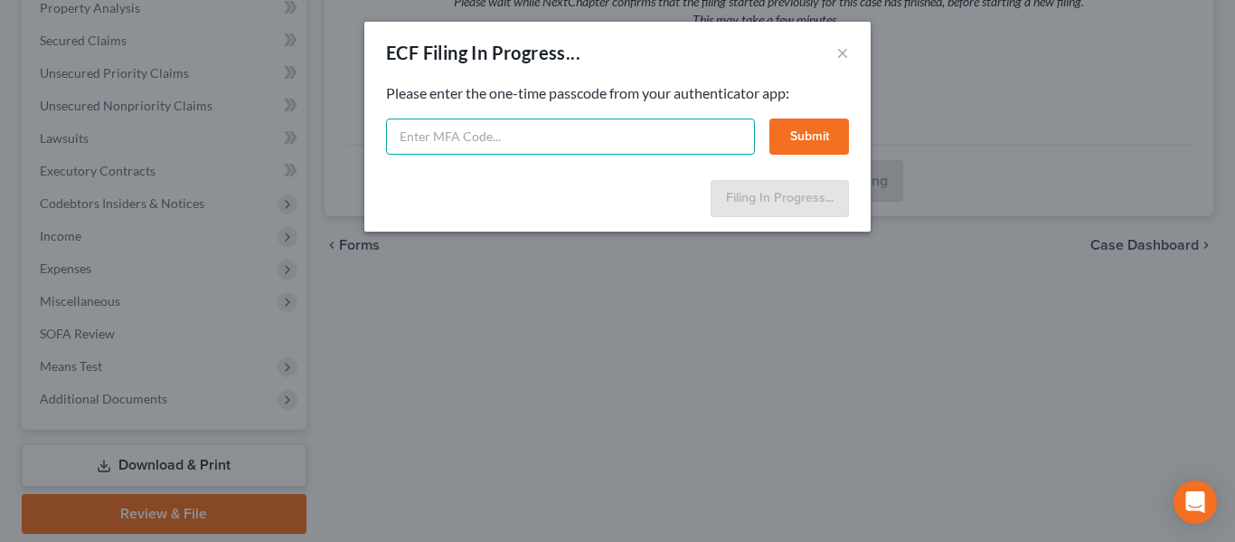
click at [456, 137] on input "text" at bounding box center [570, 136] width 369 height 36
type input "180900"
click at [799, 134] on button "Submit" at bounding box center [810, 136] width 80 height 36
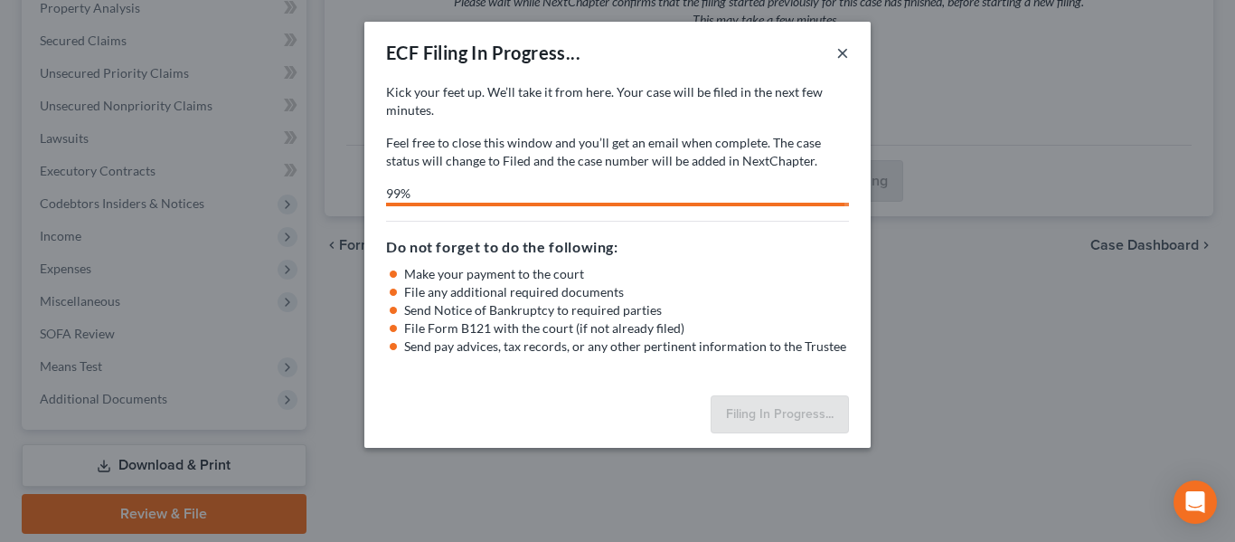
click at [836, 52] on button "×" at bounding box center [842, 53] width 13 height 22
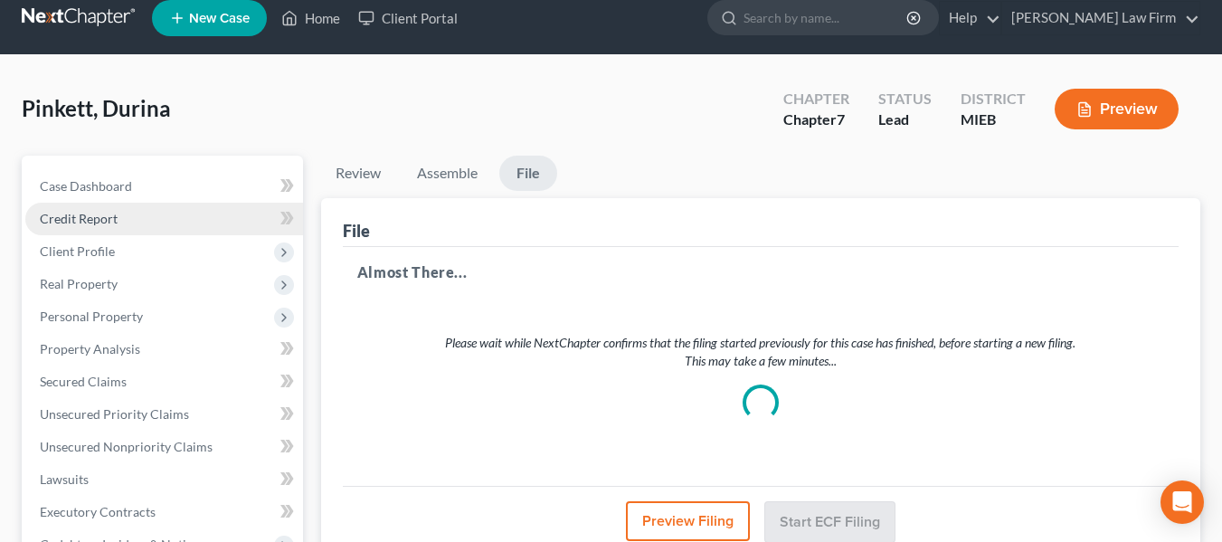
scroll to position [17, 0]
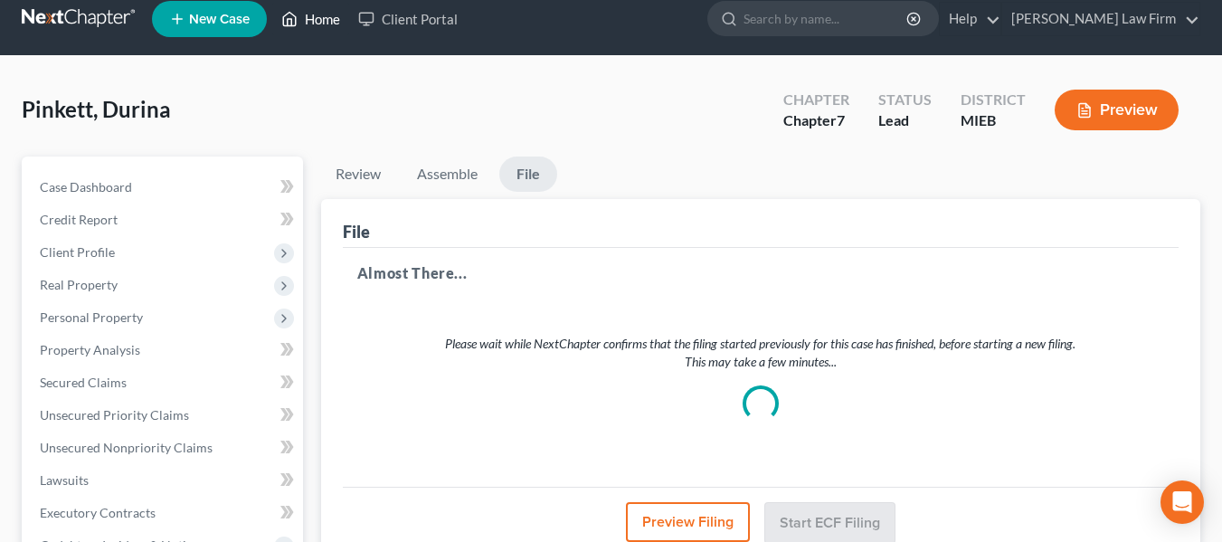
click at [321, 11] on link "Home" at bounding box center [310, 19] width 77 height 33
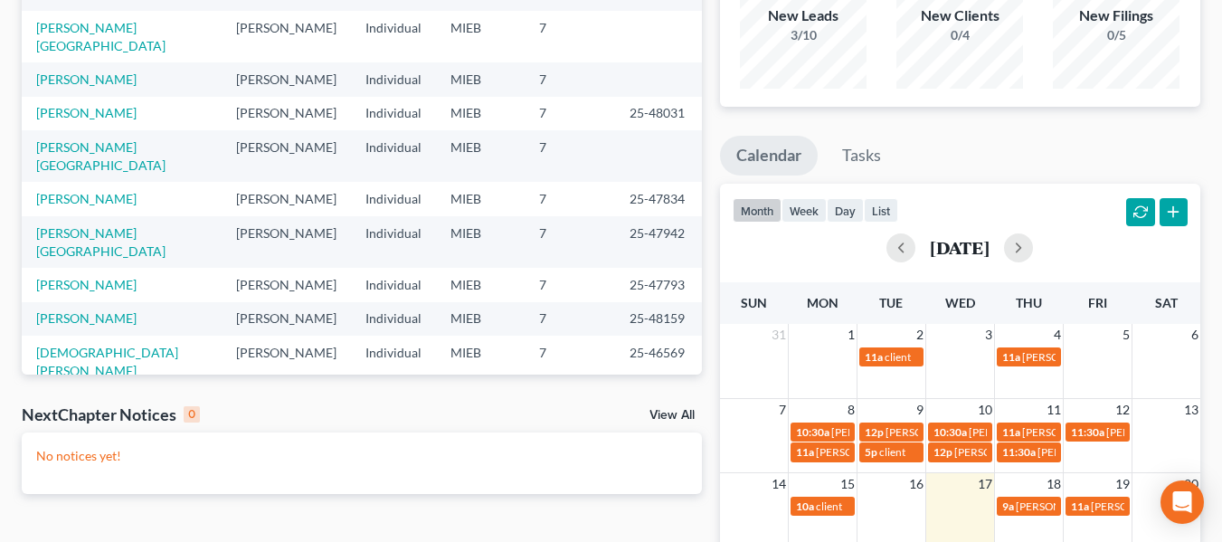
scroll to position [237, 0]
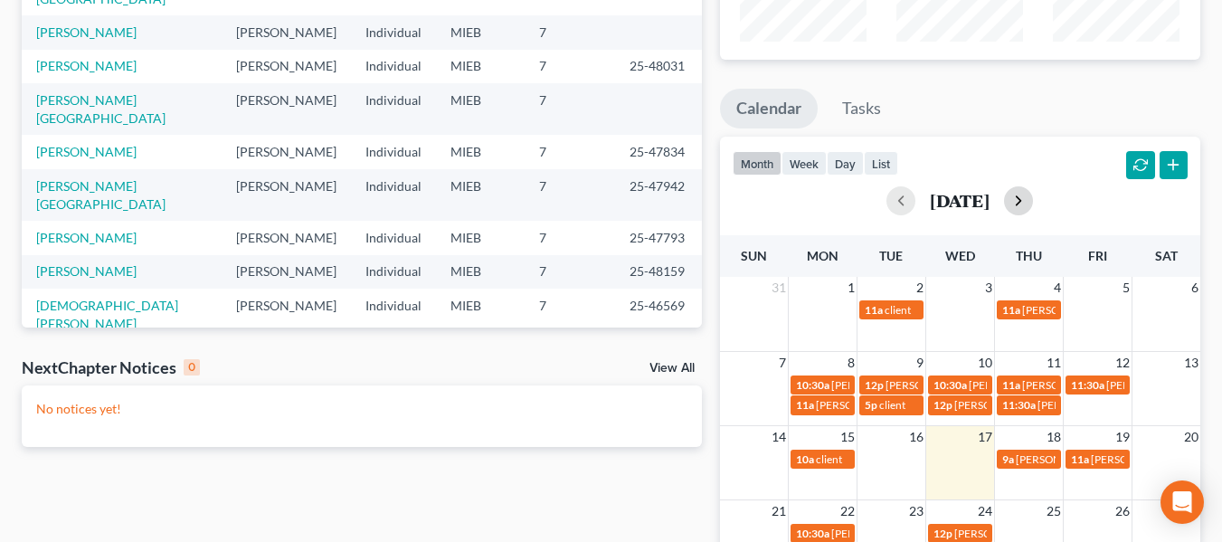
click at [1033, 203] on button "button" at bounding box center [1018, 200] width 29 height 29
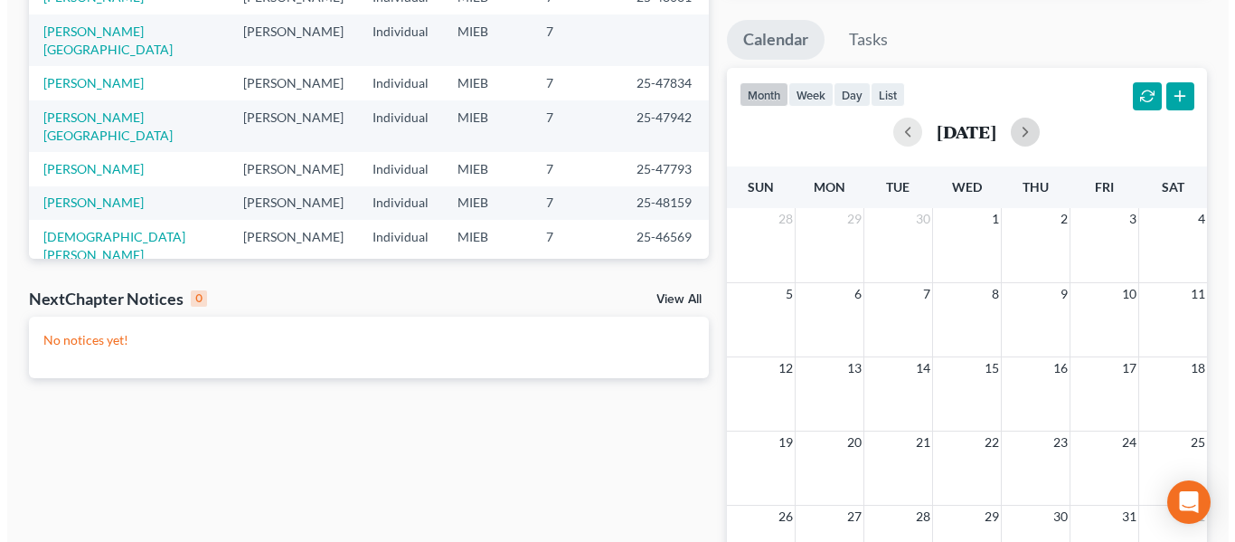
scroll to position [307, 0]
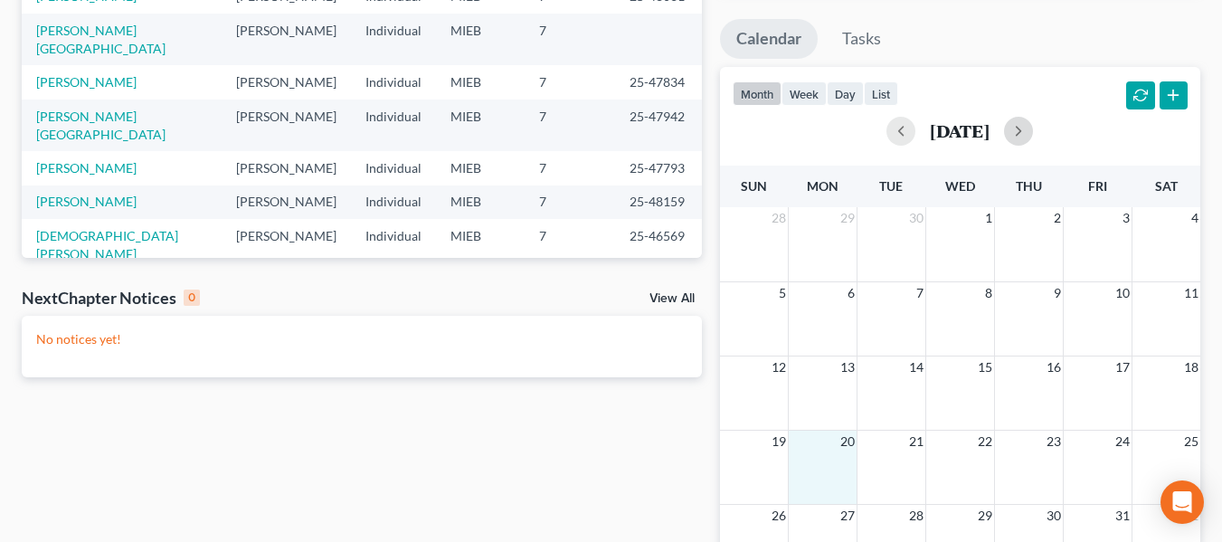
click at [832, 472] on div "19 20 21 22 23 24 25" at bounding box center [960, 467] width 480 height 74
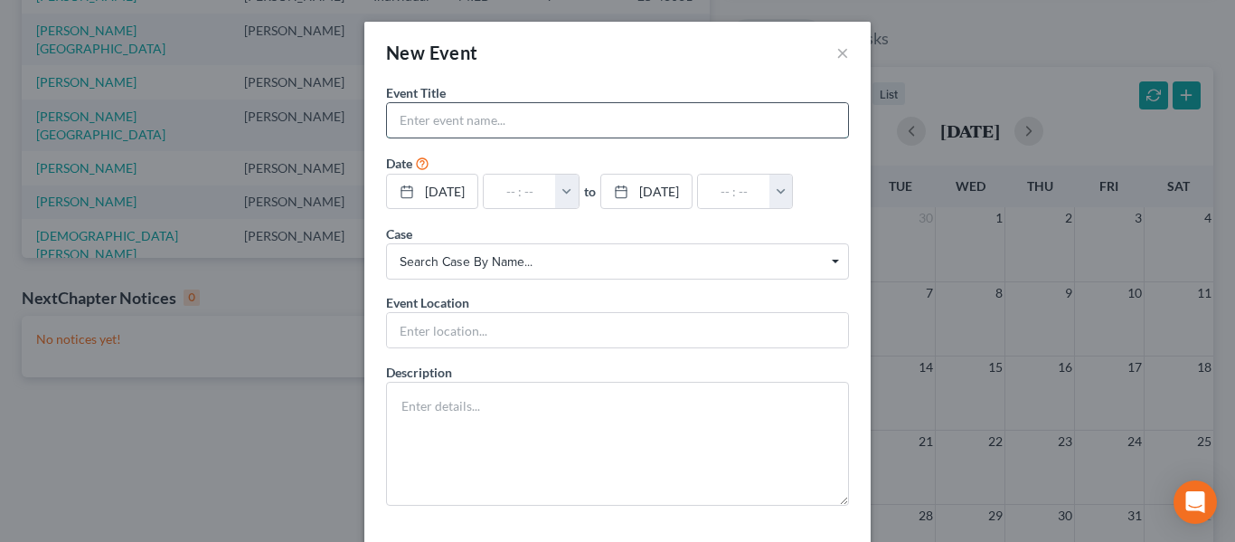
click at [540, 125] on input "text" at bounding box center [617, 120] width 461 height 34
type input "[PERSON_NAME] - 341 - [PERSON_NAME]"
click at [579, 187] on button "button" at bounding box center [567, 192] width 24 height 34
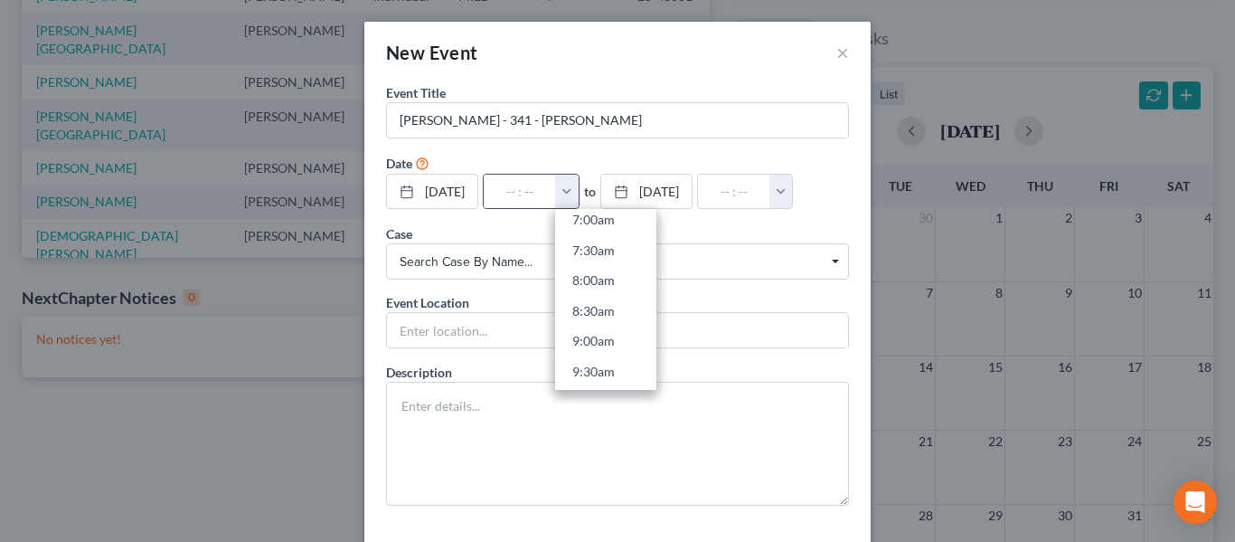
scroll to position [438, 0]
click at [615, 309] on link "8:30am" at bounding box center [605, 310] width 101 height 31
type input "8:30am"
type input "09:30am"
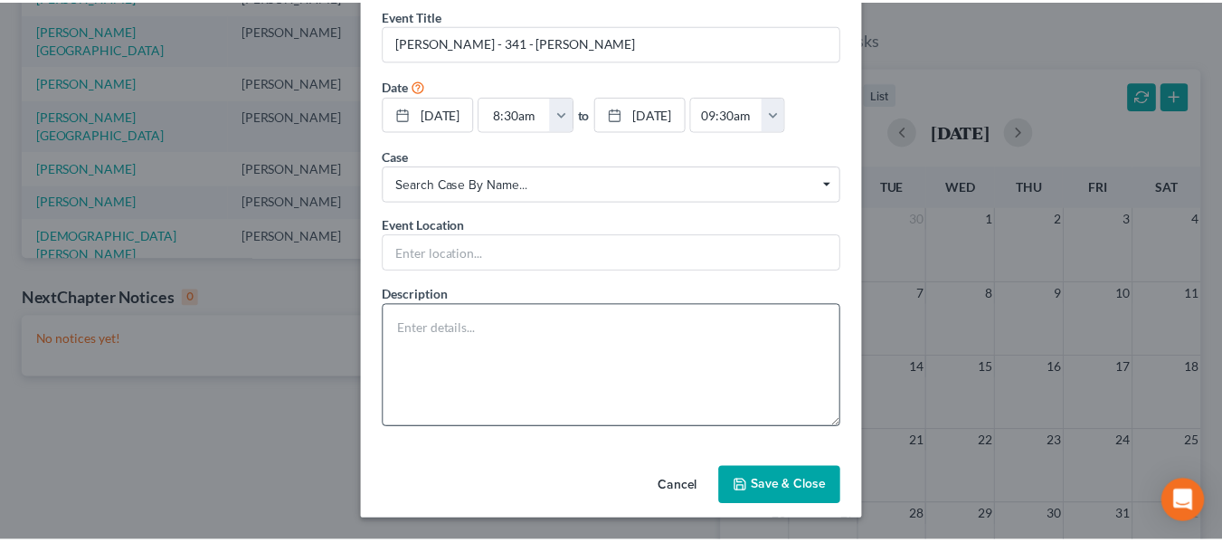
scroll to position [115, 0]
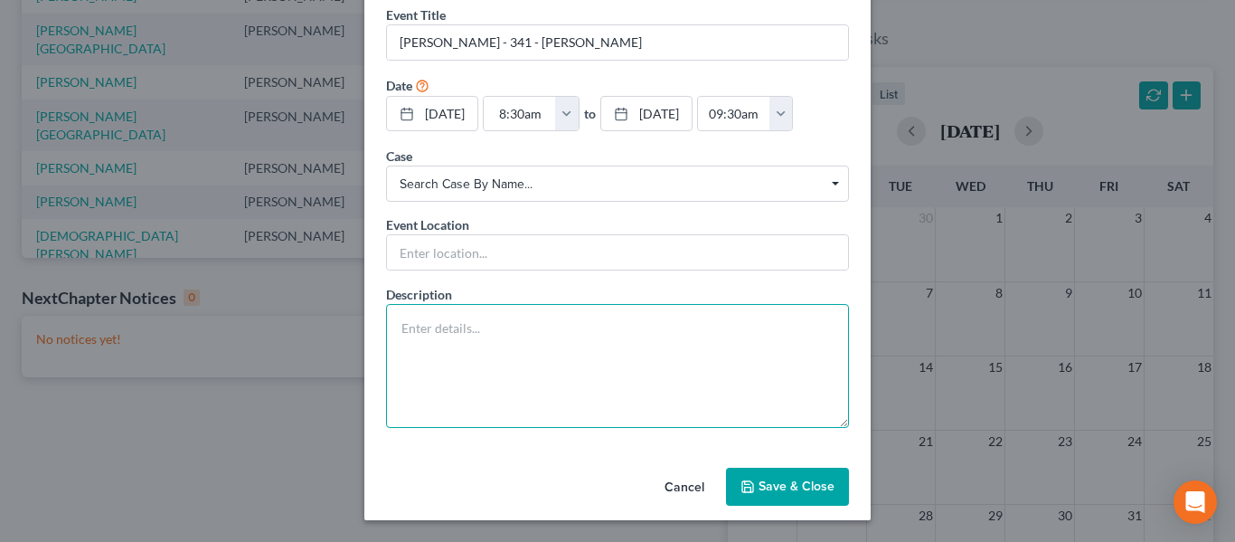
click at [553, 345] on textarea at bounding box center [617, 366] width 463 height 124
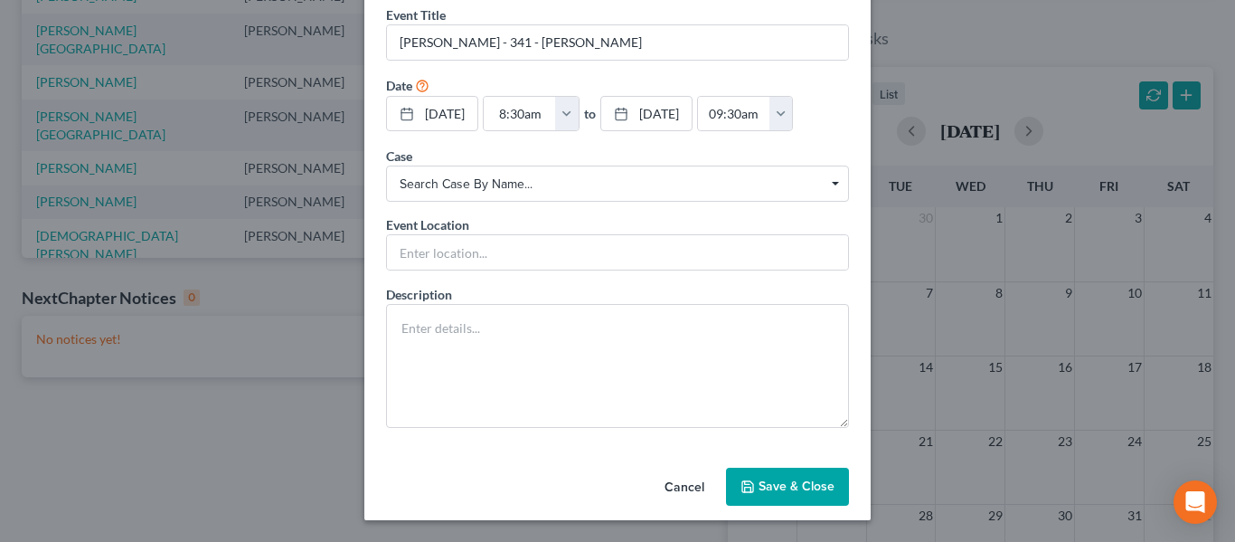
click at [791, 485] on button "Save & Close" at bounding box center [787, 487] width 123 height 38
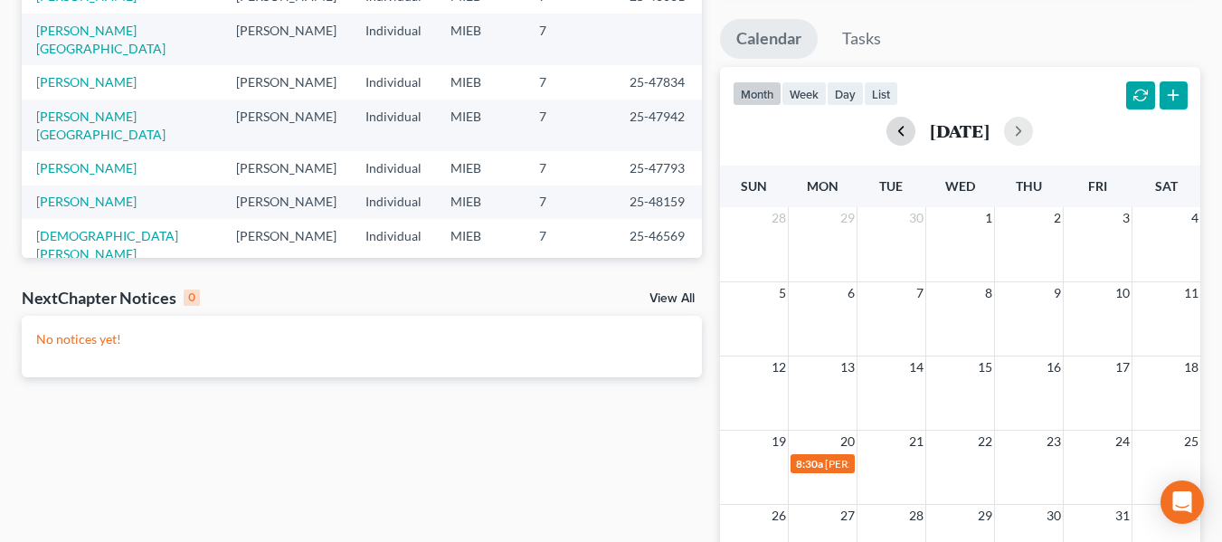
click at [886, 128] on button "button" at bounding box center [900, 131] width 29 height 29
